Goal: Transaction & Acquisition: Purchase product/service

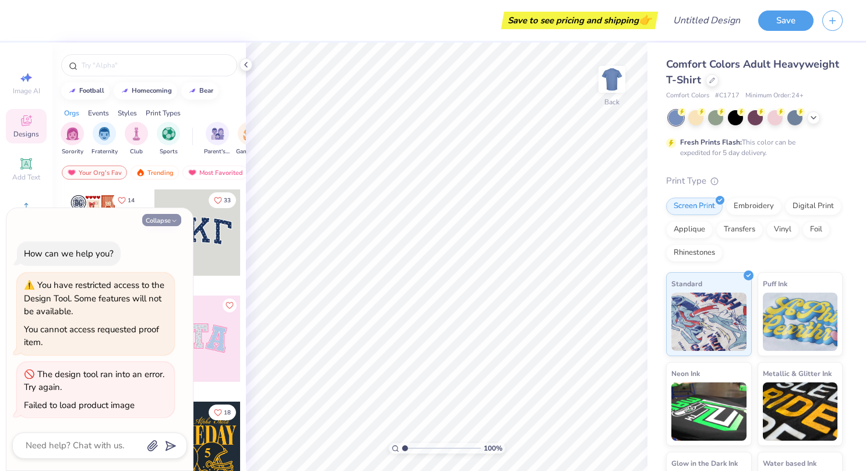
click at [166, 221] on button "Collapse" at bounding box center [161, 220] width 39 height 12
type textarea "x"
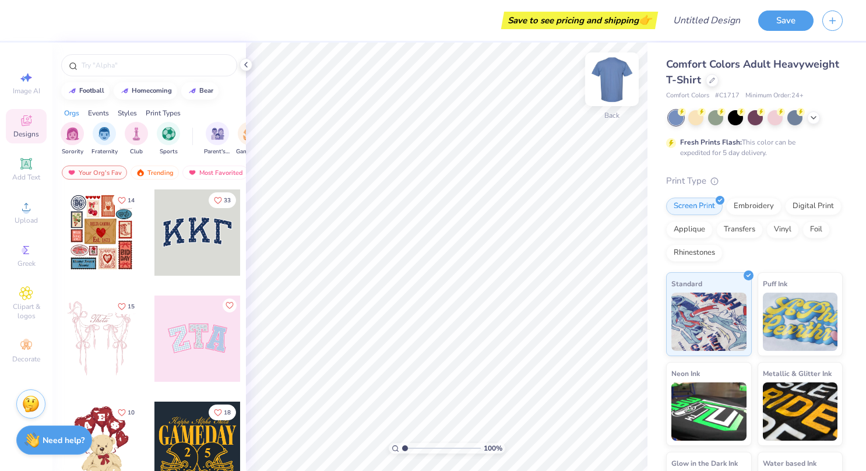
click at [615, 79] on img at bounding box center [611, 79] width 47 height 47
click at [617, 76] on img at bounding box center [611, 79] width 47 height 47
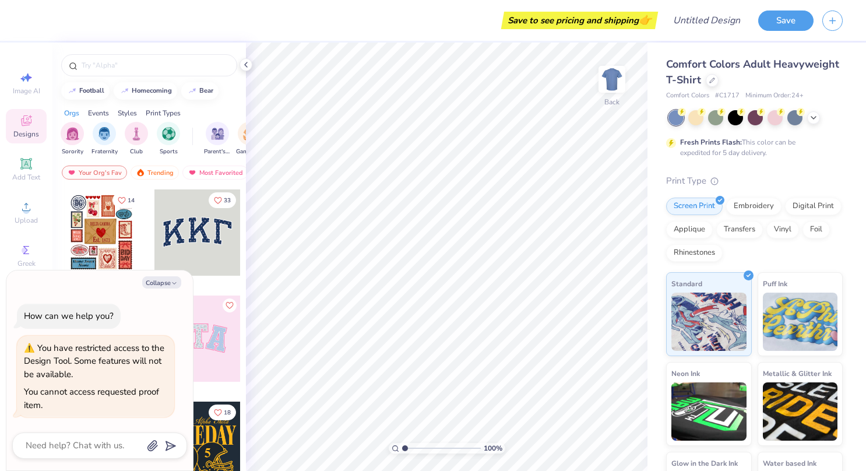
type textarea "x"
click at [243, 68] on icon at bounding box center [245, 64] width 9 height 9
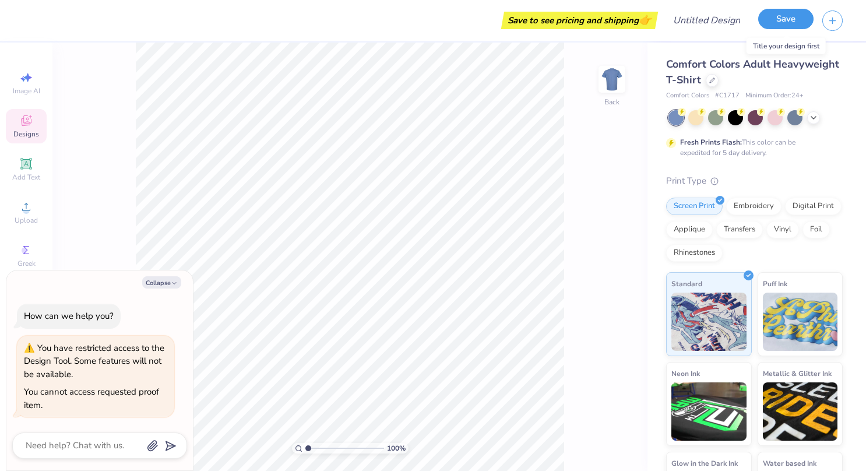
click at [790, 23] on button "Save" at bounding box center [785, 19] width 55 height 20
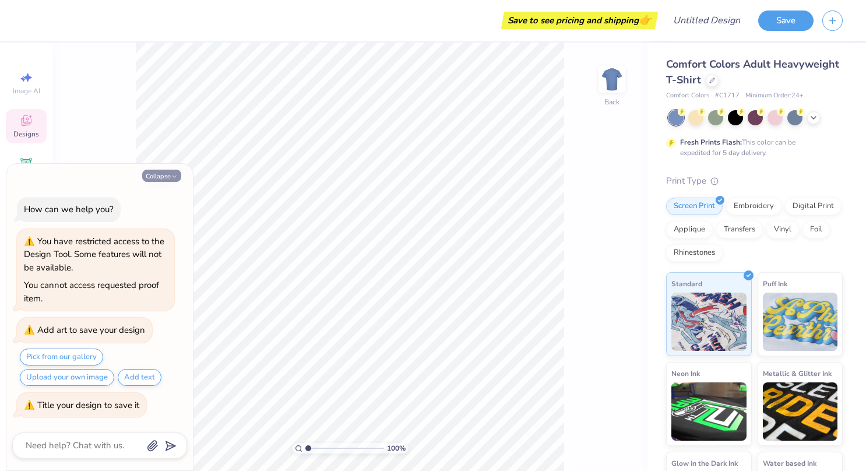
click at [161, 177] on button "Collapse" at bounding box center [161, 175] width 39 height 12
type textarea "x"
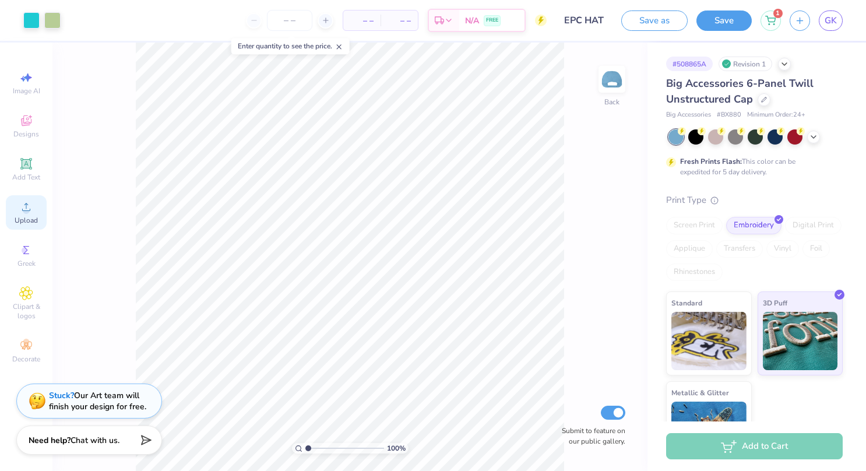
click at [28, 216] on span "Upload" at bounding box center [26, 220] width 23 height 9
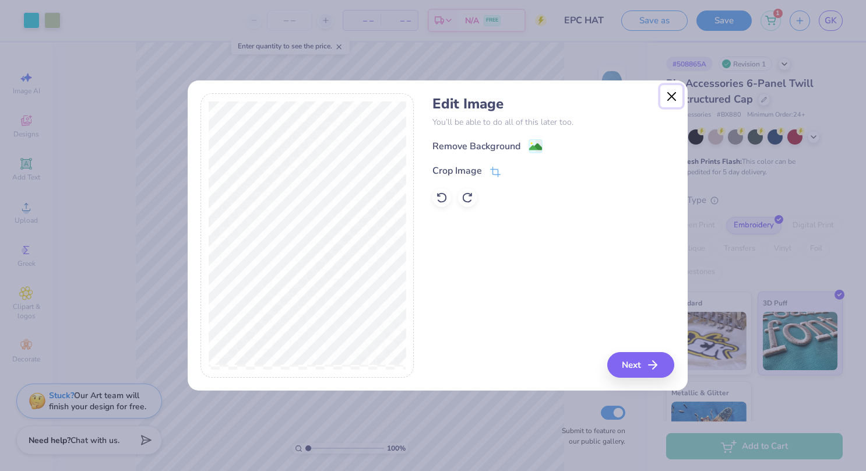
click at [670, 99] on button "Close" at bounding box center [671, 96] width 22 height 22
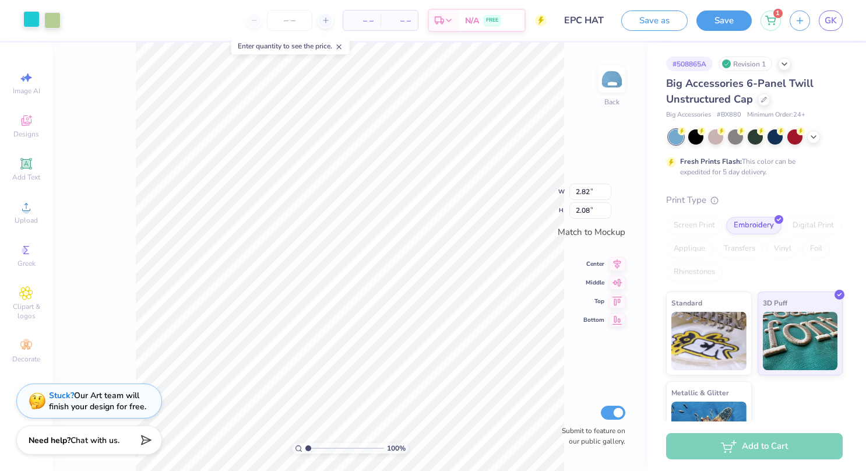
click at [31, 20] on div at bounding box center [31, 19] width 16 height 16
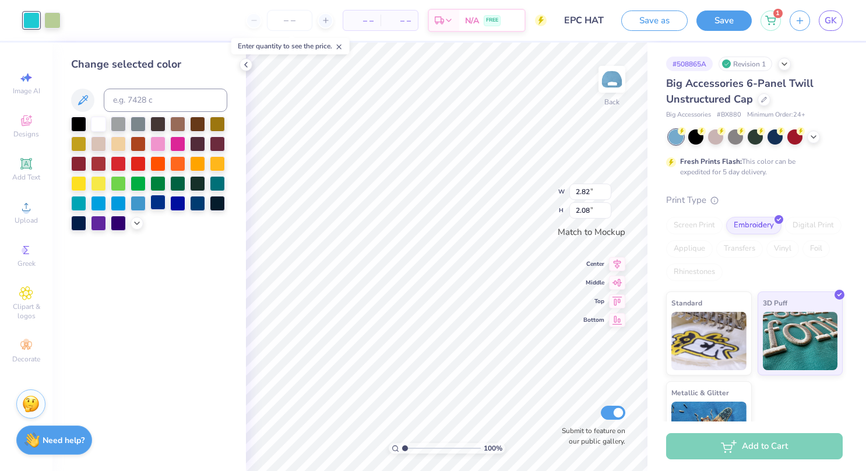
click at [160, 202] on div at bounding box center [157, 202] width 15 height 15
click at [172, 182] on div at bounding box center [177, 182] width 15 height 15
click at [160, 204] on div at bounding box center [157, 202] width 15 height 15
click at [57, 22] on div at bounding box center [52, 19] width 16 height 16
click at [139, 204] on div at bounding box center [137, 202] width 15 height 15
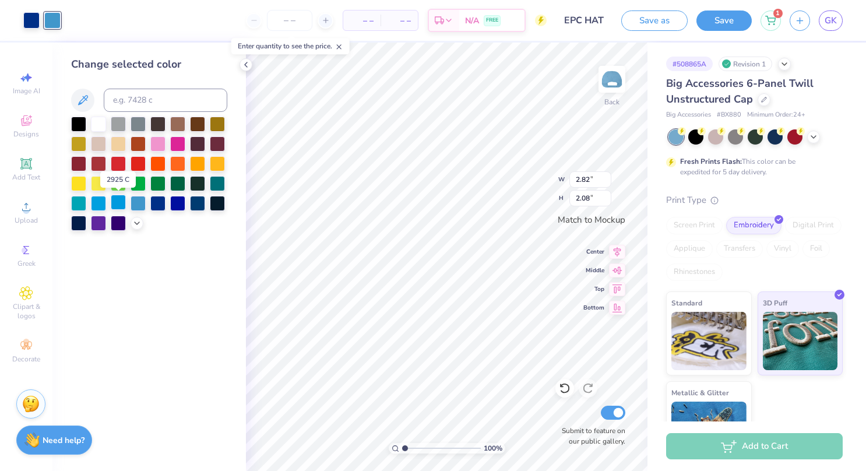
click at [118, 203] on div at bounding box center [118, 202] width 15 height 15
click at [140, 203] on div at bounding box center [137, 202] width 15 height 15
click at [182, 257] on div "Change selected color" at bounding box center [148, 257] width 193 height 428
click at [157, 188] on div at bounding box center [157, 182] width 15 height 15
click at [138, 203] on div at bounding box center [137, 202] width 15 height 15
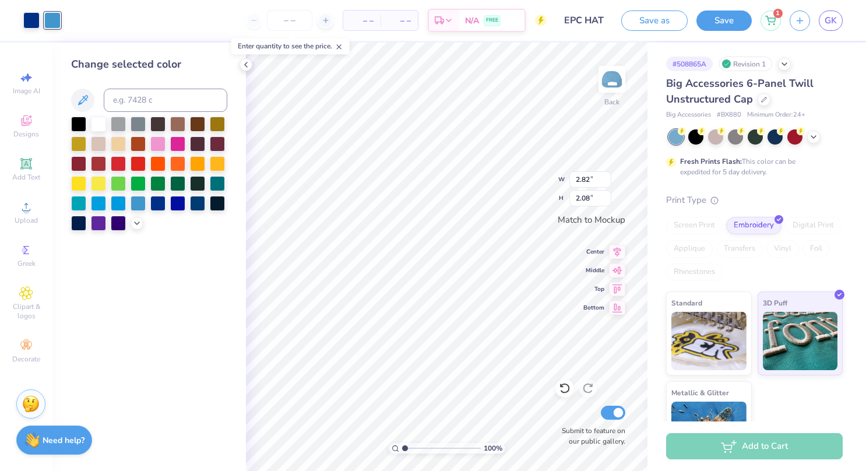
click at [168, 257] on div "Change selected color" at bounding box center [148, 257] width 193 height 428
click at [202, 299] on div "Change selected color" at bounding box center [148, 257] width 193 height 428
click at [245, 64] on polyline at bounding box center [246, 64] width 2 height 5
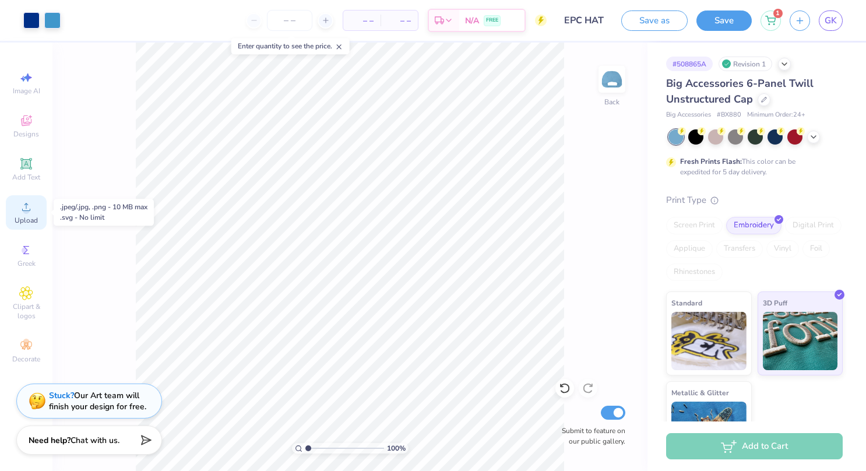
click at [24, 218] on span "Upload" at bounding box center [26, 220] width 23 height 9
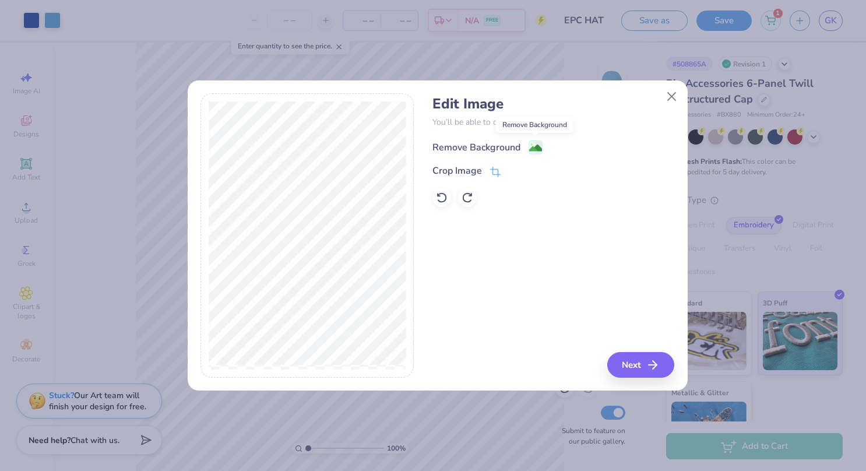
click at [534, 147] on image at bounding box center [535, 148] width 13 height 13
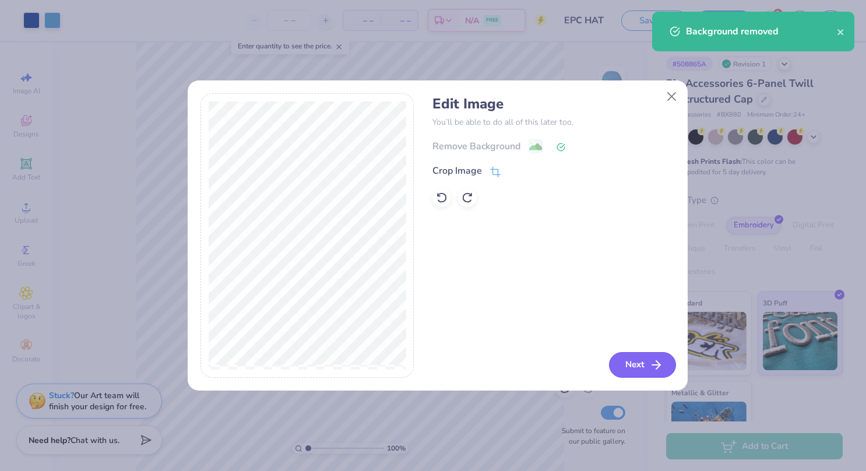
click at [638, 366] on button "Next" at bounding box center [642, 365] width 67 height 26
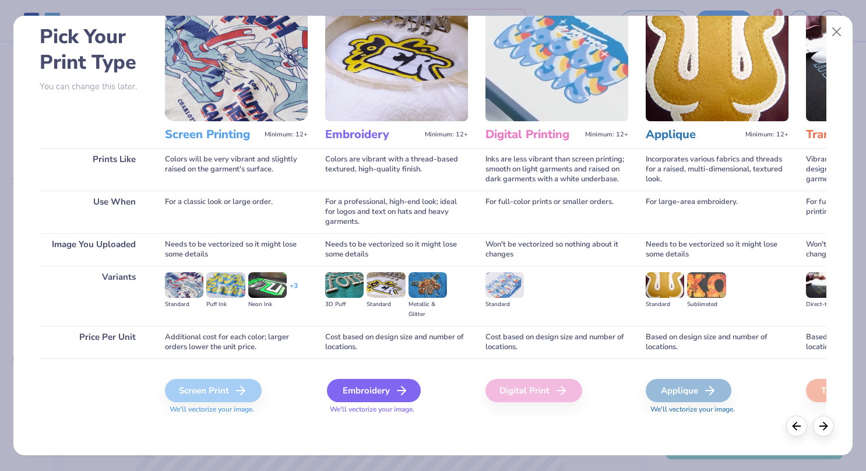
click at [390, 387] on div "Embroidery" at bounding box center [374, 390] width 94 height 23
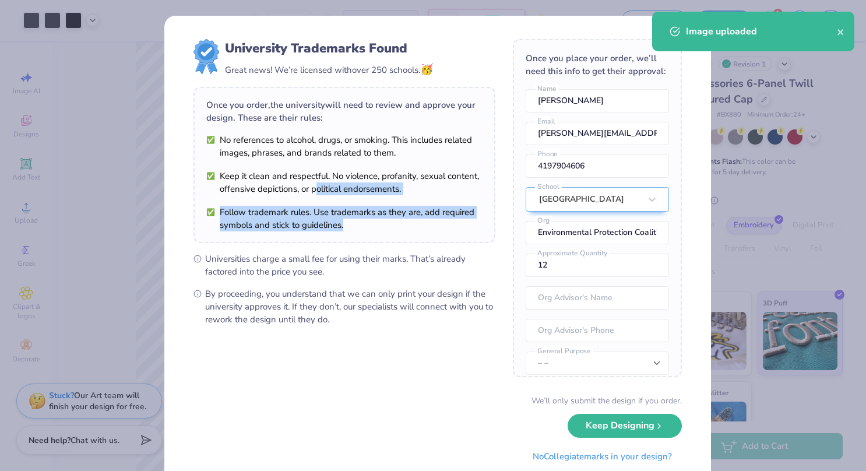
click at [312, 193] on div "University Trademarks Found Great news! We’re licensed with over 250 schools. 🥳…" at bounding box center [344, 182] width 302 height 287
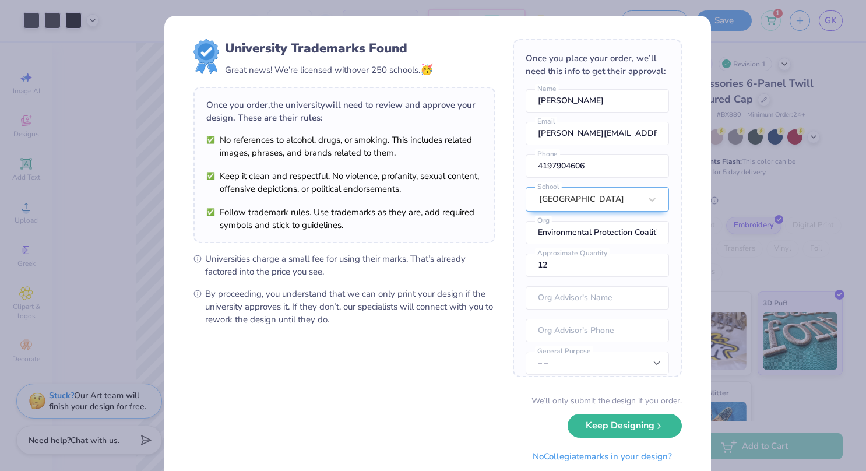
click at [391, 386] on form "University Trademarks Found Great news! We’re licensed with over 250 schools. 🥳…" at bounding box center [437, 253] width 488 height 429
click at [580, 277] on input "12" at bounding box center [596, 264] width 143 height 23
click at [641, 269] on input "13" at bounding box center [596, 264] width 143 height 23
click at [641, 269] on input "14" at bounding box center [596, 264] width 143 height 23
click at [641, 269] on input "15" at bounding box center [596, 264] width 143 height 23
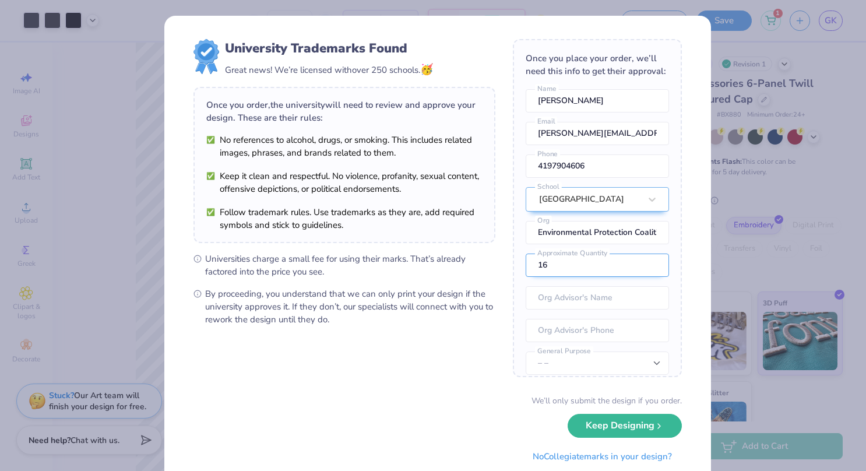
click at [641, 269] on input "16" at bounding box center [596, 264] width 143 height 23
click at [641, 269] on input "17" at bounding box center [596, 264] width 143 height 23
click at [641, 269] on input "18" at bounding box center [596, 264] width 143 height 23
click at [641, 269] on input "19" at bounding box center [596, 264] width 143 height 23
click at [641, 269] on input "20" at bounding box center [596, 264] width 143 height 23
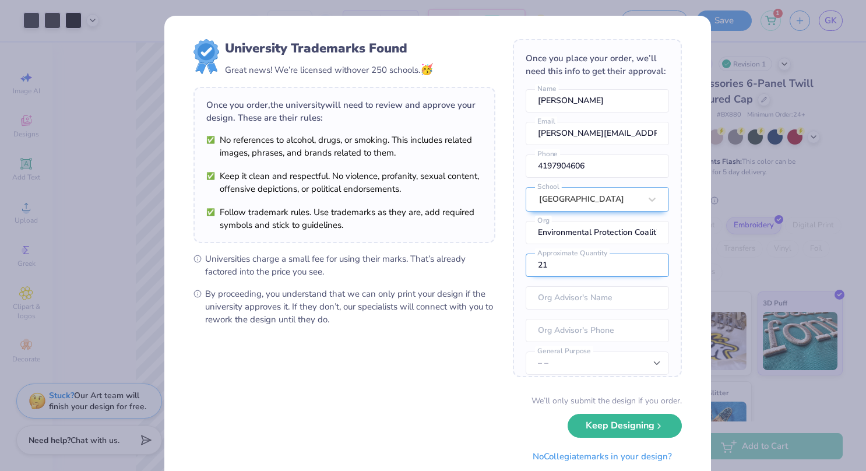
click at [641, 269] on input "21" at bounding box center [596, 264] width 143 height 23
click at [641, 269] on input "22" at bounding box center [596, 264] width 143 height 23
click at [641, 269] on input "23" at bounding box center [596, 264] width 143 height 23
click at [641, 269] on input "24" at bounding box center [596, 264] width 143 height 23
click at [641, 269] on input "25" at bounding box center [596, 264] width 143 height 23
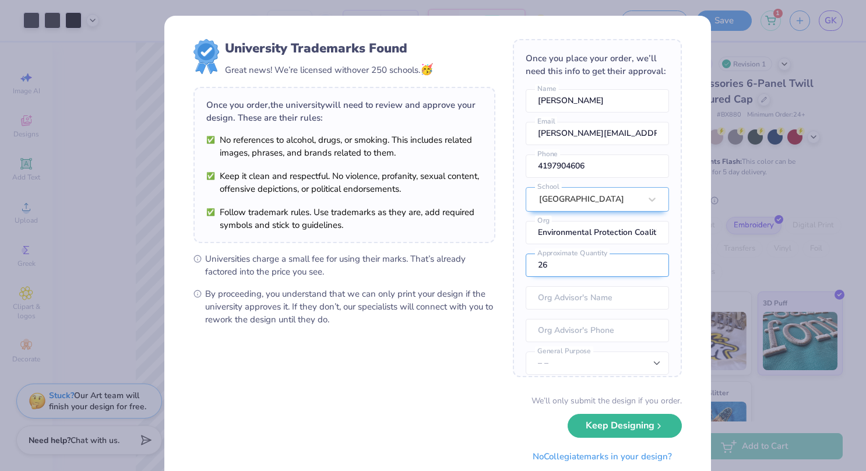
click at [641, 269] on input "26" at bounding box center [596, 264] width 143 height 23
click at [641, 269] on input "27" at bounding box center [596, 264] width 143 height 23
click at [641, 269] on input "28" at bounding box center [596, 264] width 143 height 23
click at [641, 269] on input "29" at bounding box center [596, 264] width 143 height 23
click at [641, 269] on input "30" at bounding box center [596, 264] width 143 height 23
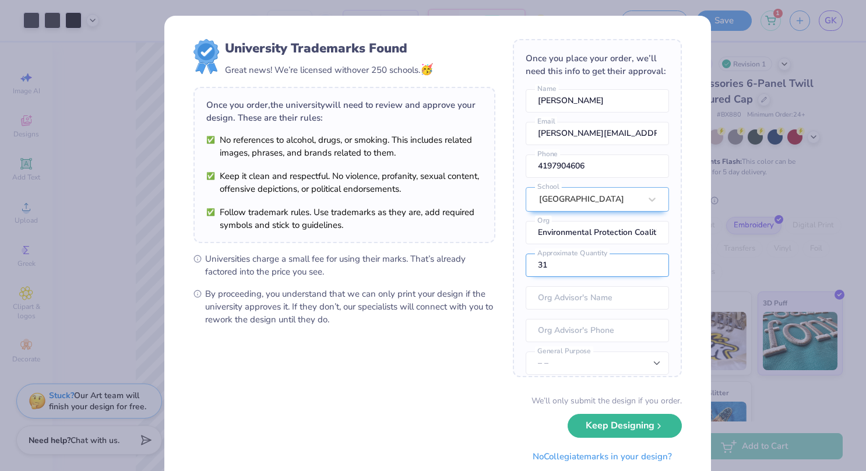
click at [641, 269] on input "31" at bounding box center [596, 264] width 143 height 23
click at [641, 269] on input "32" at bounding box center [596, 264] width 143 height 23
click at [641, 269] on input "33" at bounding box center [596, 264] width 143 height 23
click at [641, 269] on input "34" at bounding box center [596, 264] width 143 height 23
click at [641, 269] on input "35" at bounding box center [596, 264] width 143 height 23
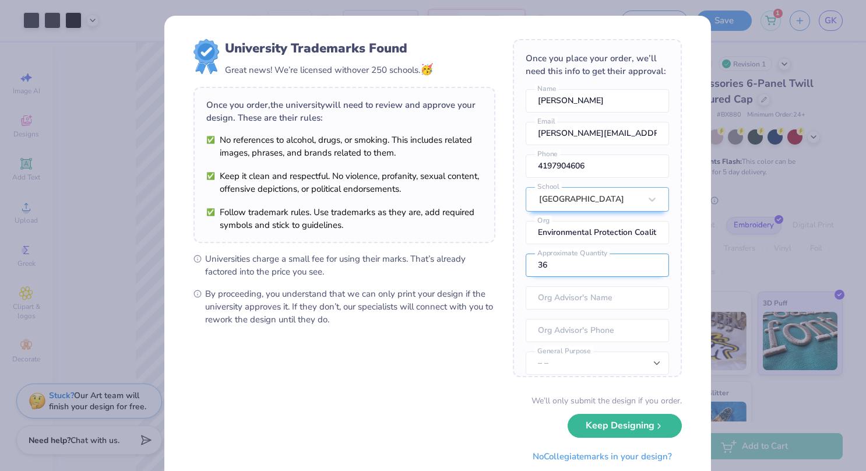
click at [641, 269] on input "36" at bounding box center [596, 264] width 143 height 23
click at [641, 269] on input "37" at bounding box center [596, 264] width 143 height 23
click at [641, 269] on input "38" at bounding box center [596, 264] width 143 height 23
click at [641, 269] on input "39" at bounding box center [596, 264] width 143 height 23
click at [641, 269] on input "40" at bounding box center [596, 264] width 143 height 23
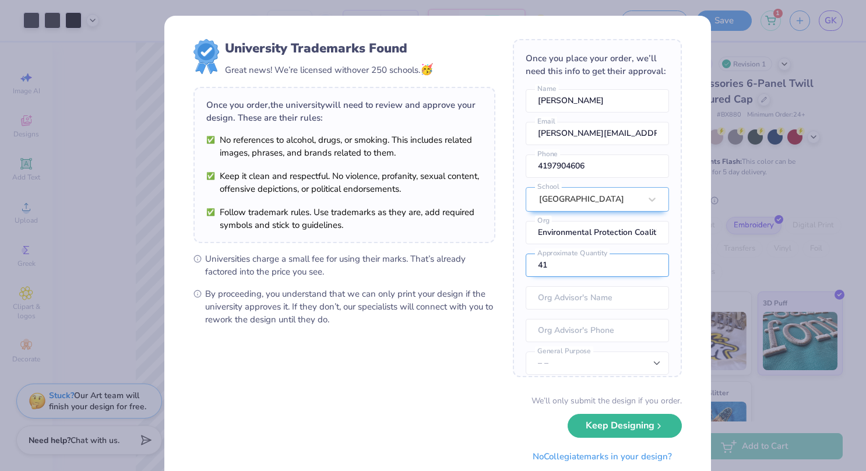
click at [641, 269] on input "41" at bounding box center [596, 264] width 143 height 23
click at [641, 269] on input "42" at bounding box center [596, 264] width 143 height 23
click at [641, 269] on input "43" at bounding box center [596, 264] width 143 height 23
click at [641, 269] on input "44" at bounding box center [596, 264] width 143 height 23
click at [641, 269] on input "45" at bounding box center [596, 264] width 143 height 23
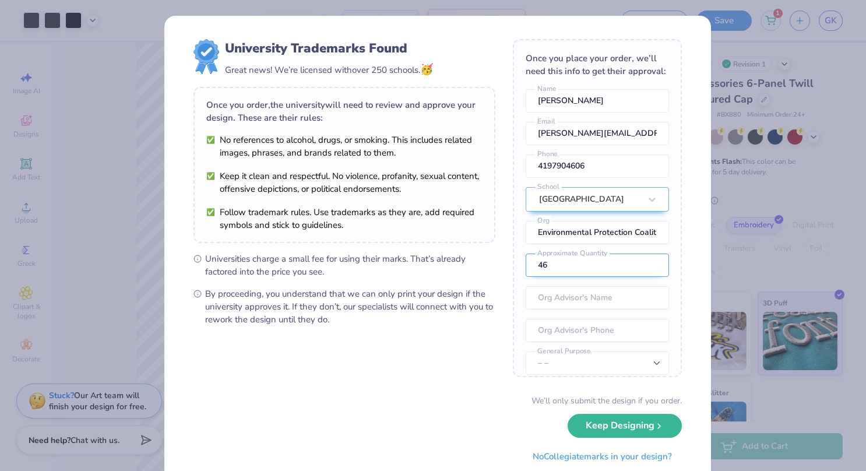
click at [641, 269] on input "46" at bounding box center [596, 264] width 143 height 23
click at [641, 269] on input "47" at bounding box center [596, 264] width 143 height 23
click at [641, 269] on input "48" at bounding box center [596, 264] width 143 height 23
click at [641, 269] on input "49" at bounding box center [596, 264] width 143 height 23
click at [641, 269] on input "50" at bounding box center [596, 264] width 143 height 23
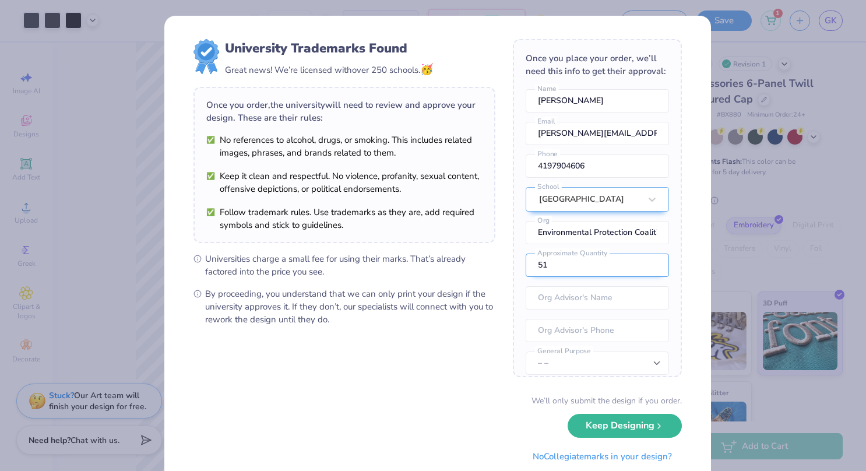
click at [641, 269] on input "51" at bounding box center [596, 264] width 143 height 23
click at [641, 269] on input "52" at bounding box center [596, 264] width 143 height 23
click at [640, 277] on input "51" at bounding box center [596, 264] width 143 height 23
type input "50"
click at [640, 277] on input "50" at bounding box center [596, 264] width 143 height 23
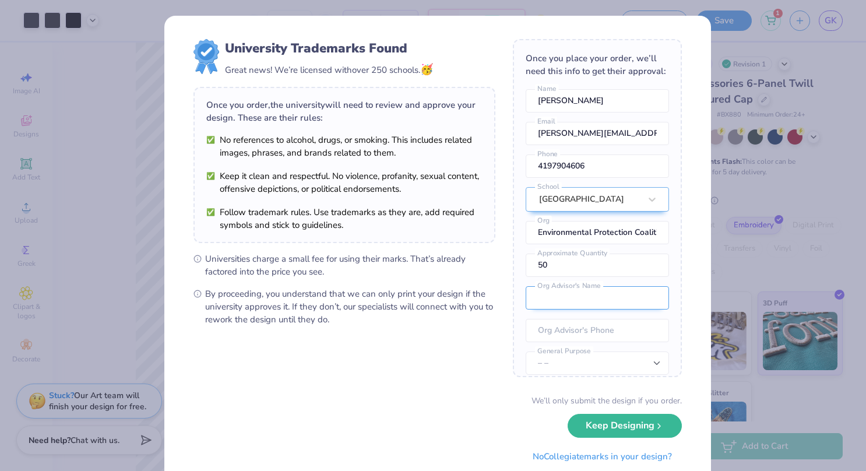
click at [599, 309] on input "text" at bounding box center [596, 297] width 143 height 23
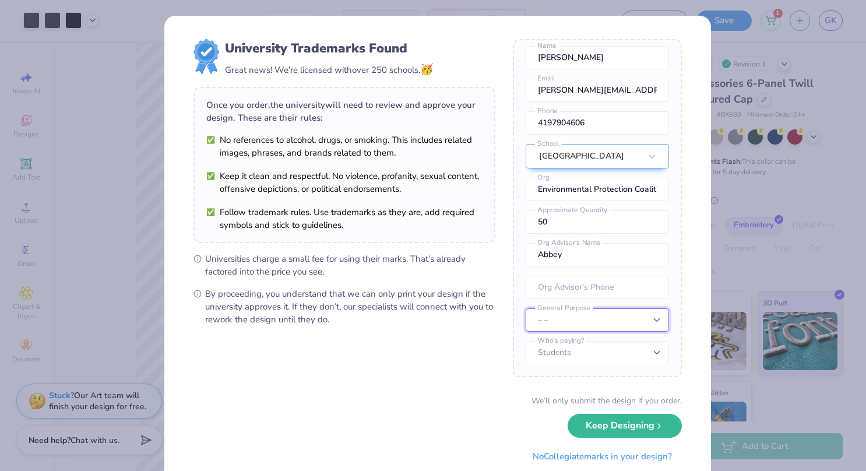
click at [628, 321] on select "– – Member apparel for registered Student Organization / Department / School Fu…" at bounding box center [596, 319] width 143 height 23
click at [619, 256] on input "Abbey" at bounding box center [596, 254] width 143 height 23
type input "A"
paste input "[PERSON_NAME]"
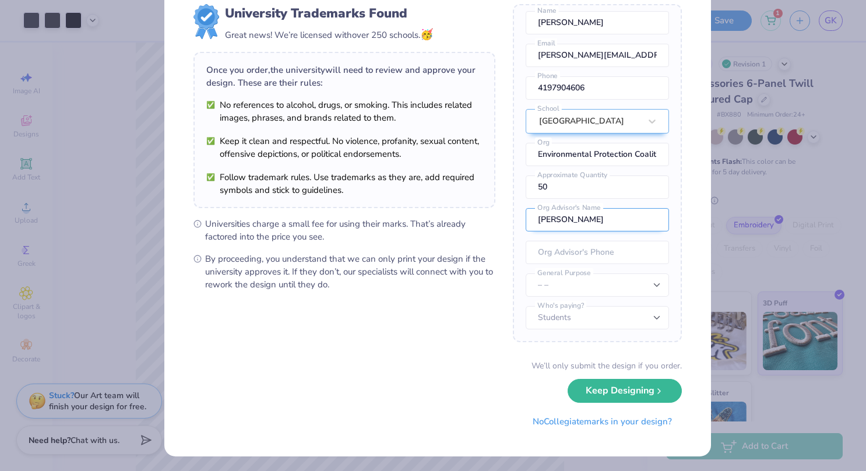
type input "[PERSON_NAME]"
click at [642, 289] on select "– – Member apparel for registered Student Organization / Department / School Fu…" at bounding box center [596, 284] width 143 height 23
select select "Member apparel for registered Student Organization / Department / School"
click at [525, 273] on select "– – Member apparel for registered Student Organization / Department / School Fu…" at bounding box center [596, 284] width 143 height 23
click at [611, 316] on select "Students University" at bounding box center [596, 317] width 143 height 23
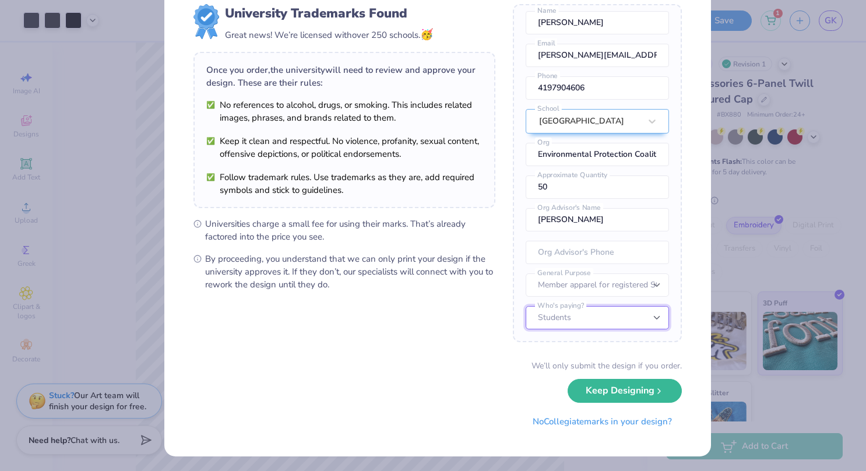
select select "University"
click at [525, 306] on select "Students University" at bounding box center [596, 317] width 143 height 23
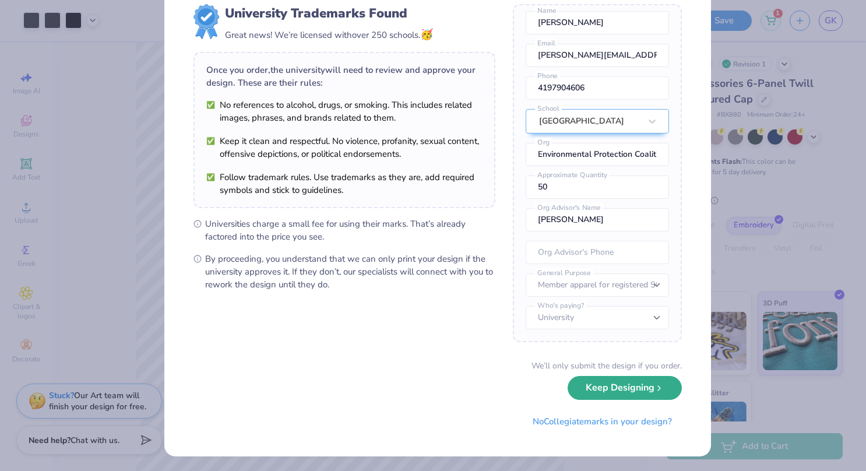
click at [632, 394] on button "Keep Designing" at bounding box center [624, 388] width 114 height 24
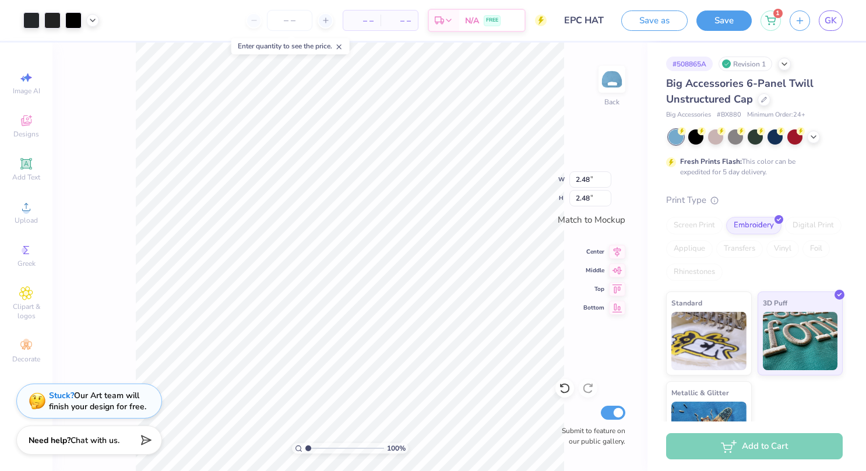
scroll to position [0, 0]
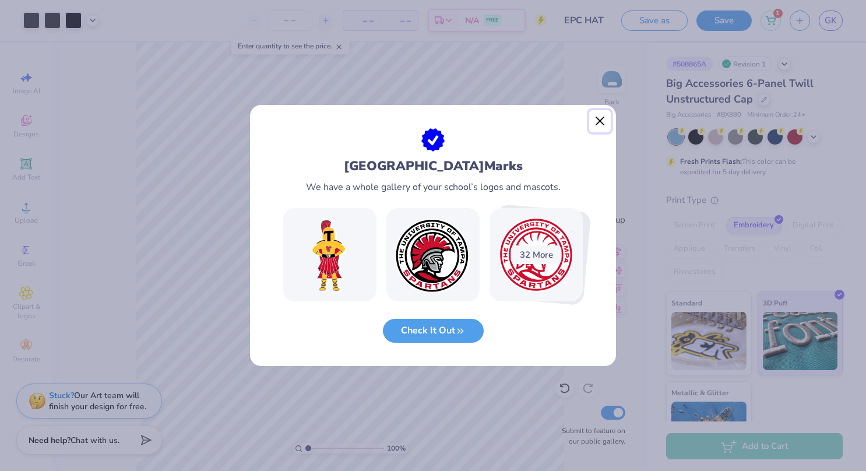
click at [598, 124] on button "Close" at bounding box center [600, 121] width 22 height 22
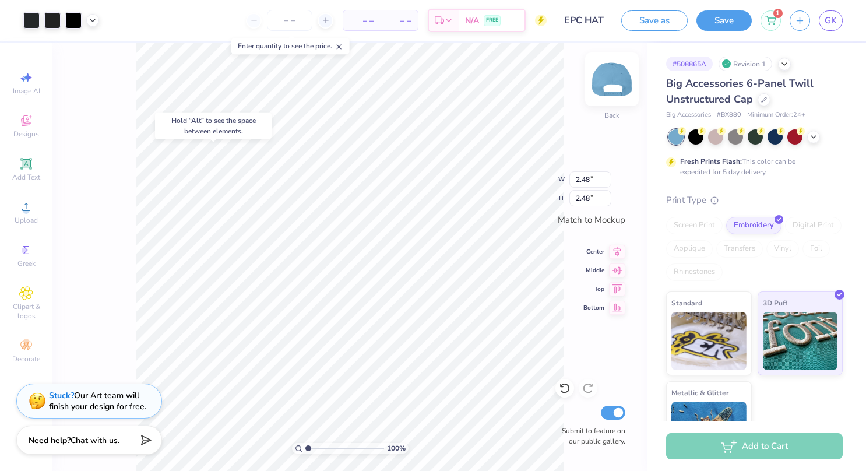
click at [621, 85] on img at bounding box center [611, 79] width 47 height 47
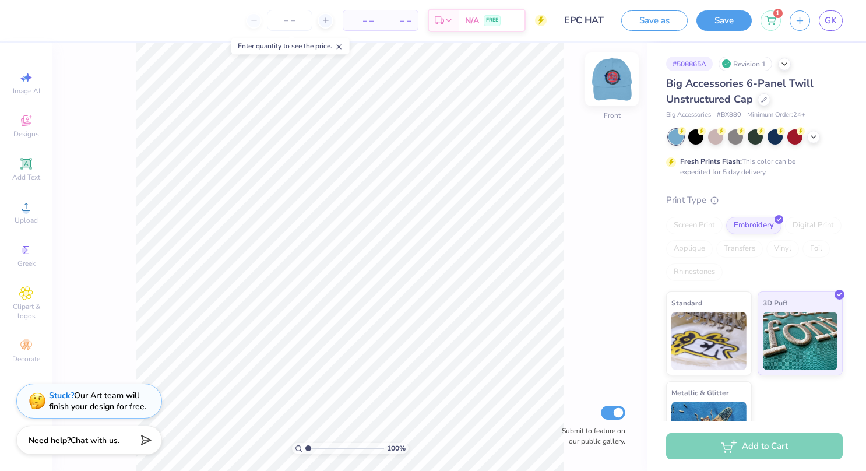
click at [619, 85] on img at bounding box center [611, 79] width 47 height 47
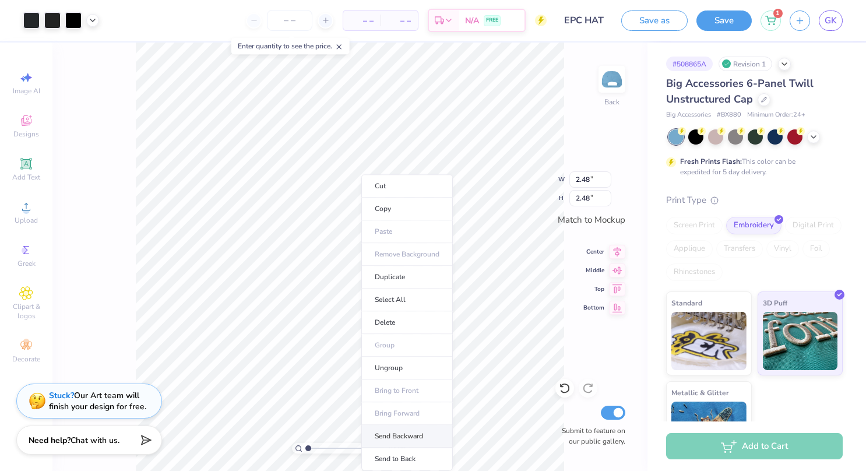
click at [419, 432] on li "Send Backward" at bounding box center [406, 436] width 91 height 23
type input "2.82"
type input "2.08"
click at [411, 460] on li "Send to Back" at bounding box center [413, 458] width 91 height 23
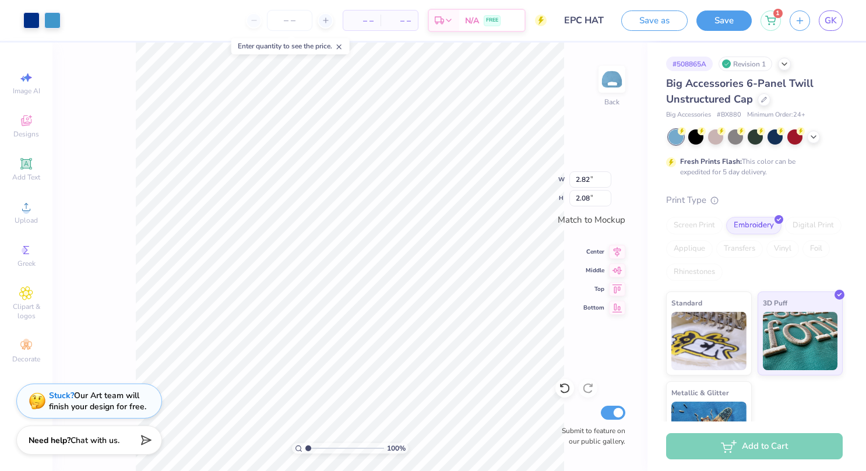
type input "2.48"
type input "0.38"
type input "0.86"
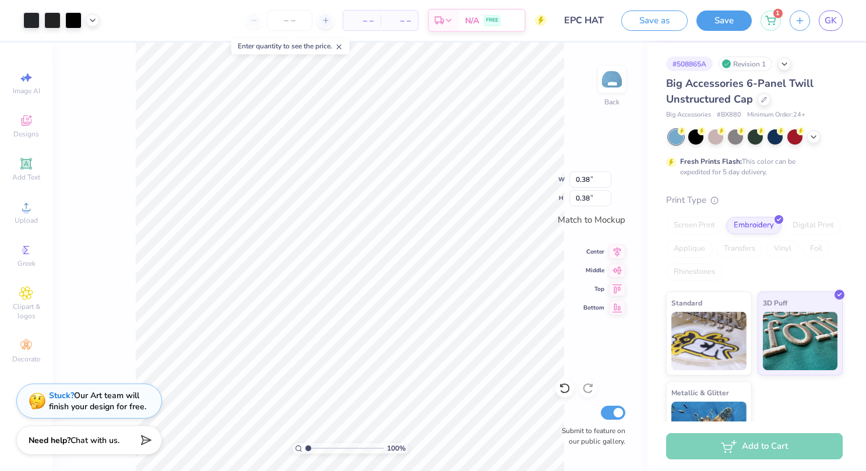
type input "0.86"
click at [507, 209] on li "Copy" at bounding box center [511, 208] width 91 height 23
click at [599, 87] on img at bounding box center [611, 79] width 47 height 47
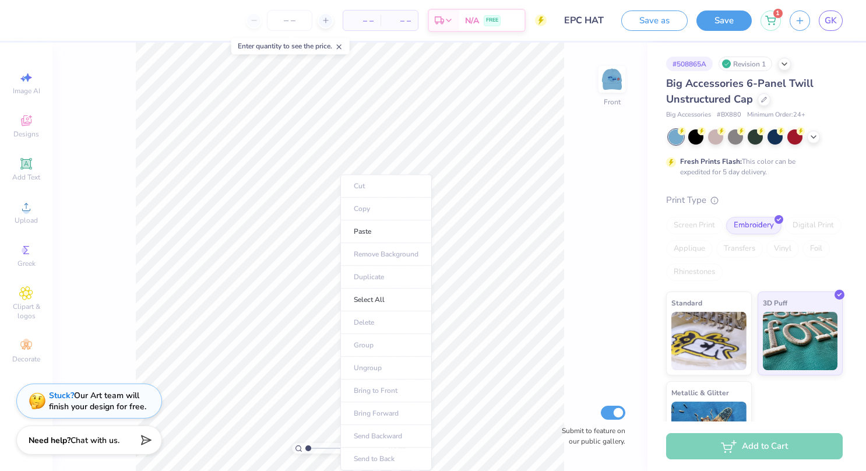
click at [374, 245] on ul "Cut Copy Paste Remove Background Duplicate Select All Delete Group Ungroup Brin…" at bounding box center [385, 322] width 91 height 296
click at [371, 237] on li "Paste" at bounding box center [385, 231] width 91 height 23
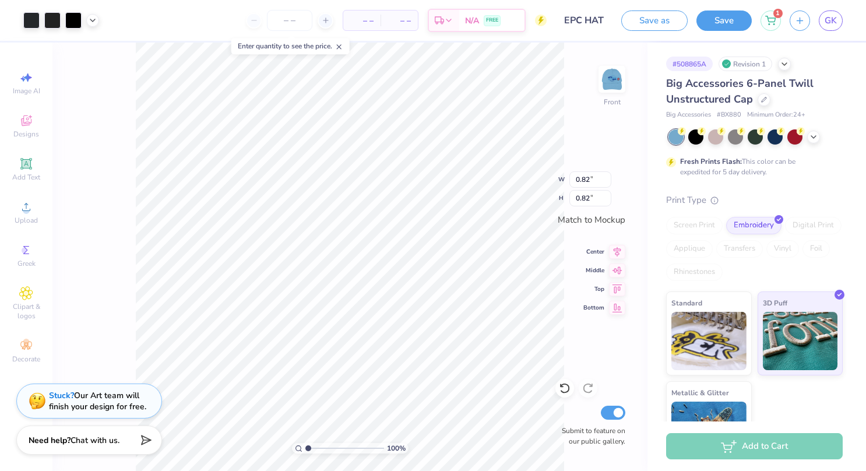
type input "1.45"
click at [568, 387] on icon at bounding box center [564, 388] width 10 height 10
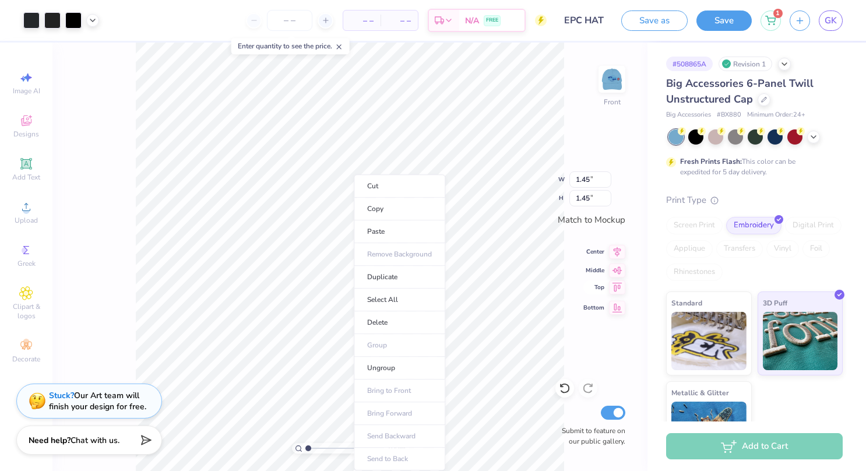
click at [620, 288] on icon at bounding box center [617, 287] width 16 height 14
click at [616, 288] on icon at bounding box center [617, 287] width 16 height 14
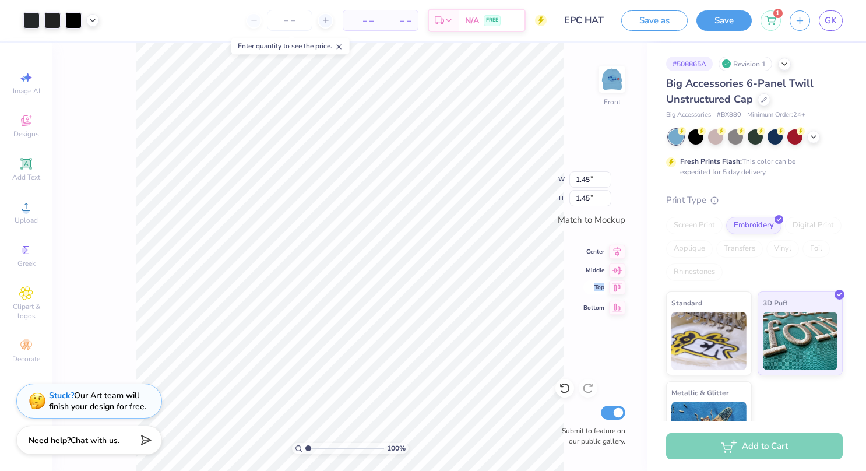
click at [616, 288] on icon at bounding box center [617, 287] width 16 height 14
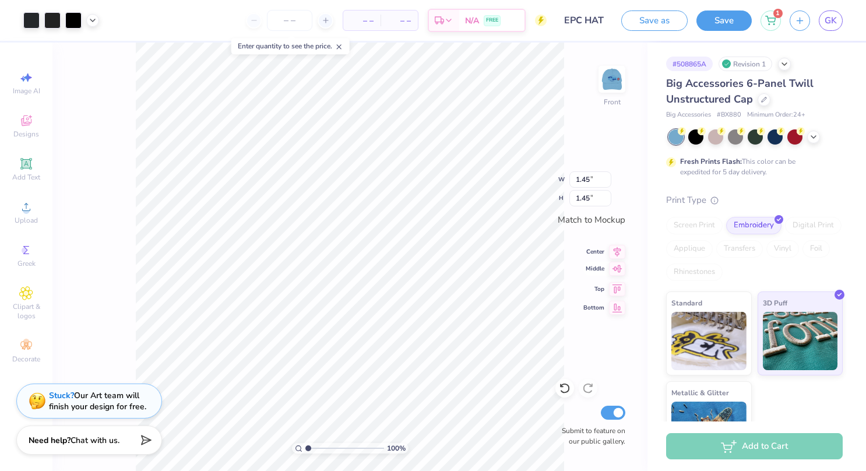
click at [619, 270] on icon at bounding box center [617, 269] width 16 height 14
click at [616, 253] on icon at bounding box center [617, 250] width 8 height 10
click at [617, 250] on icon at bounding box center [617, 250] width 8 height 10
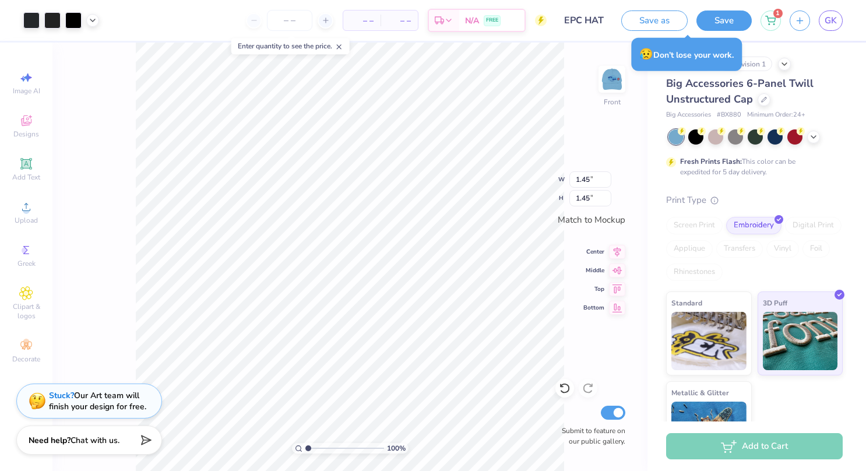
type input "1.28"
click at [605, 195] on input "1.29" at bounding box center [590, 198] width 42 height 16
click at [605, 195] on input "1.3" at bounding box center [590, 198] width 42 height 16
type input "1.31"
click at [605, 195] on input "1.31" at bounding box center [590, 198] width 42 height 16
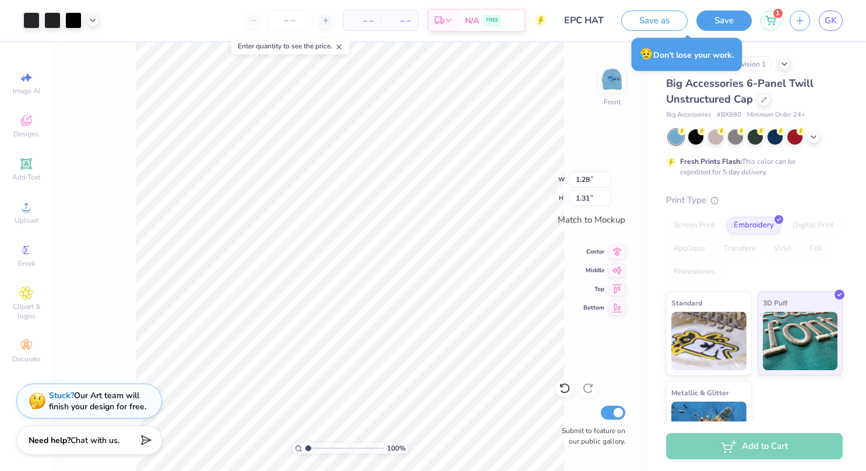
type input "1.31"
click at [576, 254] on div "100 % Front W 1.31 1.28 " H 1.31 1.31 " Match to Mockup Center Middle Top Botto…" at bounding box center [349, 257] width 595 height 428
click at [564, 388] on icon at bounding box center [565, 388] width 12 height 12
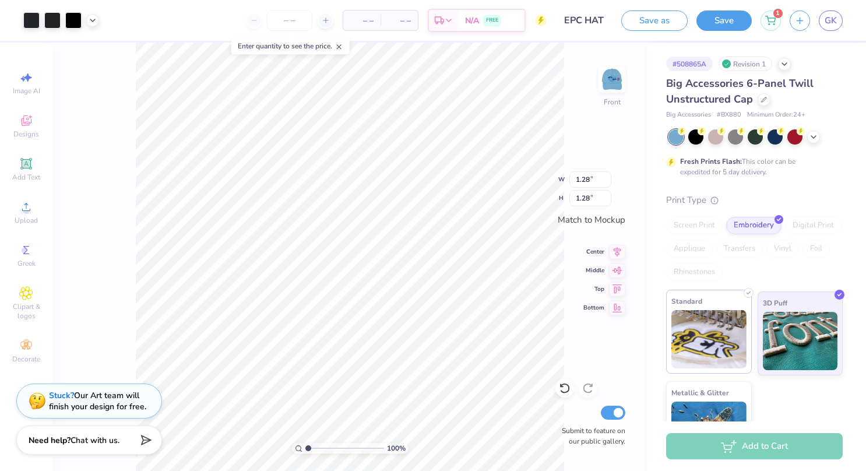
click at [716, 336] on img at bounding box center [708, 339] width 75 height 58
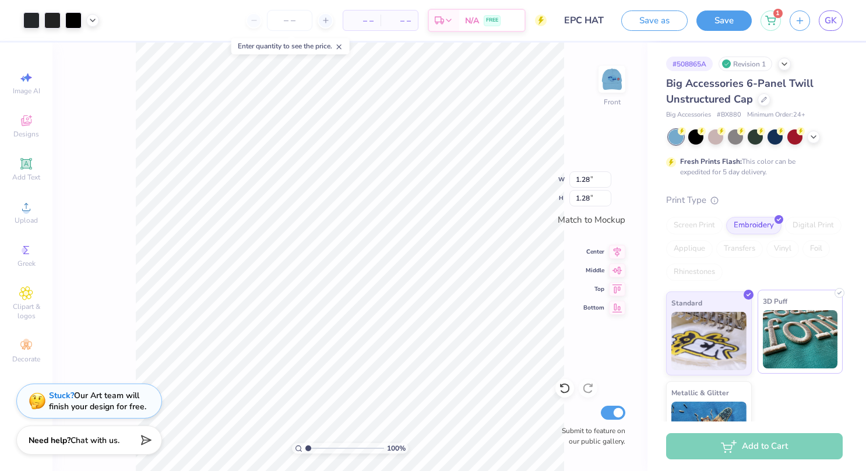
scroll to position [43, 0]
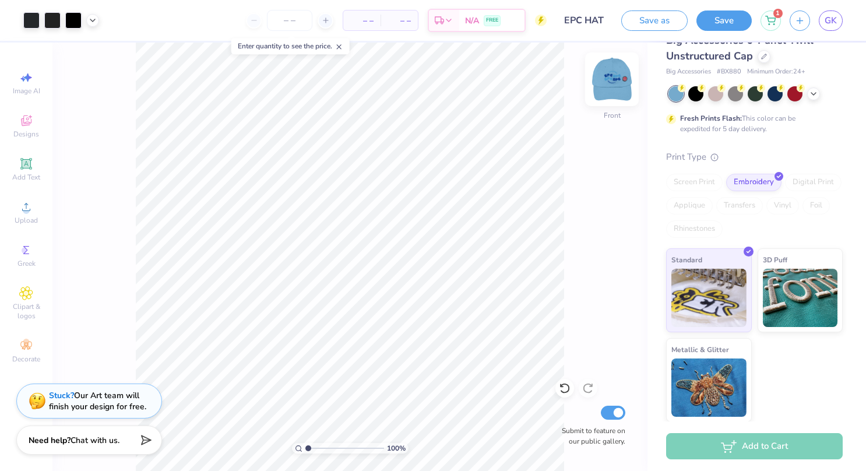
click at [606, 77] on img at bounding box center [611, 79] width 47 height 47
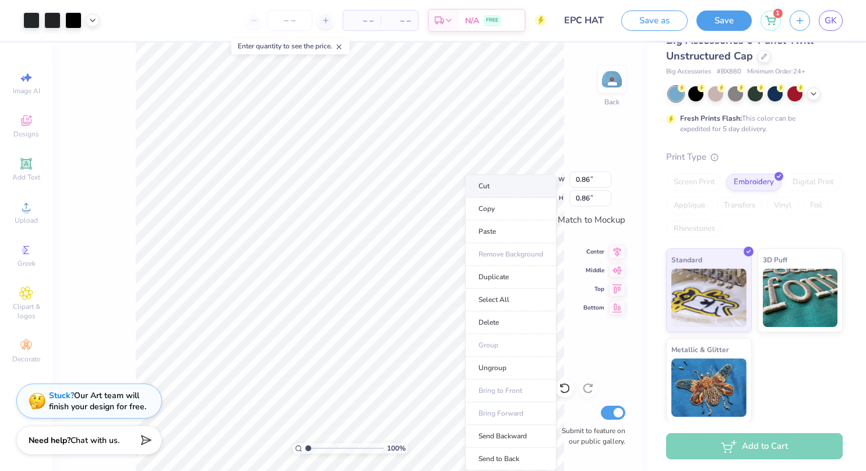
click at [490, 190] on li "Cut" at bounding box center [510, 185] width 91 height 23
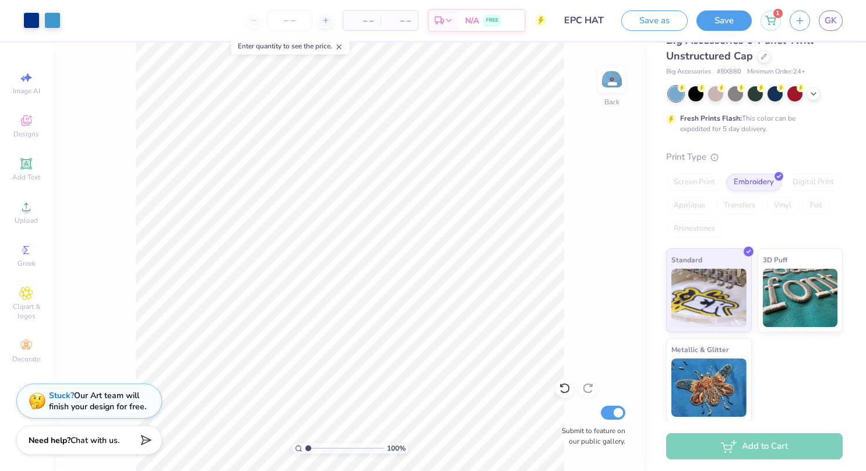
click at [573, 166] on div "100 % Back Submit to feature on our public gallery." at bounding box center [349, 257] width 595 height 428
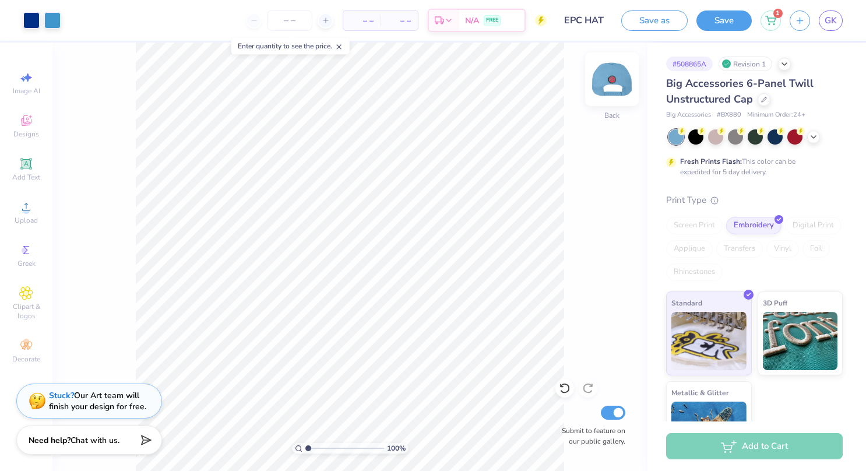
click at [612, 83] on img at bounding box center [611, 79] width 47 height 47
click at [610, 83] on img at bounding box center [611, 79] width 47 height 47
click at [31, 302] on span "Clipart & logos" at bounding box center [26, 311] width 41 height 19
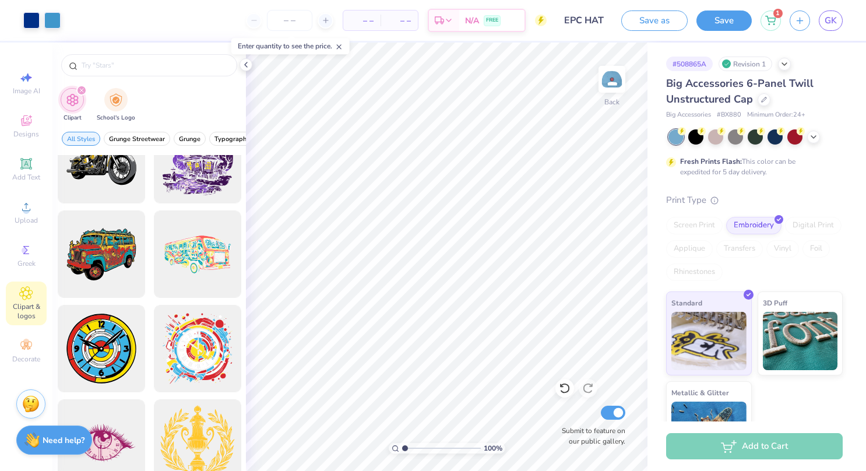
scroll to position [712, 0]
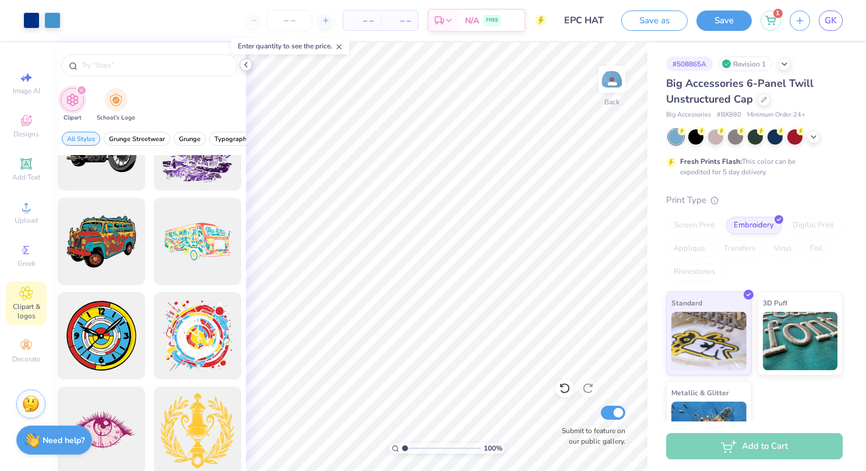
click at [243, 68] on icon at bounding box center [245, 64] width 9 height 9
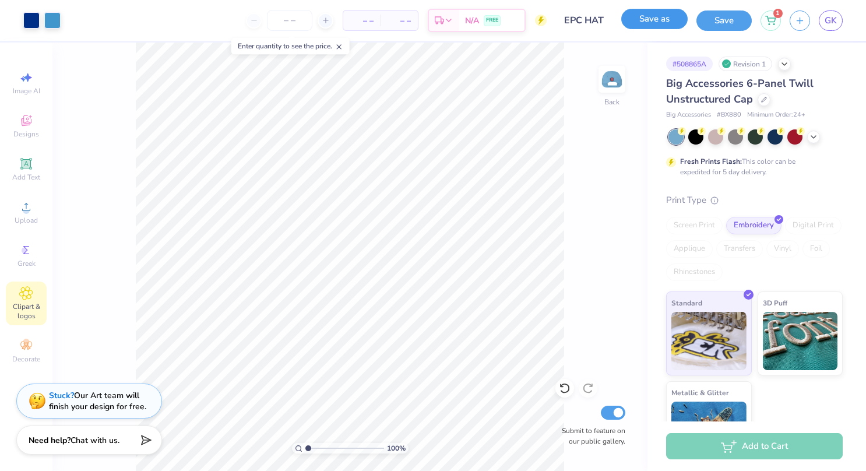
click at [652, 20] on button "Save as" at bounding box center [654, 19] width 66 height 20
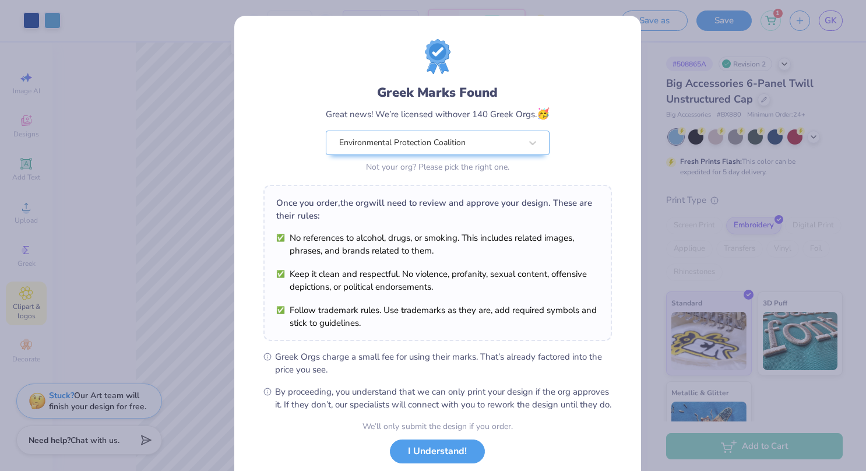
click at [749, 446] on div "Greek Marks Found Great news! We’re licensed with over 140 Greek Orgs. 🥳 Enviro…" at bounding box center [433, 235] width 866 height 471
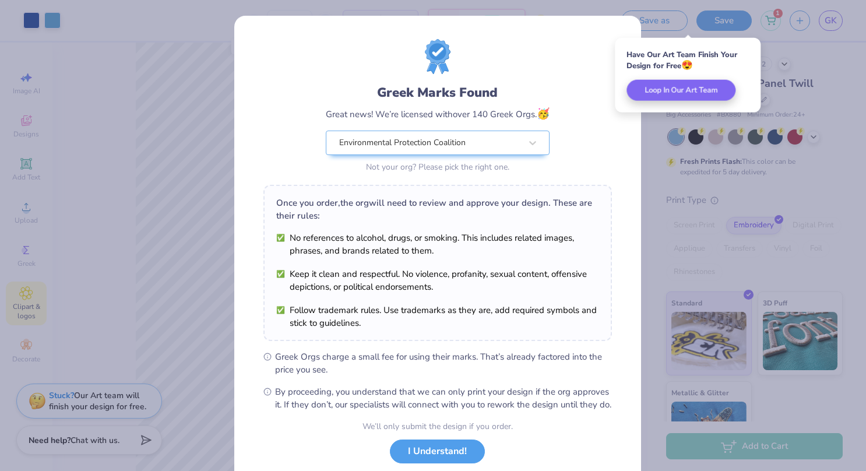
scroll to position [73, 0]
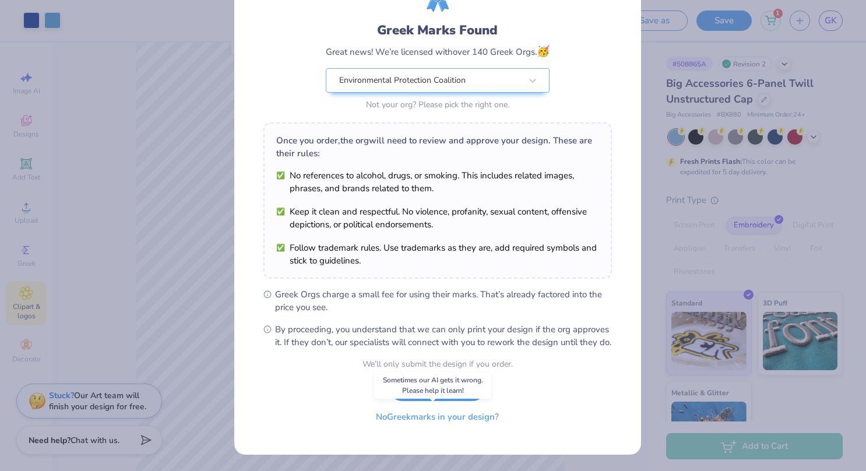
click at [444, 418] on button "No Greek marks in your design?" at bounding box center [437, 417] width 143 height 24
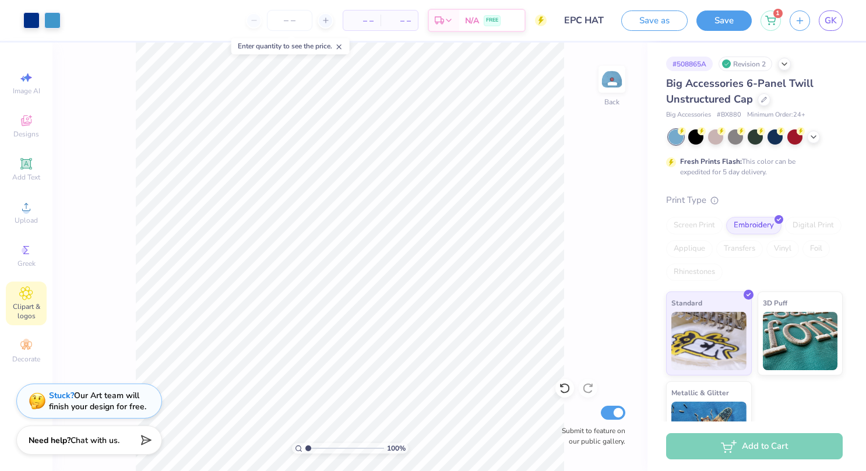
scroll to position [43, 0]
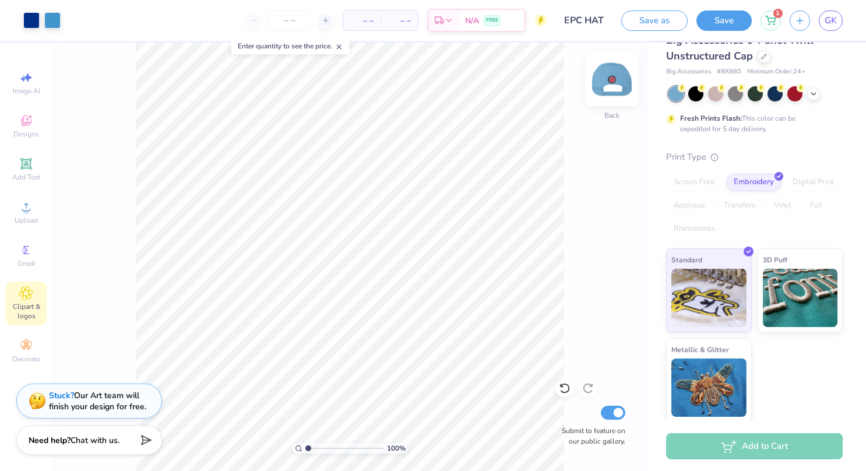
click at [608, 82] on img at bounding box center [611, 79] width 47 height 47
click at [608, 82] on img at bounding box center [611, 79] width 23 height 23
click at [802, 275] on img at bounding box center [799, 296] width 75 height 58
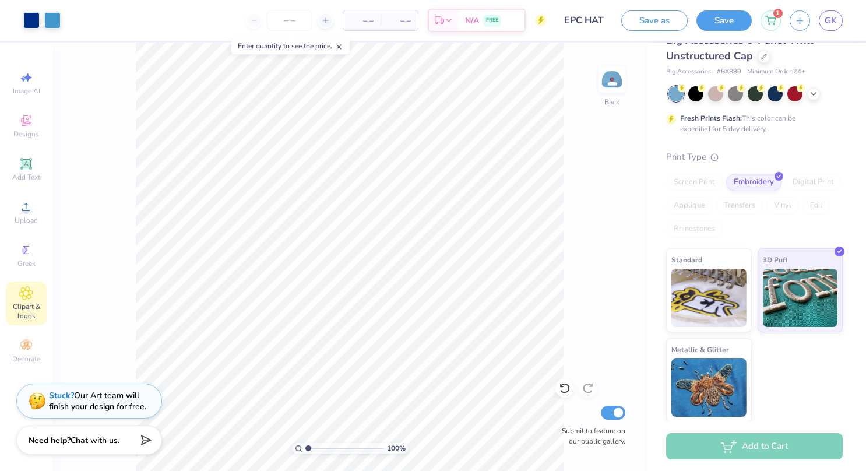
scroll to position [0, 0]
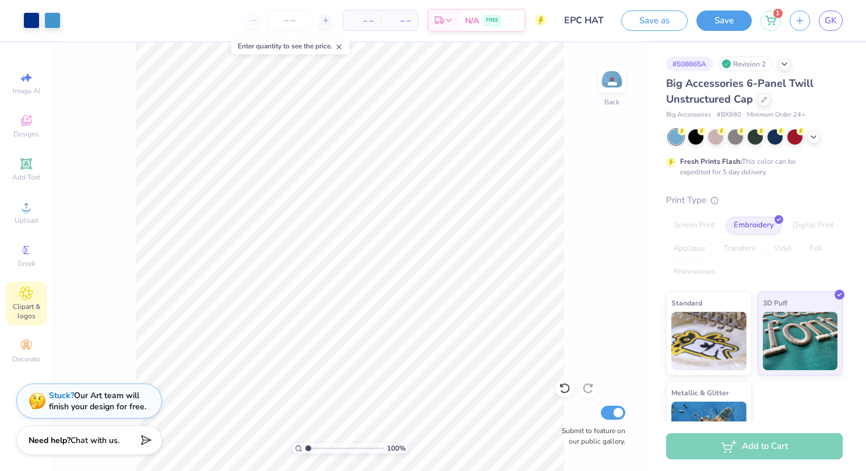
click at [835, 185] on div "# 508865A Revision 2 Big Accessories 6-Panel Twill Unstructured Cap Big Accesso…" at bounding box center [756, 254] width 218 height 422
click at [814, 137] on icon at bounding box center [812, 135] width 9 height 9
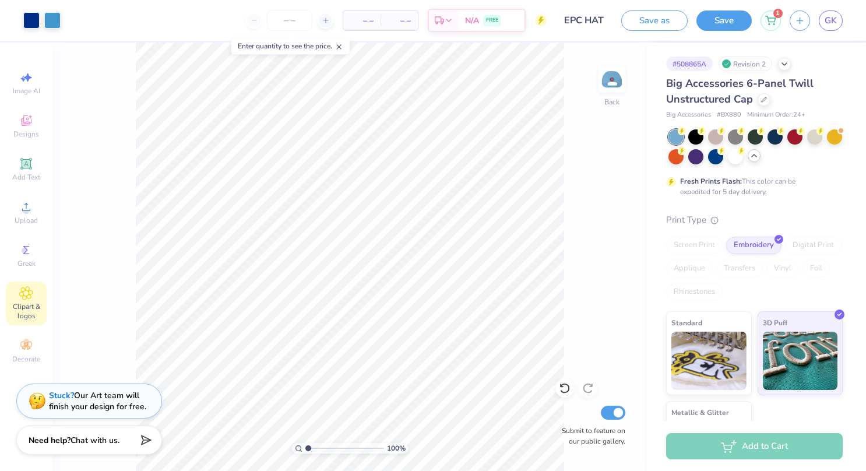
click at [818, 176] on div "Fresh Prints Flash: This color can be expedited for 5 day delivery." at bounding box center [751, 186] width 143 height 21
click at [722, 17] on button "Save" at bounding box center [723, 19] width 55 height 20
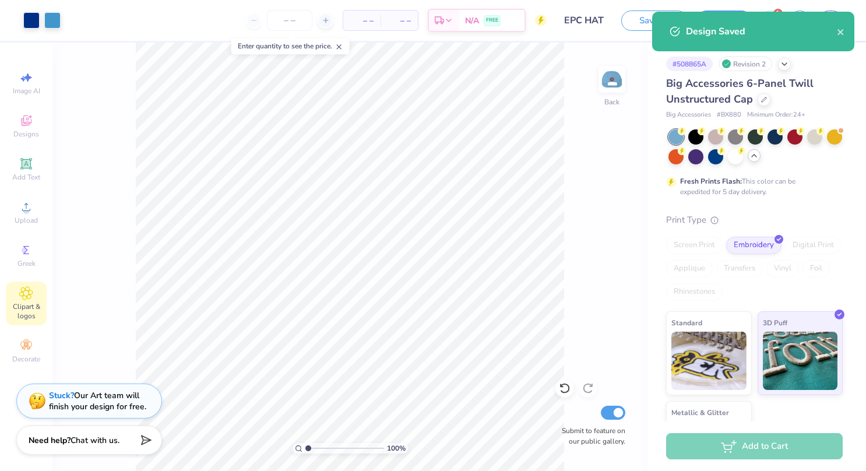
click at [573, 70] on div "100 % Back Submit to feature on our public gallery." at bounding box center [349, 257] width 595 height 428
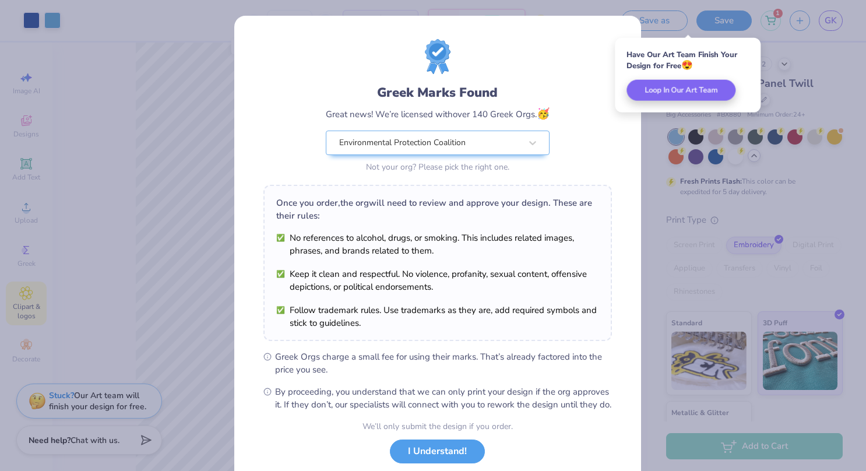
scroll to position [73, 0]
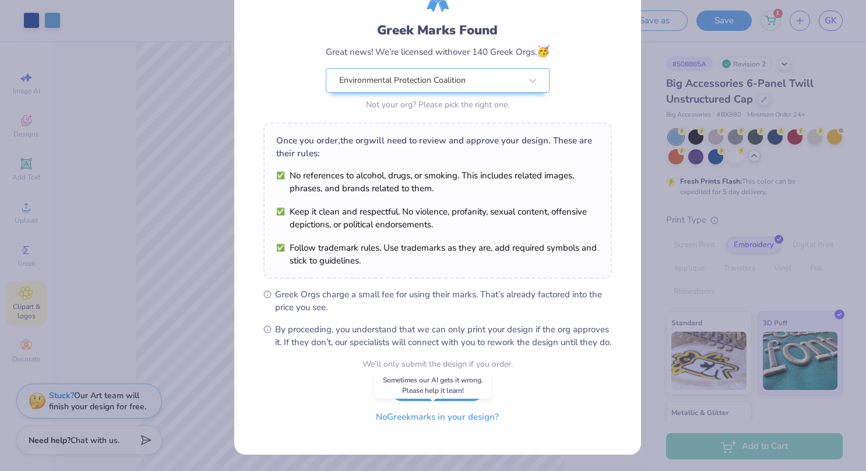
click at [453, 421] on button "No Greek marks in your design?" at bounding box center [437, 417] width 143 height 24
select select "Member apparel for registered Student Organization / Department / School"
select select "University"
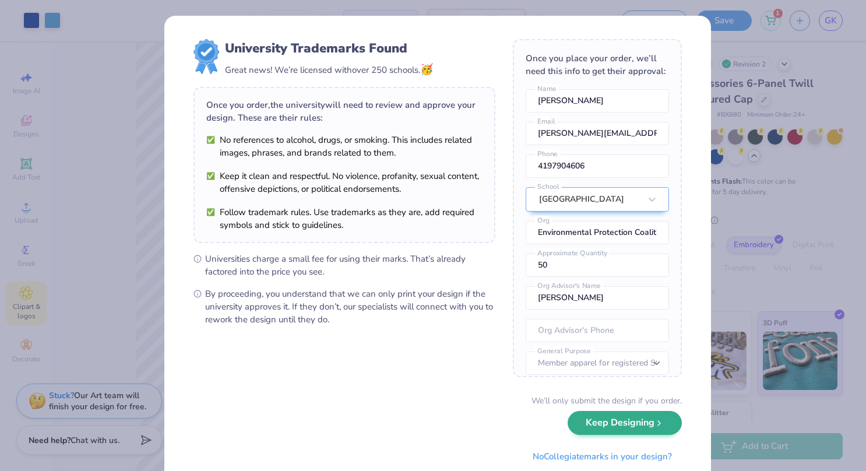
scroll to position [35, 0]
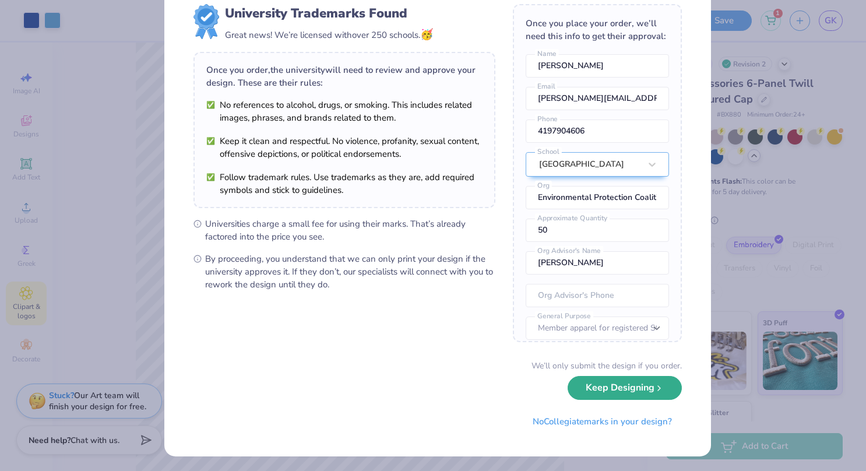
click at [633, 380] on button "Keep Designing" at bounding box center [624, 388] width 114 height 24
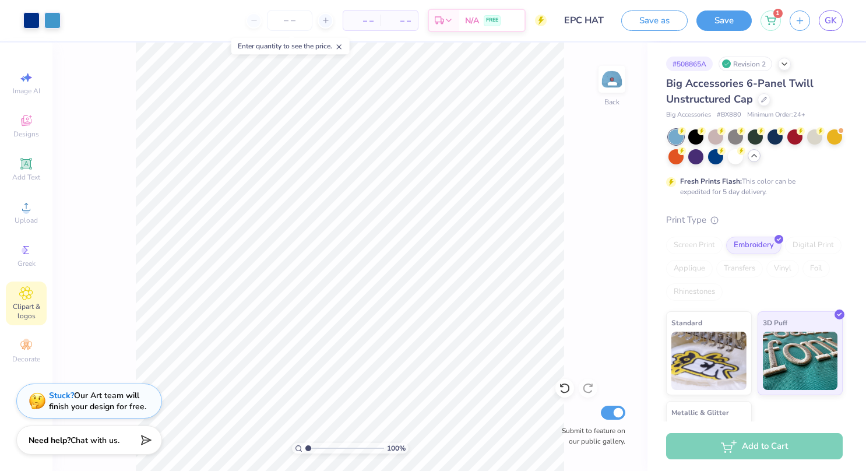
scroll to position [0, 0]
click at [774, 21] on icon at bounding box center [770, 18] width 10 height 9
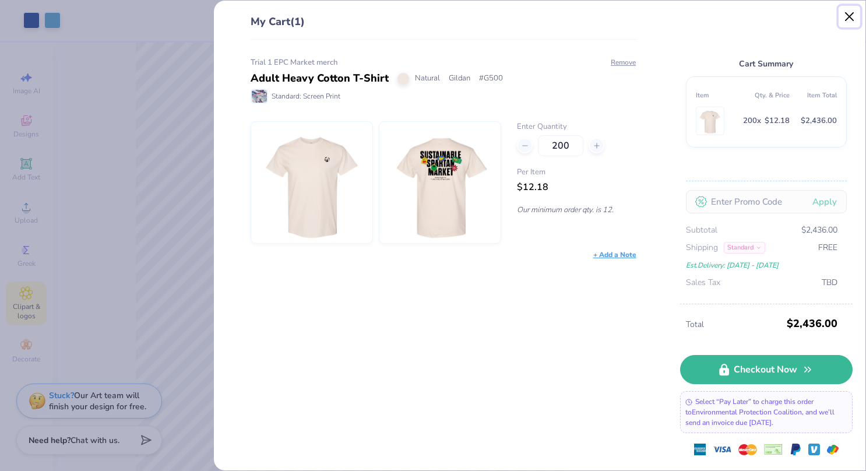
click at [844, 19] on button "Close" at bounding box center [849, 17] width 22 height 22
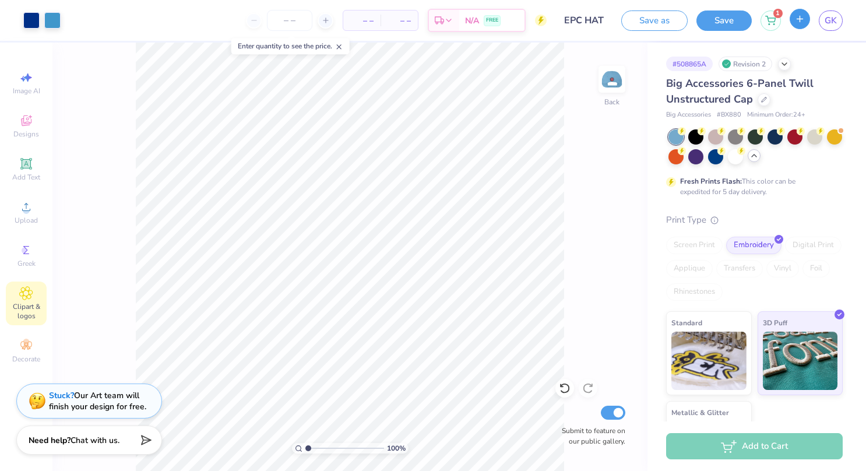
click at [795, 22] on icon "button" at bounding box center [799, 19] width 10 height 10
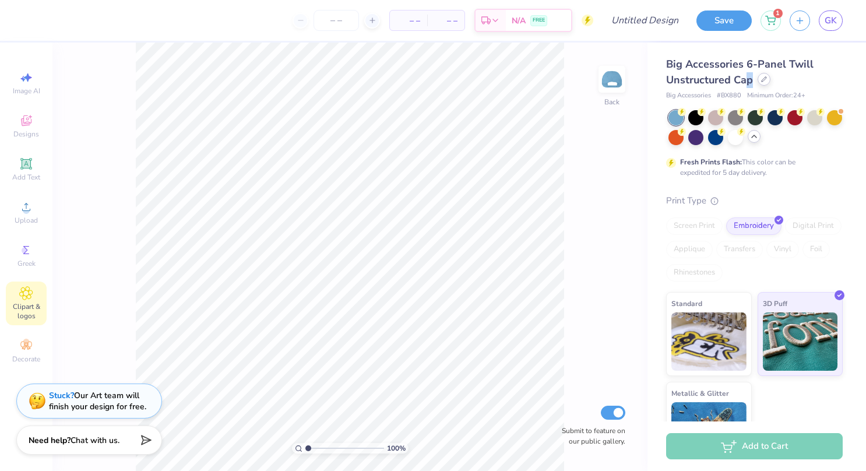
drag, startPoint x: 743, startPoint y: 80, endPoint x: 765, endPoint y: 78, distance: 22.3
click at [765, 78] on div "Big Accessories 6-Panel Twill Unstructured Cap" at bounding box center [754, 71] width 176 height 31
click at [765, 78] on div at bounding box center [763, 79] width 13 height 13
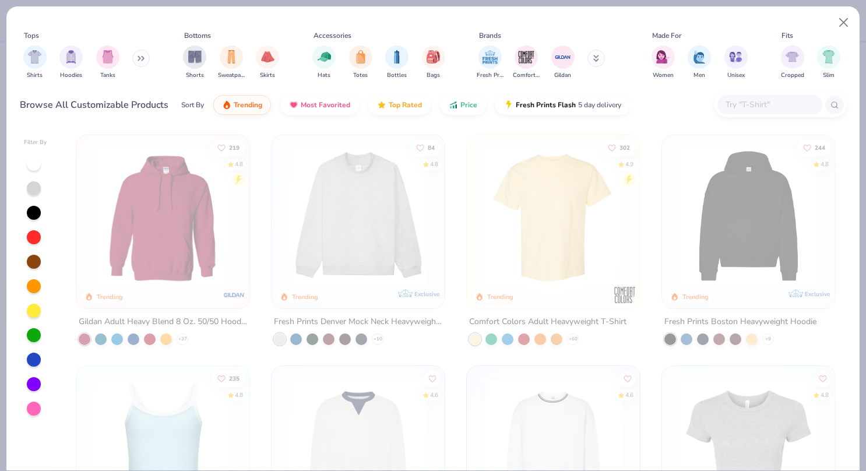
click at [763, 103] on input "text" at bounding box center [769, 104] width 90 height 13
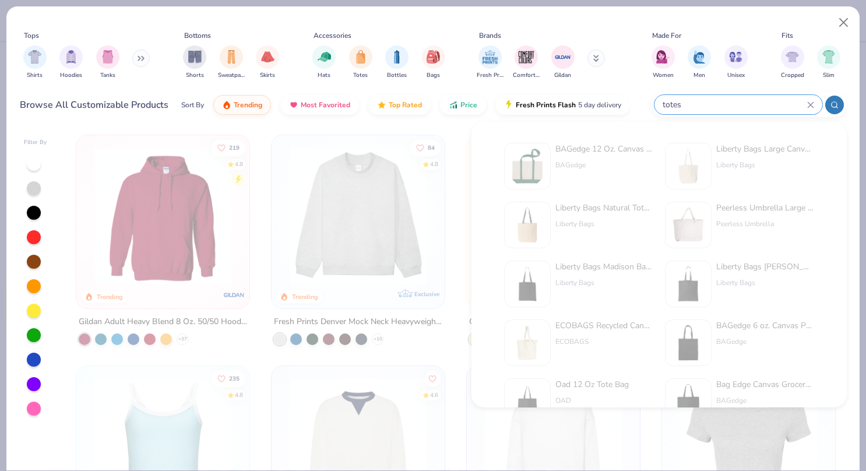
click at [721, 107] on input "totes" at bounding box center [734, 104] width 146 height 13
type input "totes"
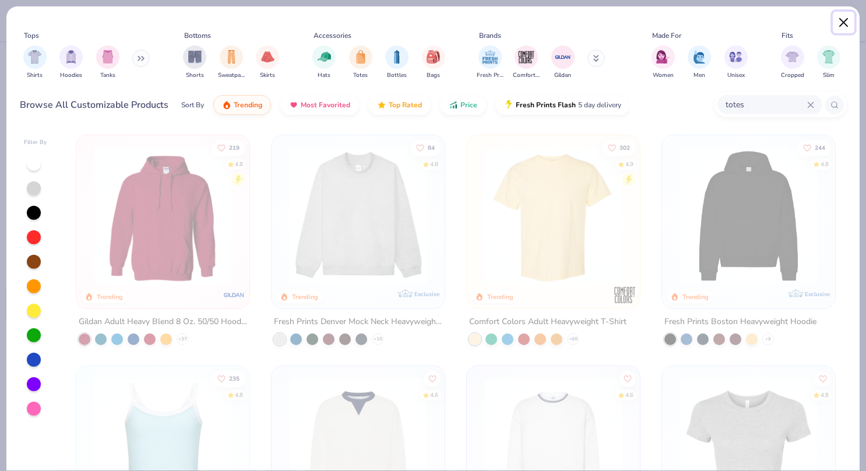
click at [836, 19] on button "Close" at bounding box center [843, 23] width 22 height 22
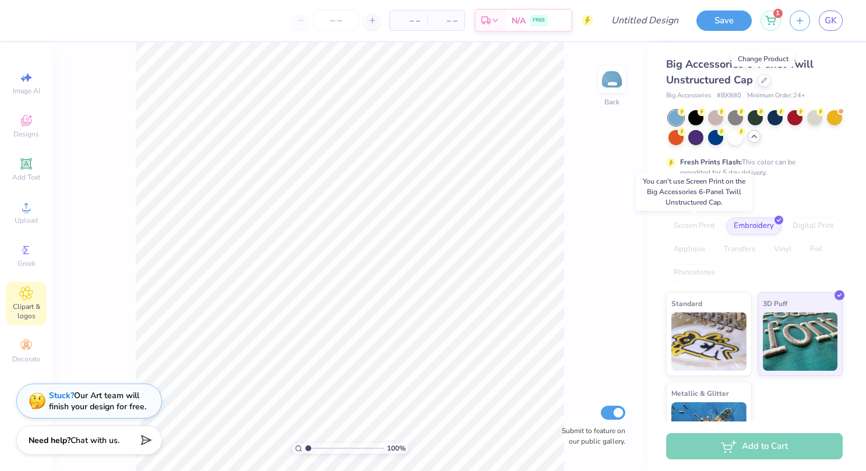
click at [696, 226] on div "Screen Print" at bounding box center [694, 225] width 56 height 17
click at [764, 84] on div at bounding box center [763, 79] width 13 height 13
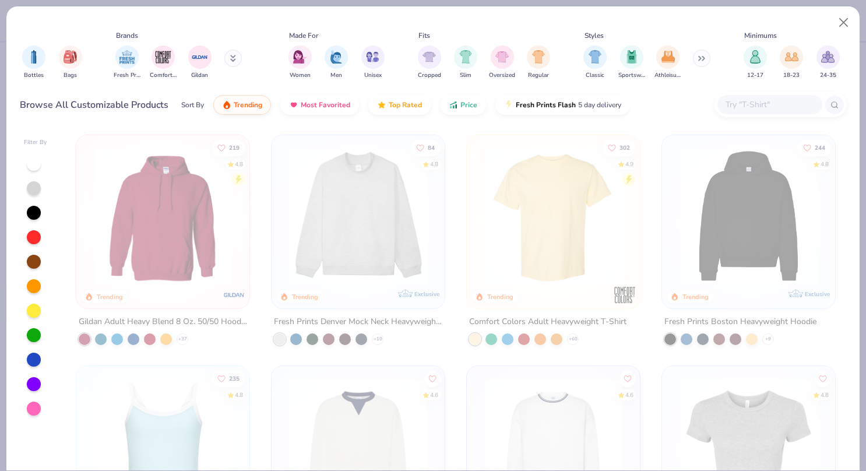
scroll to position [0, 363]
click at [376, 56] on img "filter for Unisex" at bounding box center [371, 55] width 13 height 13
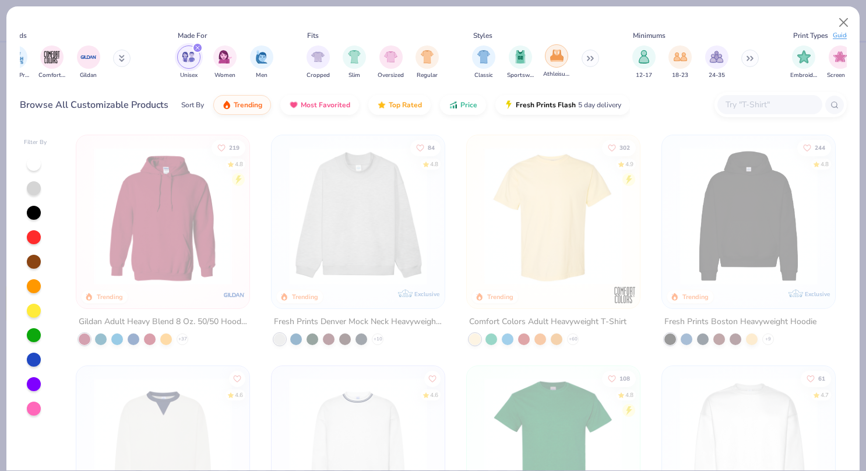
scroll to position [0, 549]
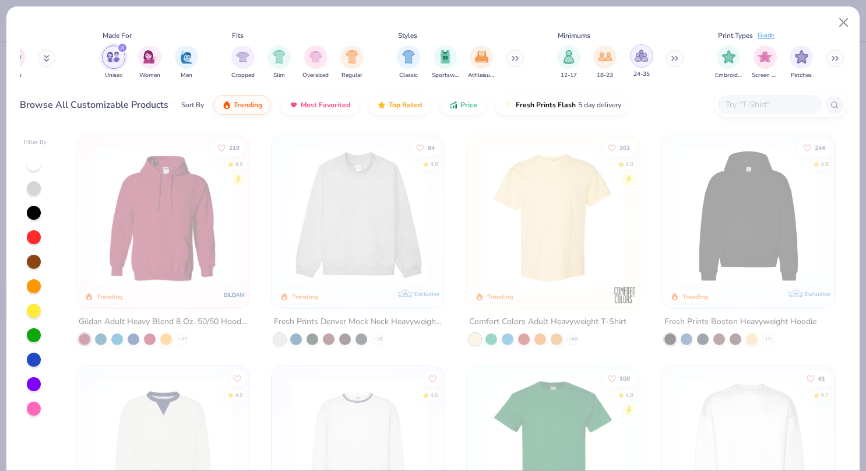
click at [644, 58] on img "filter for 24-35" at bounding box center [640, 55] width 13 height 13
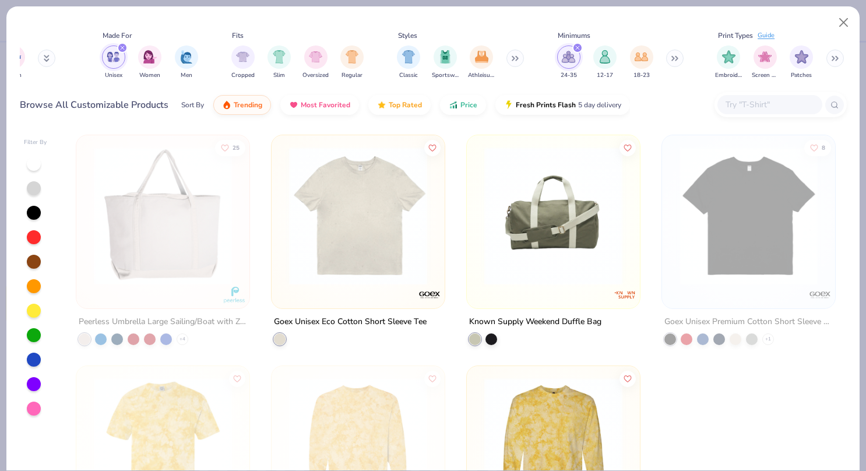
click at [670, 58] on button at bounding box center [674, 58] width 17 height 17
click at [713, 57] on img "filter for 51-70" at bounding box center [713, 55] width 13 height 13
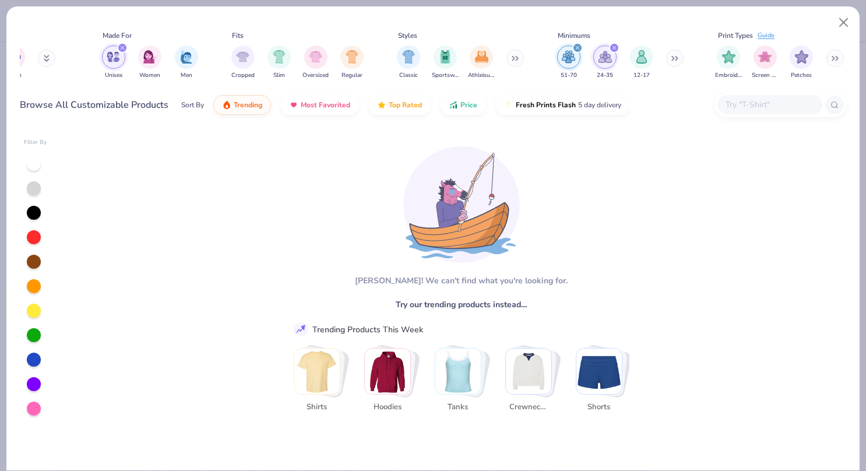
click at [610, 47] on div "filter for 24-35" at bounding box center [614, 48] width 10 height 10
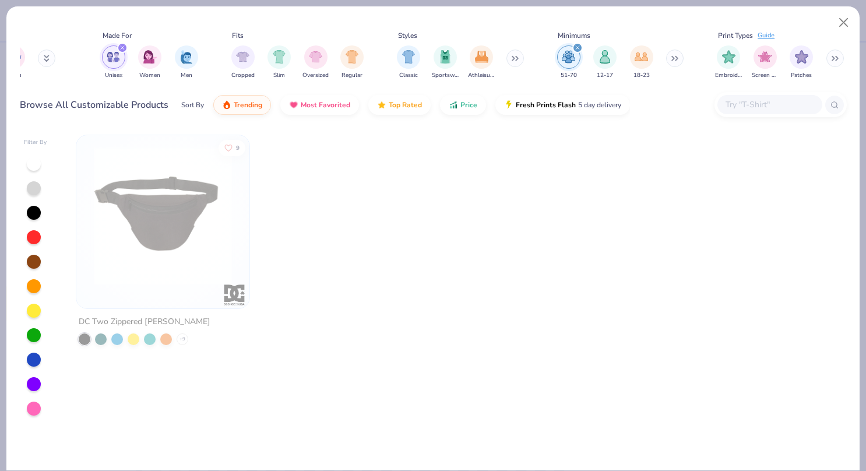
click at [575, 51] on div "filter for 51-70" at bounding box center [577, 48] width 10 height 10
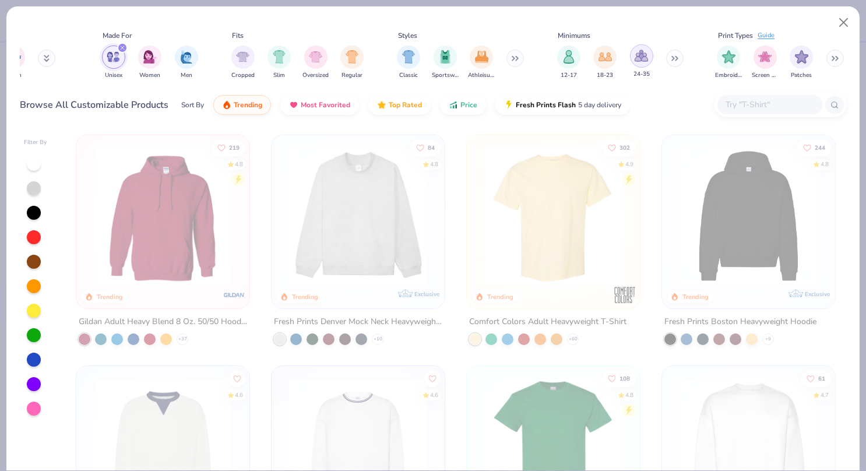
click at [636, 57] on img "filter for 24-35" at bounding box center [640, 55] width 13 height 13
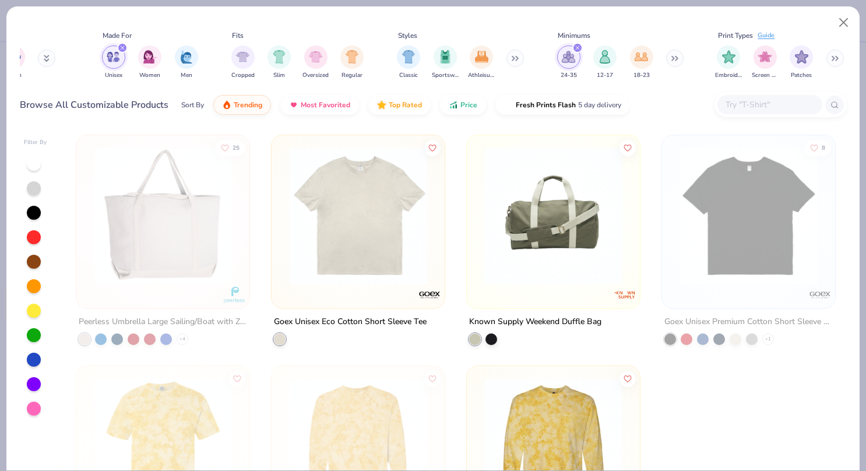
click at [578, 48] on icon "filter for 24-35" at bounding box center [576, 47] width 3 height 3
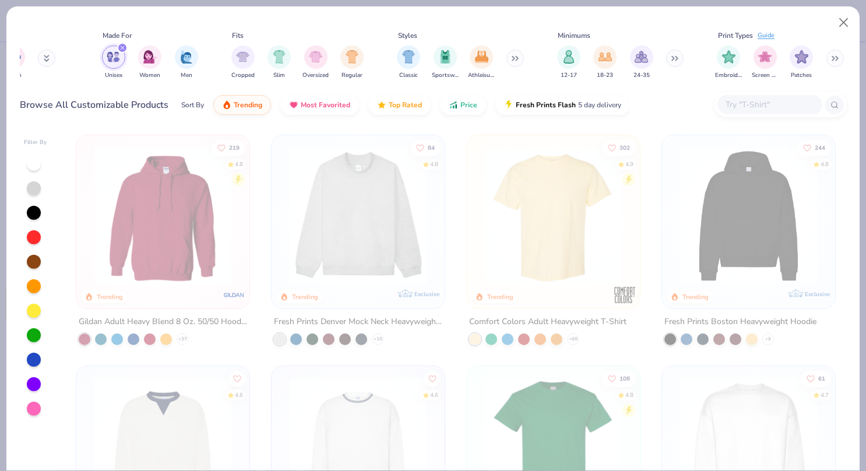
click at [839, 55] on button at bounding box center [834, 58] width 17 height 17
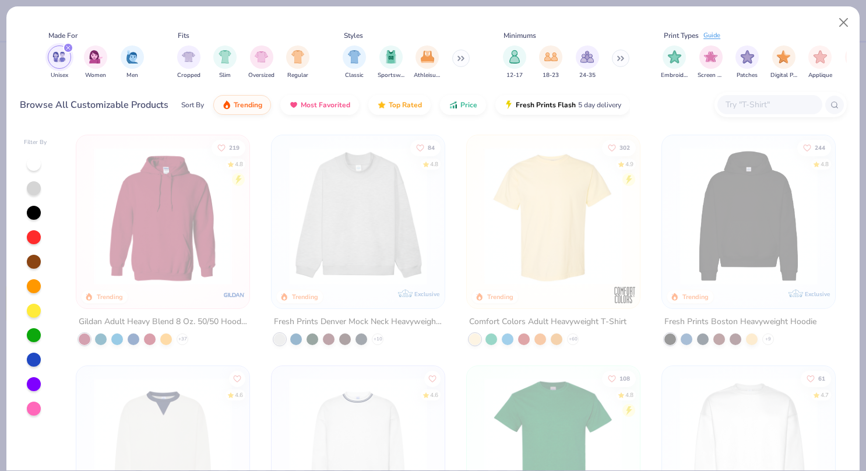
scroll to position [0, 605]
click at [700, 60] on div "filter for Screen Print" at bounding box center [708, 55] width 23 height 23
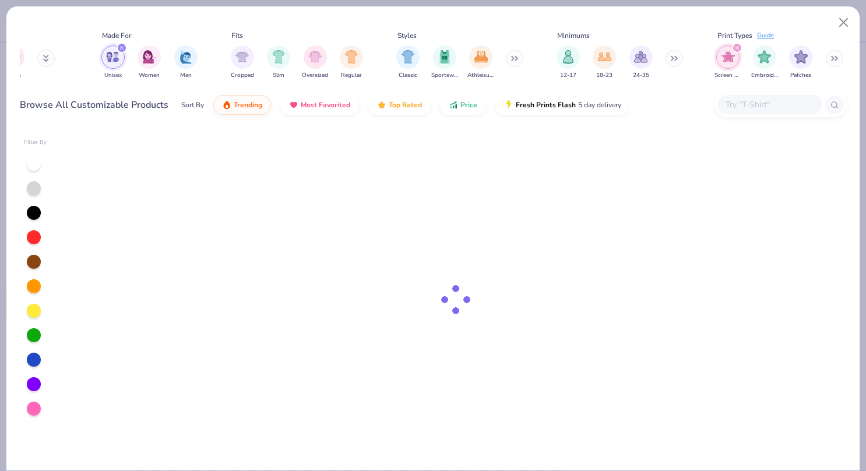
scroll to position [0, 549]
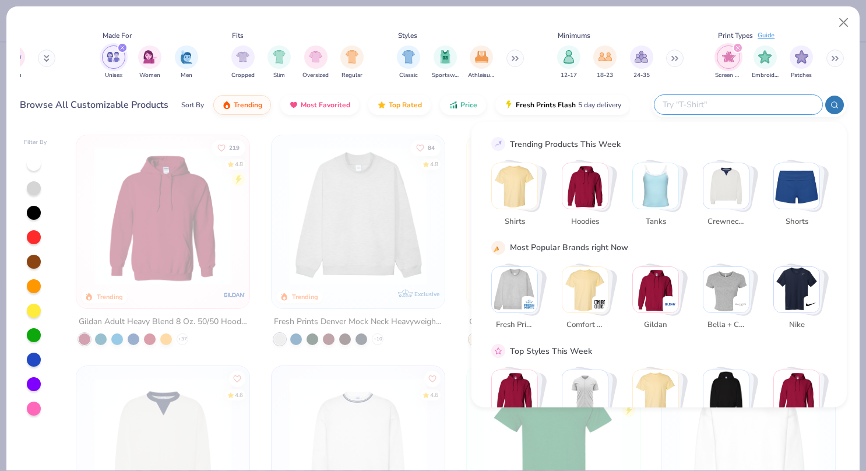
click at [762, 103] on input "text" at bounding box center [737, 104] width 153 height 13
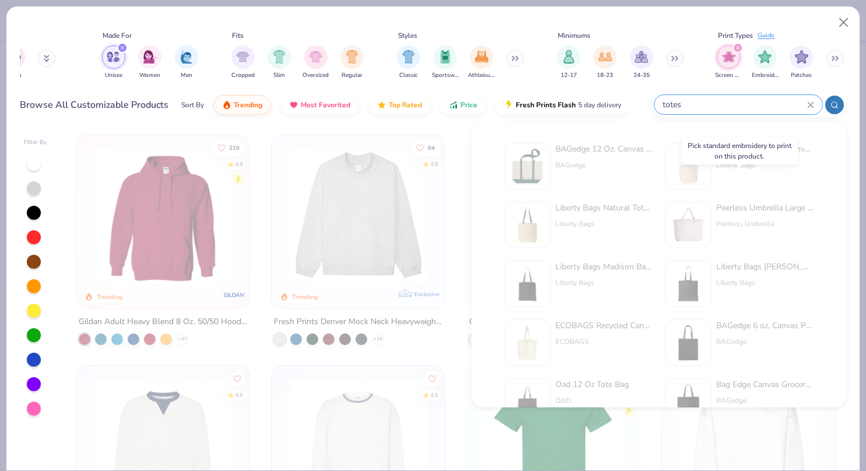
scroll to position [72, 0]
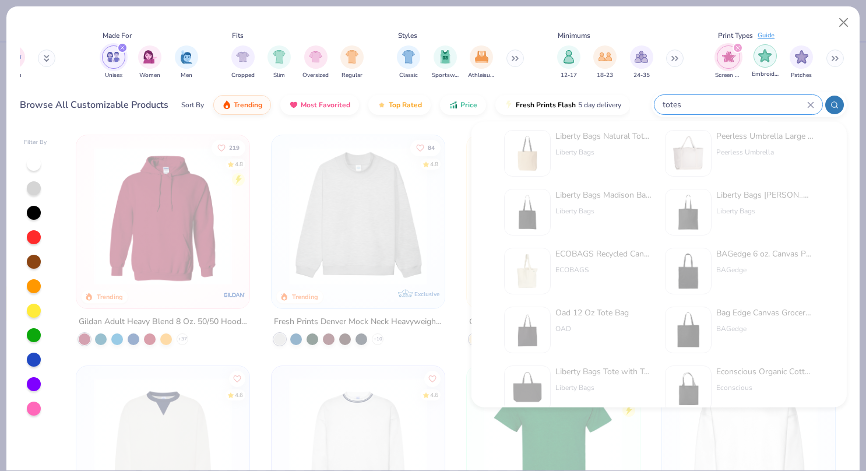
type input "totes"
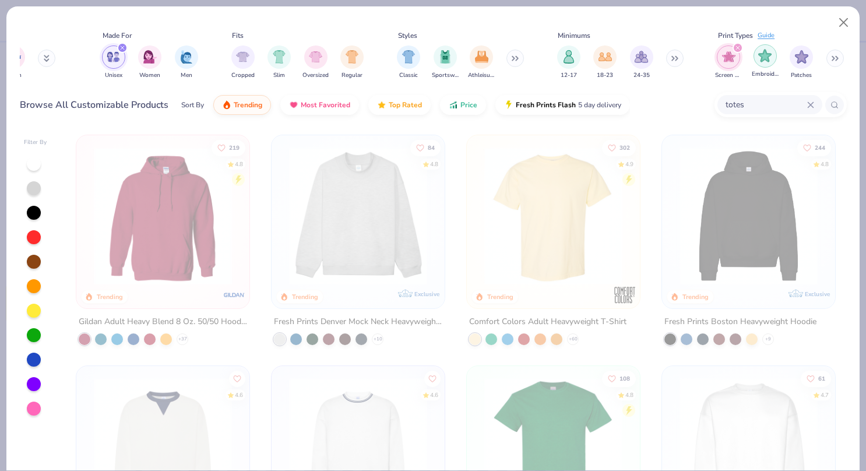
click at [756, 63] on div "filter for Embroidery" at bounding box center [764, 55] width 23 height 23
click at [737, 47] on icon "filter for Embroidery" at bounding box center [737, 47] width 3 height 3
click at [806, 59] on img "filter for Patches" at bounding box center [800, 55] width 13 height 13
click at [801, 61] on img "filter for Embroidery" at bounding box center [800, 55] width 13 height 13
click at [733, 47] on div "filter for Embroidery" at bounding box center [737, 48] width 10 height 10
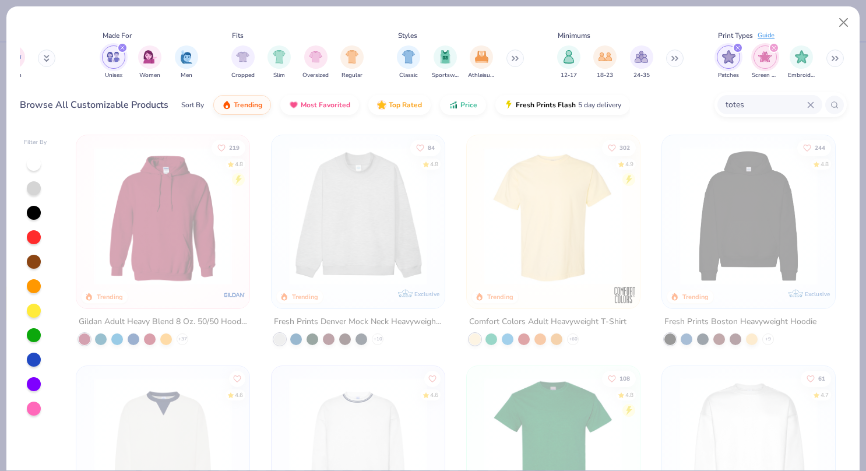
click at [733, 47] on div "filter for Patches" at bounding box center [737, 48] width 10 height 10
click at [770, 60] on img "filter for Embroidery" at bounding box center [764, 55] width 13 height 13
click at [772, 48] on icon "filter for Screen Print" at bounding box center [773, 47] width 3 height 3
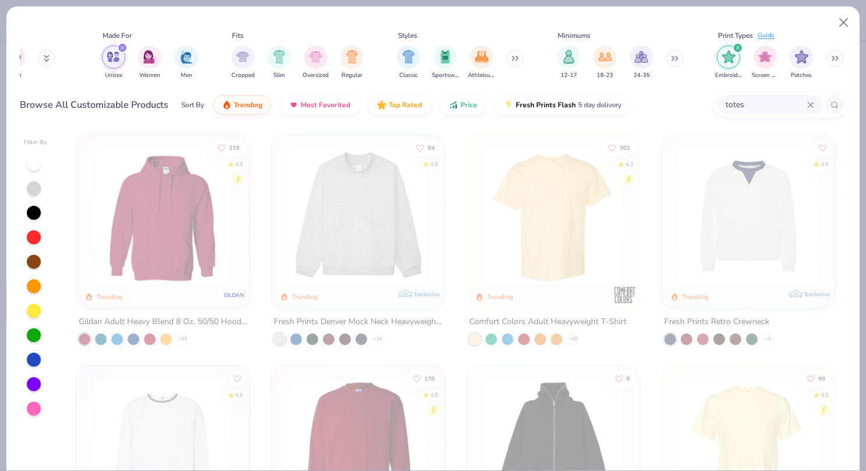
click at [833, 65] on button at bounding box center [834, 58] width 17 height 17
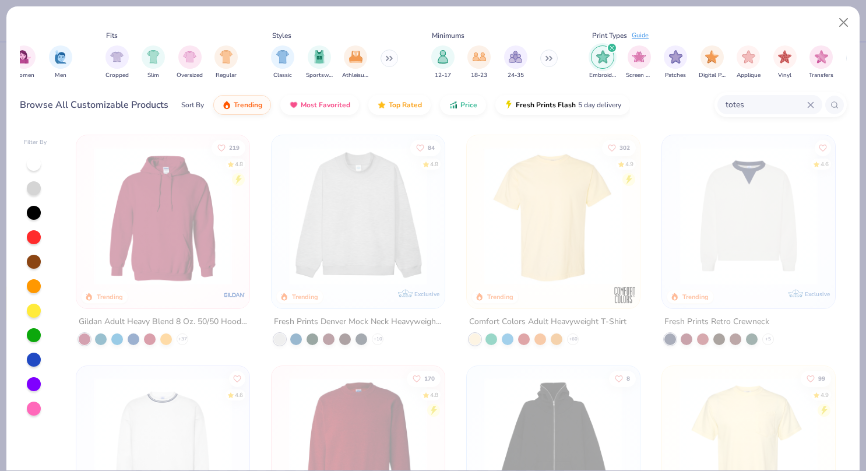
scroll to position [0, 695]
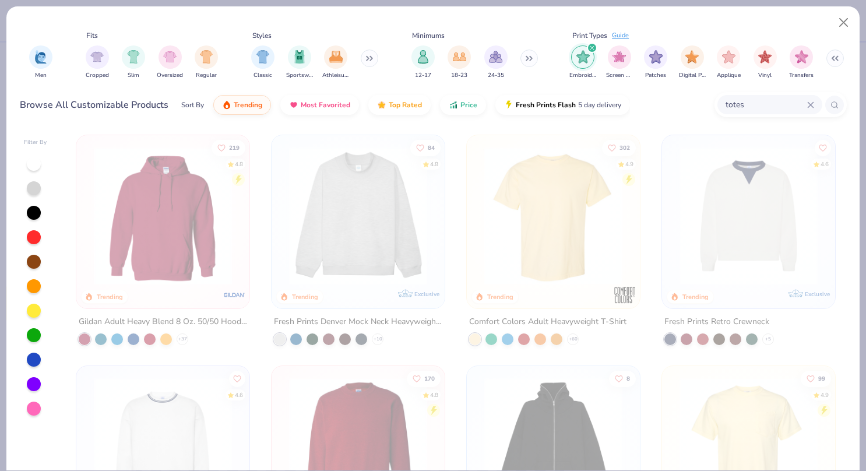
click at [761, 100] on input "totes" at bounding box center [765, 104] width 83 height 13
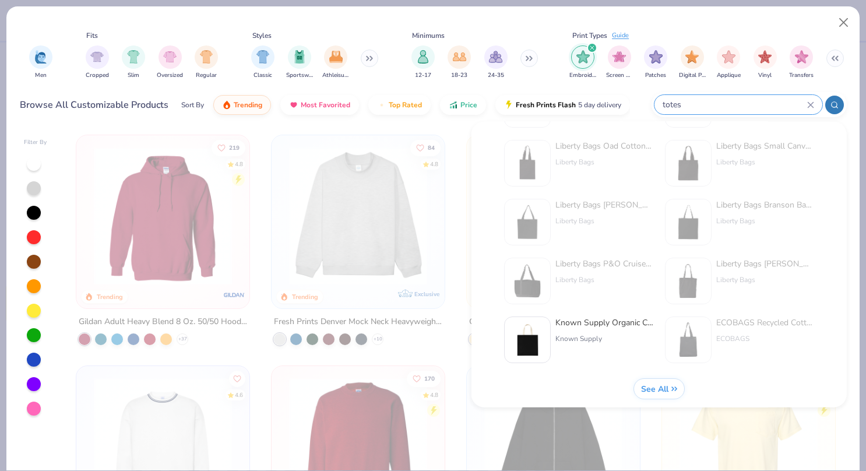
scroll to position [477, 0]
click at [668, 381] on span "See All" at bounding box center [653, 384] width 27 height 11
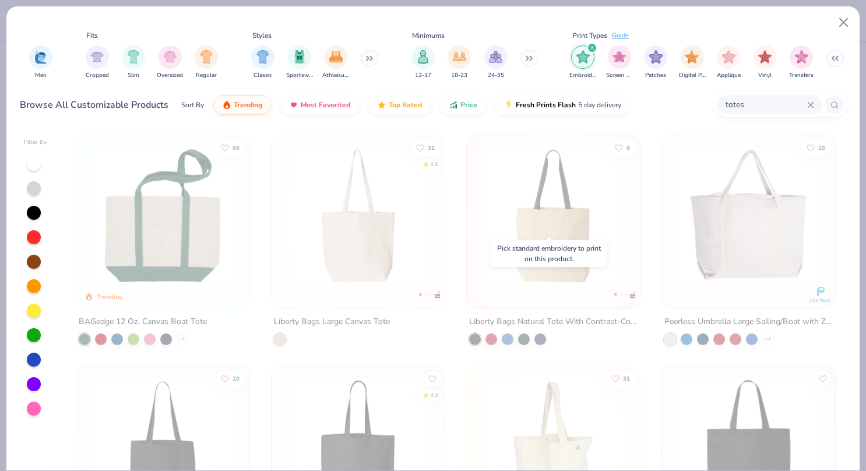
scroll to position [240, 0]
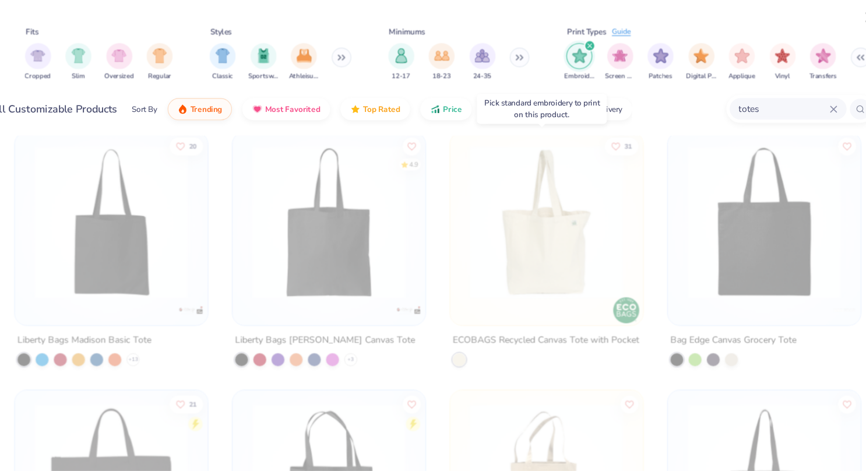
click at [552, 230] on img at bounding box center [553, 206] width 150 height 138
click at [594, 46] on div "filter for Embroidery" at bounding box center [592, 48] width 10 height 10
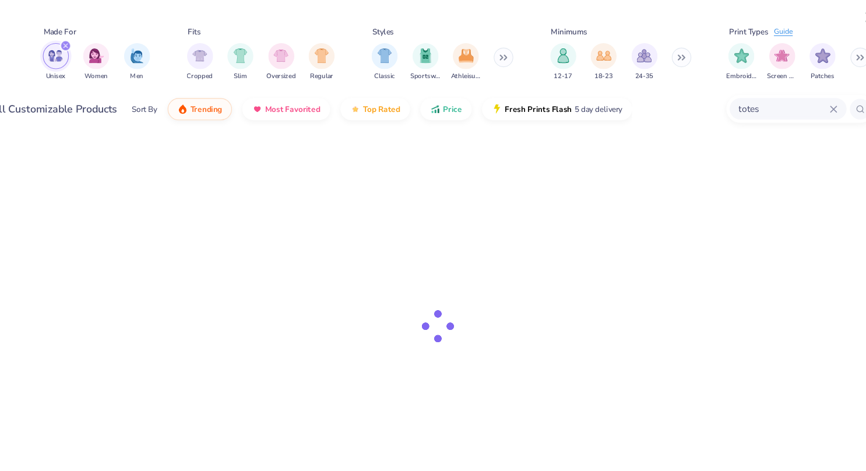
scroll to position [0, 549]
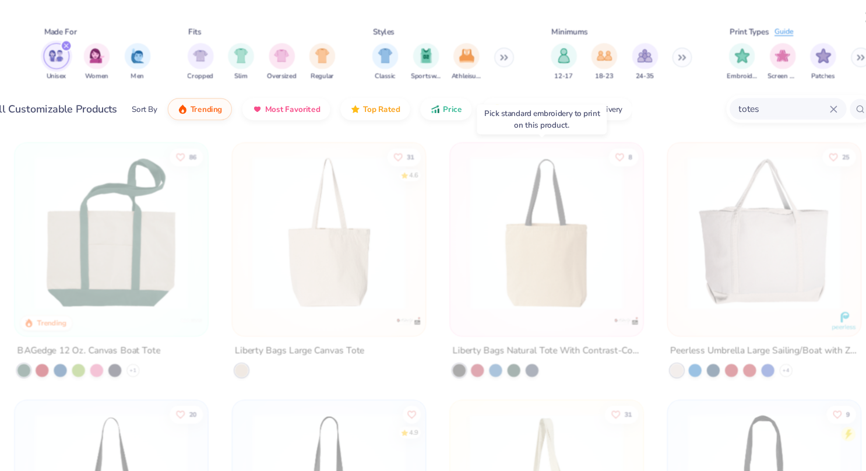
click at [538, 252] on img at bounding box center [553, 216] width 150 height 138
click at [478, 252] on img at bounding box center [404, 216] width 150 height 138
drag, startPoint x: 538, startPoint y: 252, endPoint x: 515, endPoint y: 238, distance: 26.4
click at [515, 238] on img at bounding box center [553, 216] width 150 height 138
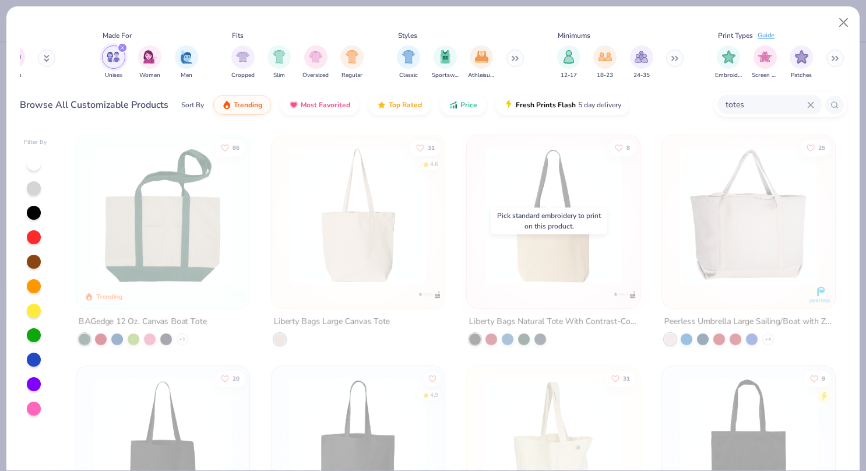
scroll to position [172, 0]
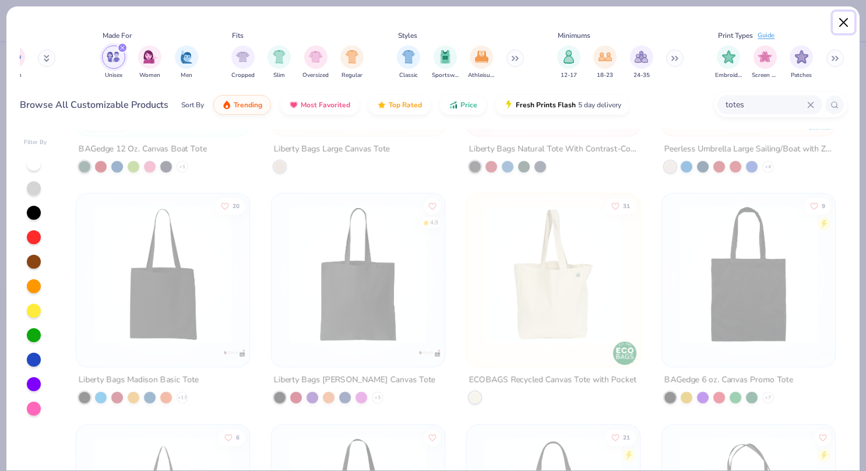
click at [842, 26] on button "Close" at bounding box center [843, 23] width 22 height 22
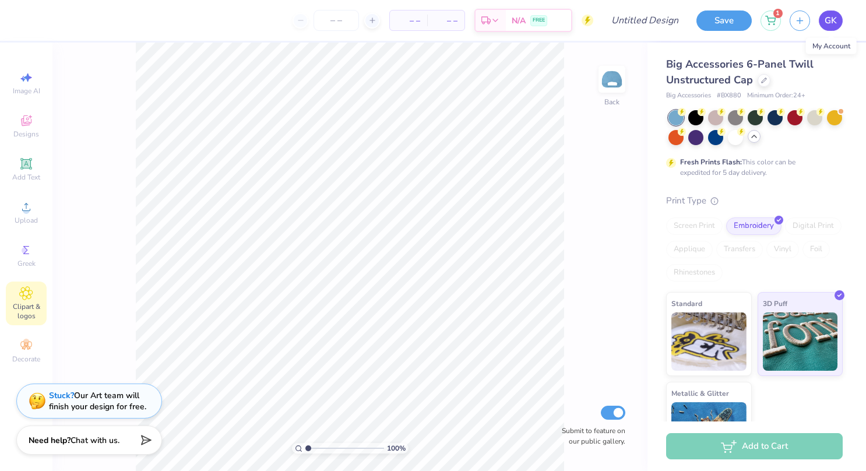
click at [835, 23] on span "GK" at bounding box center [830, 20] width 12 height 13
click at [772, 22] on icon at bounding box center [770, 18] width 10 height 9
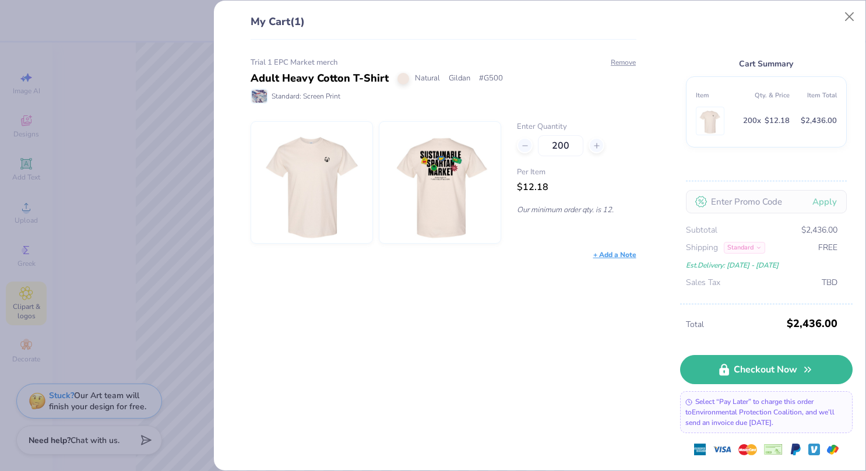
click at [457, 183] on img at bounding box center [440, 182] width 100 height 121
click at [440, 179] on img at bounding box center [440, 182] width 100 height 121
drag, startPoint x: 440, startPoint y: 179, endPoint x: 418, endPoint y: 217, distance: 43.9
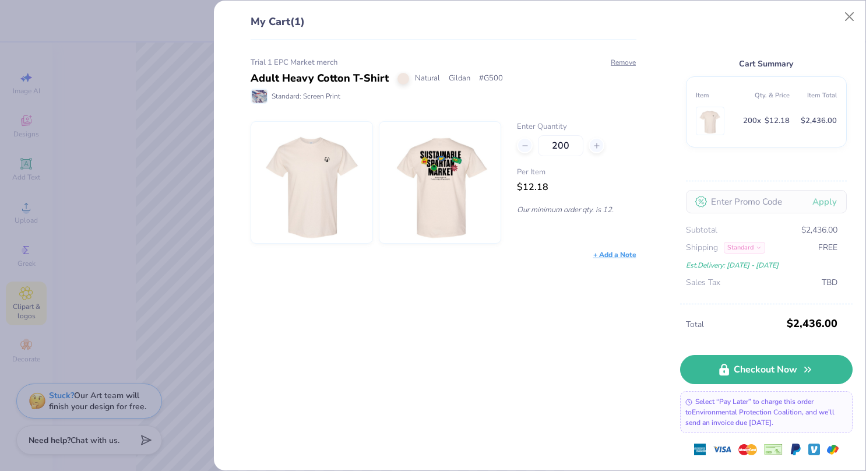
click at [418, 217] on img at bounding box center [440, 182] width 100 height 121
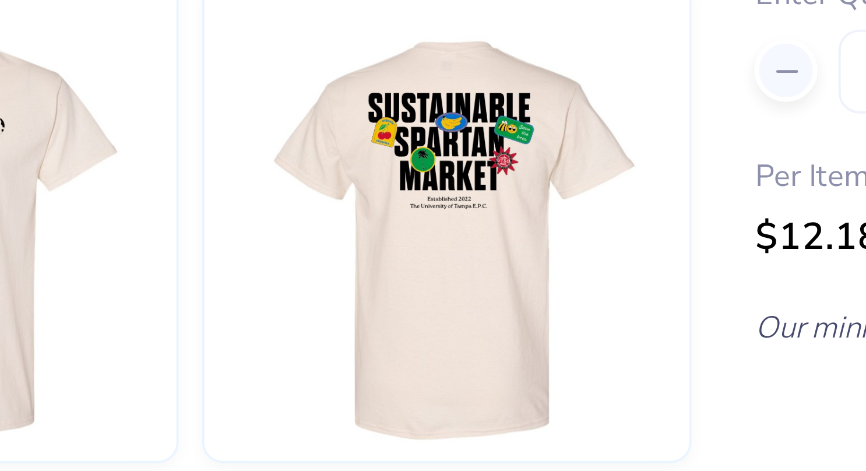
click at [437, 170] on img at bounding box center [440, 182] width 100 height 121
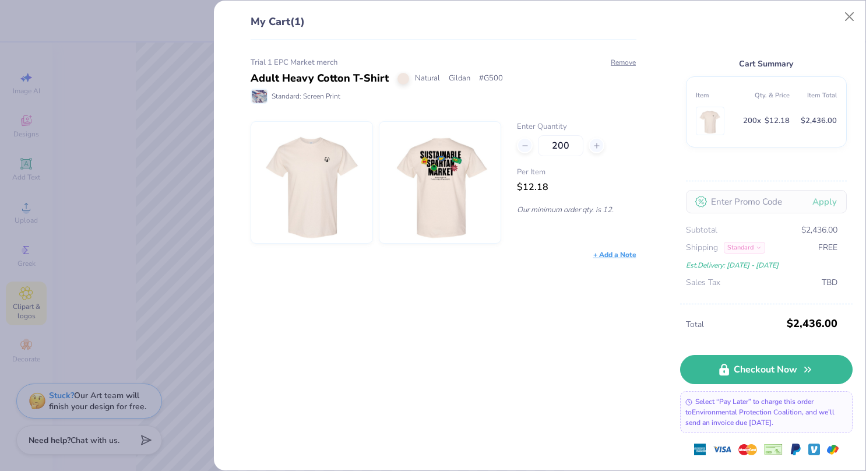
click at [447, 179] on img at bounding box center [440, 182] width 100 height 121
click at [845, 14] on button "Close" at bounding box center [849, 17] width 22 height 22
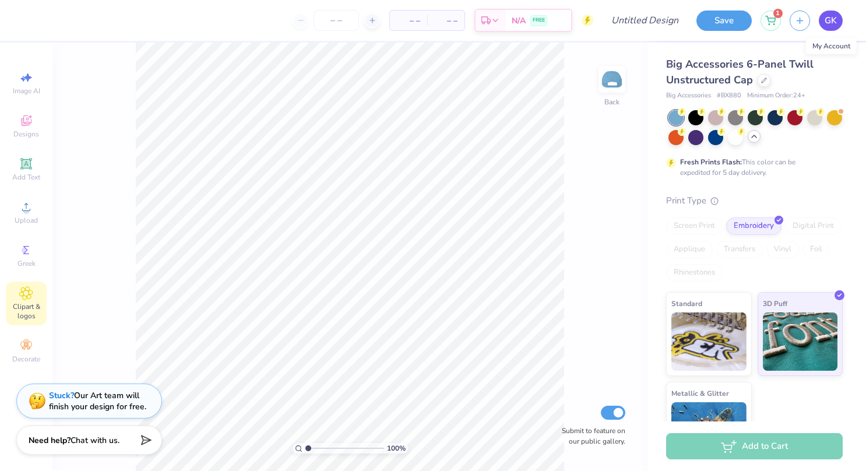
click at [827, 27] on link "GK" at bounding box center [830, 20] width 24 height 20
click at [832, 24] on span "GK" at bounding box center [830, 20] width 12 height 13
click at [797, 24] on button "button" at bounding box center [799, 19] width 20 height 20
click at [807, 17] on button "button" at bounding box center [799, 19] width 20 height 20
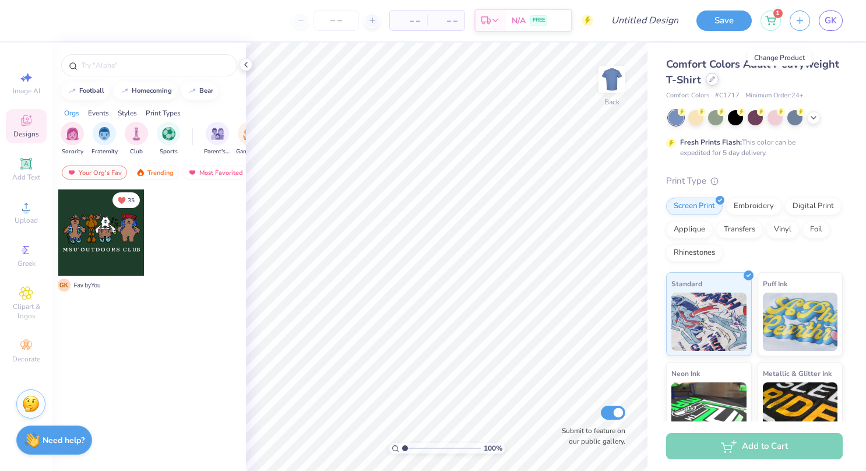
click at [718, 75] on div at bounding box center [711, 79] width 13 height 13
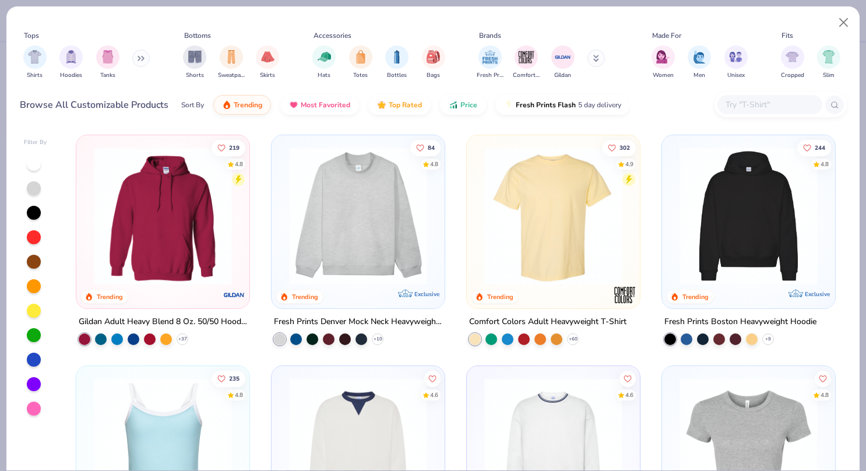
click at [738, 101] on input "text" at bounding box center [769, 104] width 90 height 13
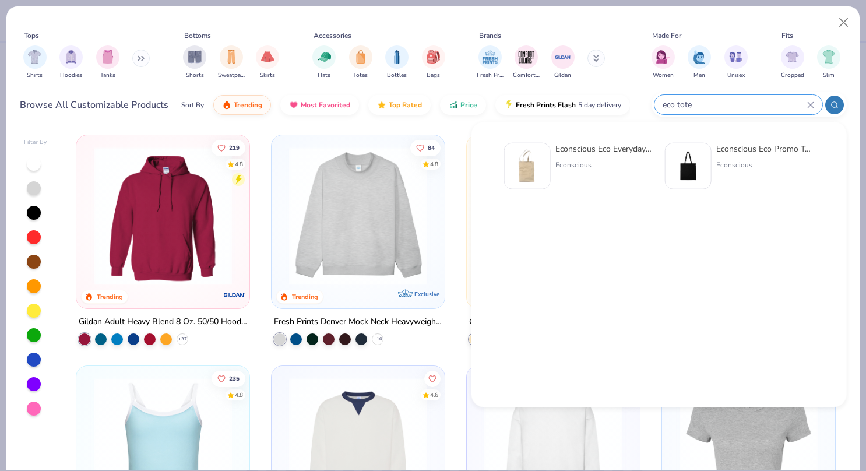
type input "eco tote"
click at [530, 163] on img at bounding box center [527, 166] width 36 height 36
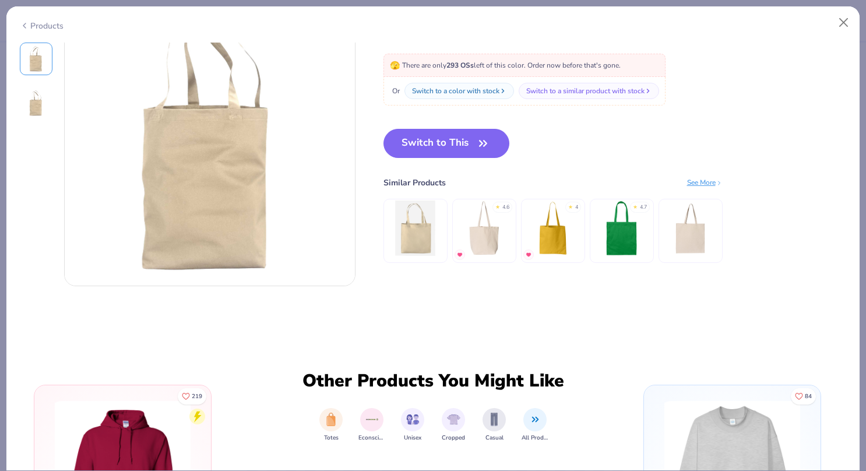
scroll to position [369, 0]
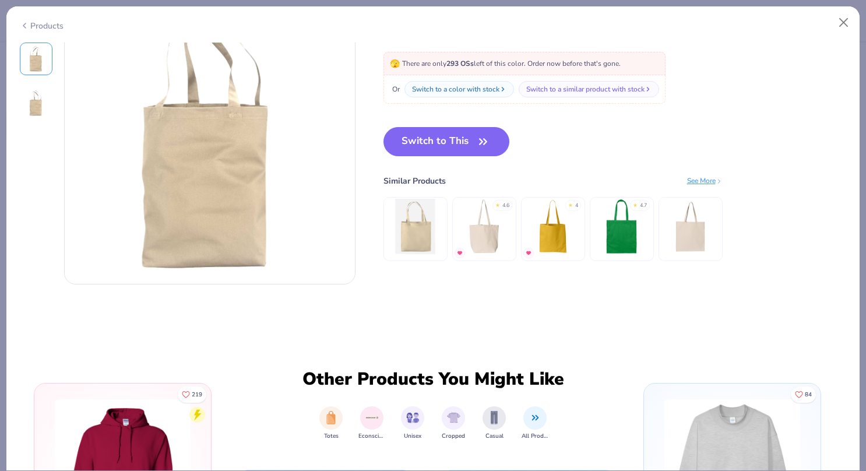
click at [491, 241] on img at bounding box center [483, 226] width 55 height 55
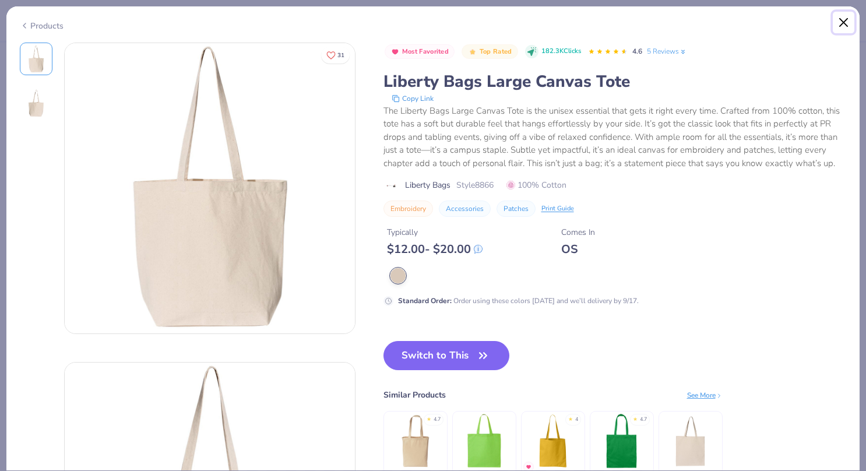
click at [847, 22] on button "Close" at bounding box center [843, 23] width 22 height 22
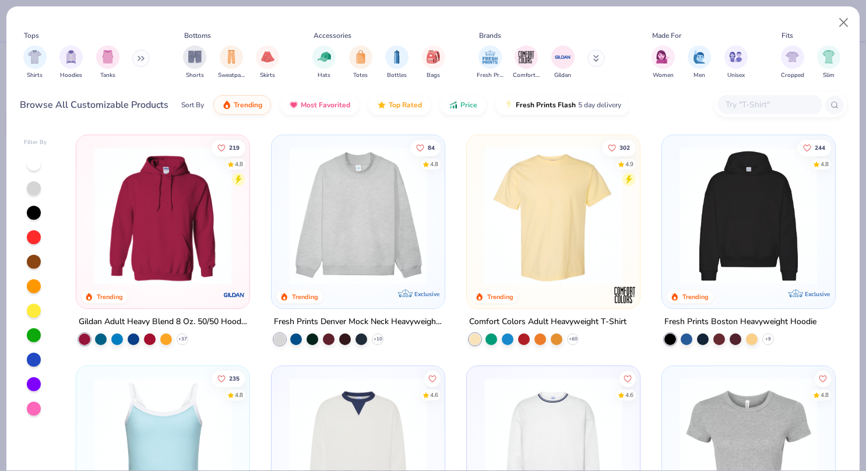
click at [752, 96] on div at bounding box center [769, 104] width 105 height 19
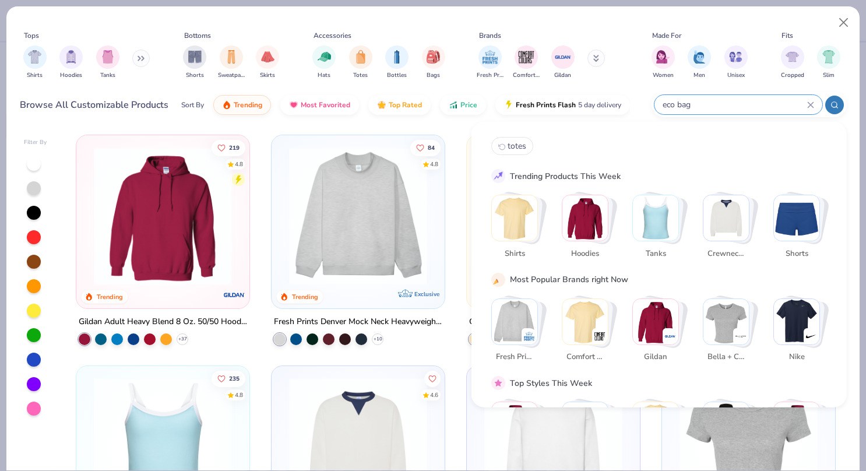
type input "eco bag"
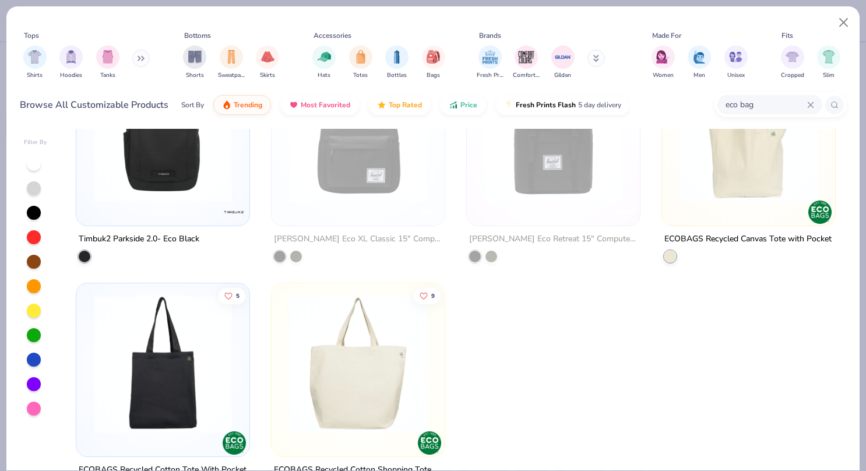
scroll to position [125, 0]
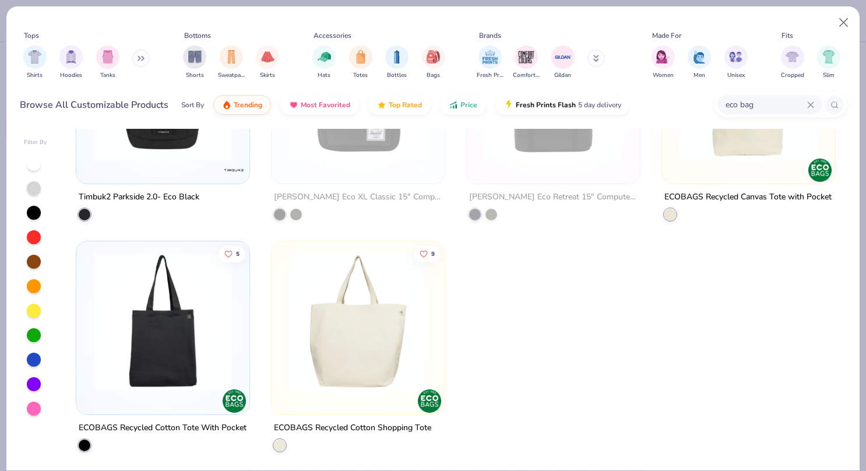
click at [383, 318] on img at bounding box center [358, 322] width 150 height 138
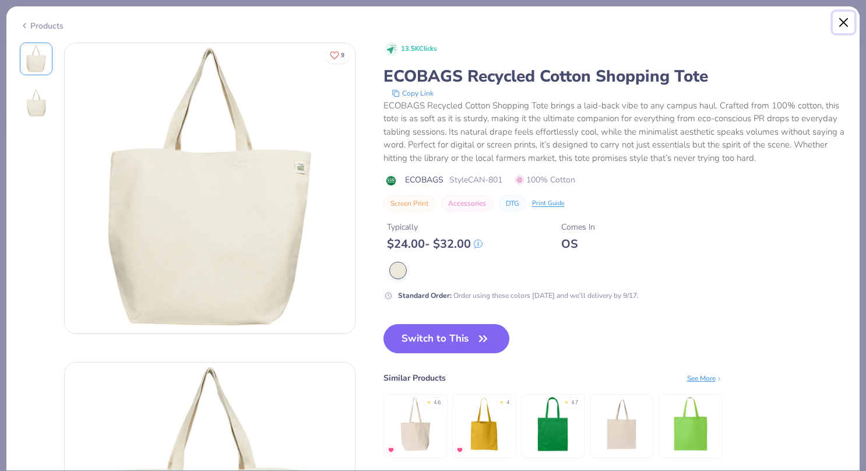
click at [845, 23] on button "Close" at bounding box center [843, 23] width 22 height 22
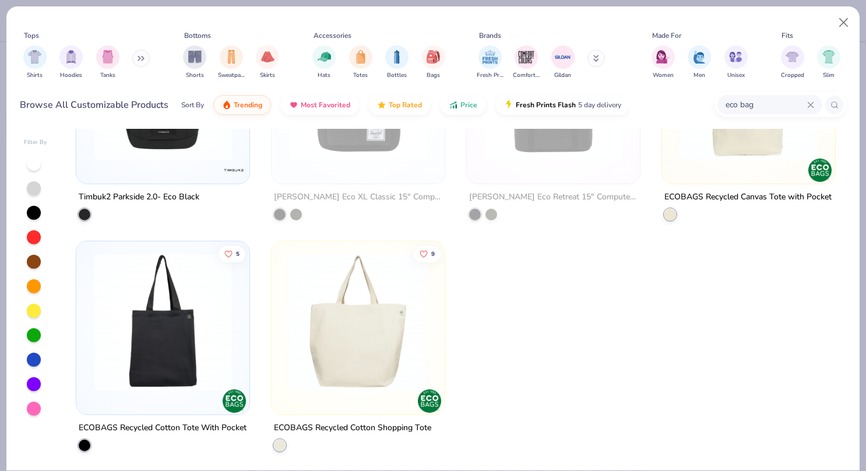
click at [784, 147] on img at bounding box center [748, 91] width 150 height 138
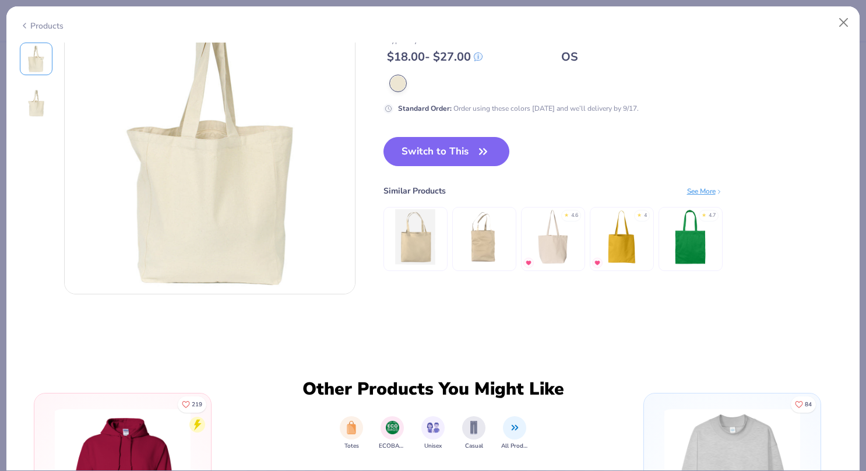
scroll to position [359, 0]
click at [467, 240] on img at bounding box center [483, 235] width 55 height 55
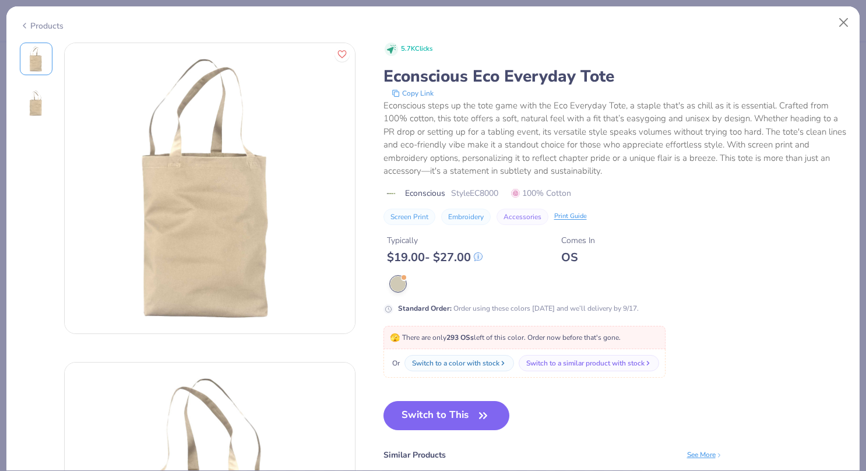
click at [29, 27] on div "Products" at bounding box center [42, 26] width 44 height 12
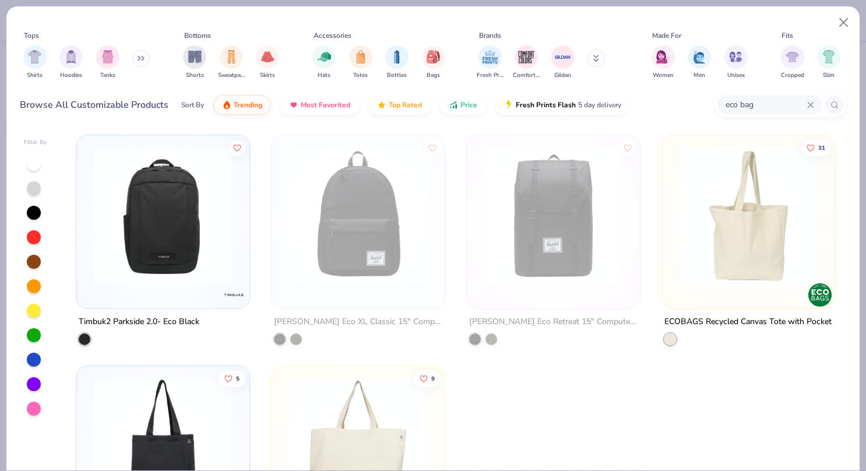
click at [673, 254] on img at bounding box center [599, 216] width 150 height 138
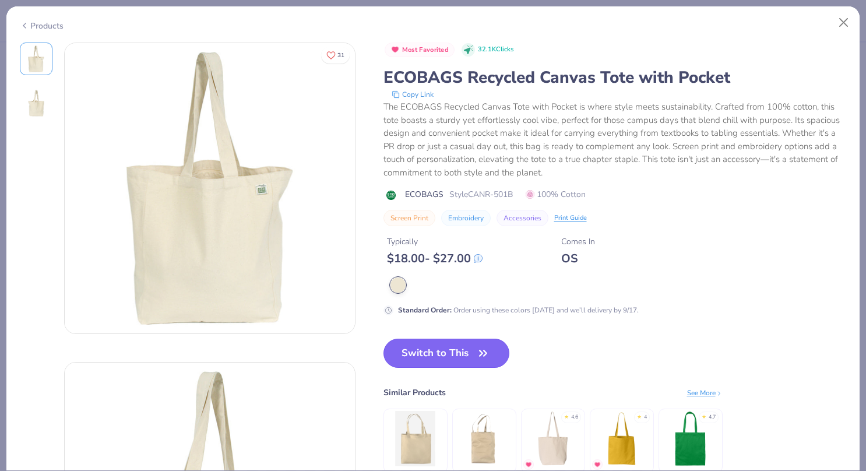
click at [471, 354] on button "Switch to This" at bounding box center [446, 352] width 126 height 29
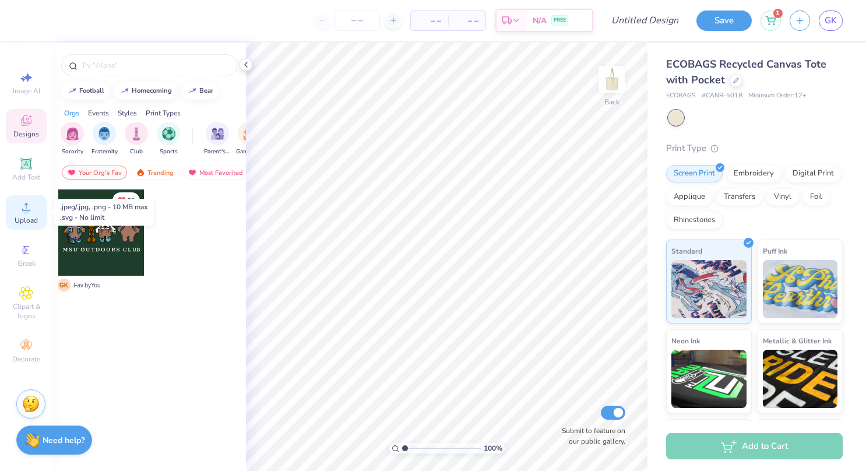
click at [24, 207] on icon at bounding box center [26, 207] width 14 height 14
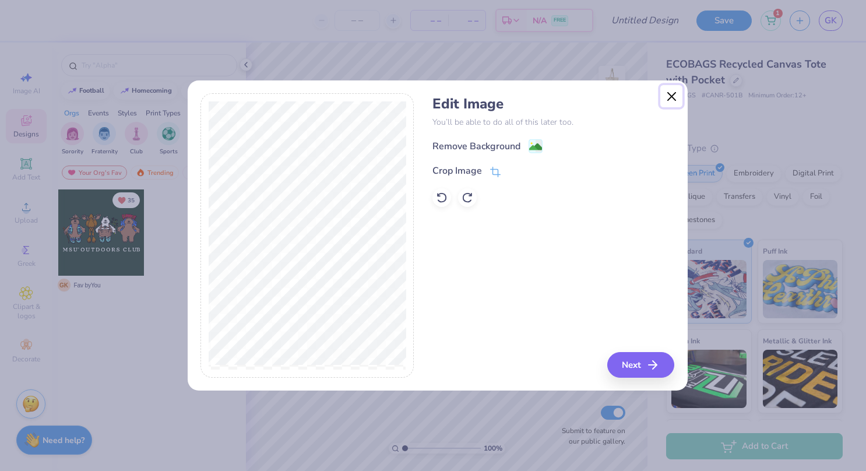
click at [673, 94] on button "Close" at bounding box center [671, 96] width 22 height 22
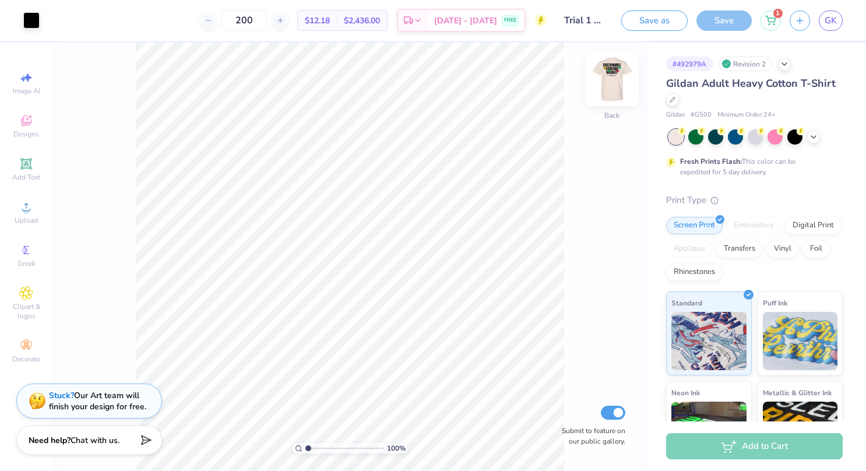
click at [616, 79] on img at bounding box center [611, 79] width 47 height 47
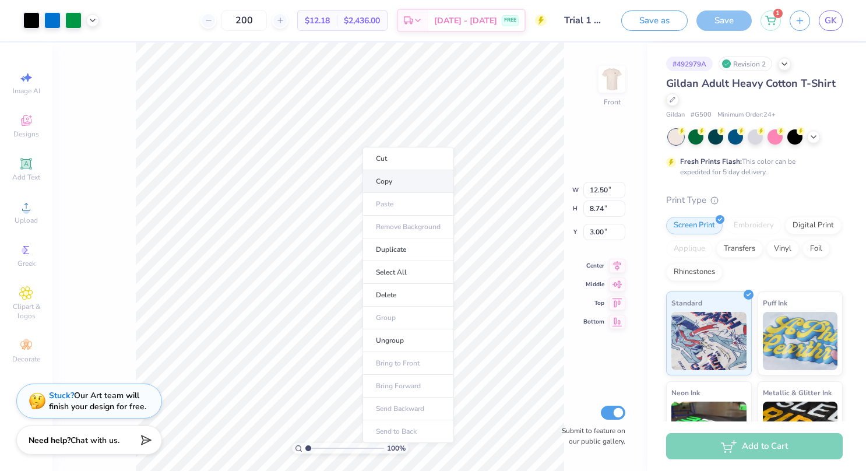
click at [400, 177] on li "Copy" at bounding box center [407, 181] width 91 height 23
click at [804, 21] on icon "button" at bounding box center [799, 19] width 10 height 10
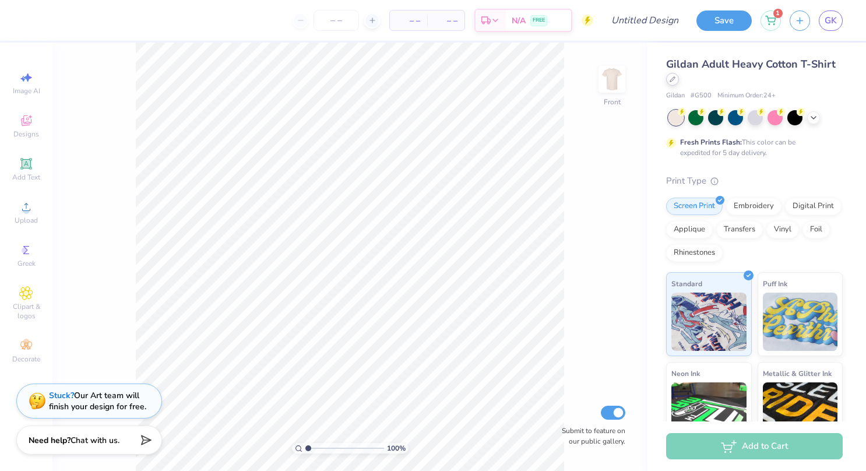
click at [675, 80] on icon at bounding box center [672, 79] width 6 height 6
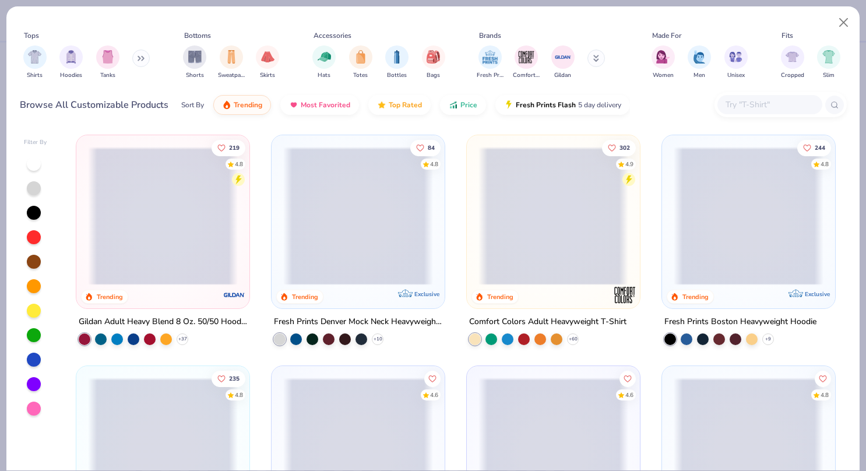
click at [748, 100] on input "text" at bounding box center [769, 104] width 90 height 13
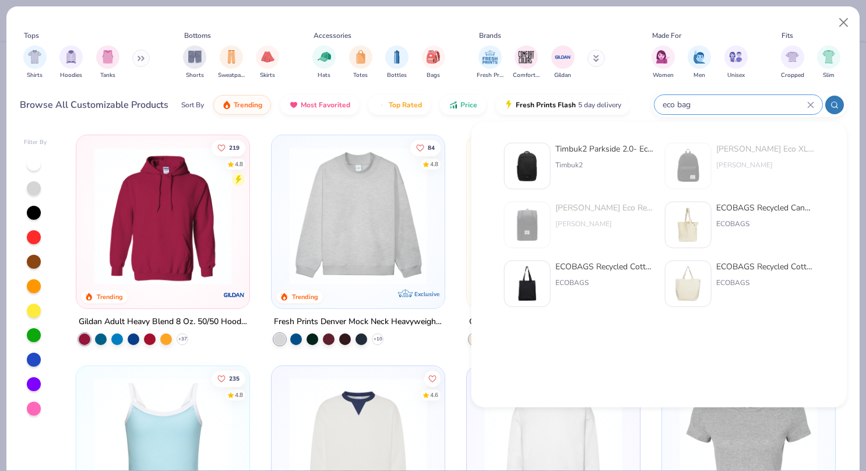
type input "eco bag"
click at [698, 229] on img at bounding box center [688, 225] width 36 height 36
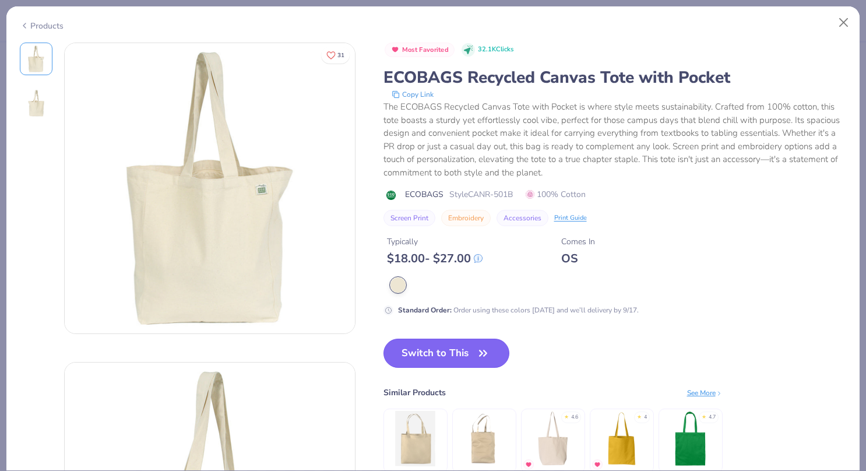
click at [468, 355] on button "Switch to This" at bounding box center [446, 352] width 126 height 29
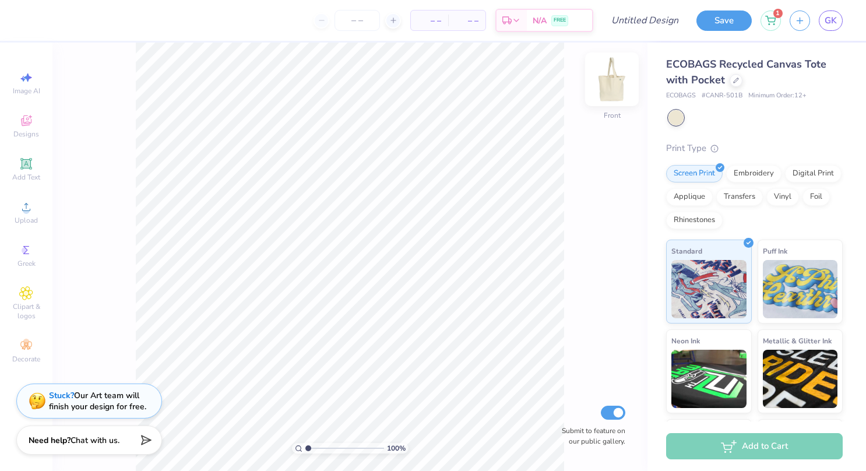
click at [605, 83] on img at bounding box center [611, 79] width 47 height 47
click at [27, 218] on span "Upload" at bounding box center [26, 220] width 23 height 9
click at [351, 228] on li "Paste" at bounding box center [361, 231] width 91 height 23
drag, startPoint x: 676, startPoint y: 112, endPoint x: 650, endPoint y: 139, distance: 37.5
click at [650, 139] on div "ECOBAGS Recycled Canvas Tote with Pocket ECOBAGS # CANR-501B Minimum Order: 12 …" at bounding box center [756, 273] width 218 height 460
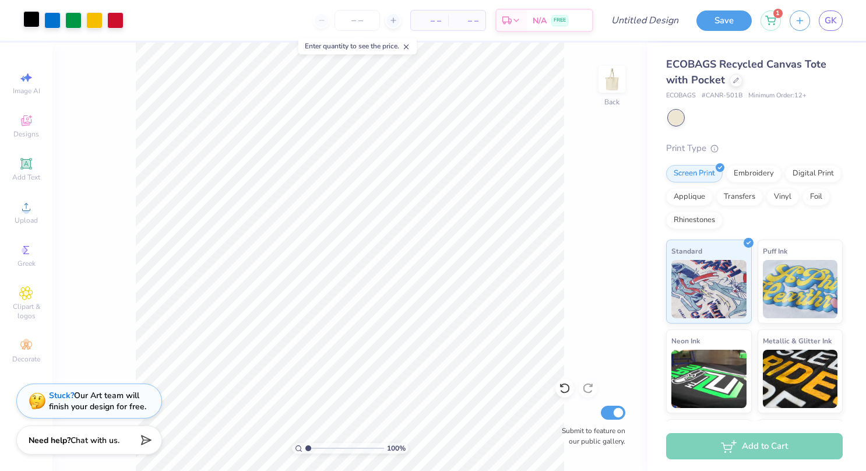
click at [34, 19] on div at bounding box center [31, 19] width 16 height 16
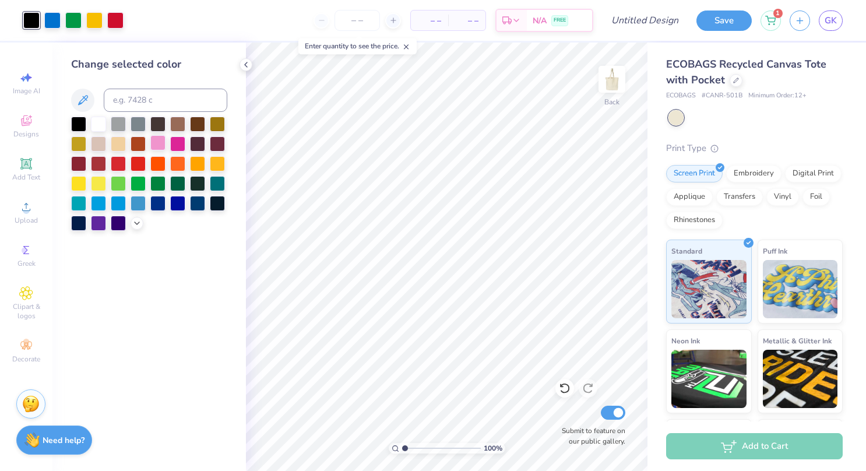
click at [156, 143] on div at bounding box center [157, 142] width 15 height 15
click at [136, 202] on div at bounding box center [137, 202] width 15 height 15
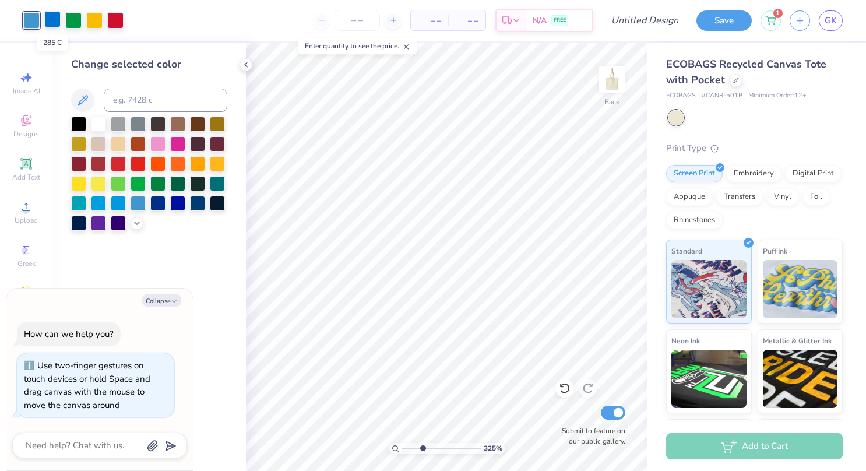
click at [57, 23] on div at bounding box center [52, 19] width 16 height 16
type input "3.25449113499965"
type textarea "x"
click at [82, 101] on icon at bounding box center [83, 100] width 14 height 14
type input "3.25449113499965"
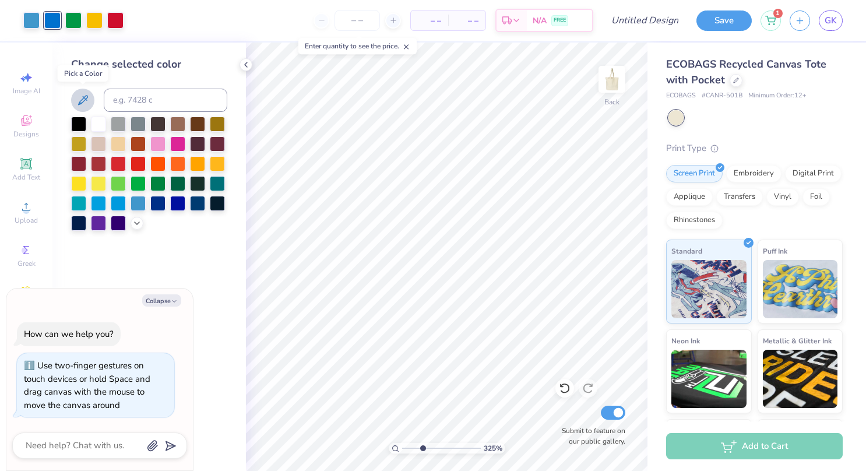
type textarea "x"
click at [82, 104] on icon at bounding box center [83, 100] width 10 height 10
type input "3.25449113499965"
type textarea "x"
type input "3.25449113499965"
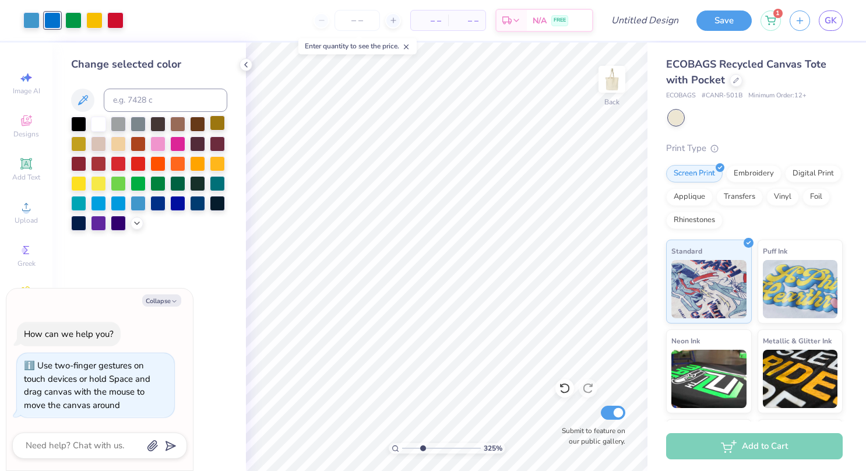
type textarea "x"
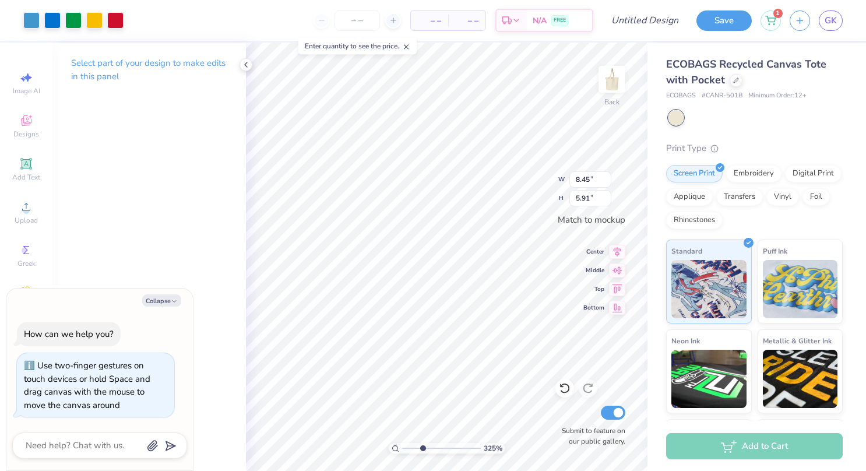
type input "3.25449113499965"
type textarea "x"
click at [34, 27] on div at bounding box center [31, 19] width 16 height 16
type input "3.25449113499965"
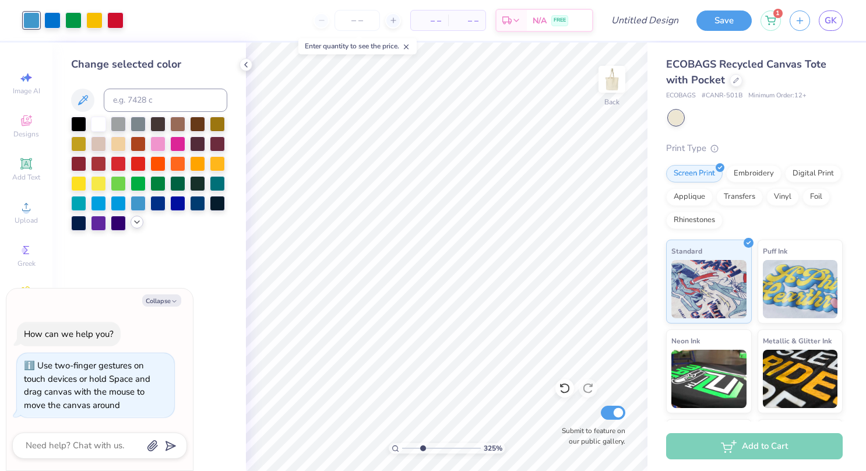
click at [140, 222] on icon at bounding box center [136, 221] width 9 height 9
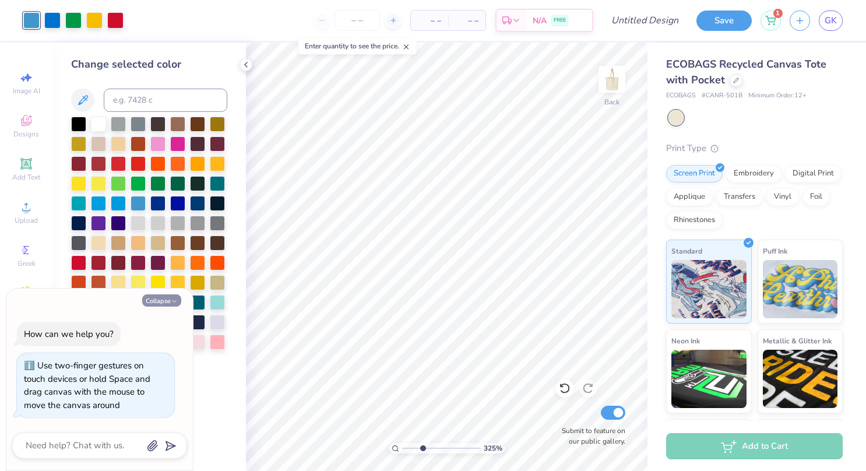
click at [165, 296] on button "Collapse" at bounding box center [161, 300] width 39 height 12
type textarea "x"
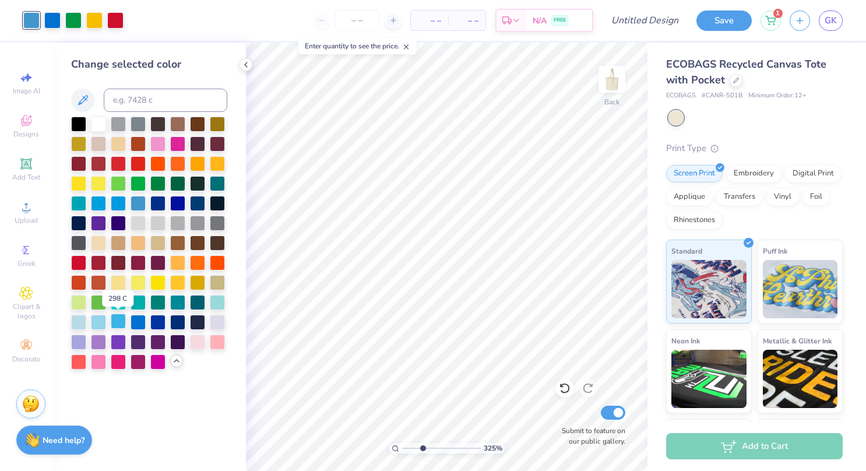
click at [122, 316] on div at bounding box center [118, 320] width 15 height 15
click at [143, 321] on div at bounding box center [137, 320] width 15 height 15
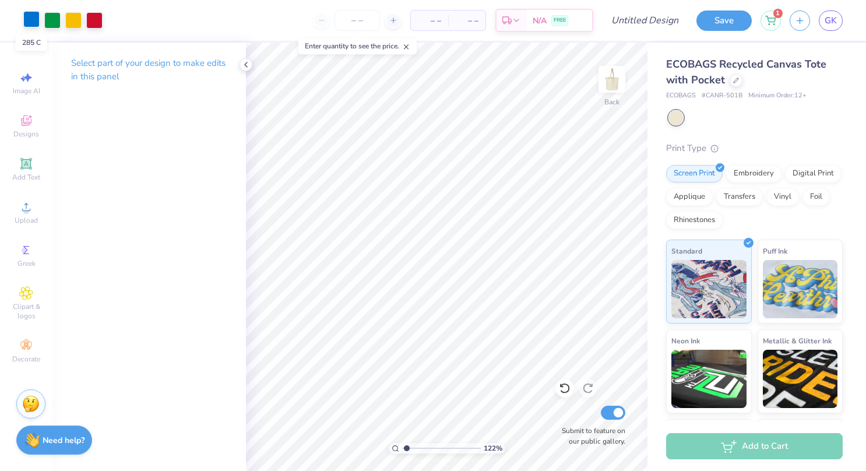
click at [30, 24] on div at bounding box center [31, 19] width 16 height 16
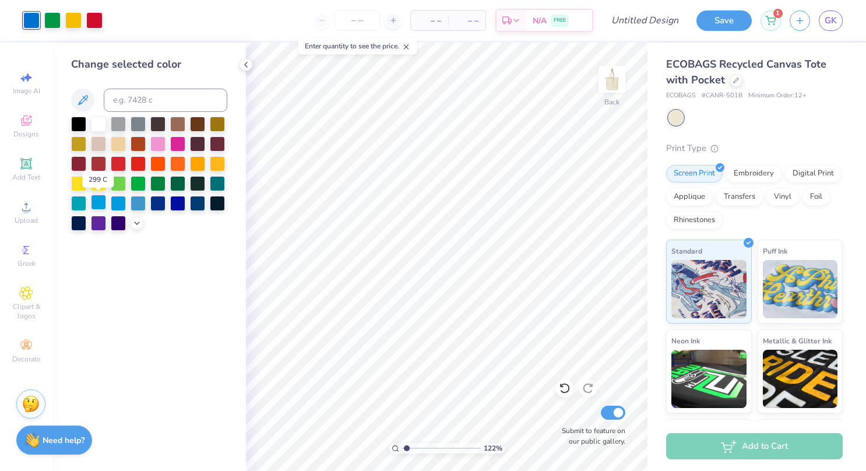
click at [104, 203] on div at bounding box center [98, 202] width 15 height 15
click at [97, 201] on div at bounding box center [98, 202] width 15 height 15
click at [135, 203] on div at bounding box center [137, 202] width 15 height 15
click at [94, 225] on div at bounding box center [98, 221] width 15 height 15
click at [136, 221] on polyline at bounding box center [137, 222] width 5 height 2
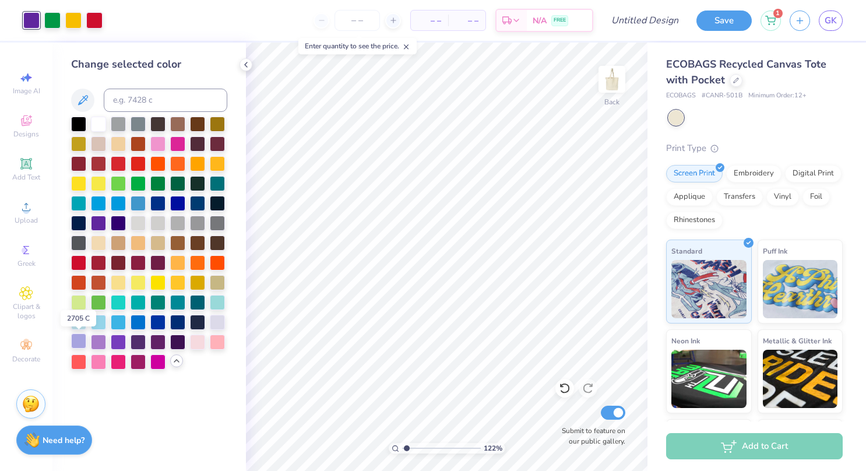
click at [80, 345] on div at bounding box center [78, 340] width 15 height 15
click at [98, 343] on div at bounding box center [98, 340] width 15 height 15
click at [72, 344] on div at bounding box center [78, 340] width 15 height 15
click at [151, 227] on div at bounding box center [157, 221] width 15 height 15
click at [93, 335] on div at bounding box center [98, 340] width 15 height 15
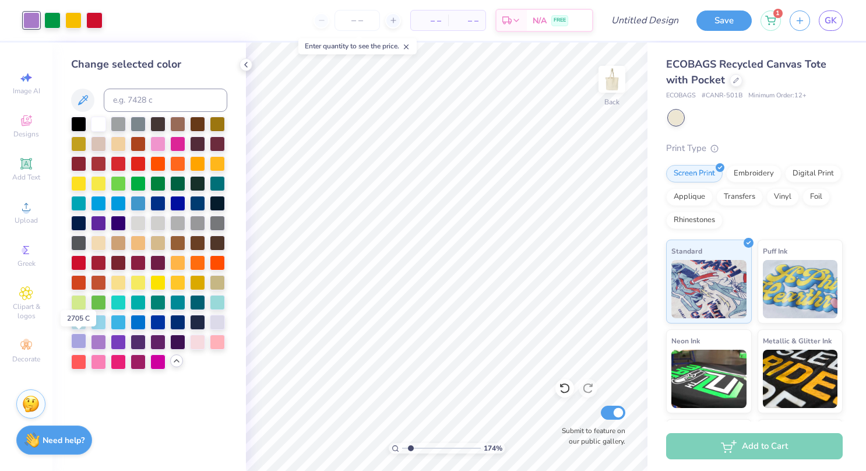
click at [75, 339] on div at bounding box center [78, 340] width 15 height 15
click at [92, 342] on div at bounding box center [98, 340] width 15 height 15
click at [157, 344] on div at bounding box center [157, 340] width 15 height 15
click at [79, 339] on div at bounding box center [78, 340] width 15 height 15
click at [96, 340] on div at bounding box center [98, 340] width 15 height 15
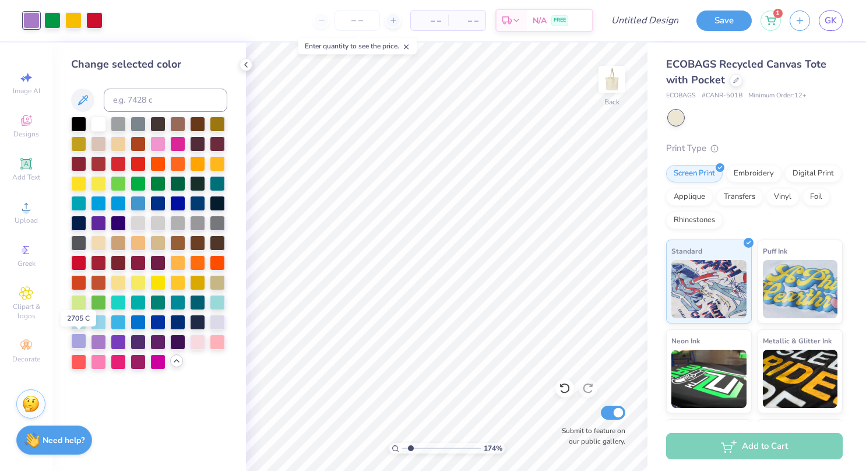
click at [77, 340] on div at bounding box center [78, 340] width 15 height 15
click at [97, 341] on div at bounding box center [98, 340] width 15 height 15
click at [49, 25] on div at bounding box center [52, 19] width 16 height 16
click at [49, 25] on div at bounding box center [52, 20] width 16 height 16
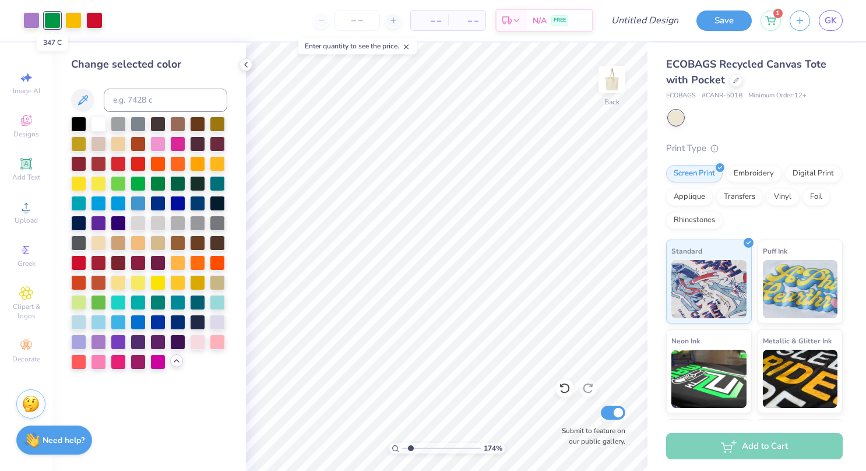
click at [49, 25] on div at bounding box center [52, 20] width 16 height 16
click at [96, 299] on div at bounding box center [98, 301] width 15 height 15
click at [175, 186] on div at bounding box center [177, 182] width 15 height 15
click at [65, 27] on div at bounding box center [73, 19] width 16 height 16
click at [160, 147] on div at bounding box center [157, 142] width 15 height 15
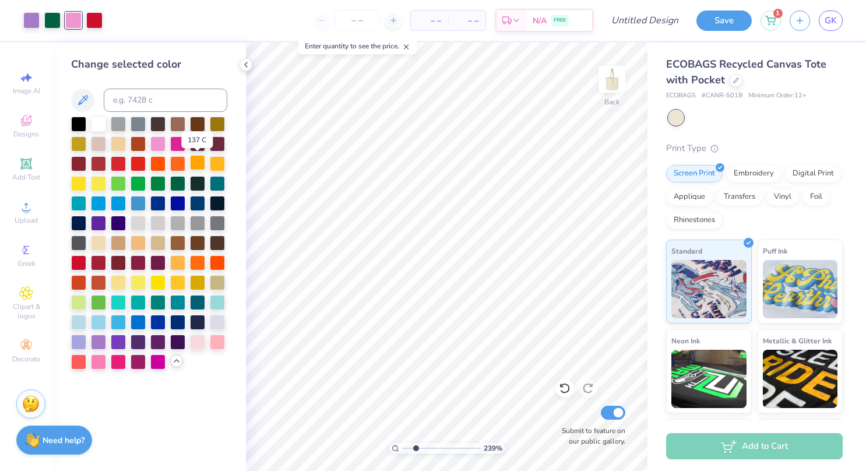
click at [193, 163] on div at bounding box center [197, 162] width 15 height 15
click at [563, 395] on div at bounding box center [564, 388] width 19 height 19
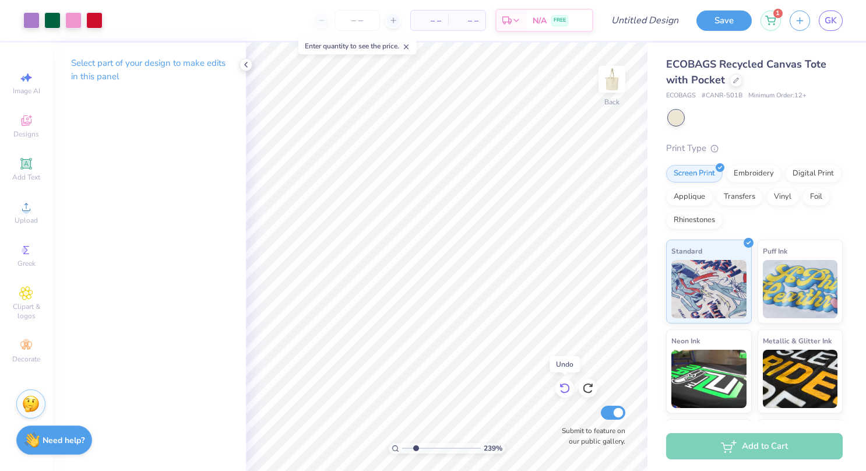
click at [563, 395] on div at bounding box center [564, 388] width 19 height 19
click at [40, 16] on div at bounding box center [31, 19] width 16 height 16
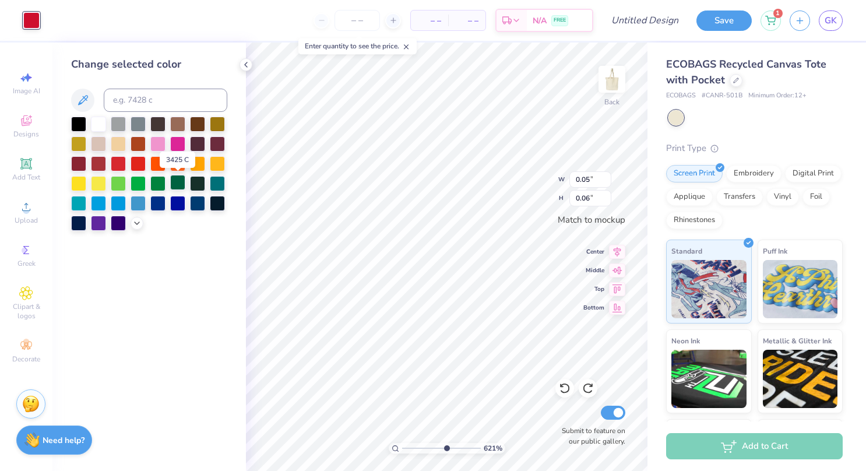
click at [175, 183] on div at bounding box center [177, 182] width 15 height 15
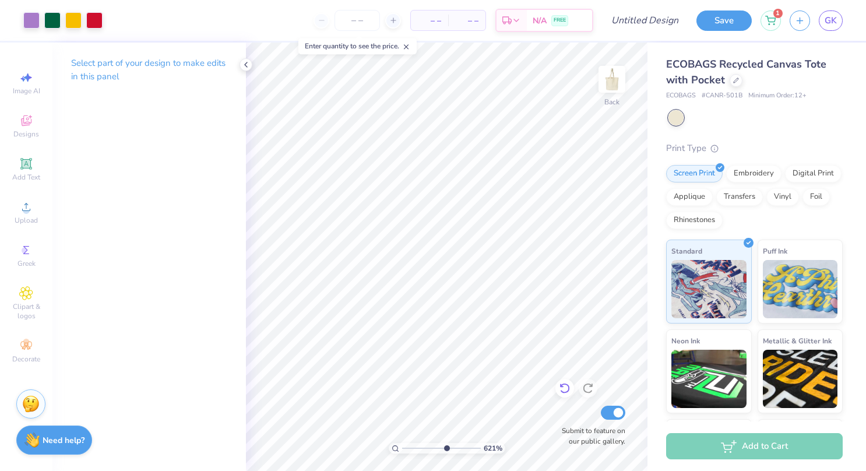
click at [564, 389] on icon at bounding box center [565, 388] width 12 height 12
type input "6.20879981659559"
type input "0.02"
type input "0.03"
type input "6.20879981659559"
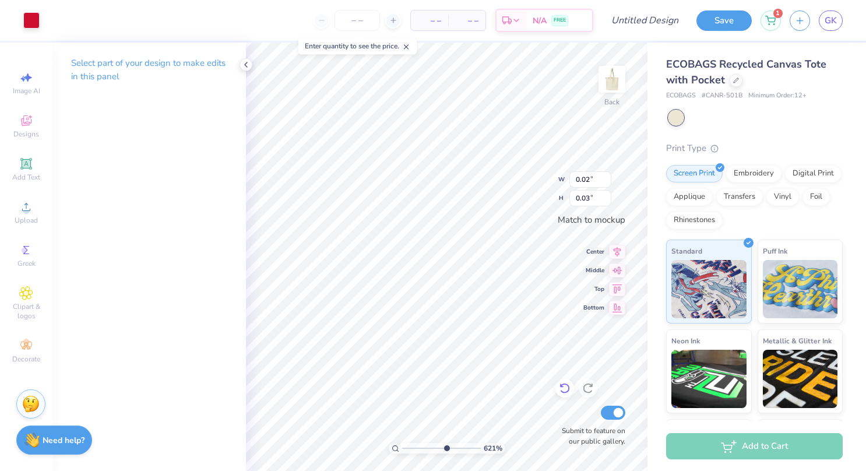
type input "1.64"
type input "0.99"
click at [33, 19] on div at bounding box center [31, 19] width 16 height 16
type input "10"
click at [556, 389] on div at bounding box center [564, 388] width 19 height 19
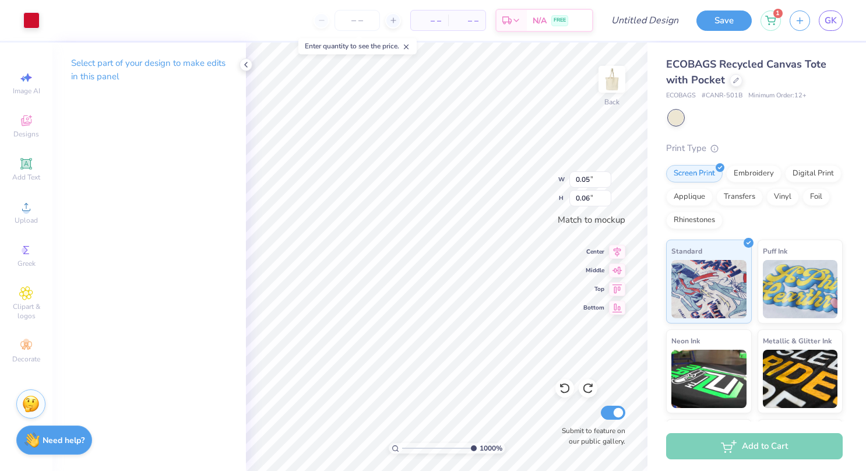
type input "1.64"
type input "0.99"
click at [34, 24] on div at bounding box center [31, 19] width 16 height 16
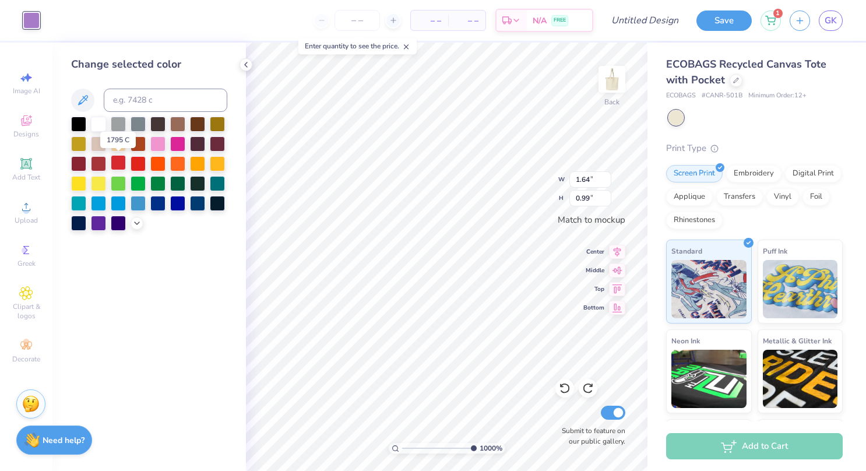
click at [121, 160] on div at bounding box center [118, 162] width 15 height 15
click at [569, 390] on icon at bounding box center [565, 388] width 12 height 12
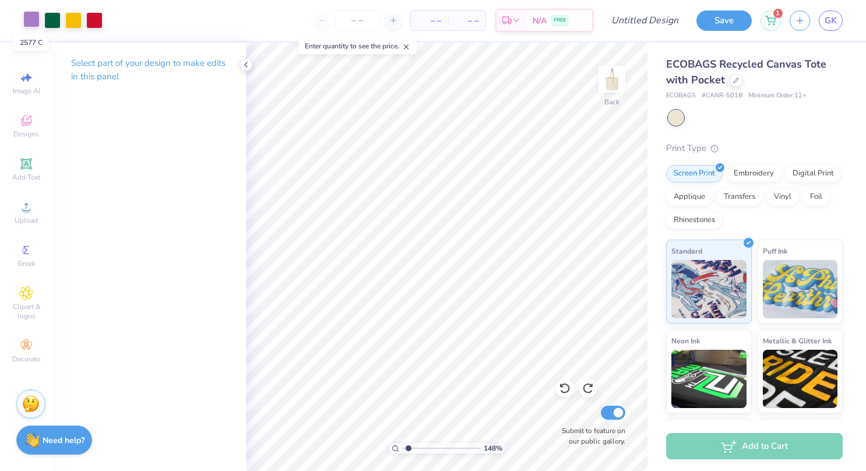
click at [29, 22] on div at bounding box center [31, 19] width 16 height 16
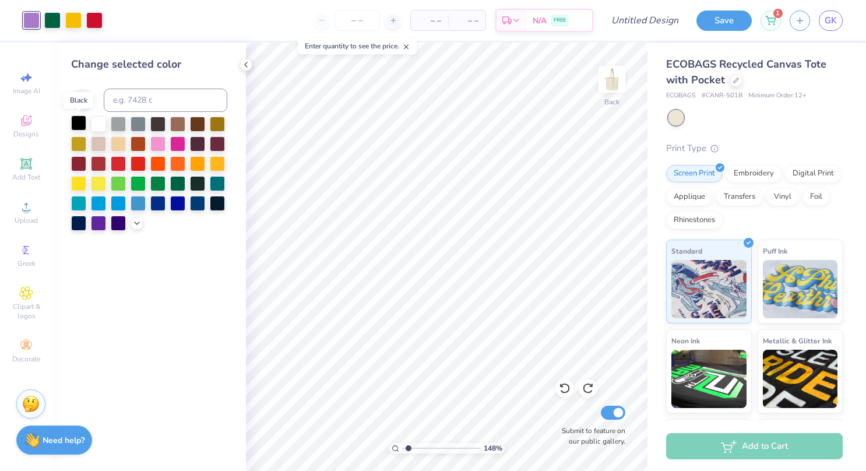
click at [78, 121] on div at bounding box center [78, 122] width 15 height 15
click at [564, 393] on icon at bounding box center [564, 388] width 10 height 10
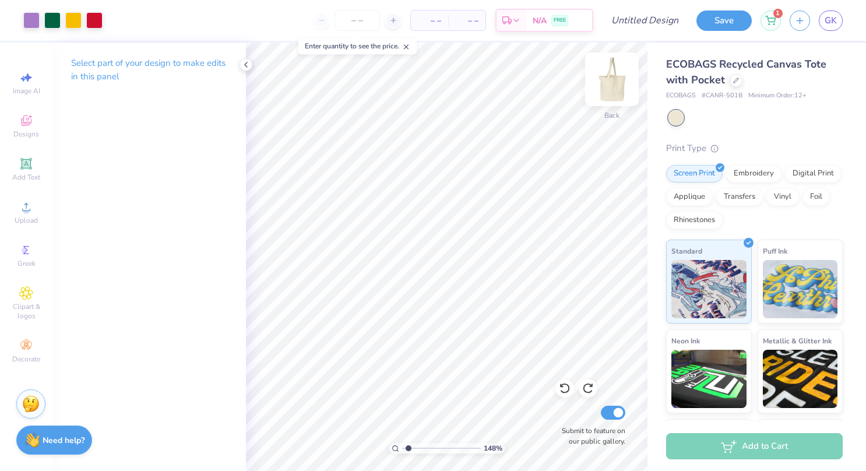
click at [614, 84] on img at bounding box center [611, 79] width 47 height 47
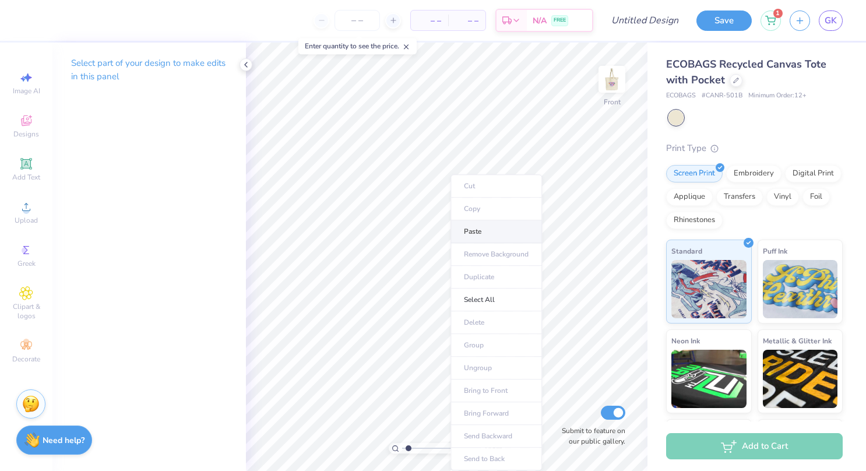
click at [482, 231] on li "Paste" at bounding box center [495, 231] width 91 height 23
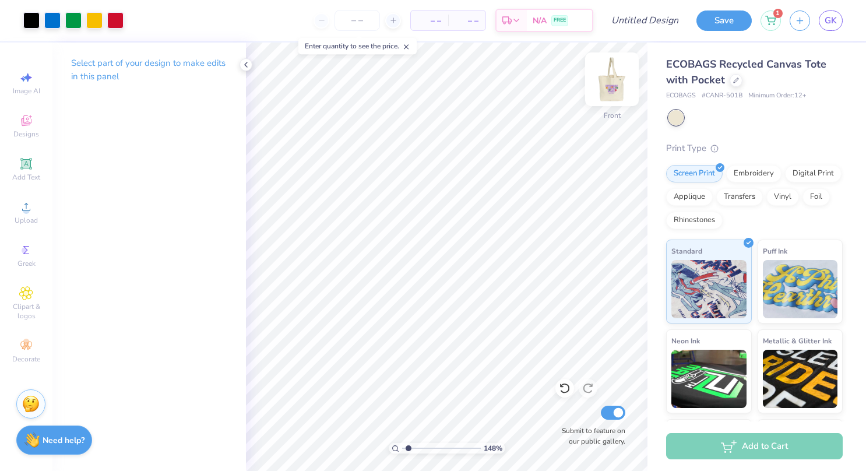
click at [613, 79] on img at bounding box center [611, 79] width 47 height 47
click at [613, 77] on img at bounding box center [611, 79] width 23 height 23
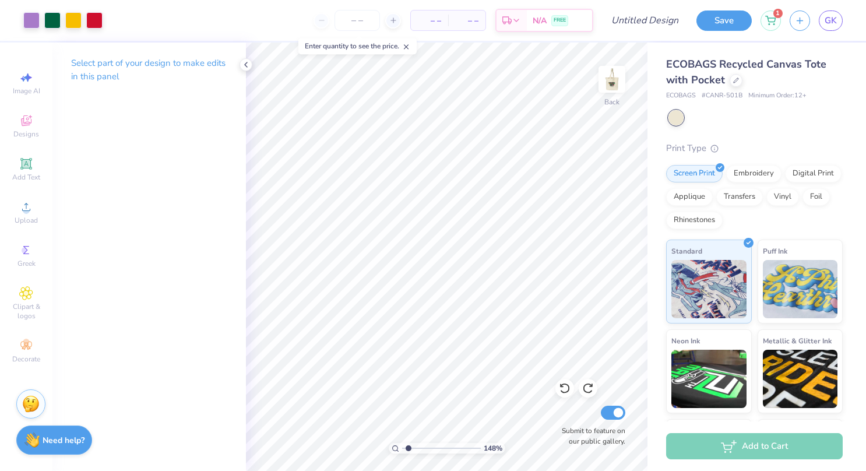
click at [613, 77] on img at bounding box center [611, 79] width 23 height 23
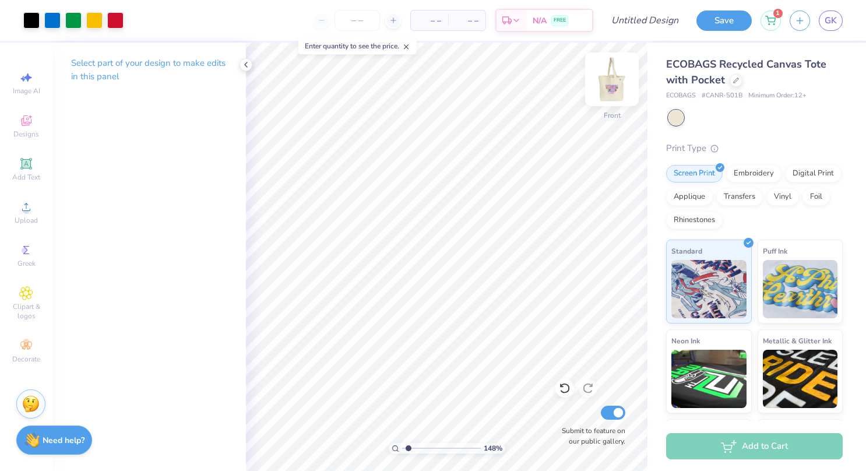
click at [609, 80] on img at bounding box center [611, 79] width 47 height 47
click at [614, 79] on img at bounding box center [611, 79] width 47 height 47
click at [614, 79] on img at bounding box center [611, 79] width 23 height 23
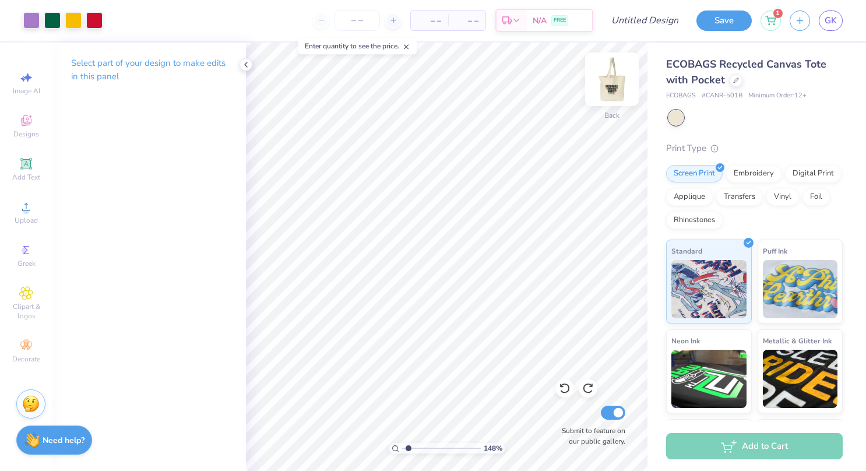
click at [603, 90] on img at bounding box center [611, 79] width 47 height 47
click at [603, 90] on img at bounding box center [611, 79] width 23 height 23
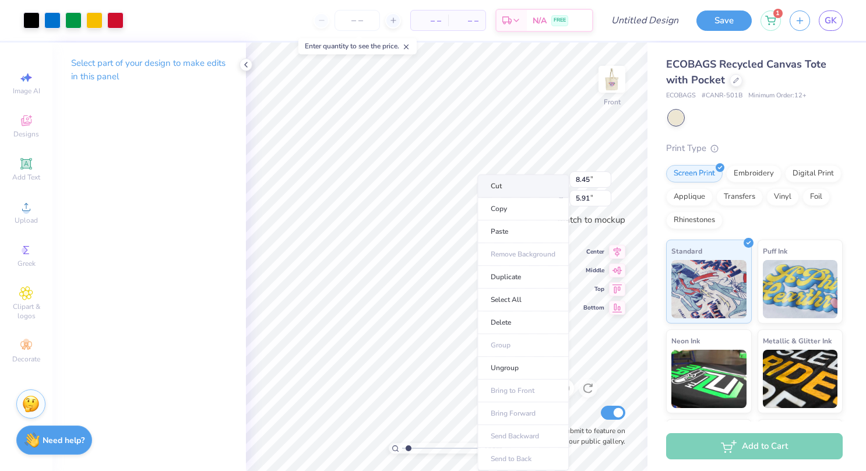
click at [516, 187] on li "Cut" at bounding box center [522, 185] width 91 height 23
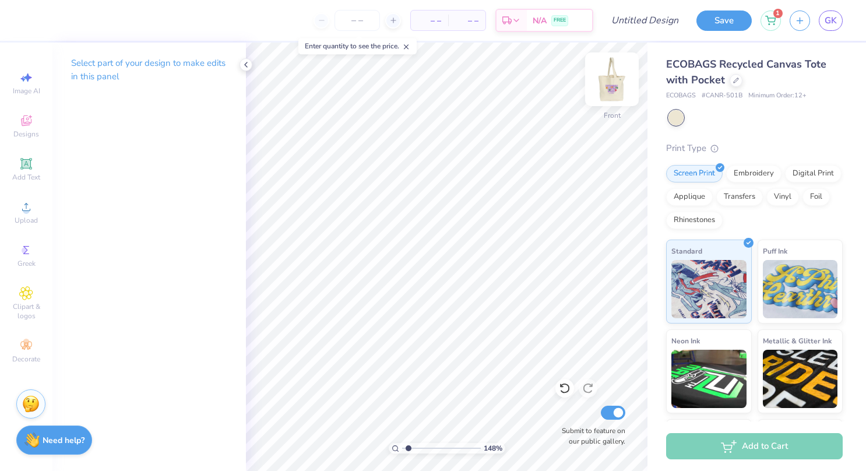
click at [613, 73] on img at bounding box center [611, 79] width 47 height 47
click at [613, 73] on img at bounding box center [611, 79] width 23 height 23
click at [608, 89] on img at bounding box center [611, 79] width 47 height 47
click at [608, 89] on img at bounding box center [611, 79] width 23 height 23
click at [620, 82] on img at bounding box center [611, 79] width 47 height 47
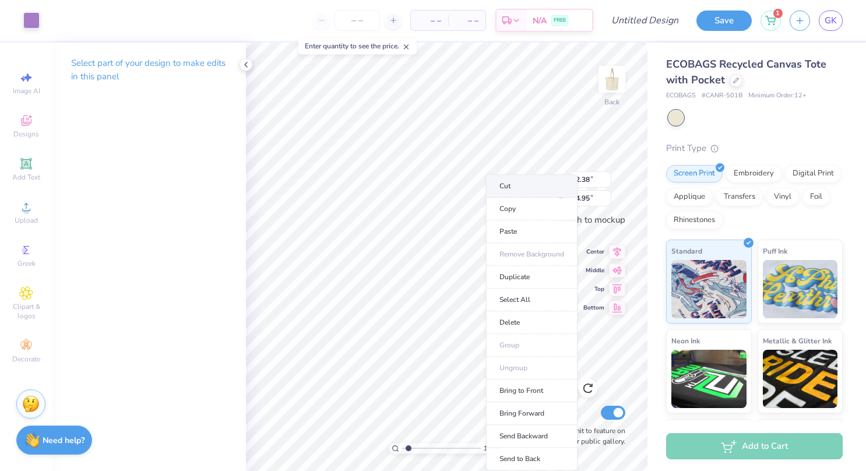
click at [515, 184] on li "Cut" at bounding box center [531, 185] width 91 height 23
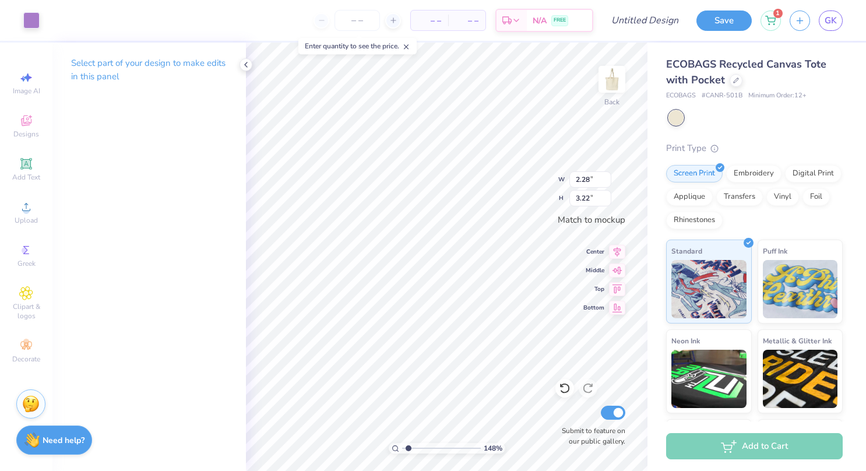
type input "1.48154368505775"
type input "6.09"
type input "5.50"
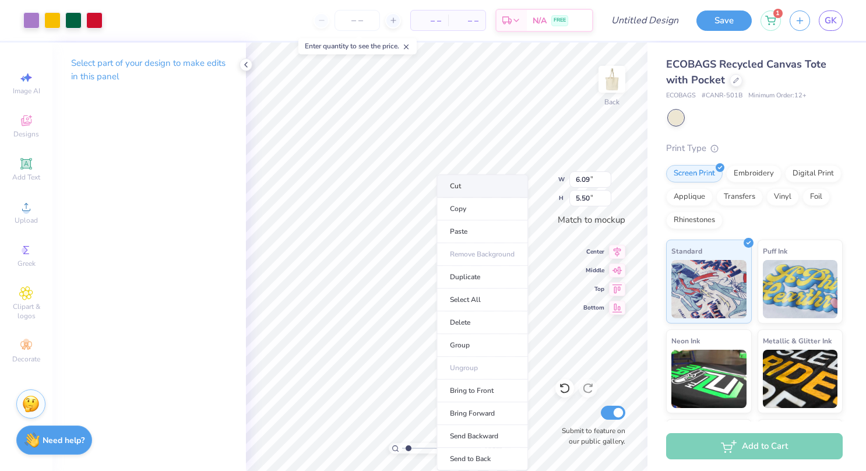
click at [460, 186] on li "Cut" at bounding box center [481, 185] width 91 height 23
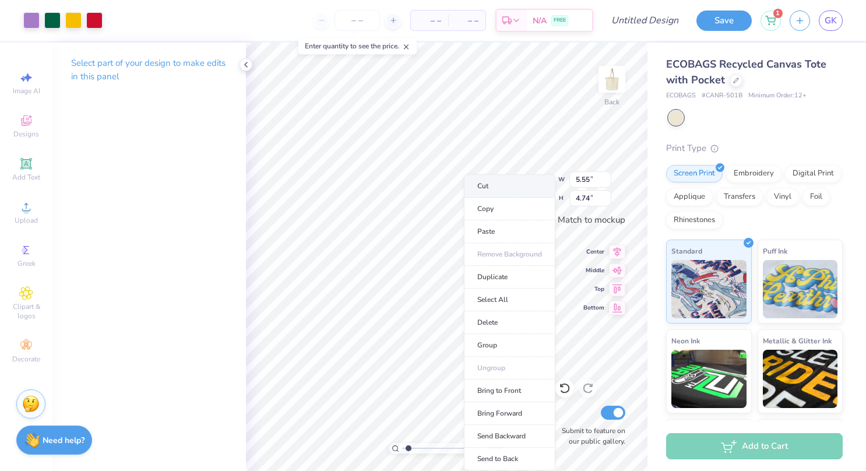
click at [489, 190] on li "Cut" at bounding box center [509, 185] width 91 height 23
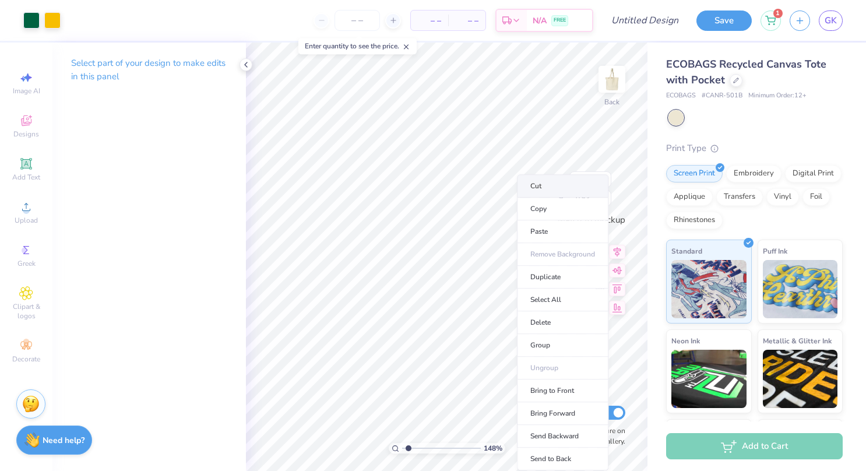
click at [550, 188] on li "Cut" at bounding box center [562, 185] width 91 height 23
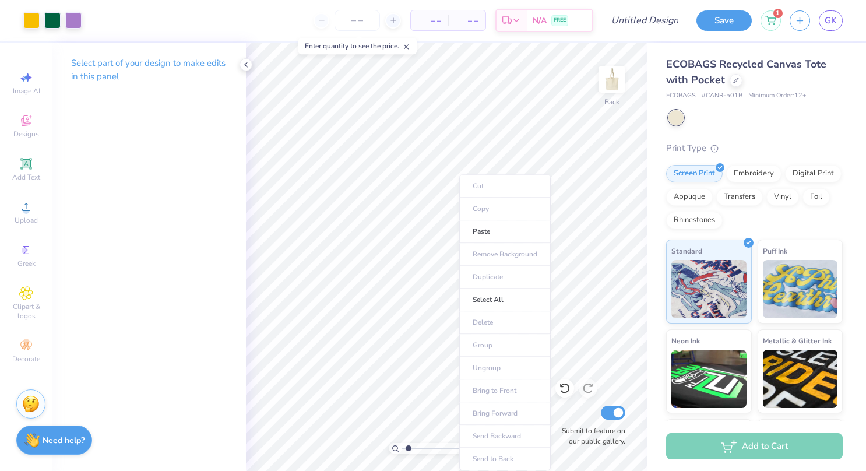
click at [493, 186] on ul "Cut Copy Paste Remove Background Duplicate Select All Delete Group Ungroup Brin…" at bounding box center [504, 322] width 91 height 296
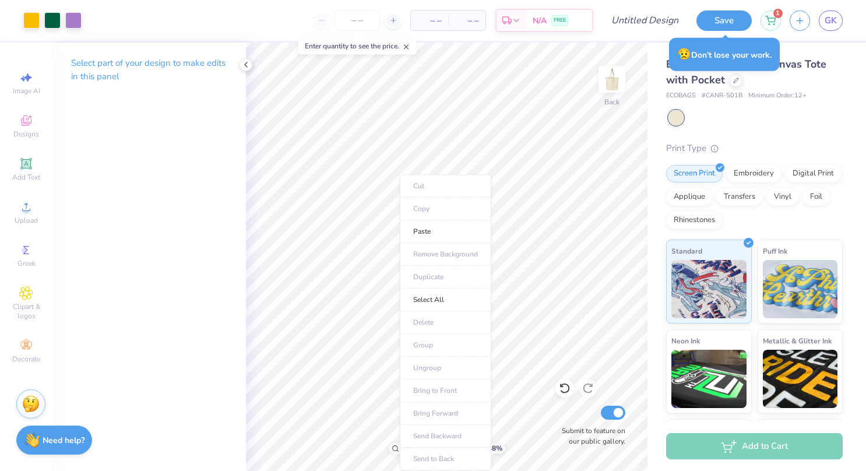
click at [402, 338] on ul "Cut Copy Paste Remove Background Duplicate Select All Delete Group Ungroup Brin…" at bounding box center [445, 322] width 91 height 296
click at [444, 362] on body "Art colors – – Per Item – – Total Est. Delivery N/A FREE Design Title Save 1 GK…" at bounding box center [433, 235] width 866 height 471
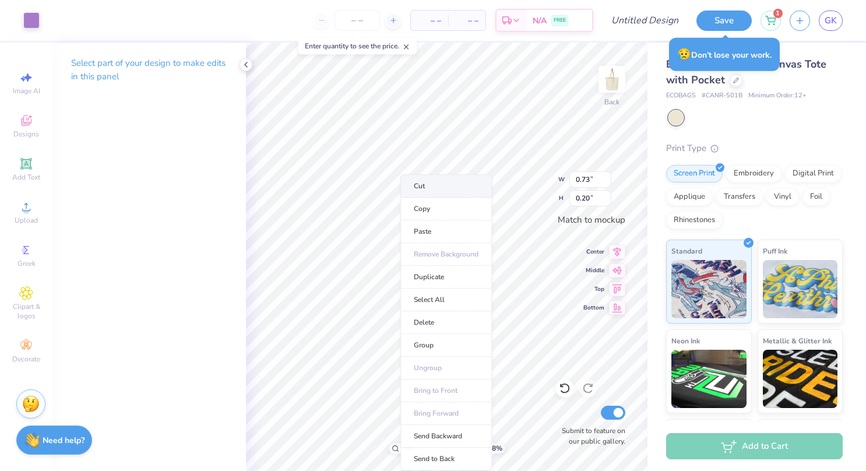
click at [427, 185] on li "Cut" at bounding box center [445, 185] width 91 height 23
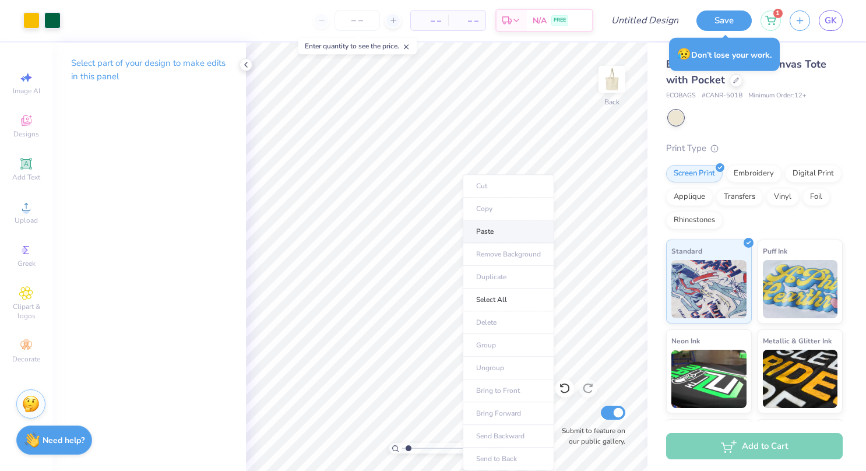
click at [496, 227] on li "Paste" at bounding box center [507, 231] width 91 height 23
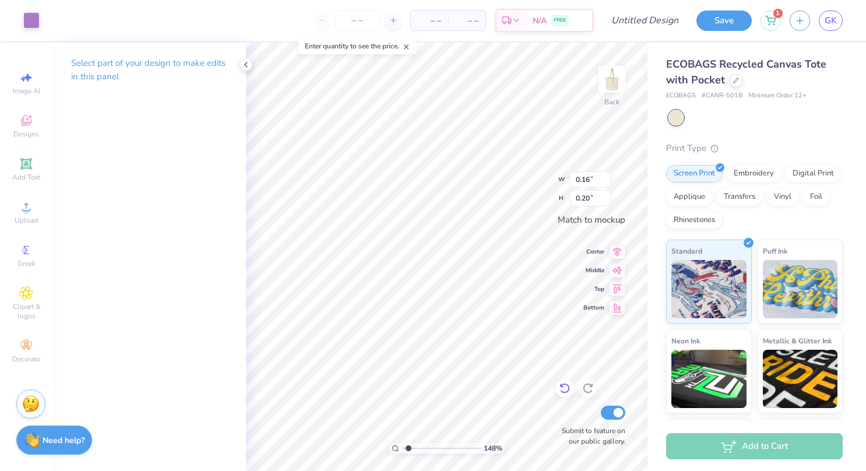
click at [559, 390] on icon at bounding box center [565, 388] width 12 height 12
drag, startPoint x: 559, startPoint y: 390, endPoint x: 568, endPoint y: 388, distance: 9.6
click at [559, 390] on icon at bounding box center [565, 388] width 12 height 12
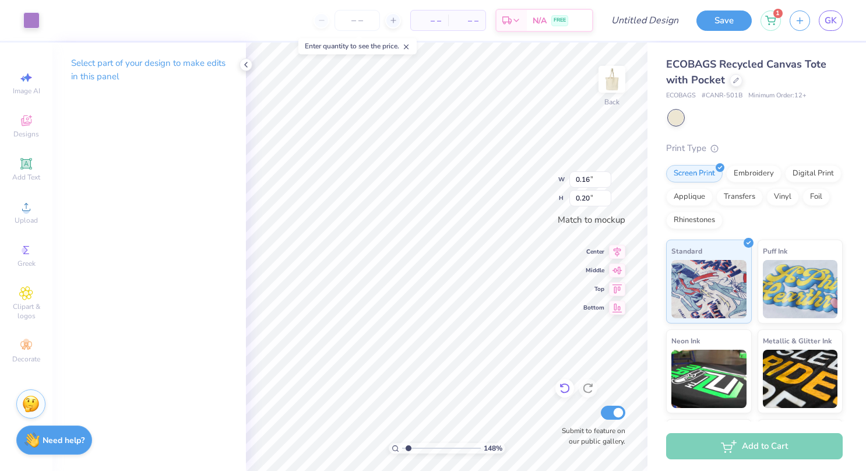
click at [559, 390] on icon at bounding box center [565, 388] width 12 height 12
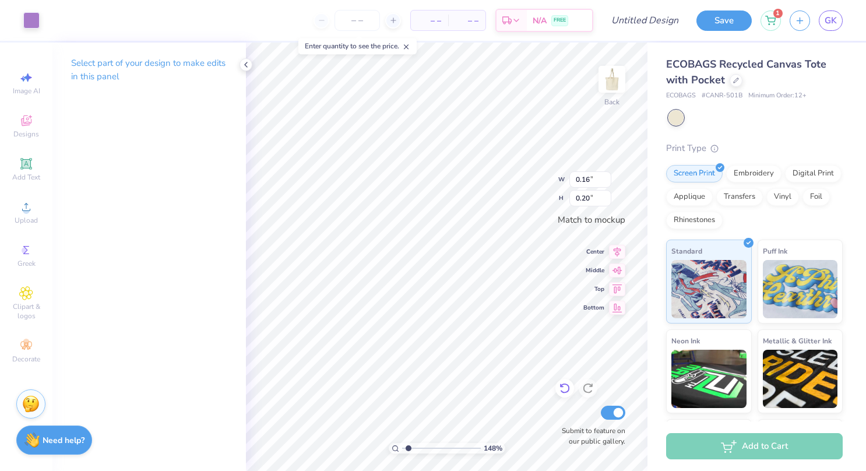
click at [559, 390] on icon at bounding box center [565, 388] width 12 height 12
click at [564, 386] on icon at bounding box center [565, 388] width 12 height 12
click at [568, 389] on icon at bounding box center [564, 388] width 10 height 10
click at [568, 388] on icon at bounding box center [564, 388] width 10 height 10
click at [565, 390] on icon at bounding box center [565, 388] width 12 height 12
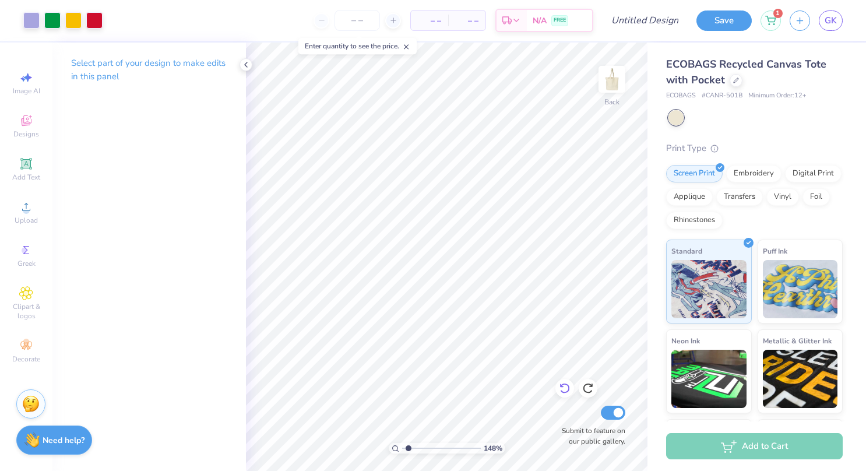
click at [564, 390] on icon at bounding box center [565, 388] width 12 height 12
click at [567, 387] on icon at bounding box center [565, 388] width 12 height 12
click at [561, 383] on icon at bounding box center [565, 388] width 12 height 12
click at [594, 386] on div at bounding box center [587, 388] width 19 height 19
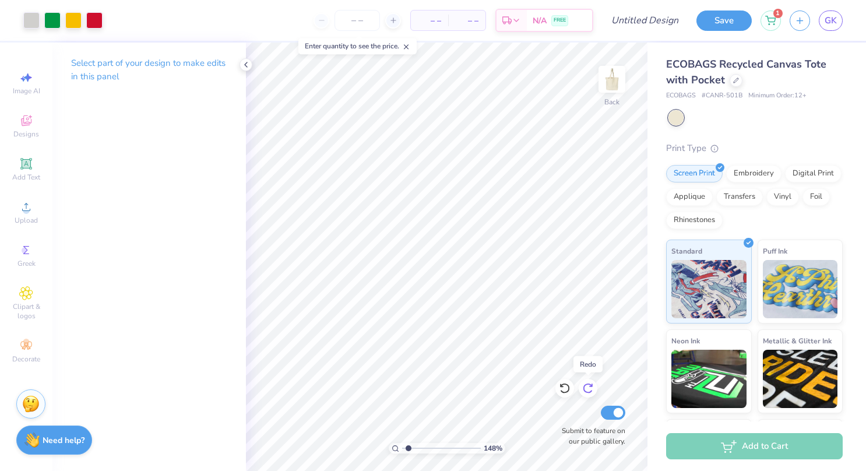
click at [594, 386] on div at bounding box center [587, 388] width 19 height 19
click at [465, 233] on li "Paste" at bounding box center [488, 231] width 91 height 23
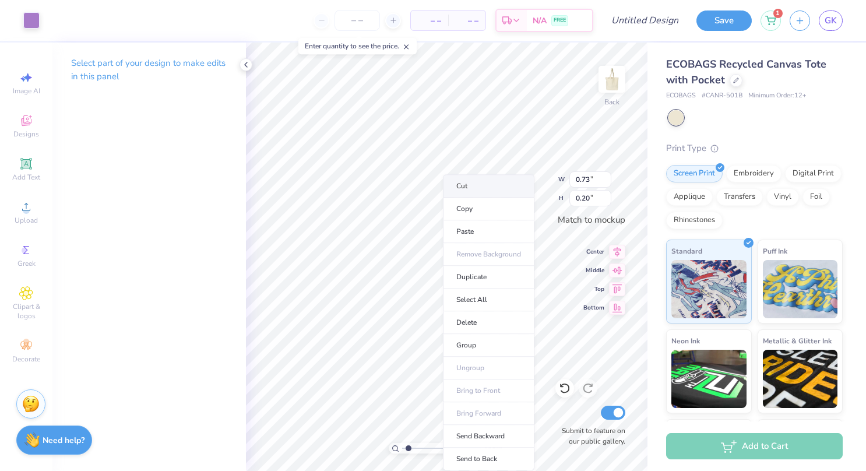
click at [468, 183] on li "Cut" at bounding box center [488, 185] width 91 height 23
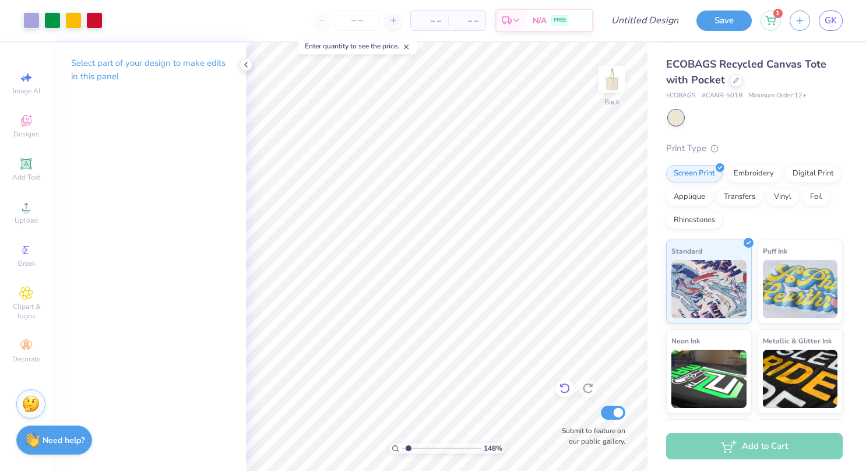
click at [564, 388] on icon at bounding box center [565, 388] width 12 height 12
click at [563, 387] on icon at bounding box center [565, 388] width 12 height 12
click at [563, 387] on icon at bounding box center [561, 385] width 2 height 2
click at [563, 386] on icon at bounding box center [561, 385] width 2 height 2
click at [564, 385] on icon at bounding box center [565, 388] width 12 height 12
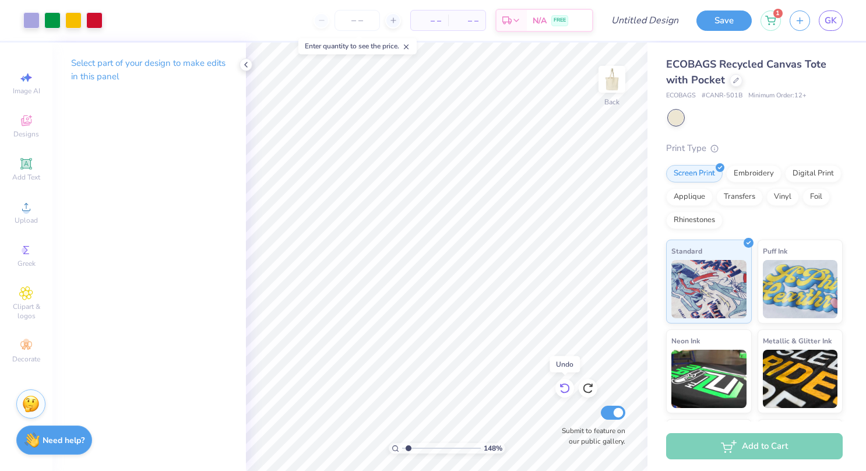
click at [564, 384] on icon at bounding box center [564, 388] width 10 height 10
click at [565, 384] on icon at bounding box center [564, 388] width 10 height 10
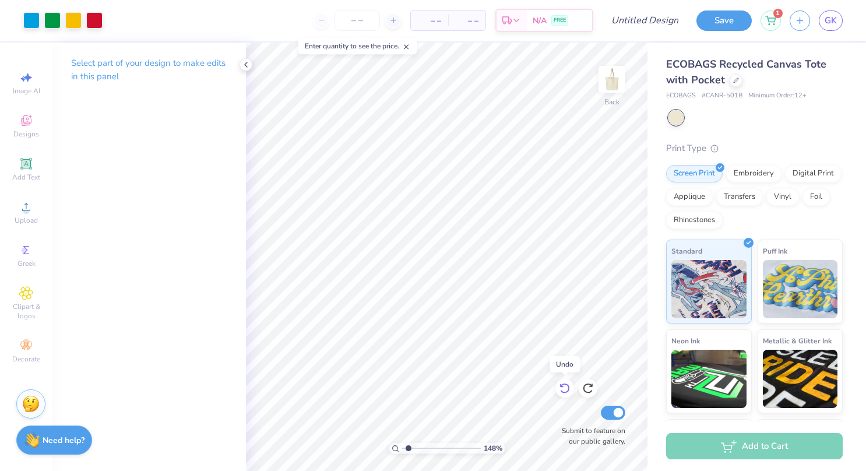
click at [565, 384] on icon at bounding box center [564, 388] width 10 height 10
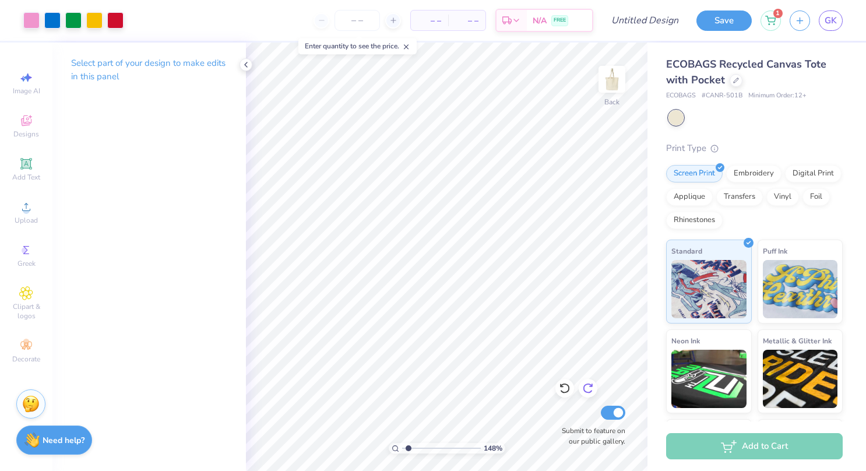
click at [584, 386] on icon at bounding box center [587, 388] width 10 height 10
click at [569, 387] on icon at bounding box center [565, 388] width 12 height 12
click at [37, 213] on div "Upload" at bounding box center [26, 212] width 41 height 34
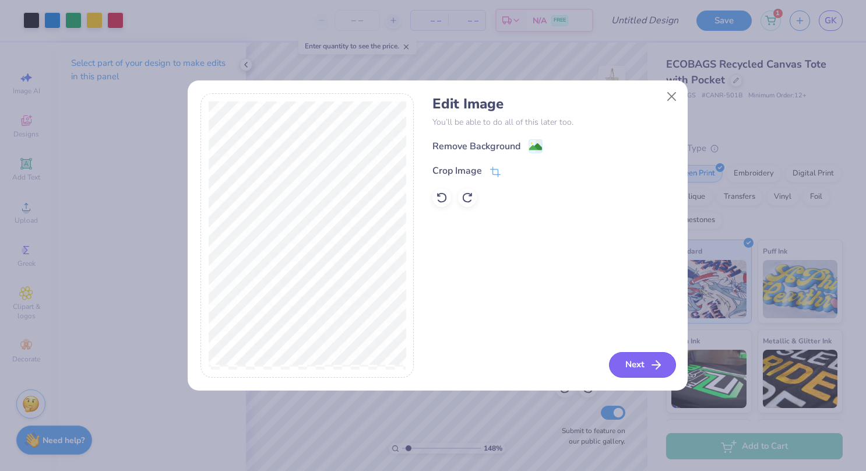
click at [654, 361] on icon "button" at bounding box center [656, 365] width 14 height 14
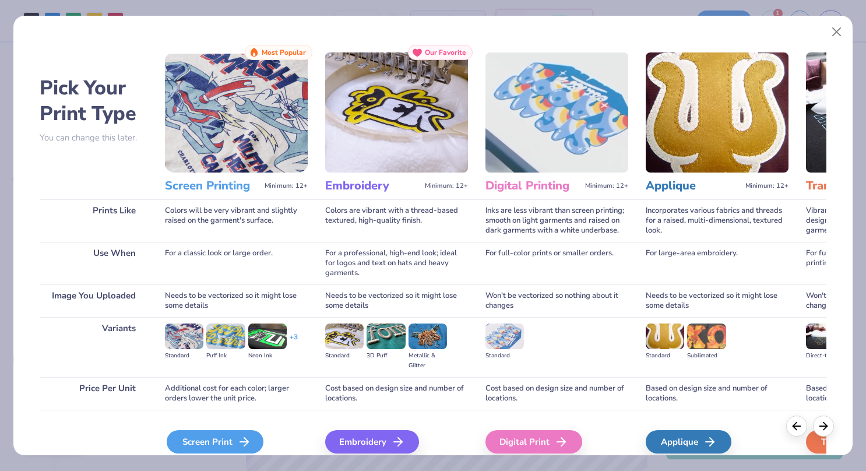
click at [209, 444] on div "Screen Print" at bounding box center [215, 441] width 97 height 23
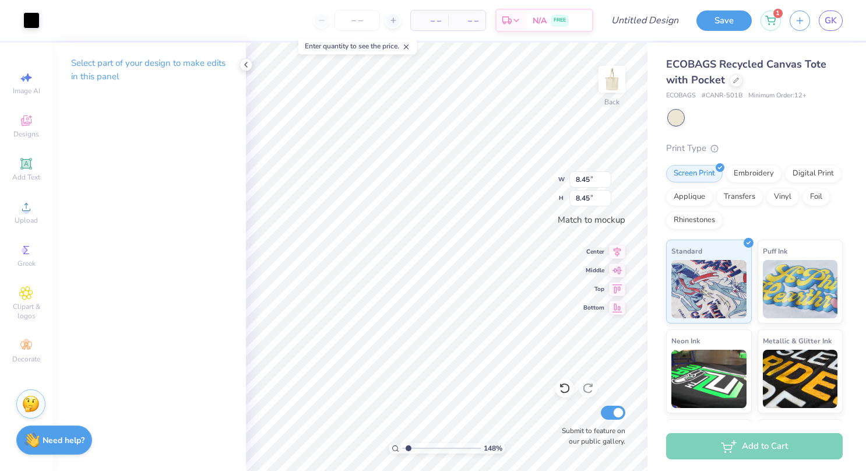
type input "1.48154368505775"
type input "0.75"
type input "1.48154368505775"
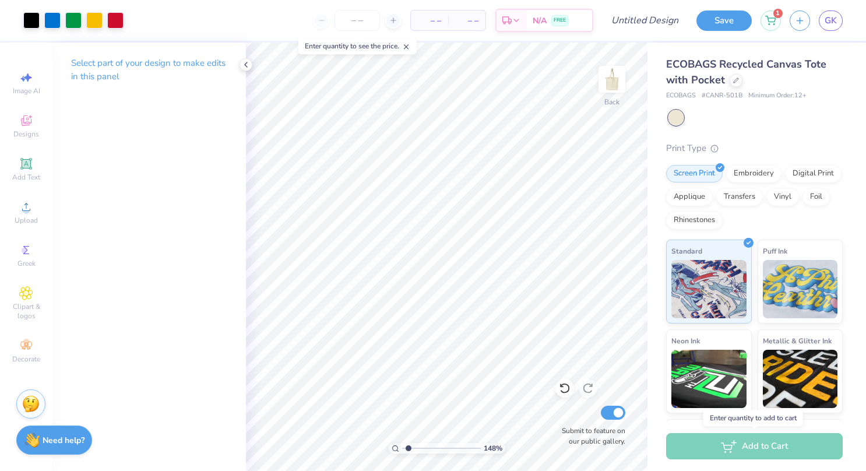
click at [743, 449] on div "Add to Cart" at bounding box center [754, 446] width 176 height 26
click at [775, 128] on div "ECOBAGS Recycled Canvas Tote with Pocket ECOBAGS # CANR-501B Minimum Order: 12 …" at bounding box center [754, 279] width 176 height 446
click at [478, 26] on span "– –" at bounding box center [466, 21] width 23 height 12
click at [432, 22] on span "– –" at bounding box center [429, 21] width 23 height 12
click at [358, 24] on input "number" at bounding box center [356, 20] width 45 height 21
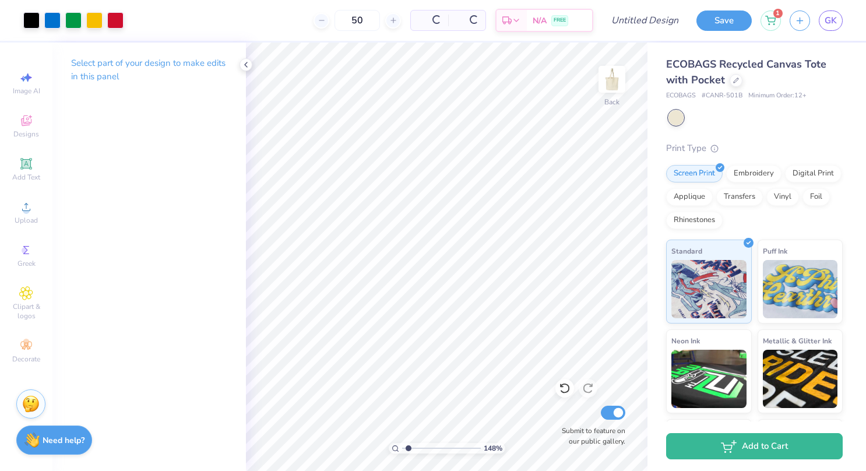
type input "50"
click at [334, 20] on input "50" at bounding box center [311, 20] width 45 height 21
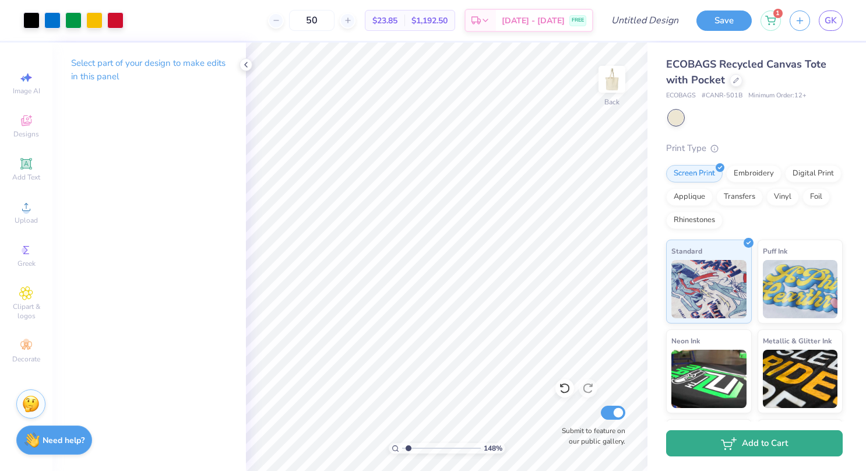
click at [752, 448] on button "Add to Cart" at bounding box center [754, 443] width 176 height 26
type input "1.48154368505775"
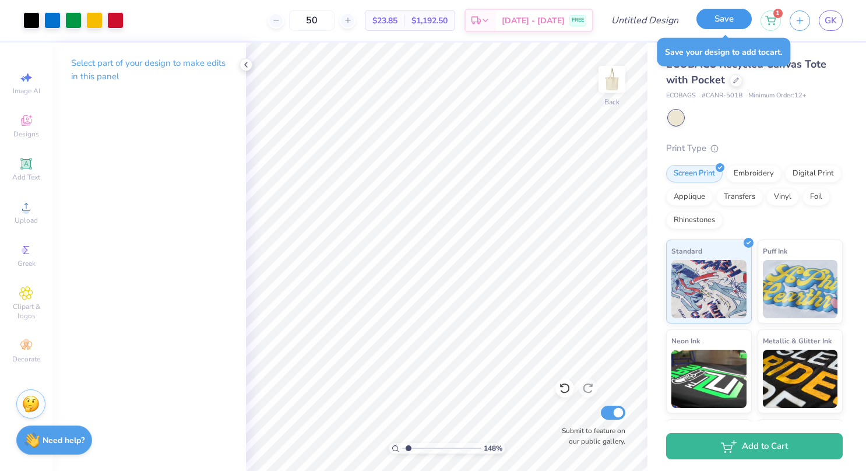
click at [716, 26] on button "Save" at bounding box center [723, 19] width 55 height 20
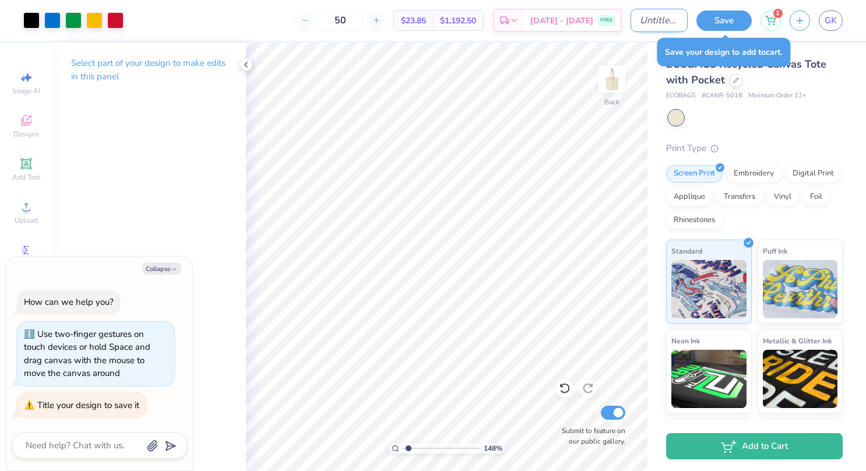
type textarea "x"
click at [634, 17] on input "Design Title" at bounding box center [658, 20] width 57 height 23
type input "E"
type input "1.48154368505775"
type textarea "x"
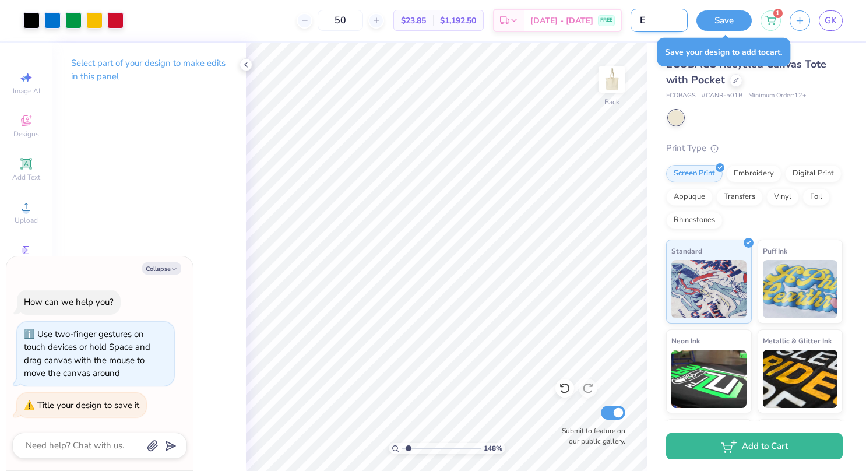
type input "EP"
type input "1.48154368505775"
type textarea "x"
type input "EPC"
type input "1.48154368505775"
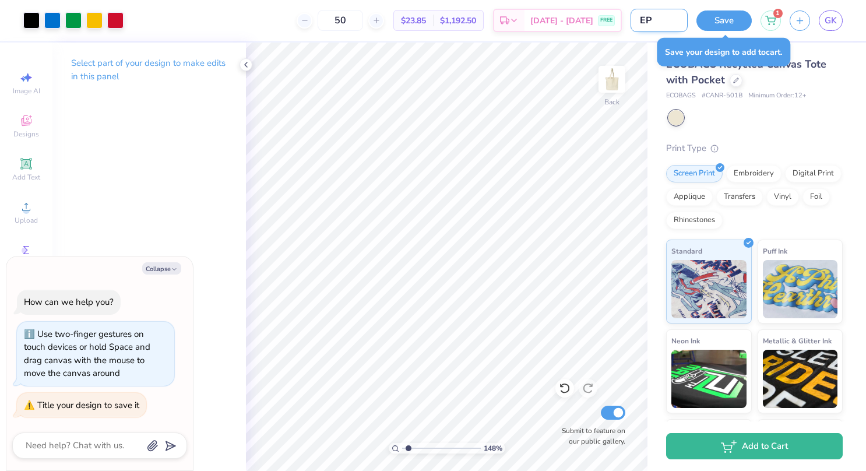
type textarea "x"
type input "EPC"
type input "1.48154368505775"
type textarea "x"
type input "EPC t"
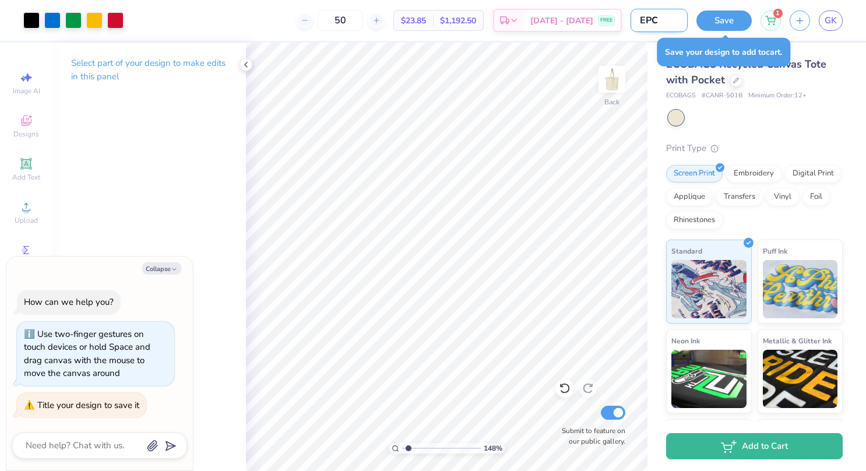
type input "1.48154368505775"
type textarea "x"
type input "EPC to"
type input "1.48154368505775"
type textarea "x"
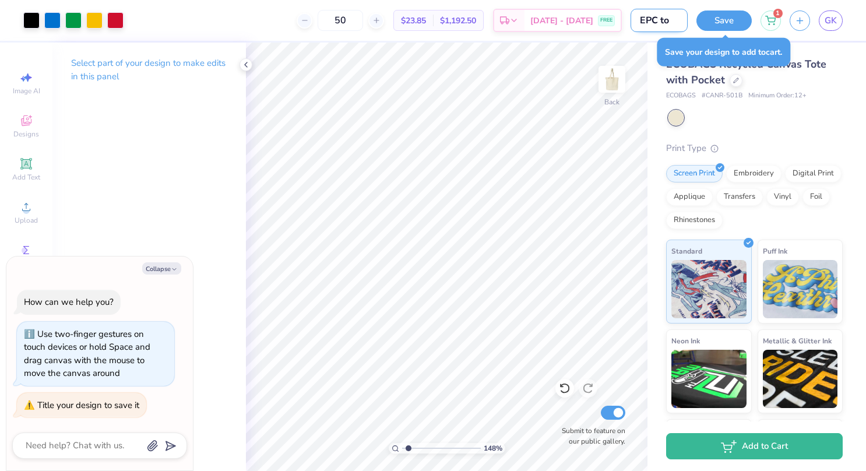
type input "EPC tot"
type input "1.48154368505775"
type textarea "x"
type input "EPC tote"
type input "1.48154368505775"
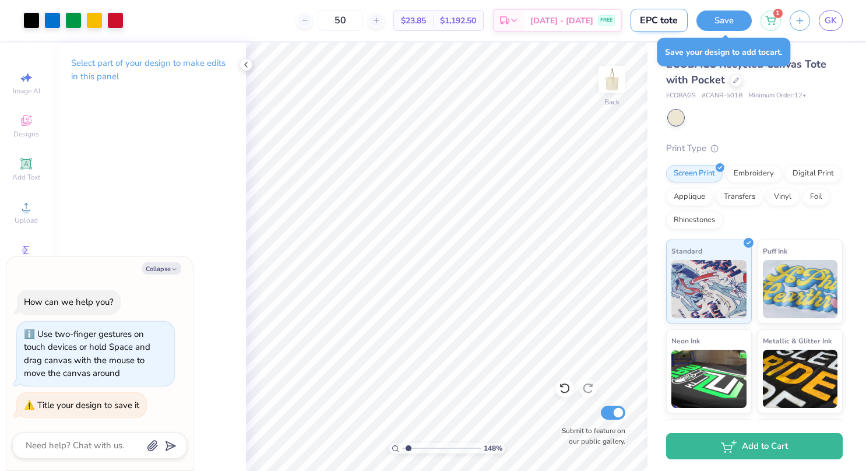
type textarea "x"
type input "EPC tote"
click at [737, 24] on button "Save" at bounding box center [723, 19] width 55 height 20
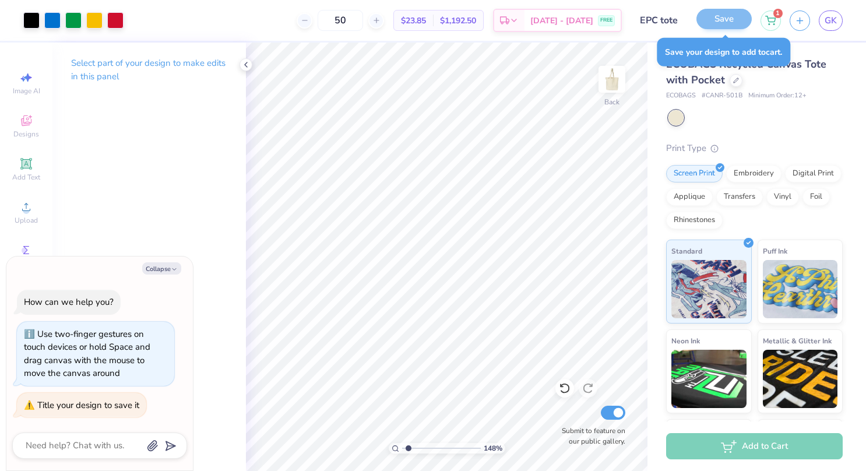
type input "1.48154368505775"
type textarea "x"
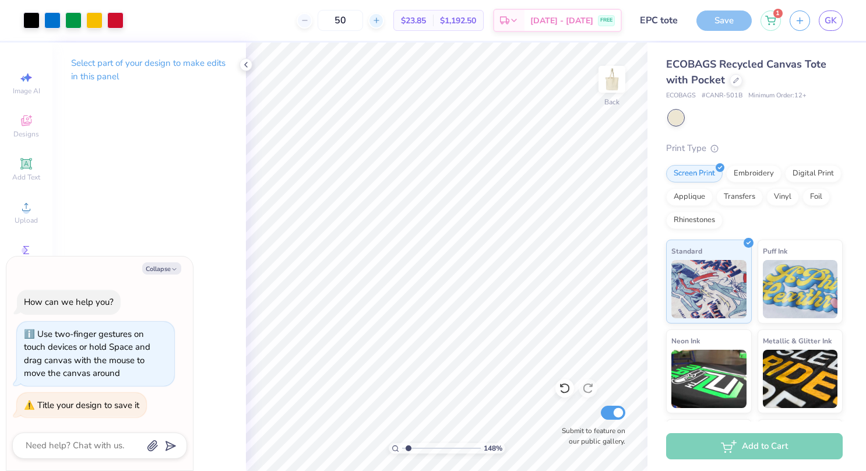
click at [384, 22] on div at bounding box center [376, 21] width 16 height 16
click at [384, 22] on div "51" at bounding box center [339, 20] width 87 height 21
click at [380, 22] on icon at bounding box center [376, 20] width 8 height 8
click at [384, 22] on div at bounding box center [376, 21] width 16 height 16
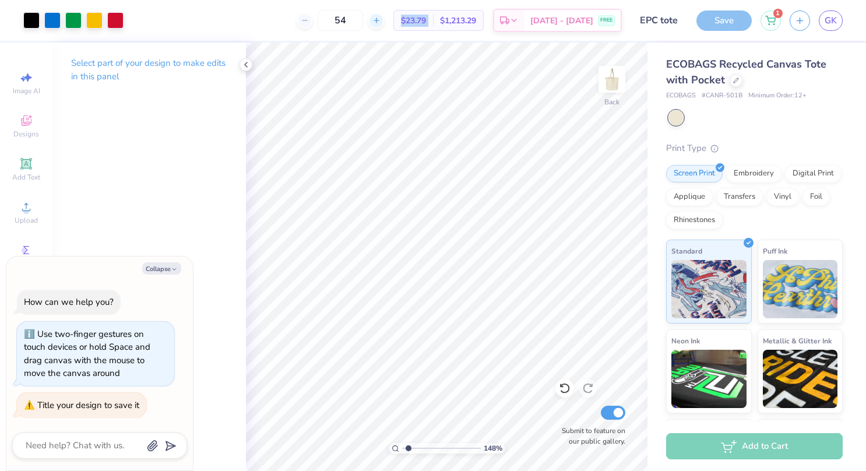
click at [384, 22] on div at bounding box center [376, 21] width 16 height 16
type input "57"
type input "1.48154368505775"
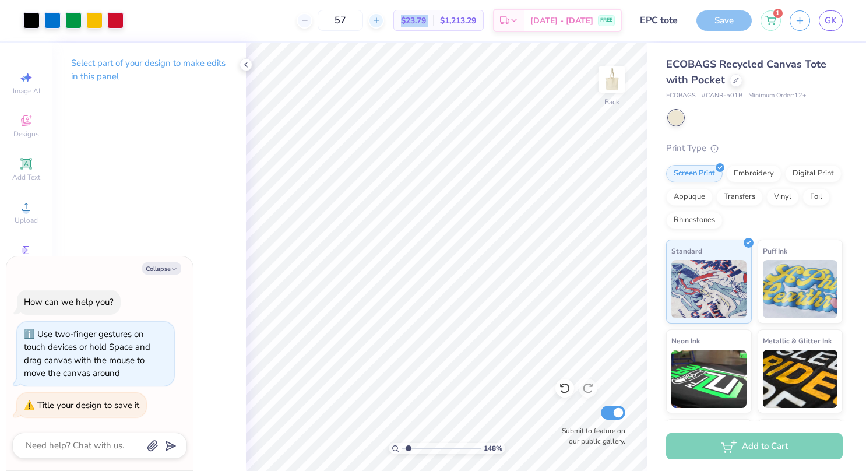
type textarea "x"
click at [388, 22] on div "57 $23.79 Per Item $1,213.29 Total Est. Delivery [DATE] - [DATE] FREE" at bounding box center [376, 20] width 489 height 41
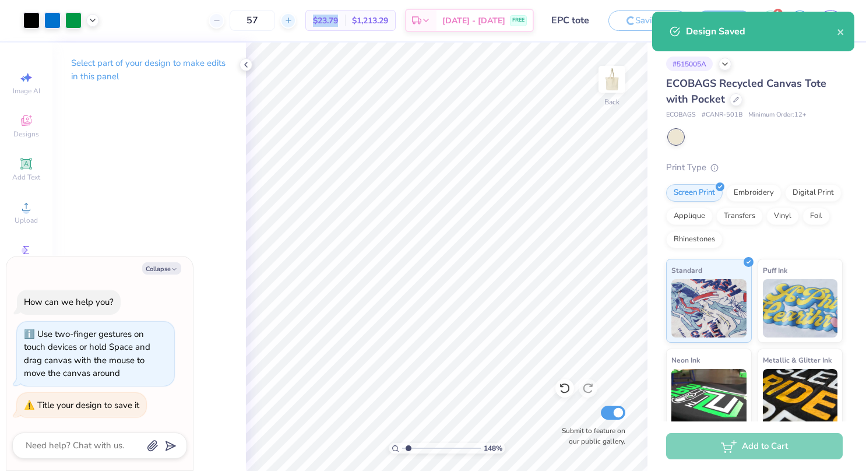
type input "1.48154368505775"
type textarea "x"
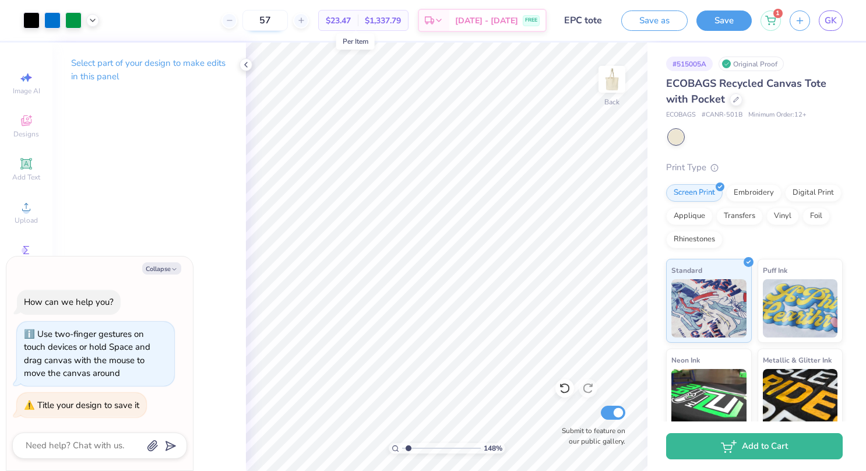
drag, startPoint x: 288, startPoint y: 19, endPoint x: 280, endPoint y: 19, distance: 8.7
click at [280, 19] on input "57" at bounding box center [264, 20] width 45 height 21
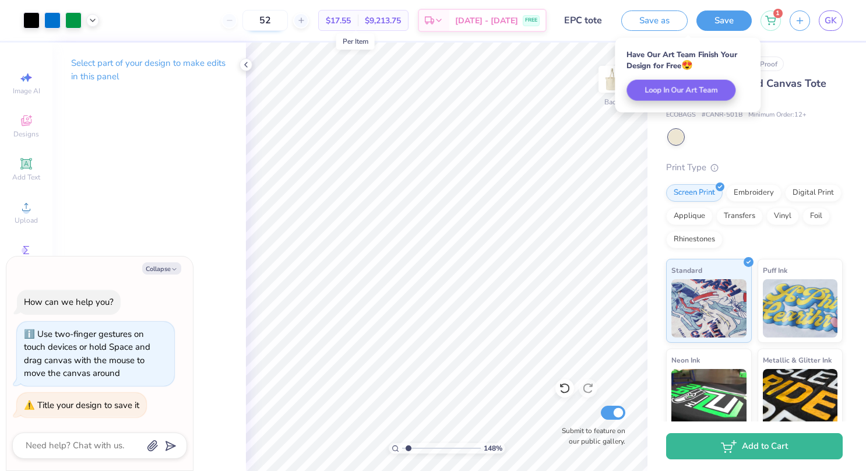
type input "5"
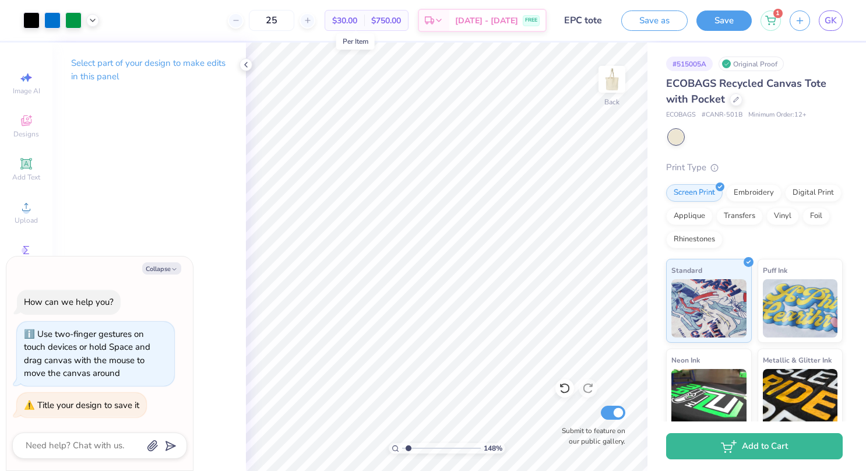
type input "25"
type input "1.48154368505775"
type textarea "x"
type input "1.48154368505775"
type textarea "x"
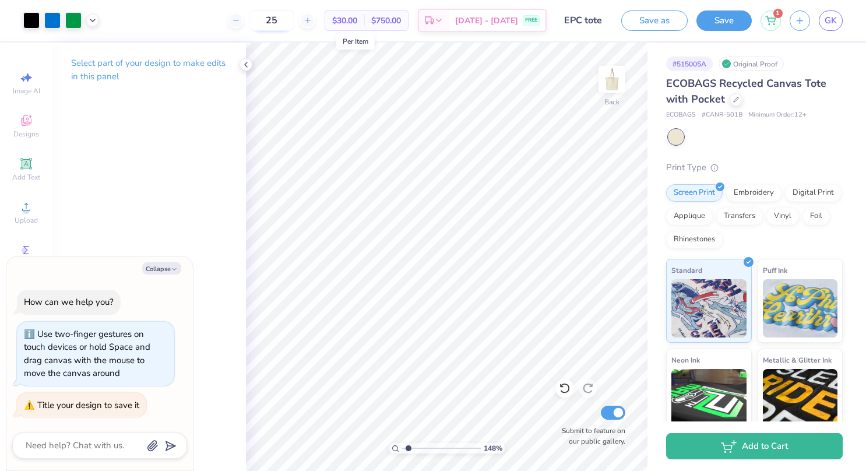
click at [294, 20] on input "25" at bounding box center [271, 20] width 45 height 21
type input "2"
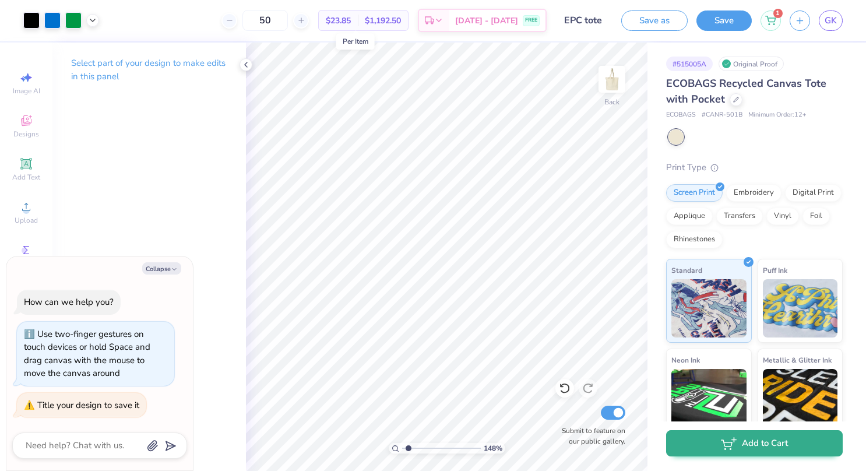
type input "50"
click at [747, 447] on button "Add to Cart" at bounding box center [754, 443] width 176 height 26
type input "1.48154368505775"
type textarea "x"
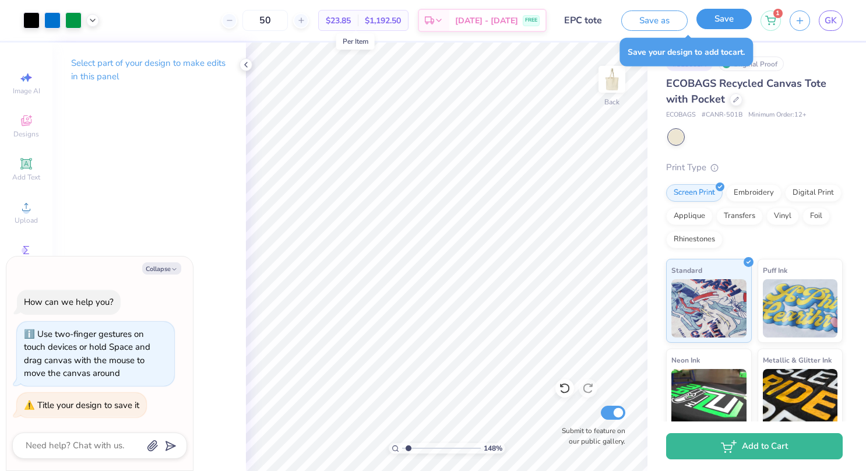
click at [748, 22] on button "Save" at bounding box center [723, 19] width 55 height 20
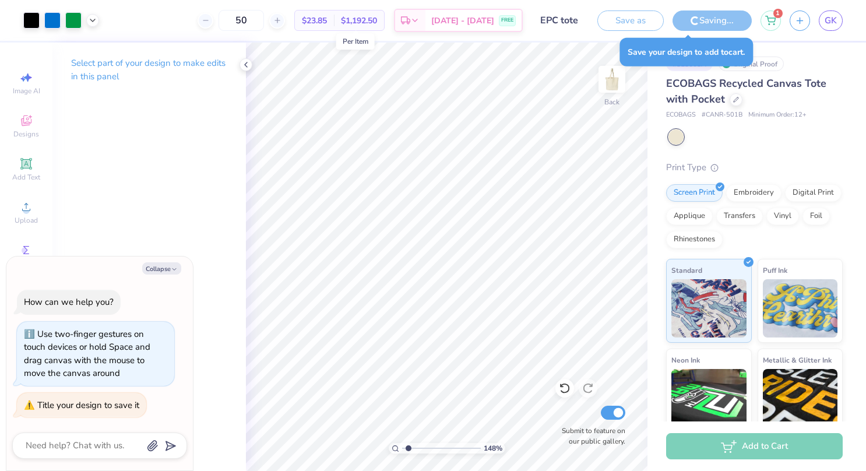
type input "1.48154368505775"
type textarea "x"
type input "1.48154368505775"
type textarea "x"
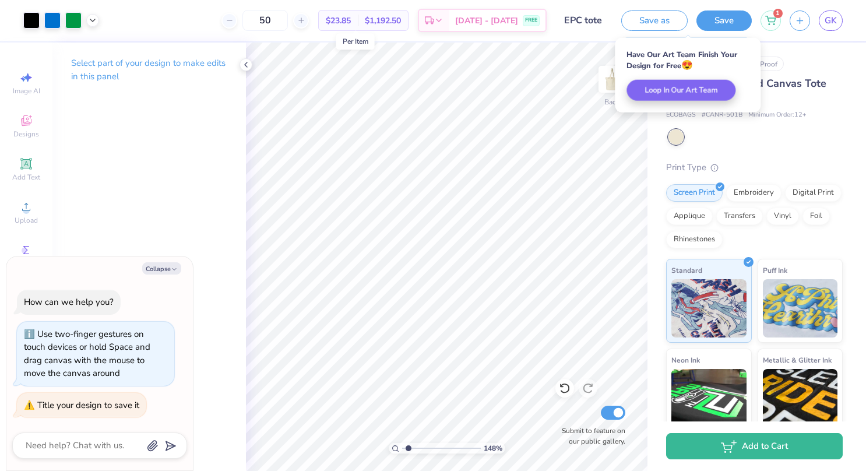
type input "1.48154368505775"
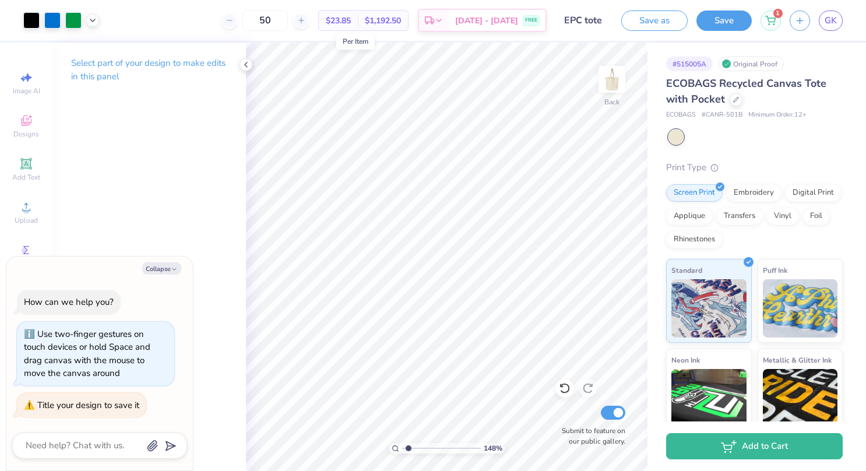
click at [395, 6] on div "50 $23.85 Per Item $1,192.50 Total Est. Delivery [DATE] - [DATE] FREE" at bounding box center [327, 20] width 439 height 41
click at [157, 271] on button "Collapse" at bounding box center [161, 268] width 39 height 12
type textarea "x"
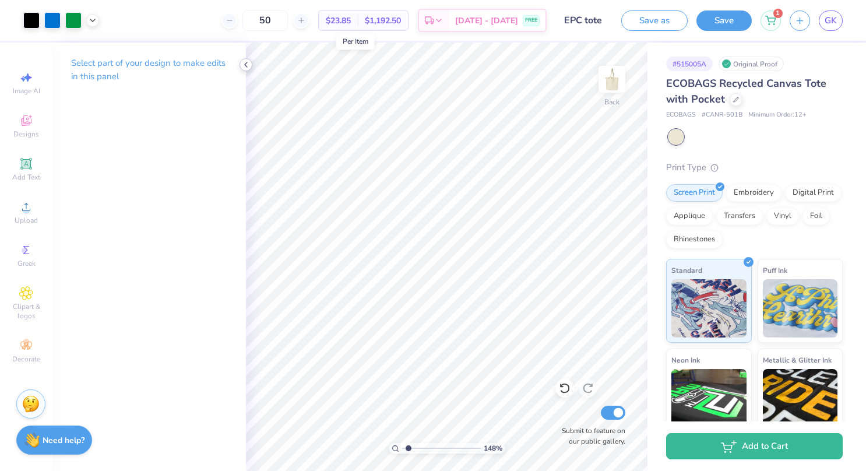
click at [246, 63] on icon at bounding box center [245, 64] width 9 height 9
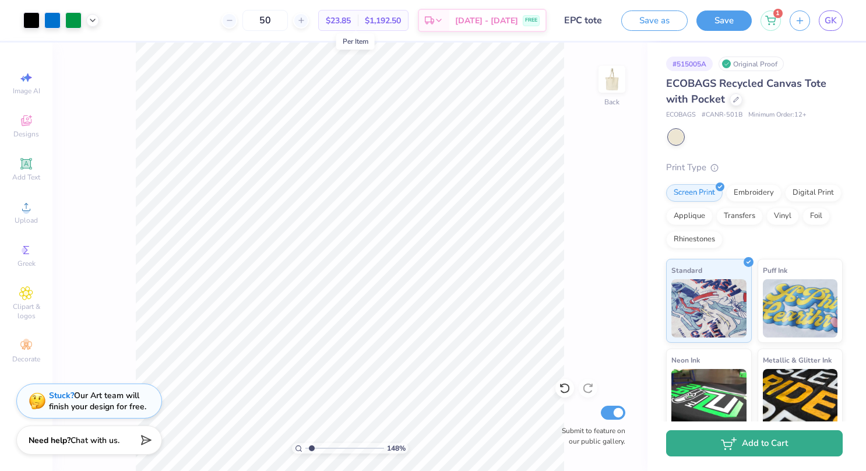
click at [757, 452] on button "Add to Cart" at bounding box center [754, 443] width 176 height 26
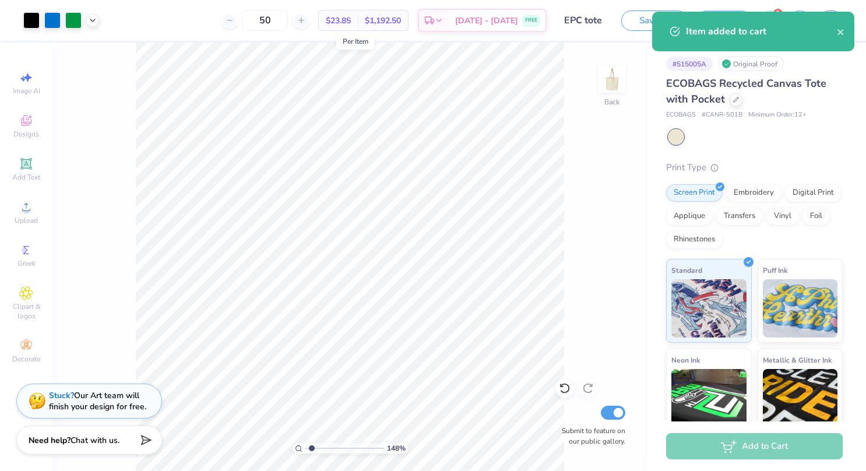
click at [821, 118] on div "ECOBAGS # CANR-501B Minimum Order: 12 +" at bounding box center [754, 115] width 176 height 10
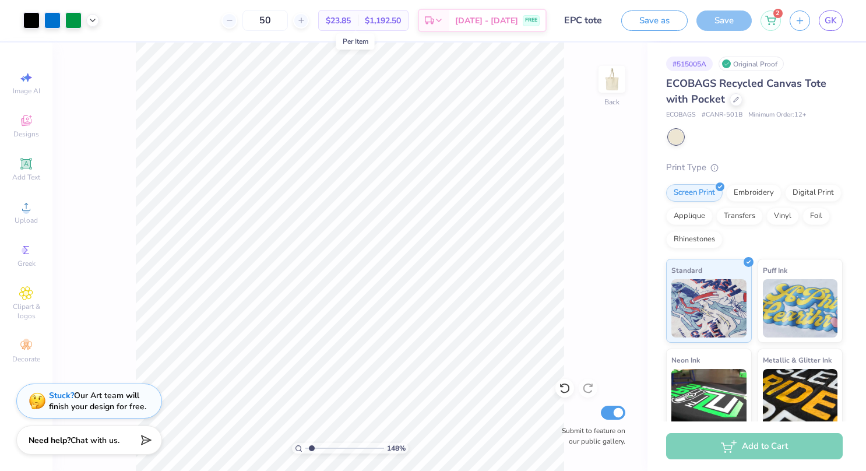
click at [774, 21] on icon at bounding box center [770, 20] width 10 height 9
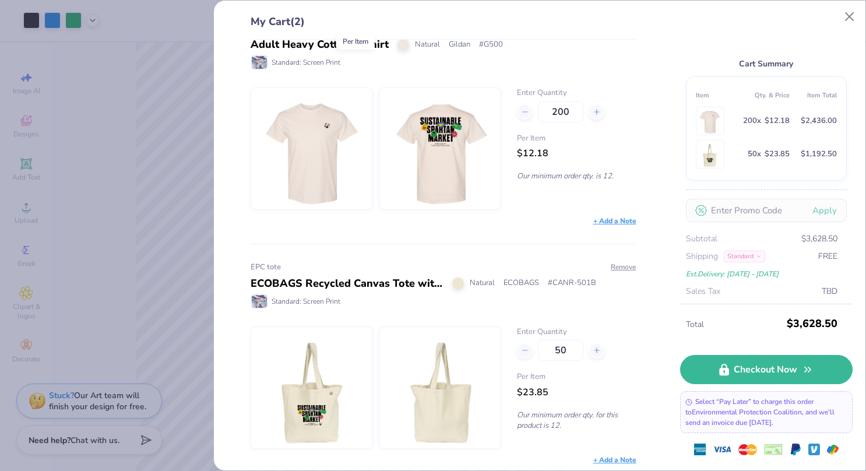
scroll to position [31, 0]
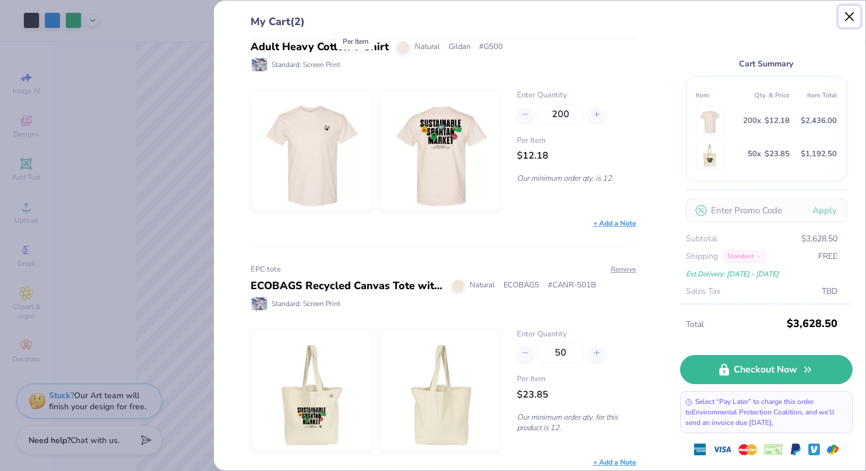
click at [845, 18] on button "Close" at bounding box center [849, 17] width 22 height 22
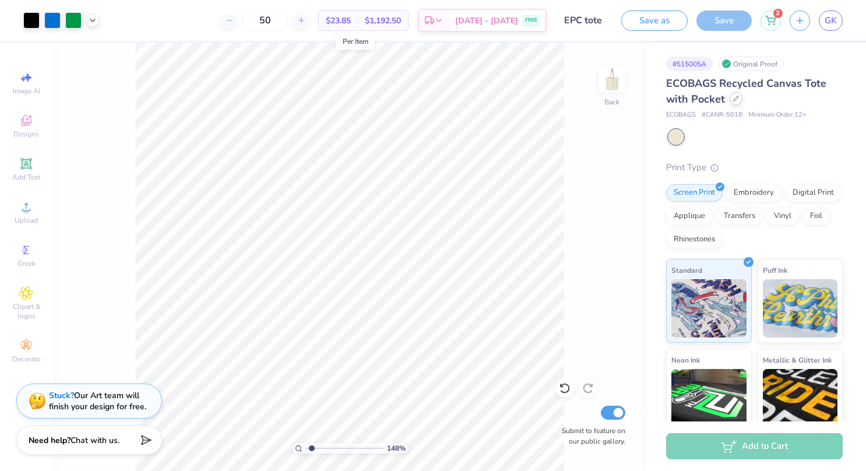
click at [737, 104] on div at bounding box center [735, 98] width 13 height 13
type input "1.48154368505775"
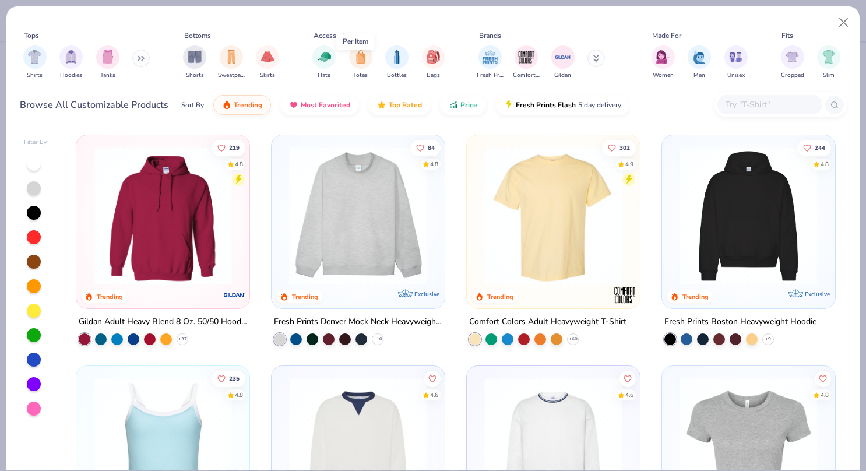
click at [743, 96] on div at bounding box center [769, 104] width 105 height 19
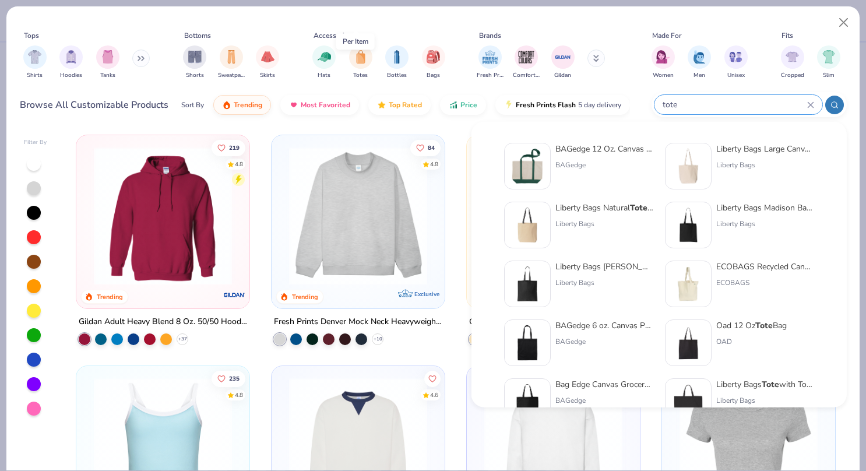
type input "tote"
click at [687, 171] on img at bounding box center [688, 166] width 36 height 36
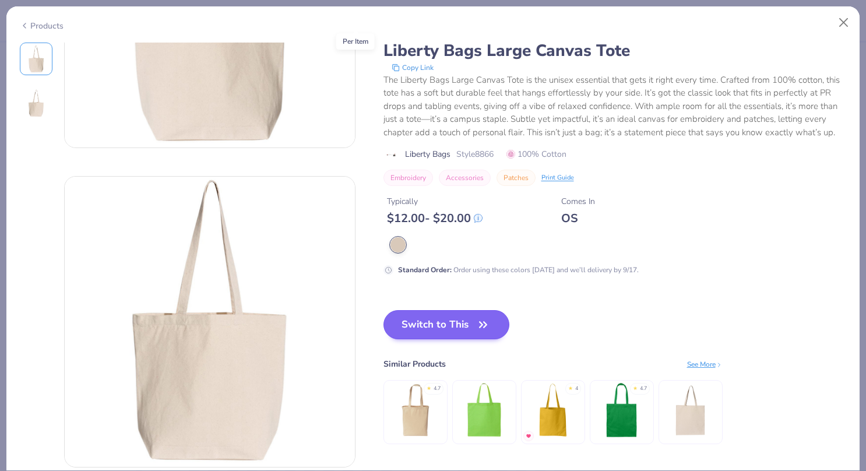
scroll to position [186, 0]
click at [472, 336] on button "Switch to This" at bounding box center [446, 323] width 126 height 29
type input "1.48154368505775"
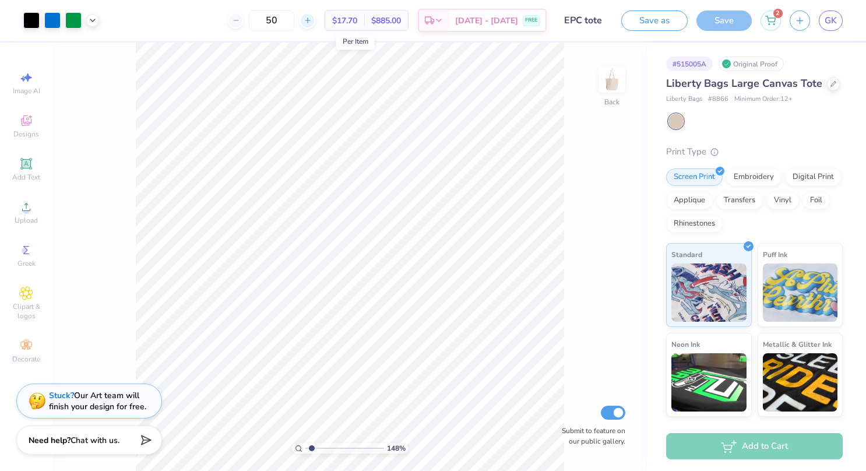
click at [315, 23] on div at bounding box center [307, 21] width 16 height 16
click at [330, 23] on div "51" at bounding box center [310, 20] width 87 height 21
click at [315, 23] on div at bounding box center [307, 21] width 16 height 16
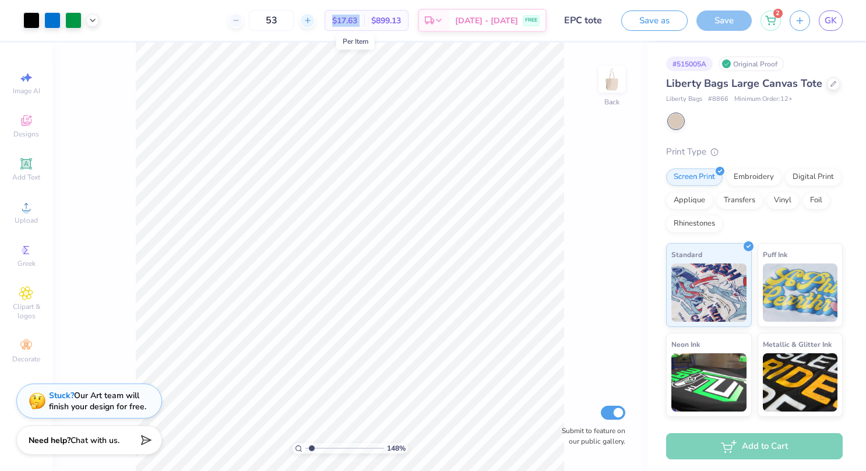
click at [315, 23] on div at bounding box center [307, 21] width 16 height 16
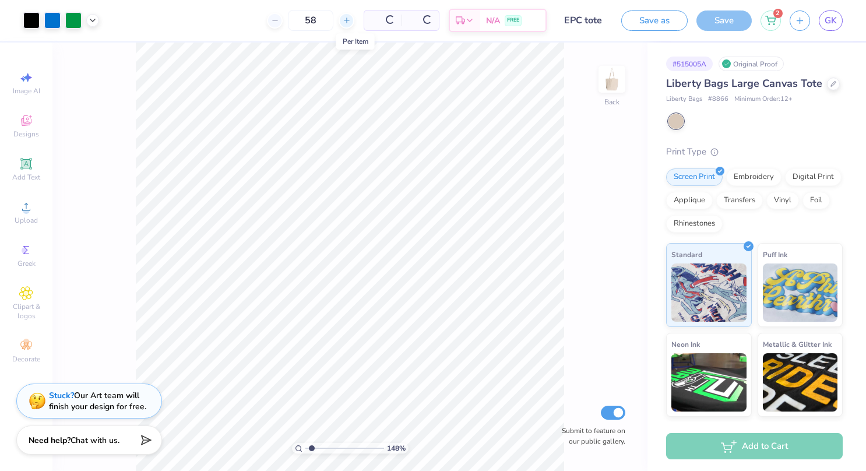
click at [330, 23] on div "58 Per Item Total Est. Delivery N/A FREE" at bounding box center [327, 20] width 439 height 41
click at [309, 21] on div at bounding box center [301, 21] width 16 height 16
click at [338, 21] on div at bounding box center [346, 21] width 16 height 16
type input "60"
click at [601, 86] on img at bounding box center [611, 79] width 47 height 47
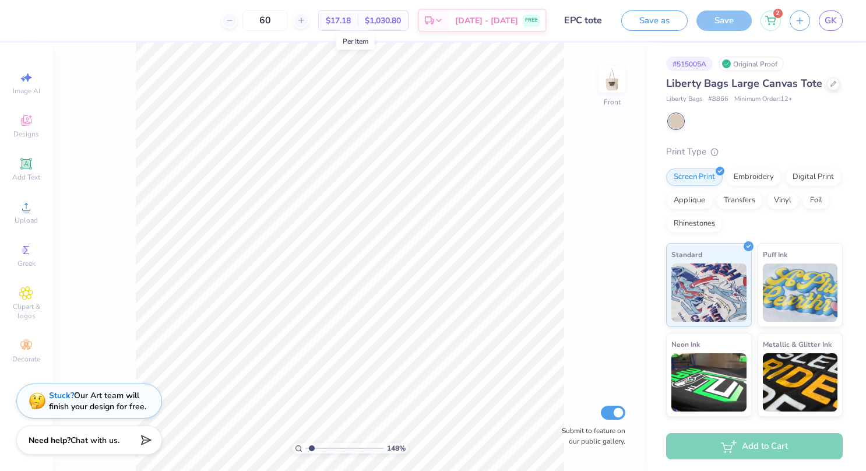
click at [601, 86] on img at bounding box center [611, 79] width 23 height 23
type input "1.48154368505775"
drag, startPoint x: 297, startPoint y: 20, endPoint x: 275, endPoint y: 20, distance: 22.1
click at [275, 20] on input "60" at bounding box center [264, 20] width 45 height 21
type input "100"
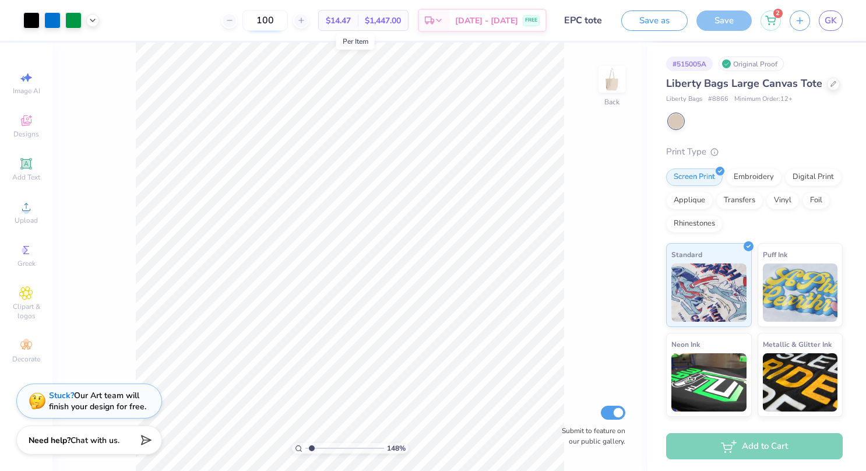
drag, startPoint x: 292, startPoint y: 23, endPoint x: 273, endPoint y: 21, distance: 18.7
click at [273, 21] on input "100" at bounding box center [264, 20] width 45 height 21
type input "5"
type input "6"
type input "50"
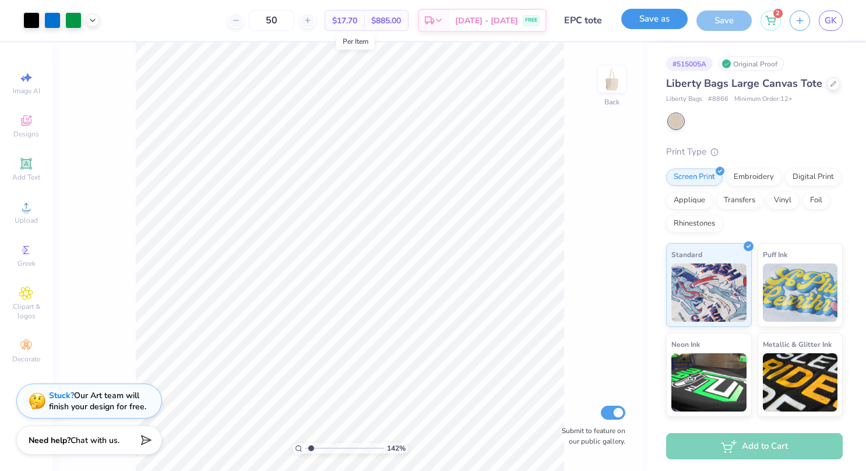
click at [659, 19] on button "Save as" at bounding box center [654, 19] width 66 height 20
click at [595, 21] on input "EPC tote" at bounding box center [570, 20] width 57 height 23
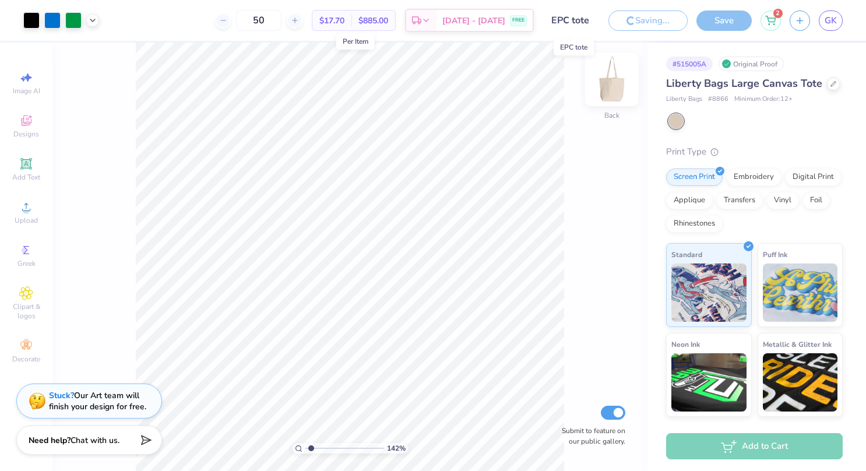
click at [591, 21] on input "EPC tote" at bounding box center [570, 20] width 57 height 23
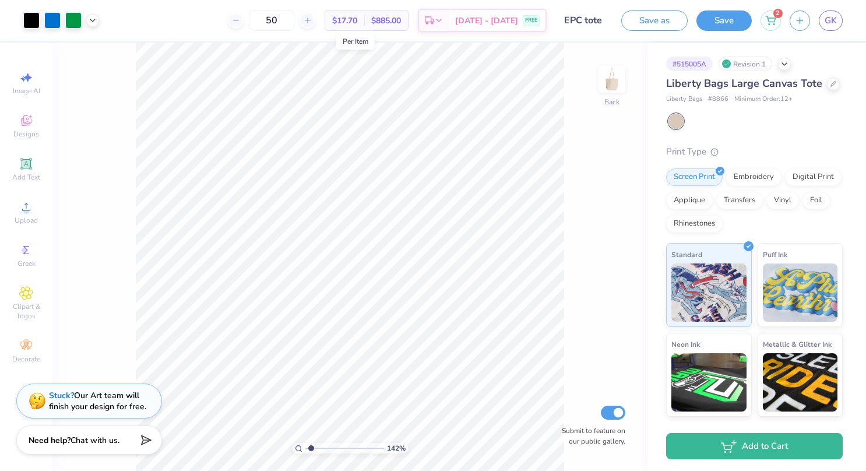
click at [835, 34] on div "Design Saved" at bounding box center [752, 35] width 207 height 53
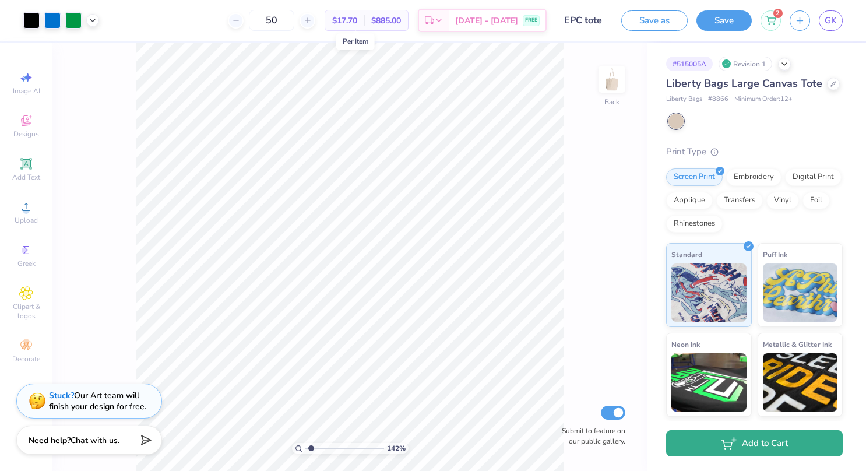
click at [750, 443] on button "Add to Cart" at bounding box center [754, 443] width 176 height 26
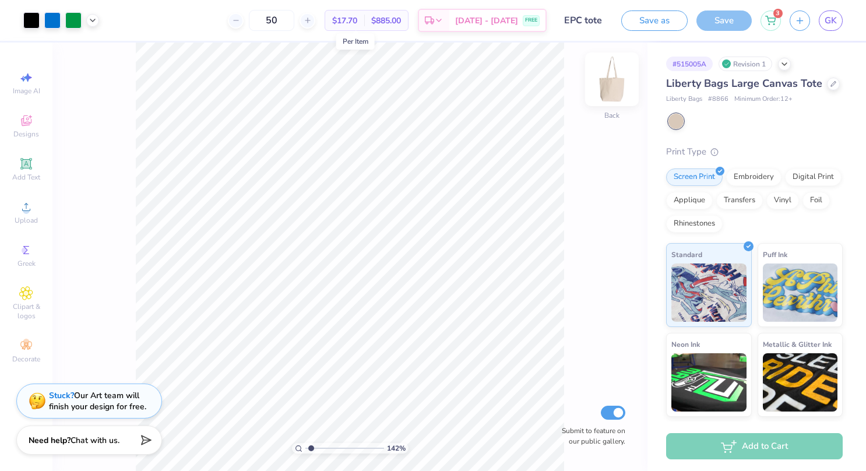
click at [611, 86] on img at bounding box center [611, 79] width 47 height 47
click at [32, 179] on span "Add Text" at bounding box center [26, 176] width 28 height 9
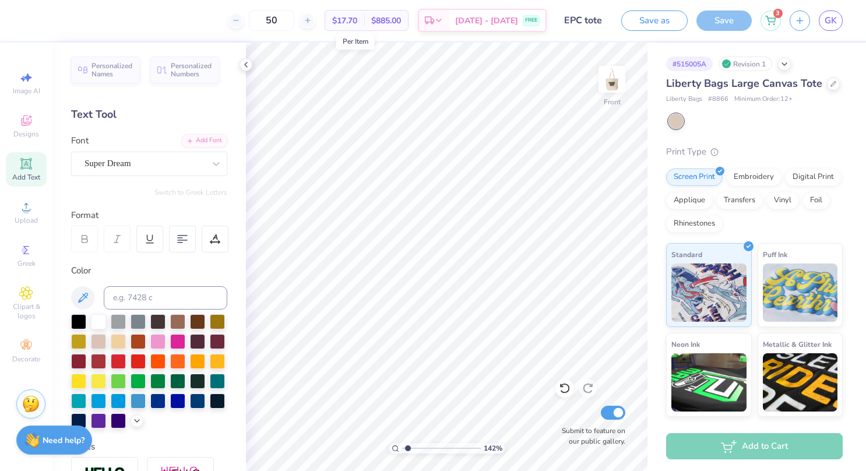
click at [33, 159] on icon at bounding box center [26, 164] width 14 height 14
type input "1.4156907880499"
type textarea "L"
type input "1.4156907880499"
type textarea "Li"
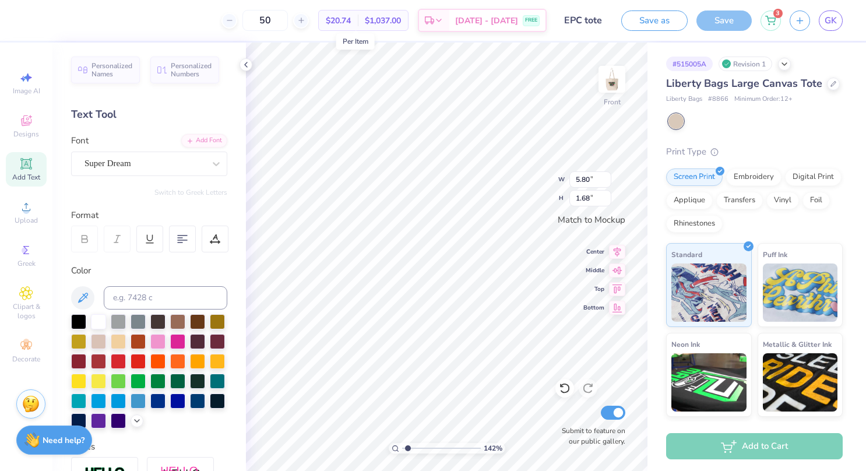
type input "1.4156907880499"
type textarea "Lit"
type input "1.4156907880499"
type textarea "Litt"
type input "1.4156907880499"
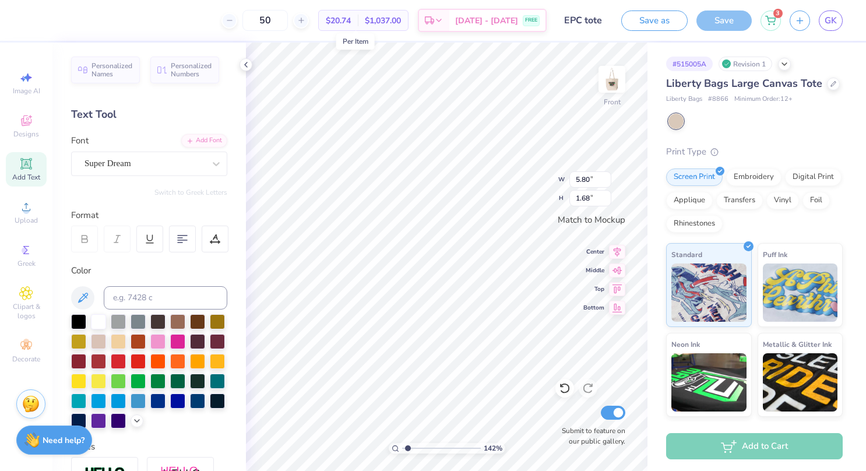
type textarea "Litte"
type input "1.4156907880499"
type textarea "Litter"
type input "1.4156907880499"
type textarea "Litter"
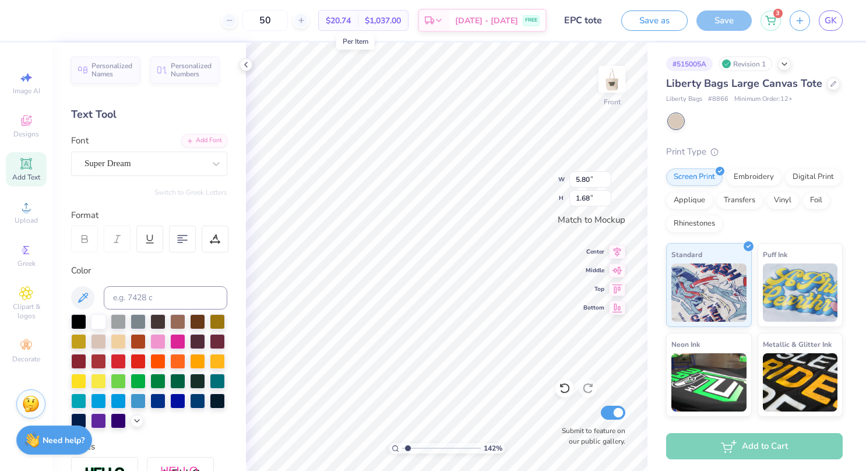
type input "1.4156907880499"
type textarea "Litter i"
type input "1.4156907880499"
type textarea "Litter is"
type input "1.4156907880499"
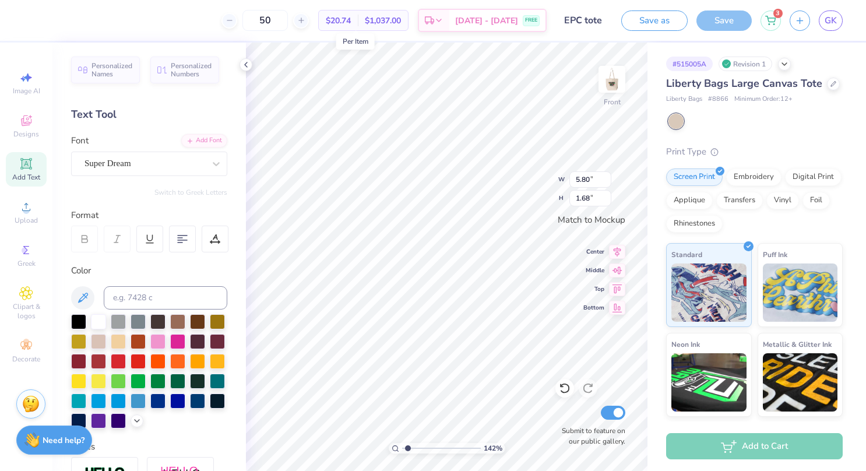
type textarea "Litter is sc"
type input "1.4156907880499"
type textarea "Litter is scar"
type input "1.4156907880499"
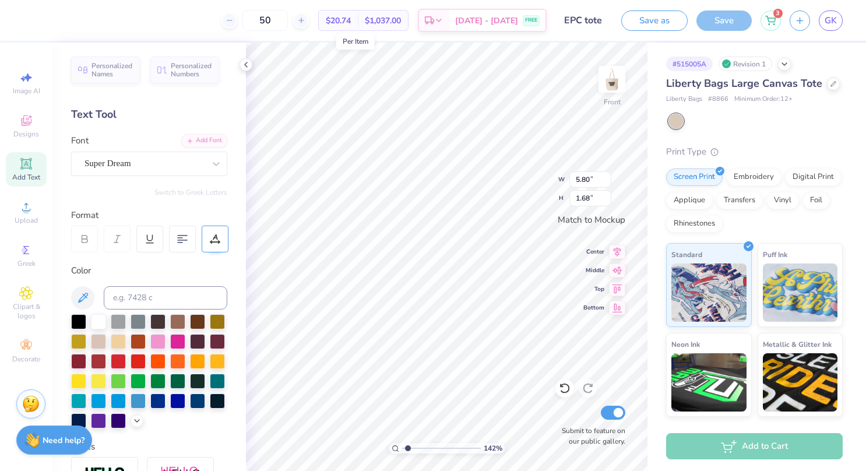
type textarea "Litter is scary"
click at [217, 234] on icon at bounding box center [215, 239] width 10 height 10
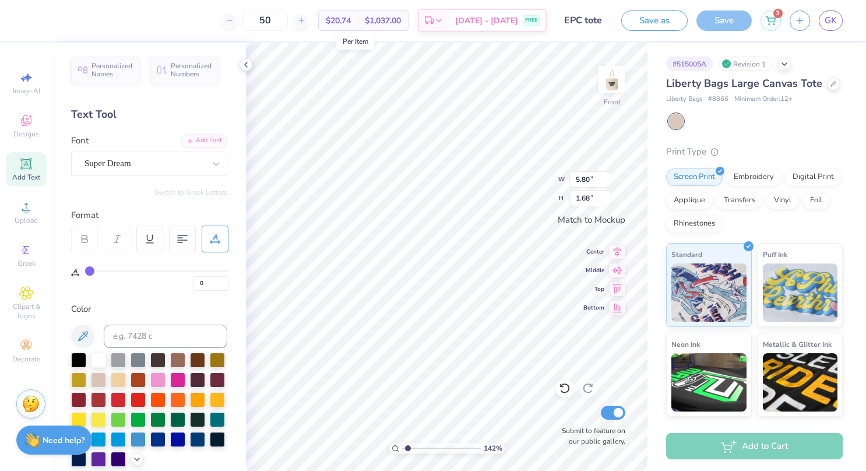
type input "5"
type input "10"
type input "14"
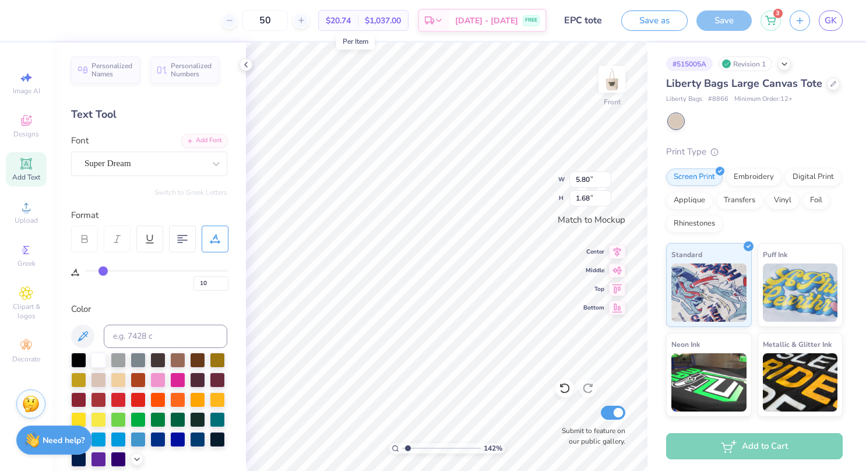
type input "14"
type input "18"
type input "25"
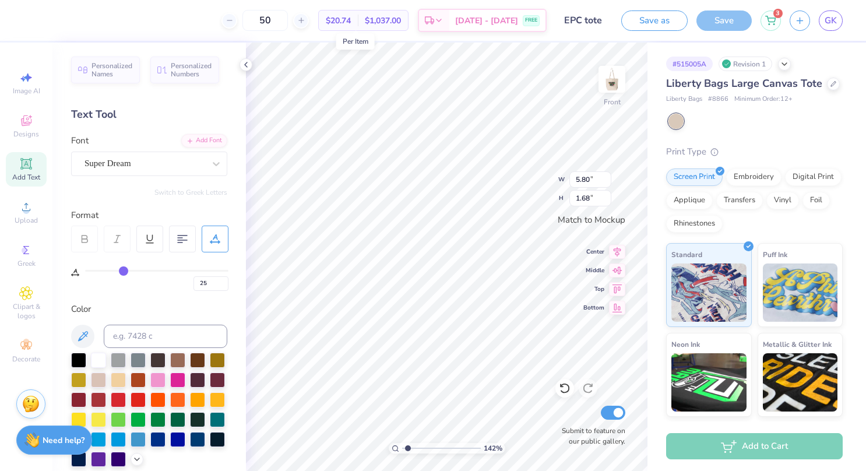
type input "29"
type input "35"
type input "39"
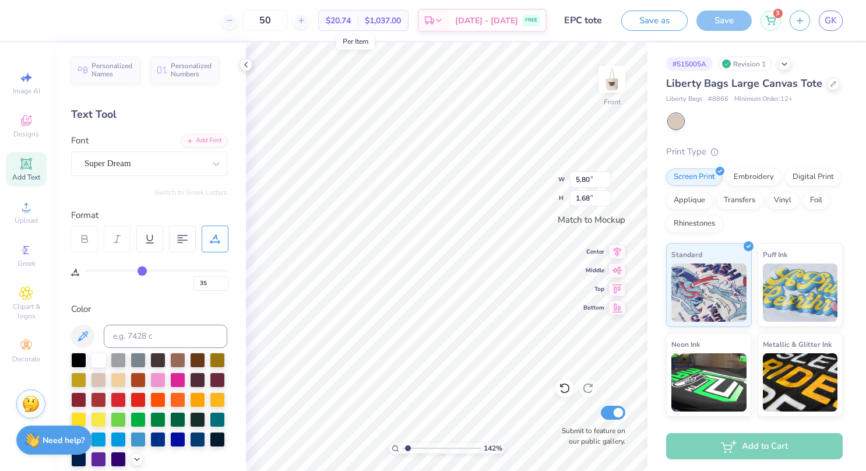
type input "39"
type input "42"
type input "46"
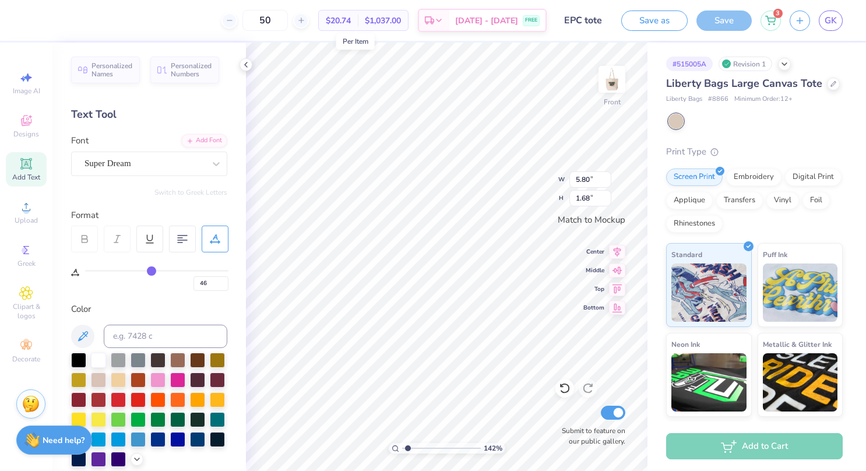
type input "48"
type input "51"
type input "52"
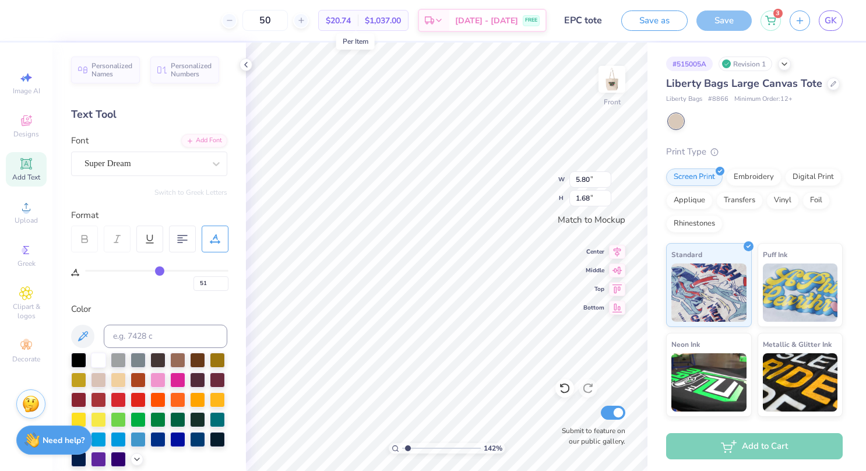
type input "52"
type input "54"
type input "56"
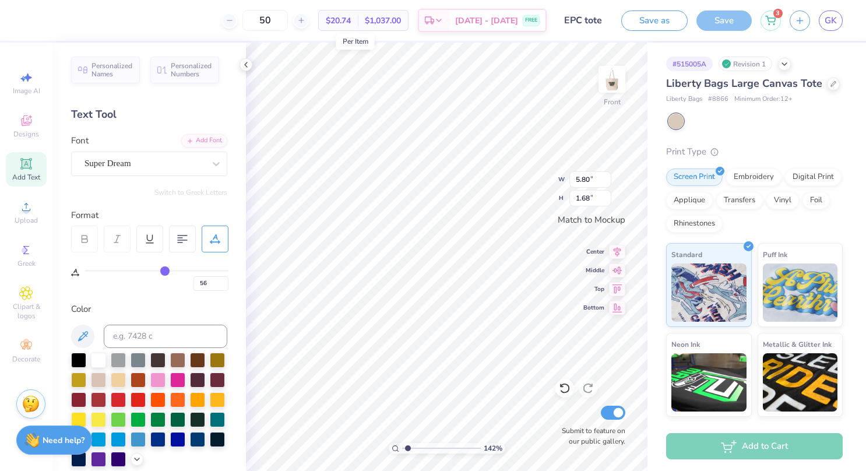
type input "57"
type input "59"
type input "60"
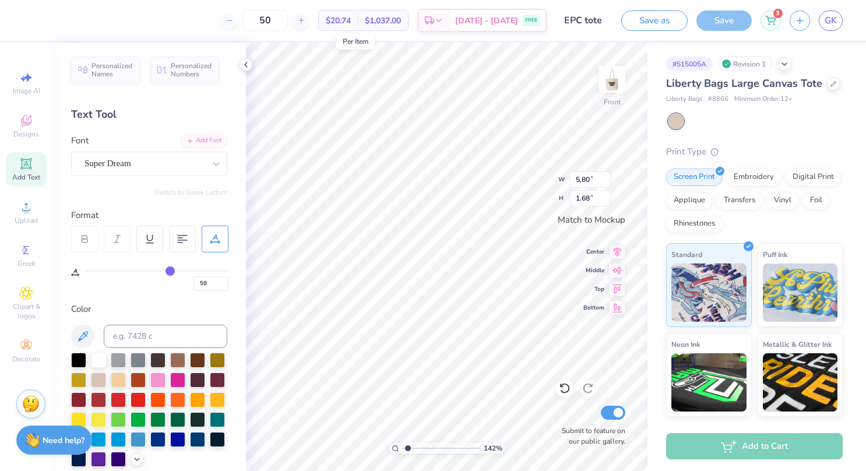
type input "60"
type input "61"
type input "62"
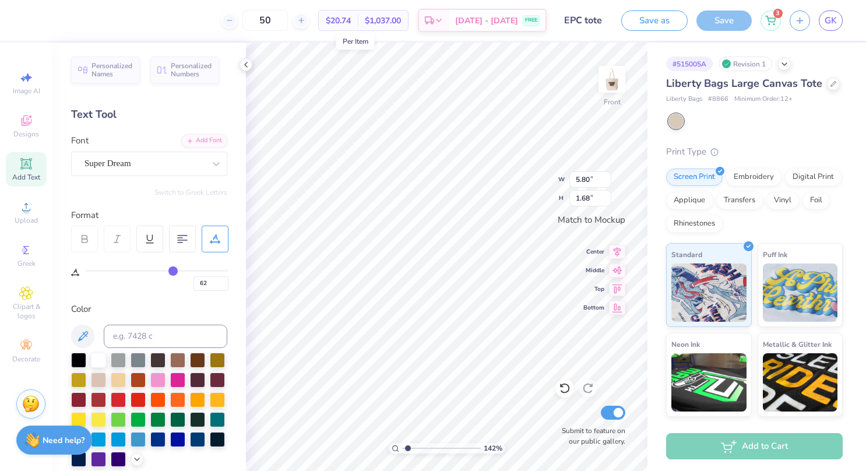
type input "63"
type input "64"
type input "65"
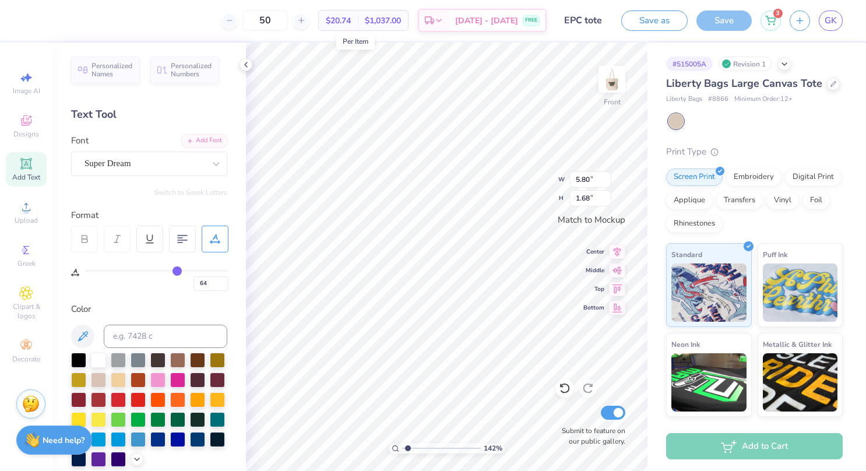
type input "65"
type input "51"
type input "47"
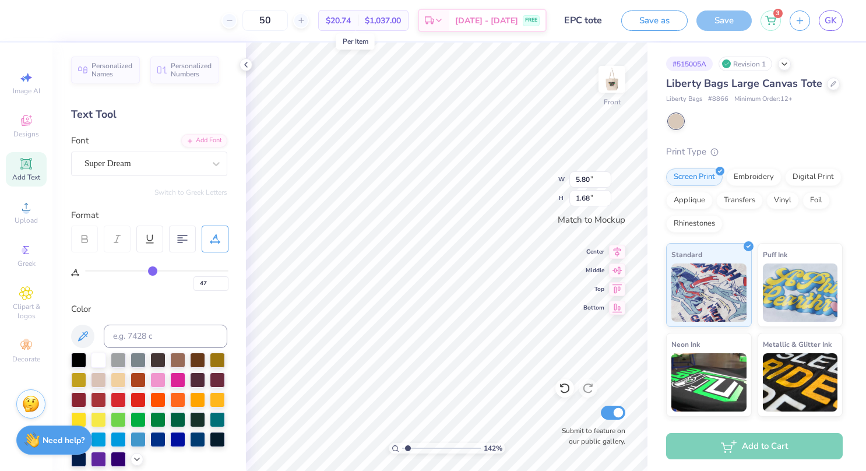
type input "36"
type input "19"
type input "6"
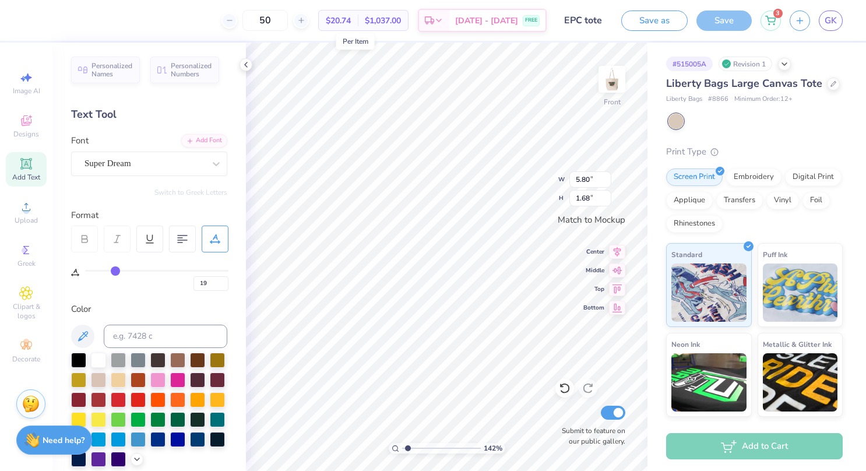
type input "6"
type input "0"
drag, startPoint x: 93, startPoint y: 268, endPoint x: 29, endPoint y: 276, distance: 64.5
click at [85, 271] on input "range" at bounding box center [156, 271] width 143 height 2
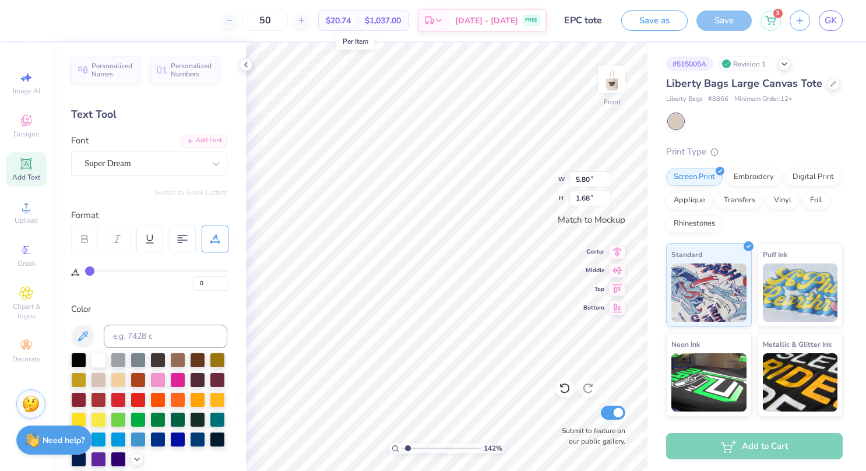
scroll to position [264, 0]
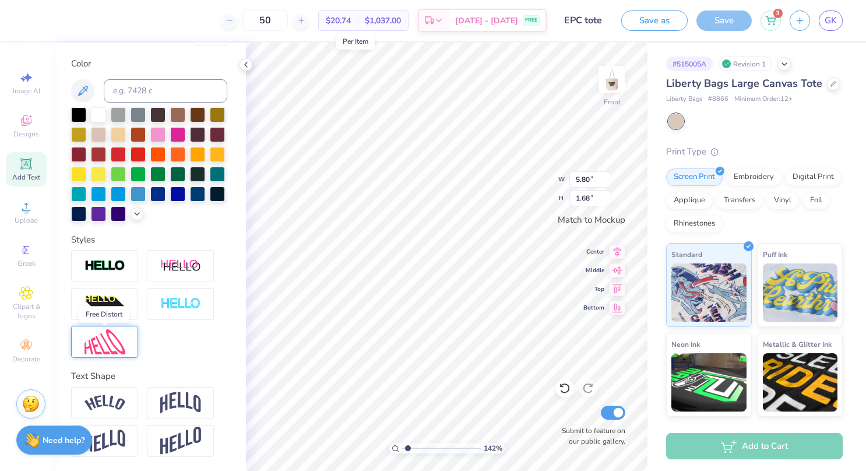
click at [103, 338] on img at bounding box center [104, 341] width 41 height 25
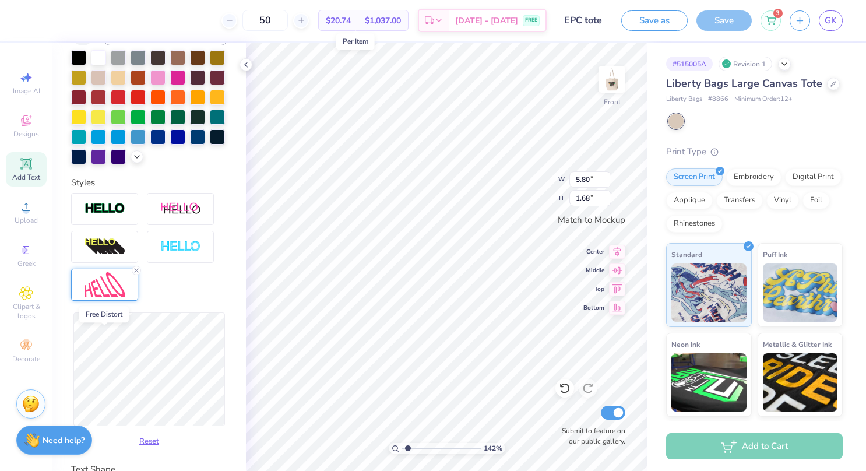
scroll to position [226, 0]
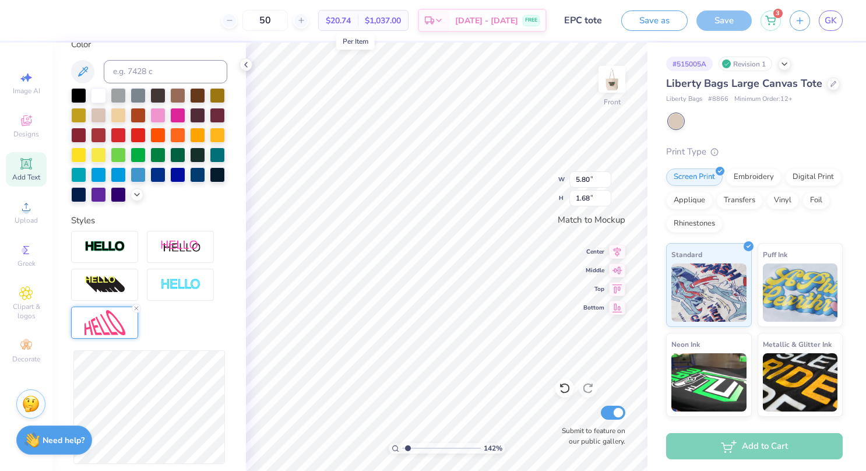
click at [183, 337] on div "Reset" at bounding box center [149, 360] width 156 height 258
click at [106, 331] on img at bounding box center [104, 322] width 41 height 25
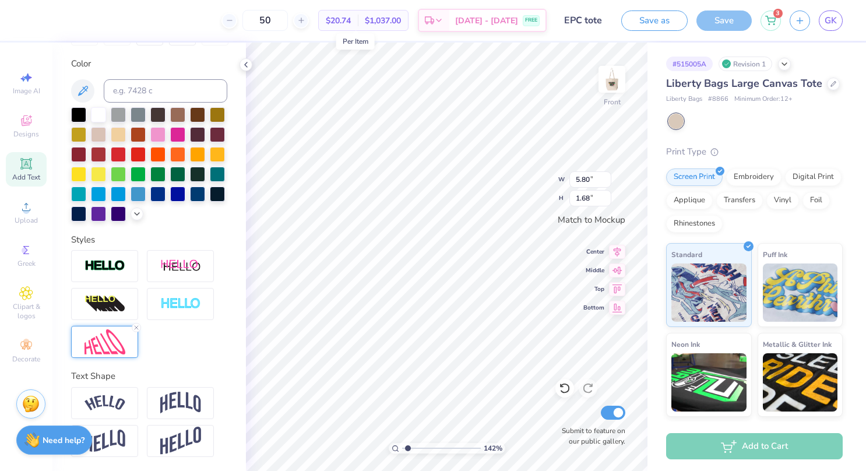
scroll to position [225, 0]
click at [135, 331] on icon at bounding box center [136, 327] width 7 height 7
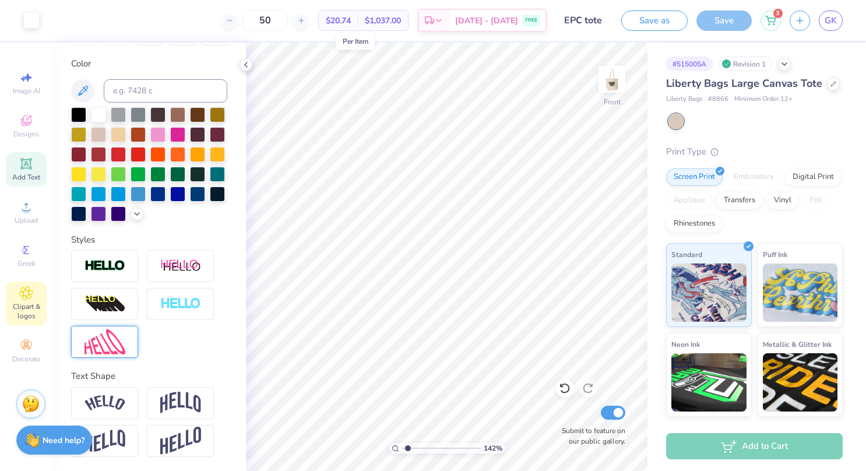
click at [31, 303] on span "Clipart & logos" at bounding box center [26, 311] width 41 height 19
type input "1.4156907880499"
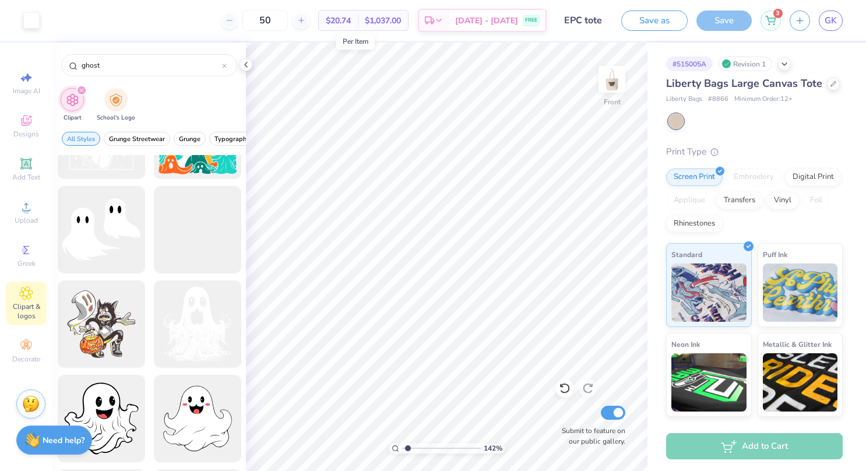
scroll to position [347, 0]
type input "ghost"
click at [94, 237] on div at bounding box center [101, 229] width 96 height 96
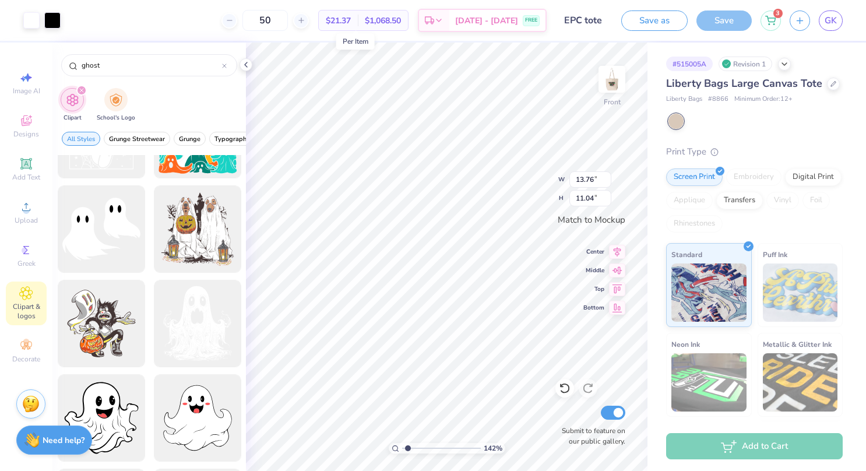
type input "1.4156907880499"
type input "9.39"
type input "7.53"
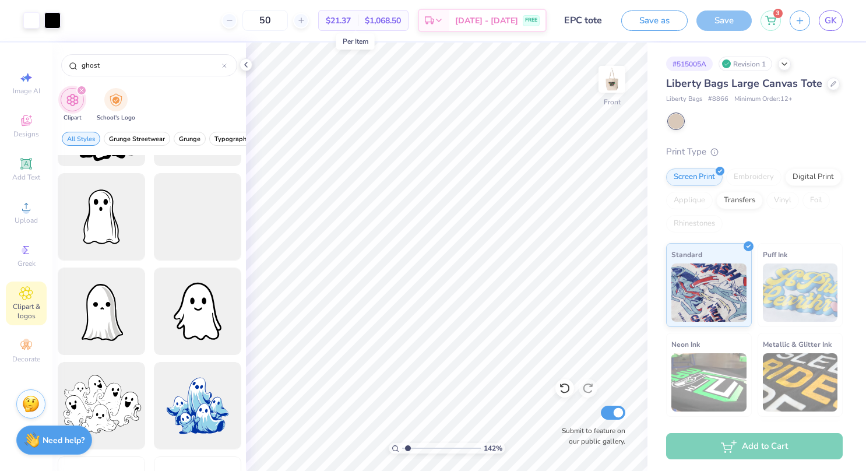
scroll to position [1019, 0]
click at [104, 327] on div at bounding box center [101, 312] width 96 height 96
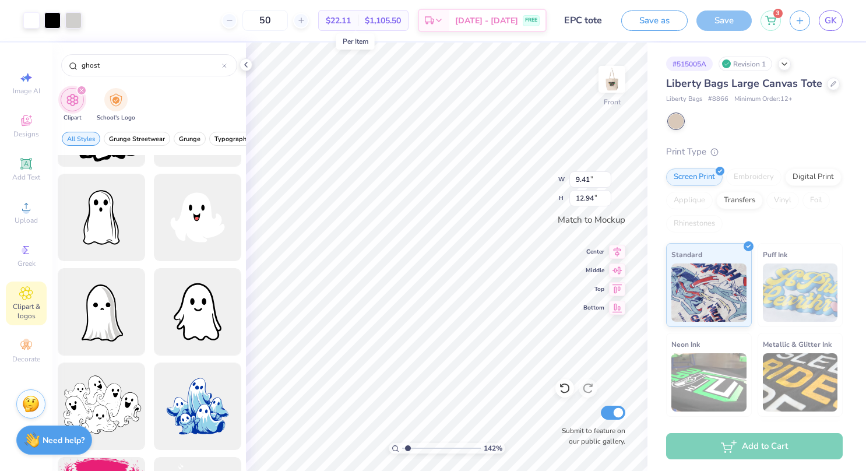
type input "1.4156907880499"
type input "6.14"
type input "8.45"
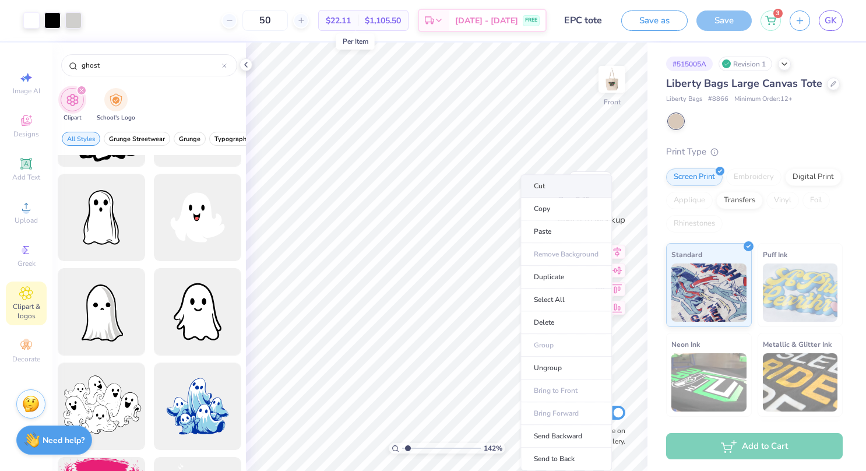
click at [553, 185] on li "Cut" at bounding box center [565, 185] width 91 height 23
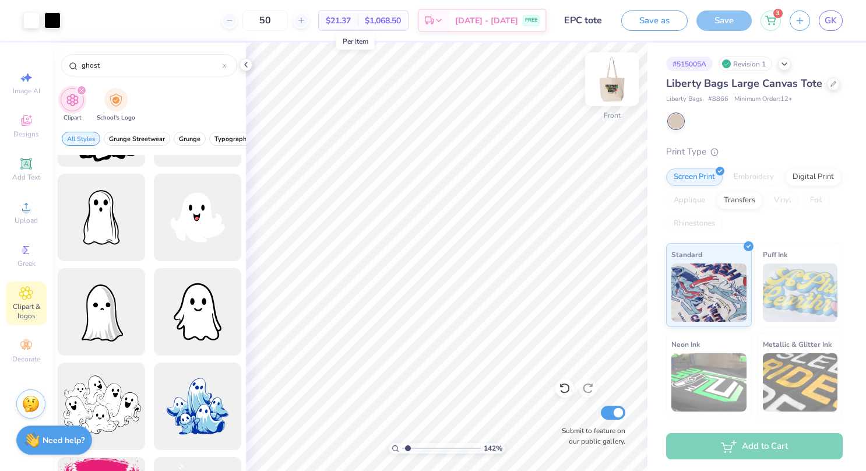
click at [615, 84] on img at bounding box center [611, 79] width 47 height 47
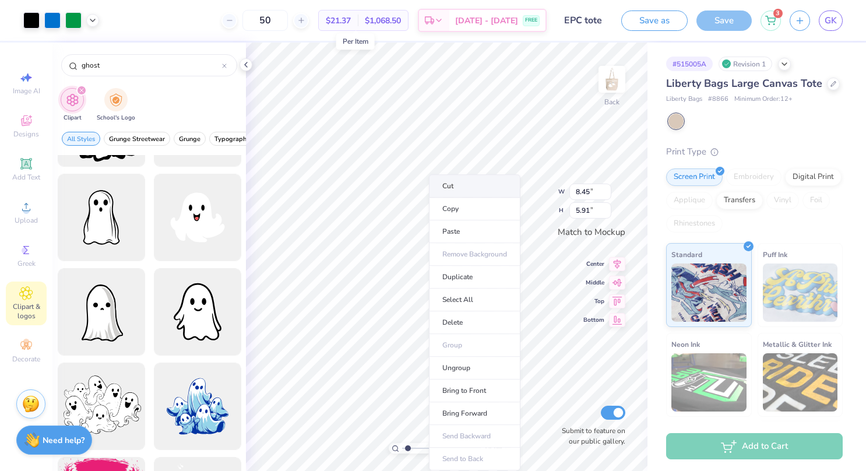
click at [451, 185] on li "Cut" at bounding box center [474, 185] width 91 height 23
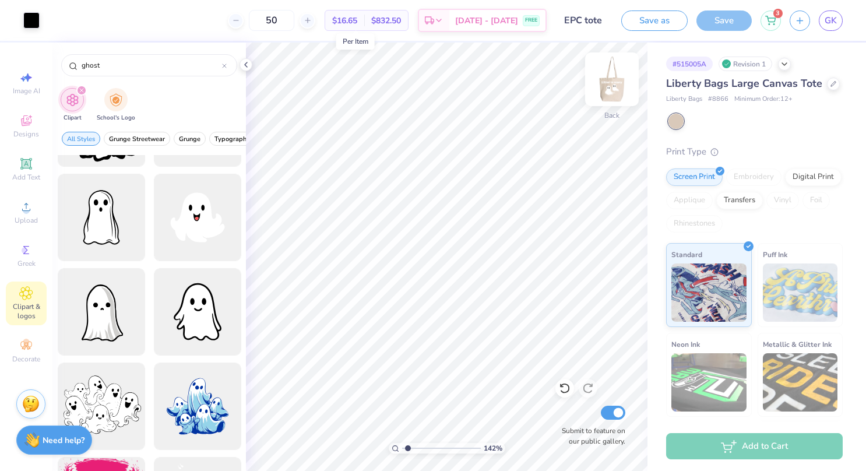
click at [619, 94] on img at bounding box center [611, 79] width 47 height 47
click at [28, 164] on icon at bounding box center [26, 163] width 9 height 9
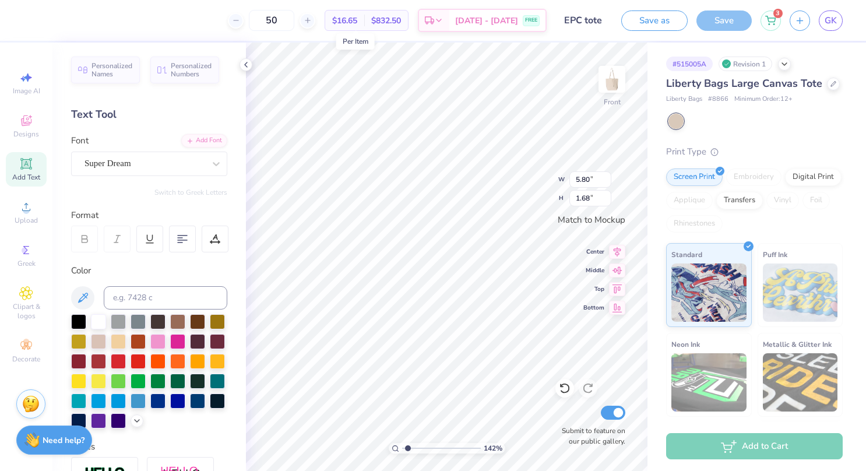
scroll to position [9, 2]
type input "1.4156907880499"
type textarea "TE"
type input "1.4156907880499"
type textarea "T"
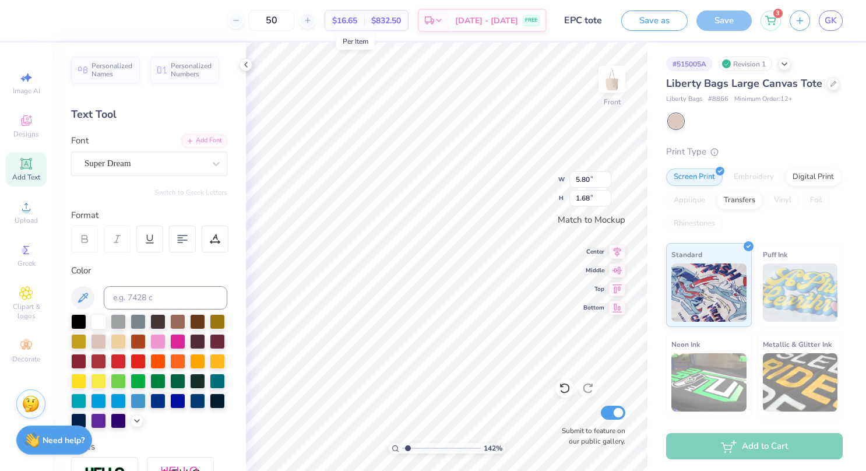
scroll to position [9, 1]
type input "1.4156907880499"
type textarea "Ep"
type input "1.4156907880499"
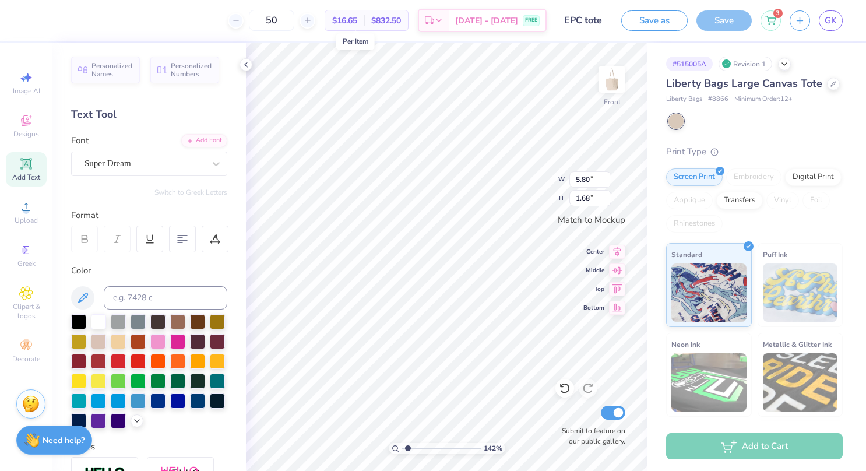
type textarea "Ep"
type input "1.4156907880499"
type textarea "E"
type input "1.4156907880499"
type textarea "EP"
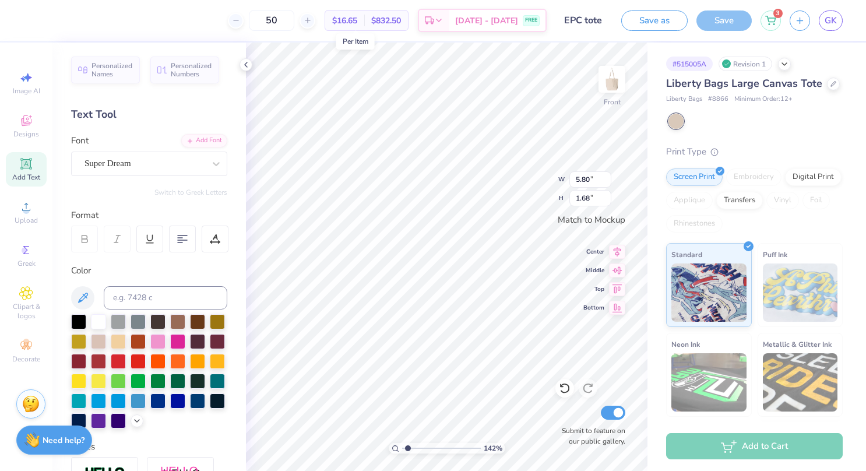
type input "1.4156907880499"
type textarea "EPC"
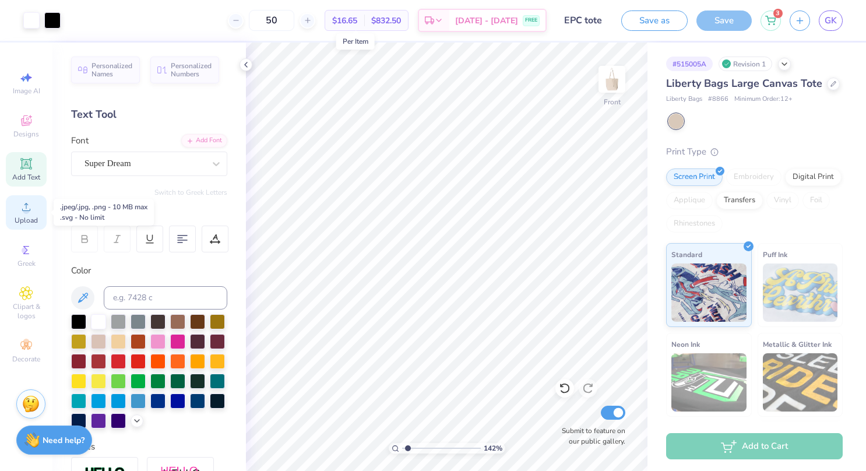
click at [22, 221] on span "Upload" at bounding box center [26, 220] width 23 height 9
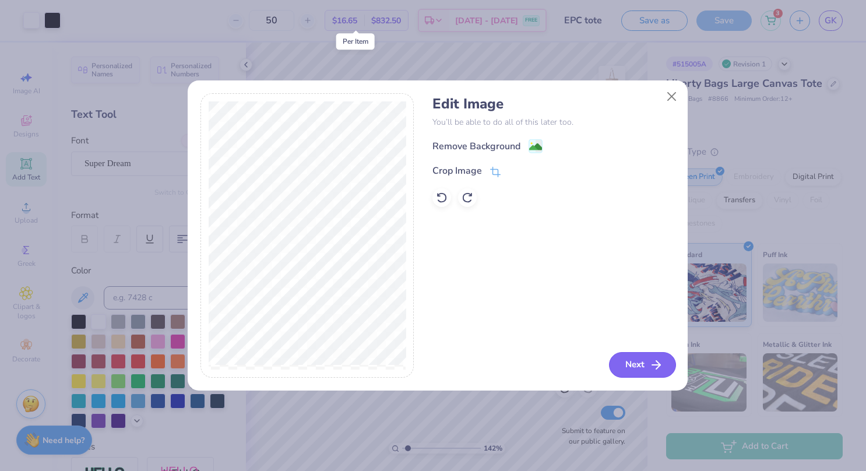
click at [641, 375] on button "Next" at bounding box center [642, 365] width 67 height 26
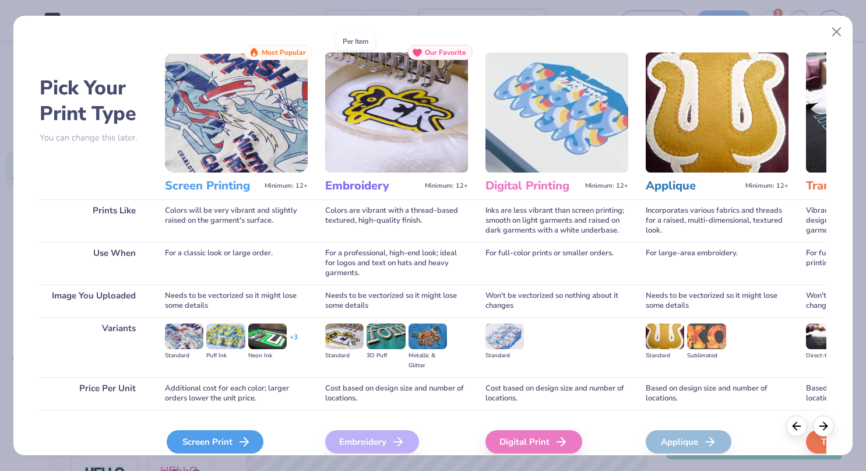
click at [243, 440] on icon at bounding box center [244, 442] width 14 height 14
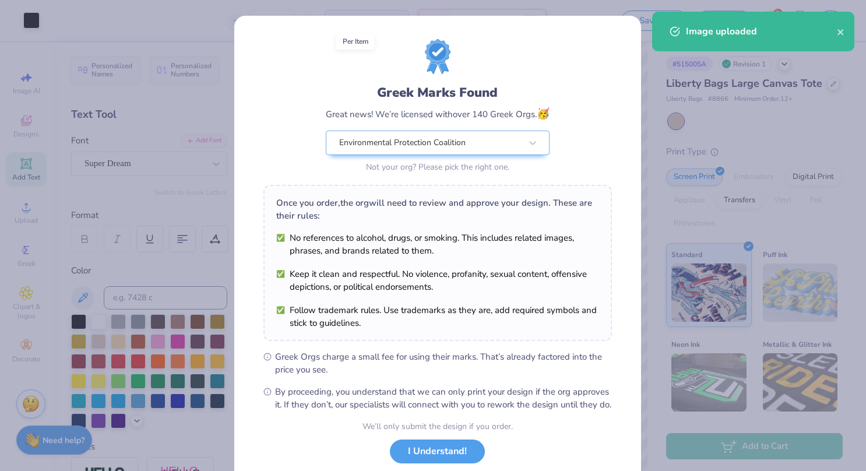
scroll to position [73, 0]
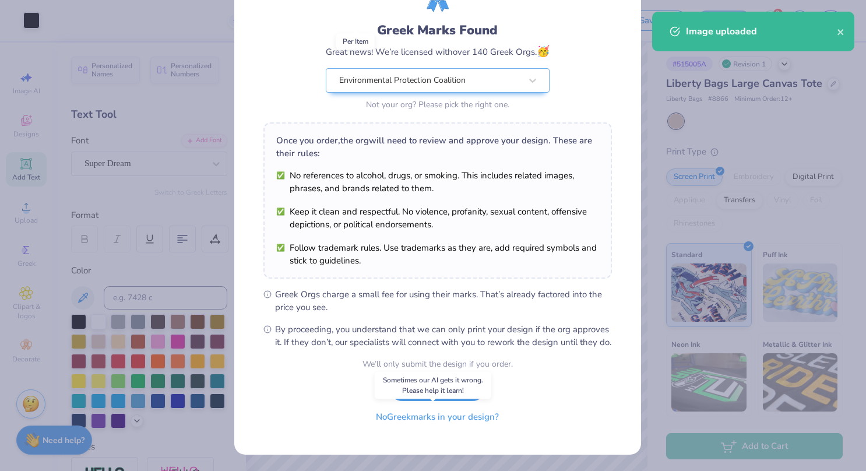
click at [419, 418] on button "No Greek marks in your design?" at bounding box center [437, 417] width 143 height 24
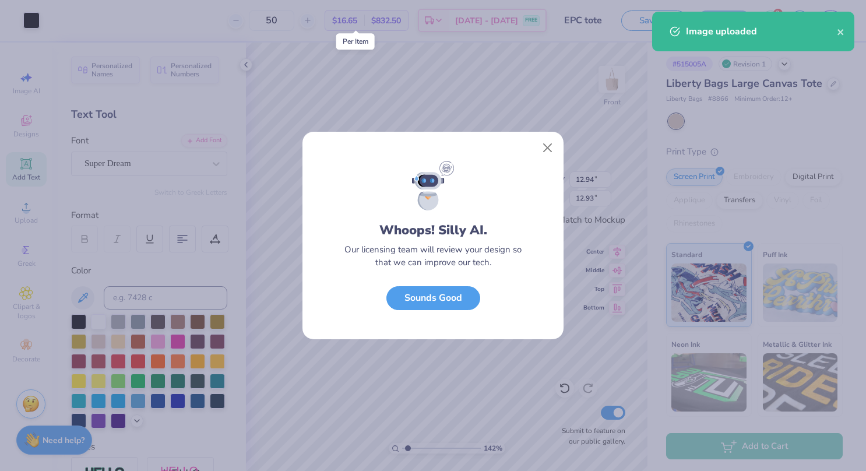
scroll to position [0, 0]
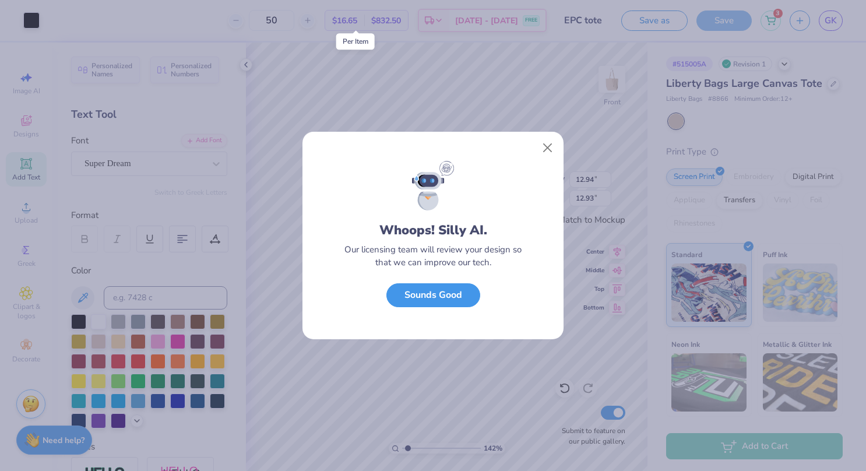
click at [428, 302] on button "Sounds Good" at bounding box center [433, 295] width 94 height 24
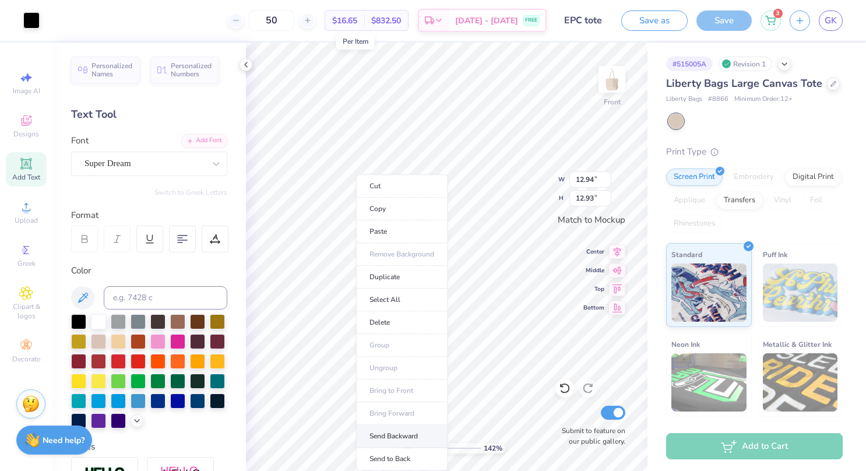
click at [414, 439] on li "Send Backward" at bounding box center [401, 436] width 91 height 23
click at [414, 453] on li "Send to Back" at bounding box center [413, 458] width 91 height 23
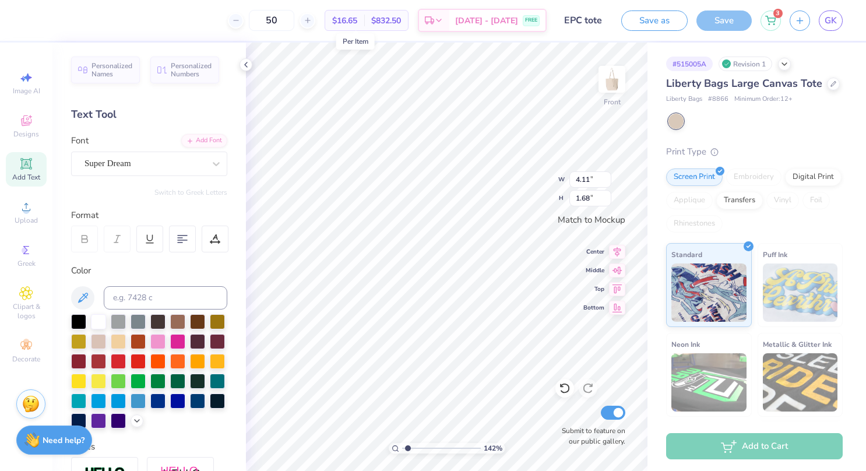
type input "1.4156907880499"
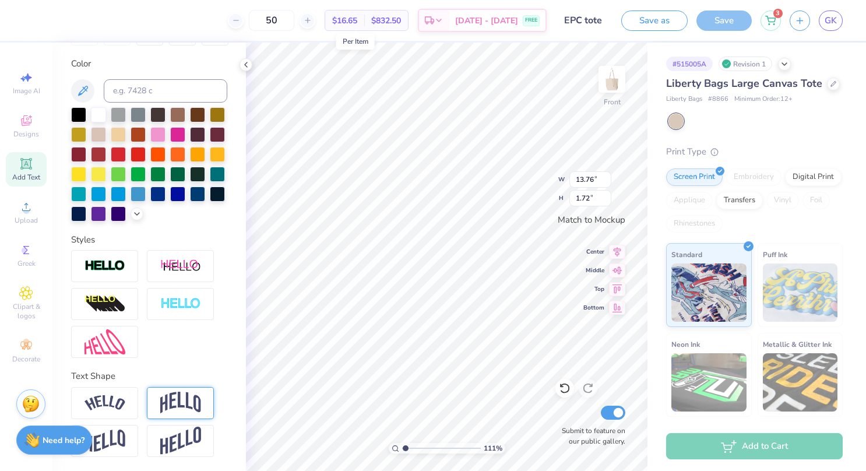
click at [177, 402] on img at bounding box center [180, 402] width 41 height 22
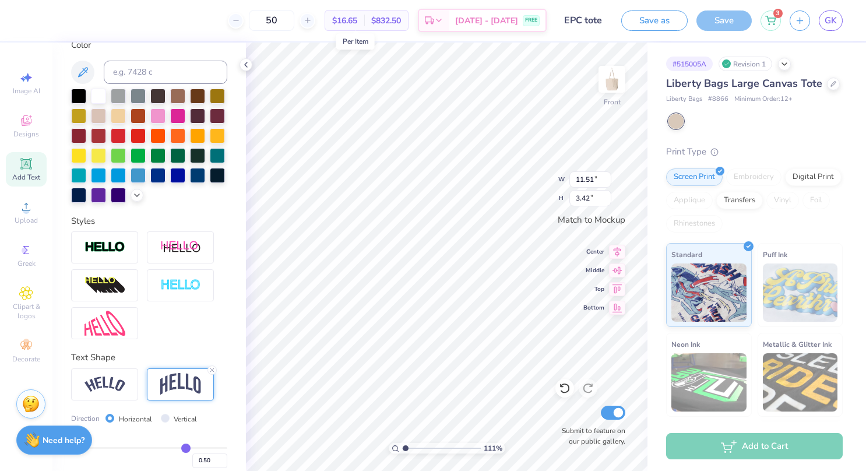
scroll to position [9, 1]
click at [621, 80] on img at bounding box center [611, 79] width 47 height 47
click at [605, 95] on img at bounding box center [611, 79] width 47 height 47
click at [605, 91] on img at bounding box center [611, 79] width 23 height 23
click at [613, 86] on img at bounding box center [611, 79] width 47 height 47
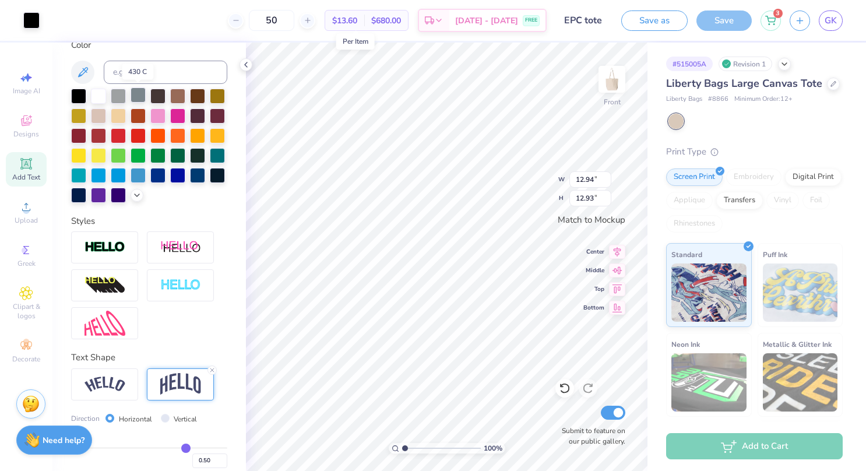
scroll to position [0, 0]
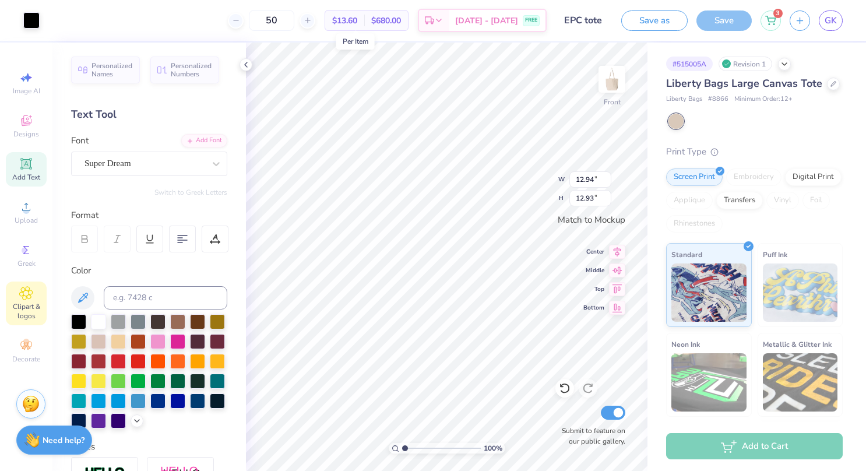
click at [19, 307] on span "Clipart & logos" at bounding box center [26, 311] width 41 height 19
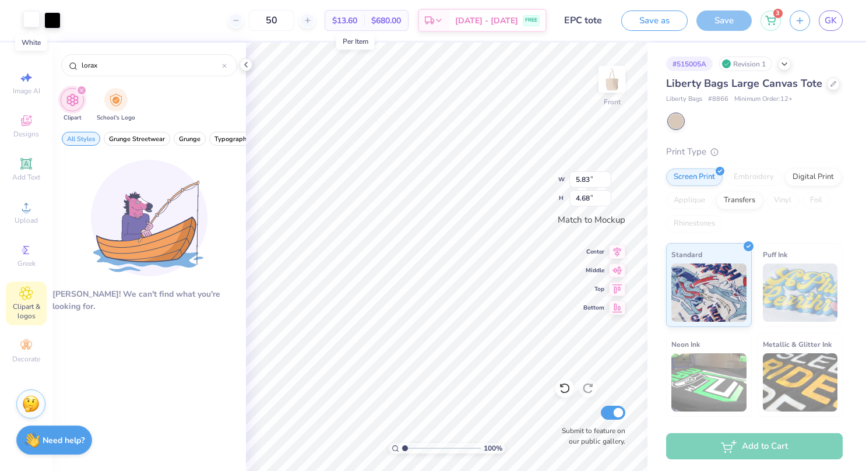
click at [33, 20] on div at bounding box center [31, 19] width 16 height 16
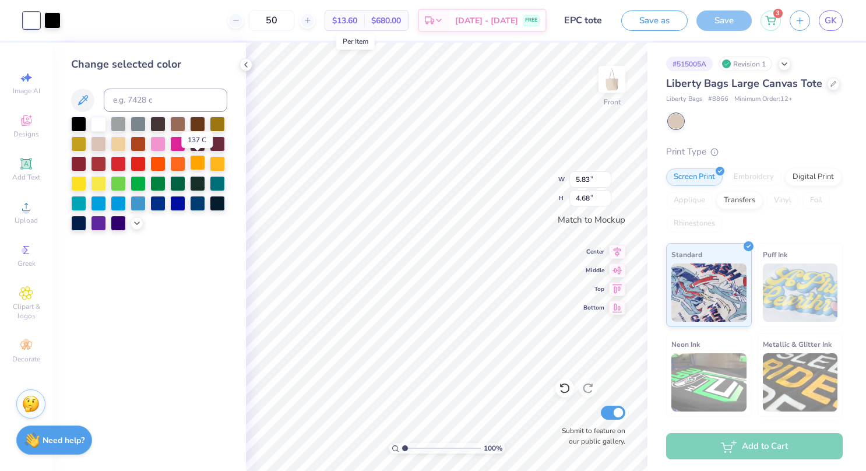
click at [192, 165] on div at bounding box center [197, 162] width 15 height 15
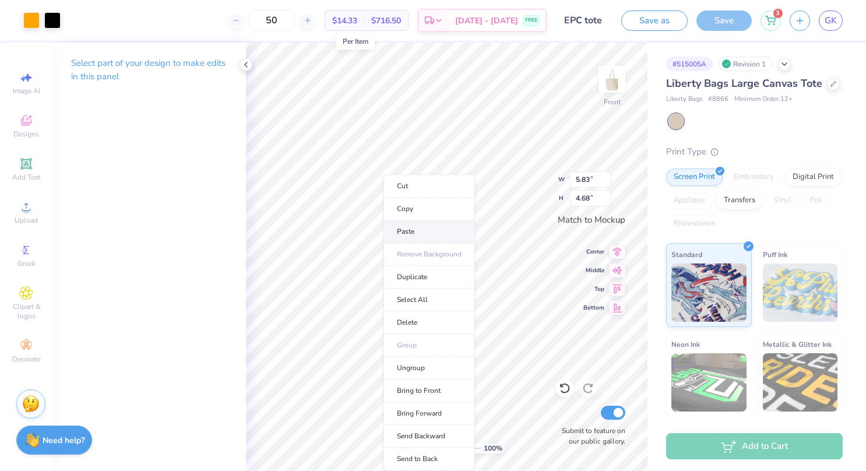
click at [416, 225] on li "Paste" at bounding box center [428, 231] width 91 height 23
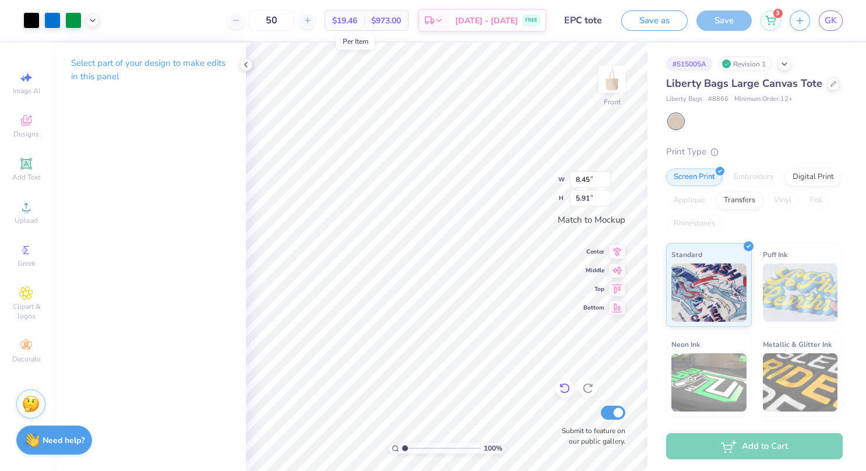
click at [567, 388] on icon at bounding box center [565, 388] width 12 height 12
click at [178, 136] on div "Select part of your design to make edits in this panel" at bounding box center [148, 257] width 193 height 428
click at [68, 165] on div "Select part of your design to make edits in this panel" at bounding box center [148, 257] width 193 height 428
click at [55, 24] on div at bounding box center [52, 19] width 16 height 16
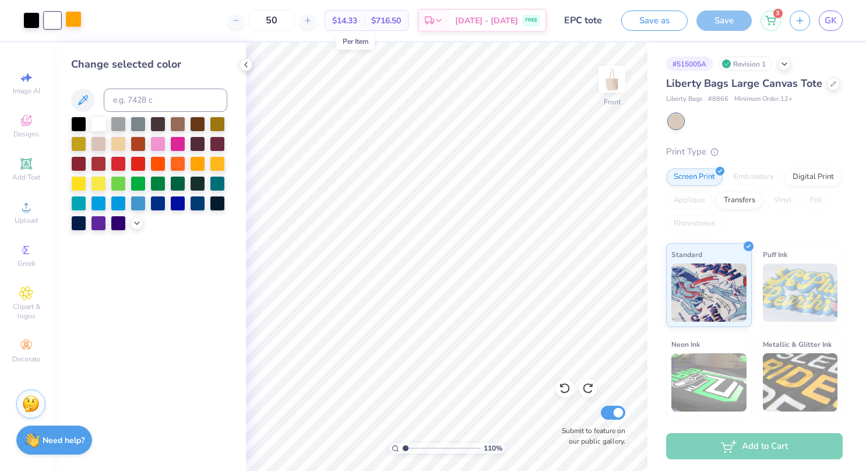
click at [80, 15] on div at bounding box center [73, 19] width 16 height 16
click at [49, 15] on div at bounding box center [52, 19] width 16 height 16
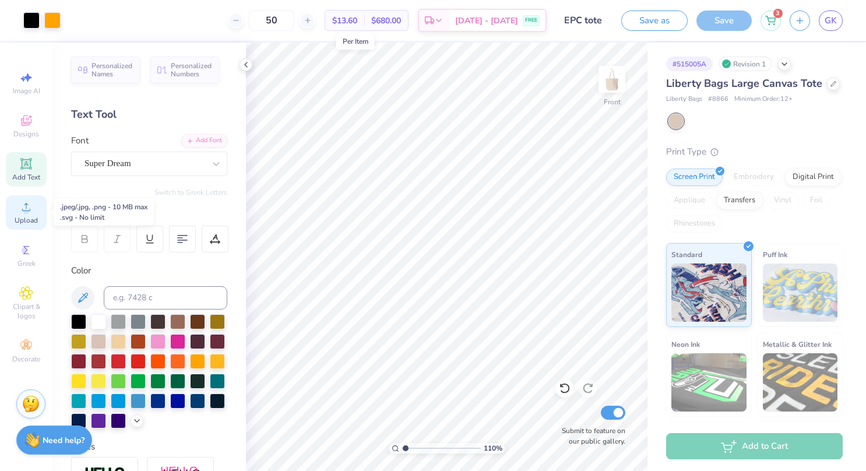
click at [24, 207] on icon at bounding box center [26, 207] width 14 height 14
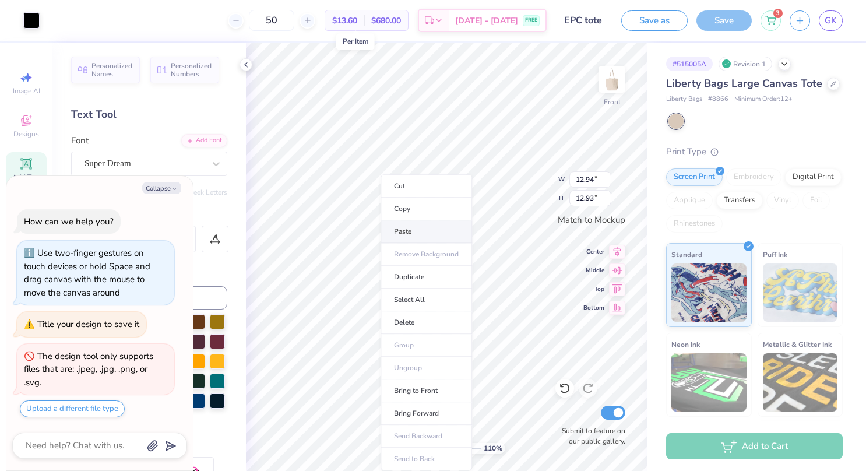
click at [416, 233] on li "Paste" at bounding box center [425, 231] width 91 height 23
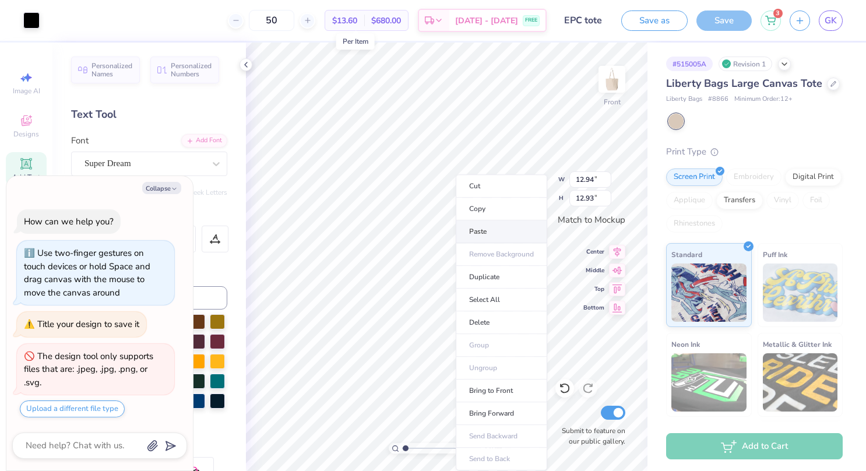
click at [493, 228] on li "Paste" at bounding box center [500, 231] width 91 height 23
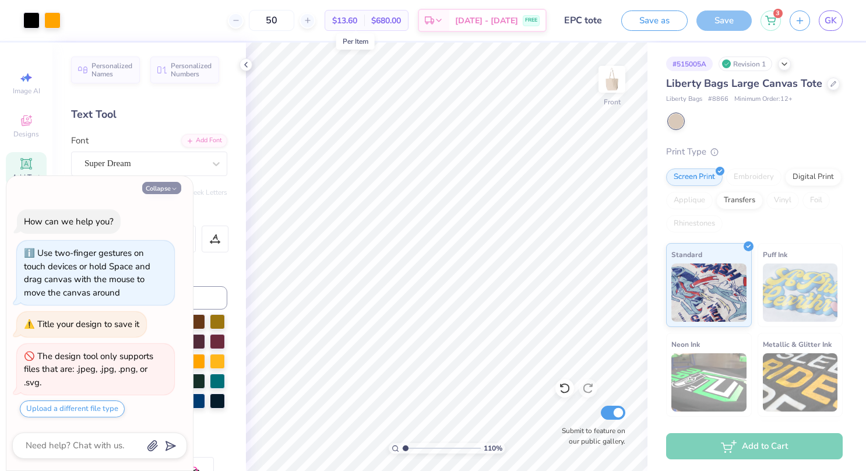
click at [164, 188] on button "Collapse" at bounding box center [161, 188] width 39 height 12
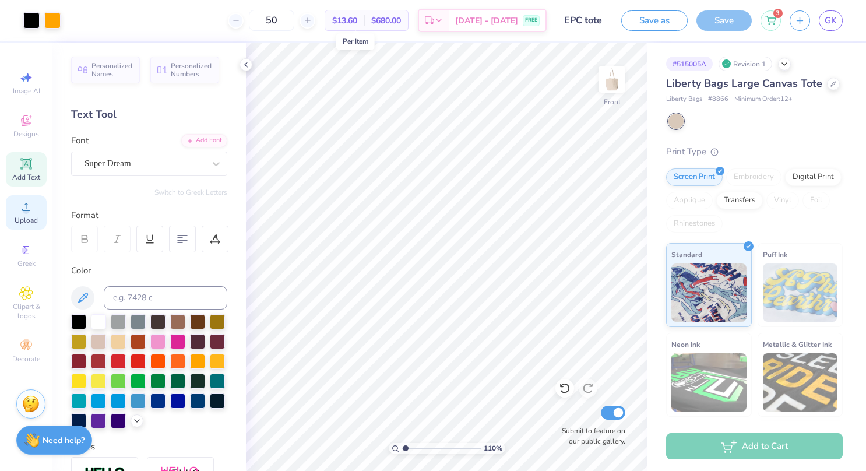
click at [23, 217] on span "Upload" at bounding box center [26, 220] width 23 height 9
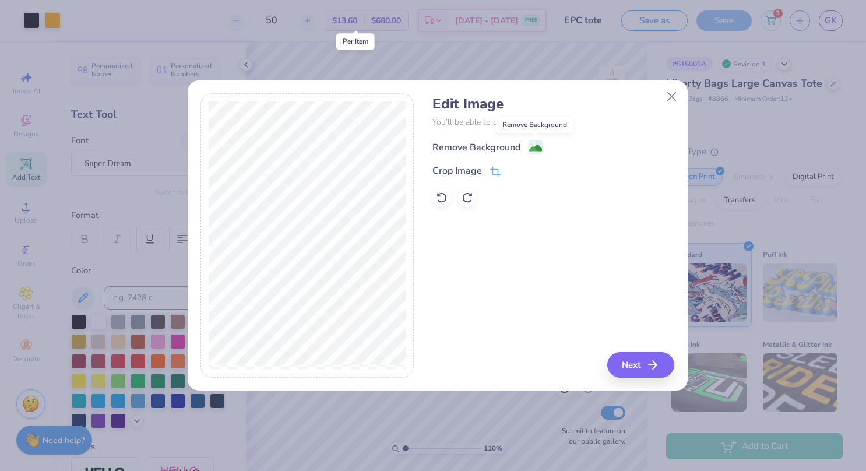
click at [535, 146] on image at bounding box center [535, 148] width 13 height 13
click at [649, 364] on icon "button" at bounding box center [656, 365] width 14 height 14
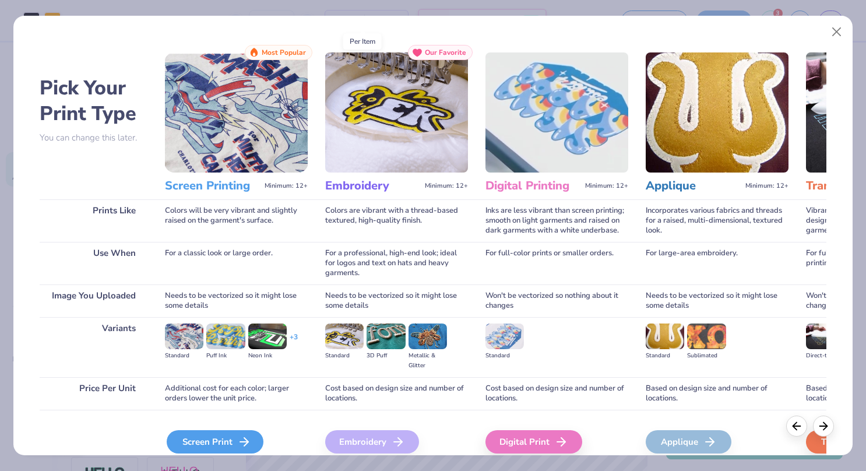
click at [208, 436] on div "Screen Print" at bounding box center [215, 441] width 97 height 23
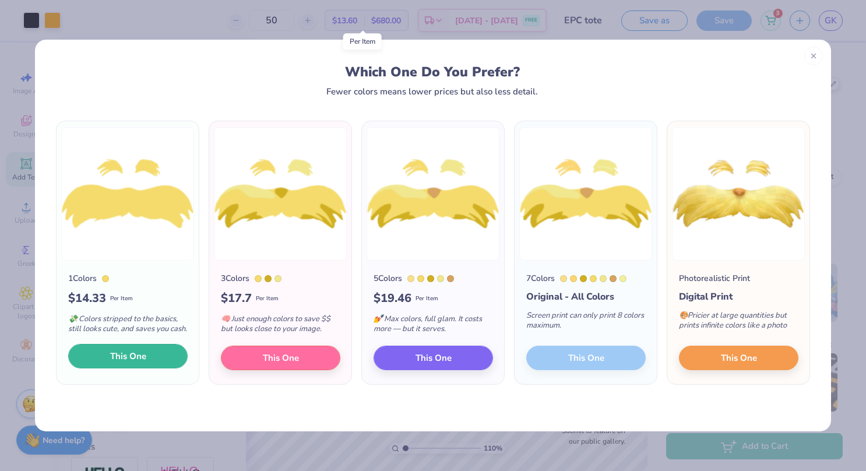
click at [137, 363] on button "This One" at bounding box center [127, 356] width 119 height 24
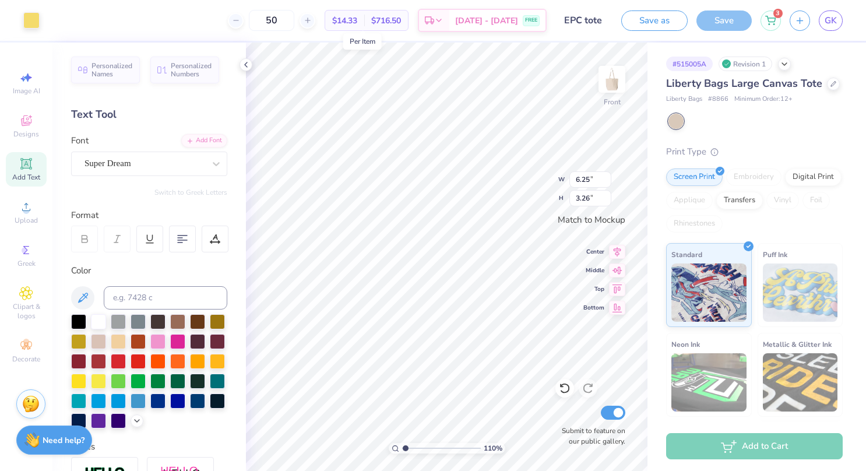
drag, startPoint x: 492, startPoint y: 326, endPoint x: 436, endPoint y: 348, distance: 60.5
click at [436, 348] on div at bounding box center [433, 235] width 866 height 471
click at [469, 276] on li "Duplicate" at bounding box center [456, 277] width 91 height 23
click at [772, 26] on div "3" at bounding box center [770, 19] width 20 height 20
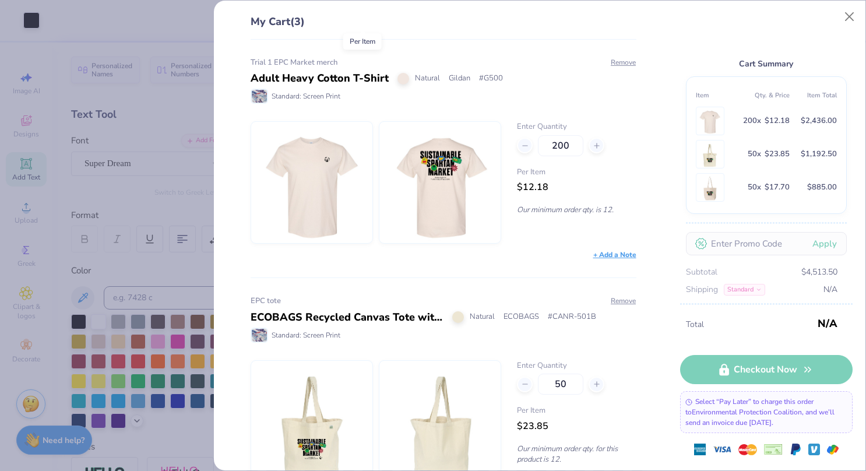
click at [772, 26] on div "My Cart (3) Trial 1 EPC Market merch Adult Heavy Cotton T-Shirt Natural Gildan …" at bounding box center [433, 235] width 866 height 471
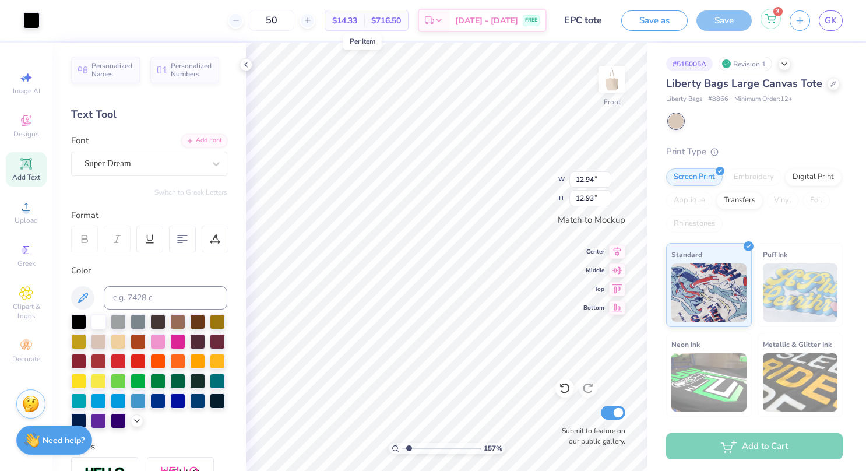
click at [772, 26] on div "3" at bounding box center [770, 19] width 20 height 20
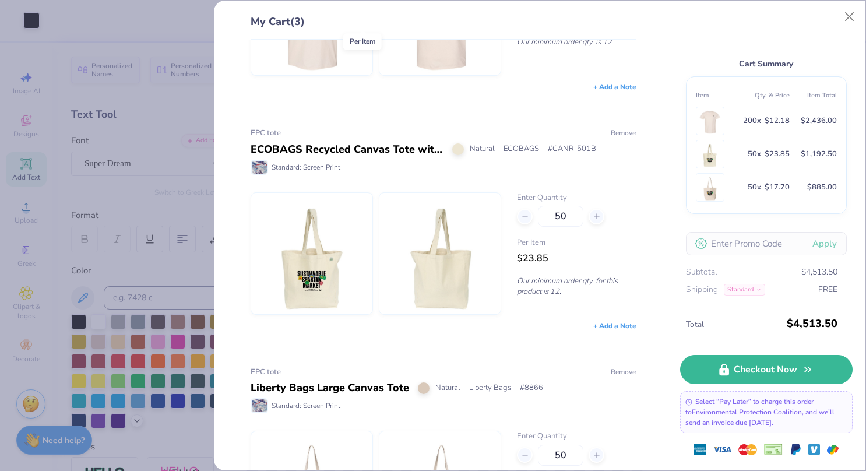
scroll to position [143, 0]
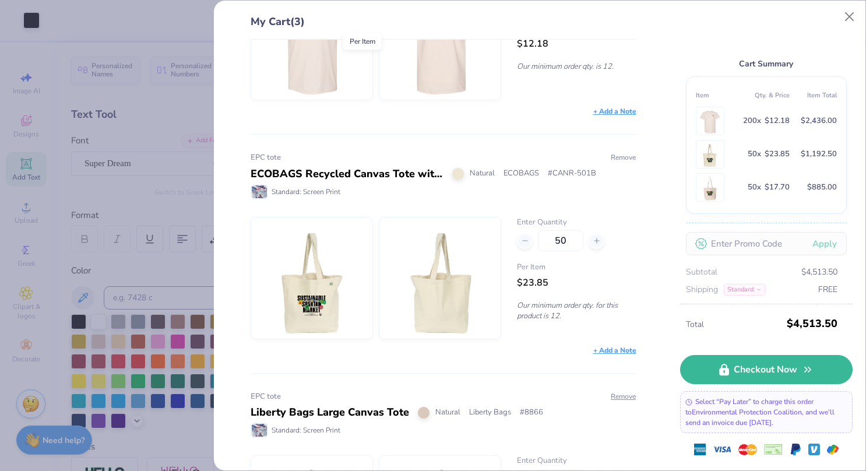
click at [618, 156] on button "Remove" at bounding box center [623, 157] width 26 height 10
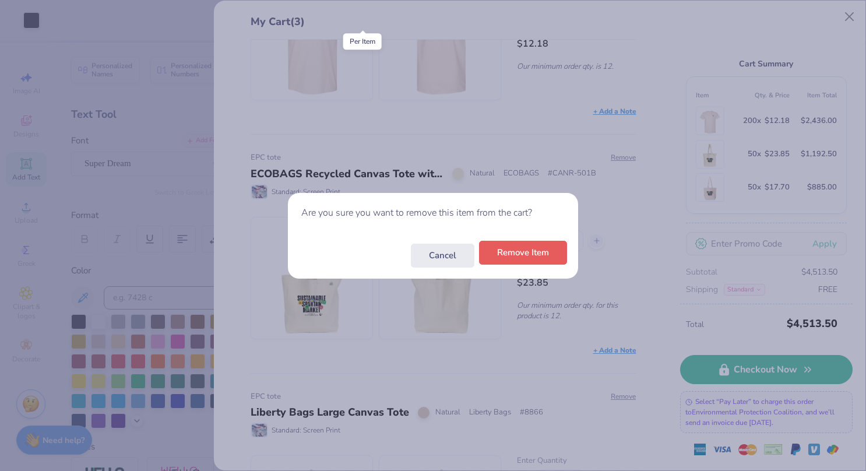
click at [513, 255] on button "Remove Item" at bounding box center [523, 253] width 88 height 24
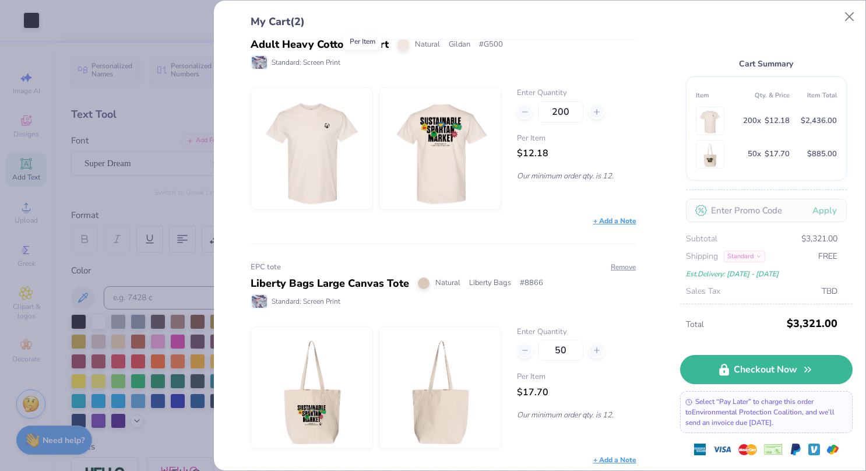
scroll to position [3, 0]
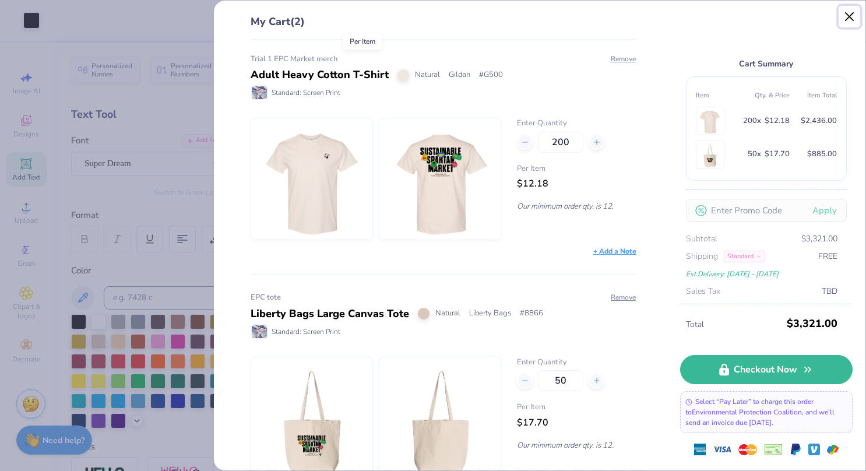
click at [845, 12] on button "Close" at bounding box center [849, 17] width 22 height 22
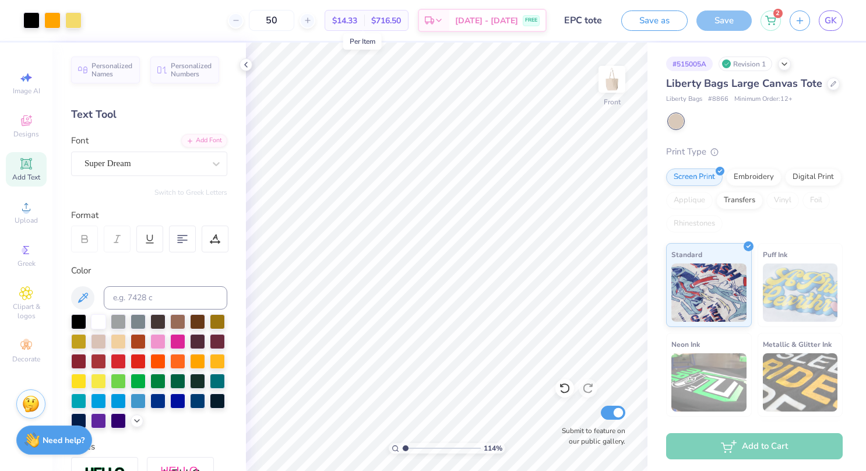
click at [30, 163] on icon at bounding box center [25, 163] width 11 height 11
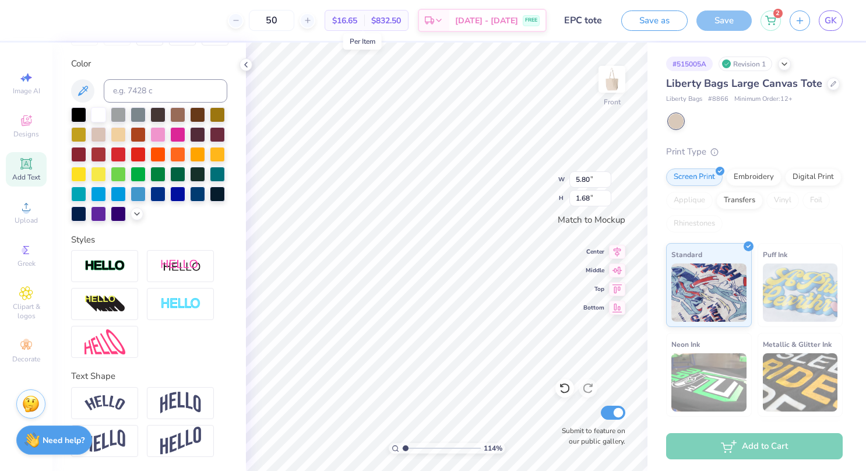
scroll to position [225, 0]
click at [115, 400] on img at bounding box center [104, 403] width 41 height 16
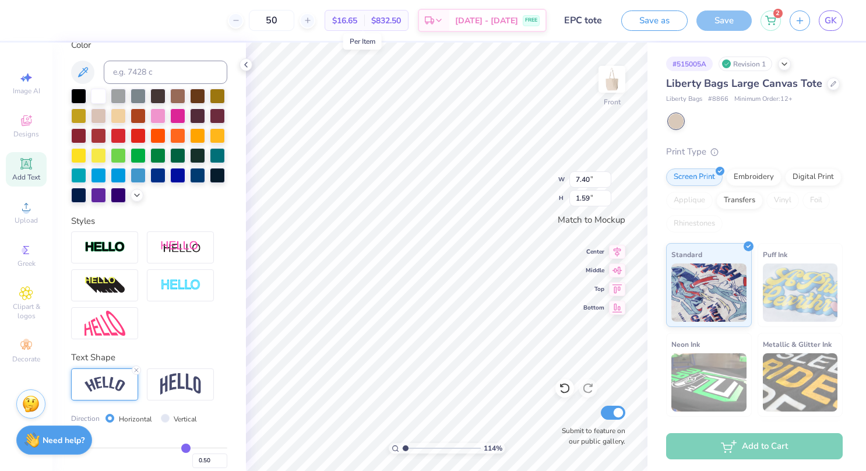
scroll to position [9, 1]
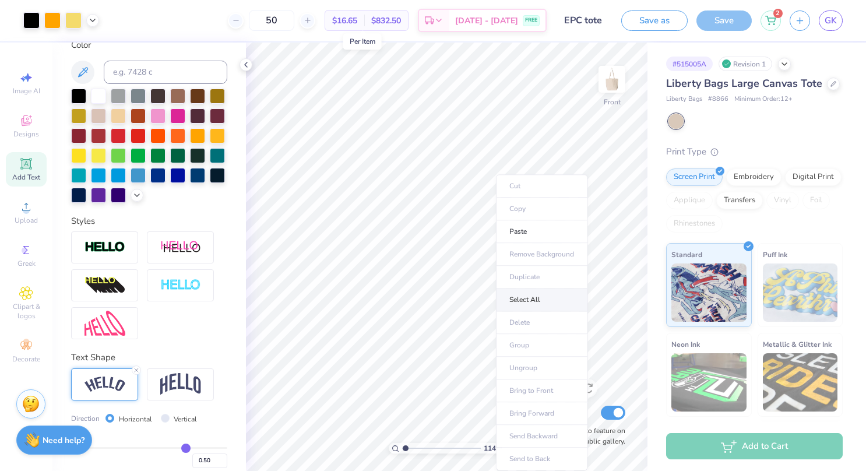
click at [519, 294] on li "Select All" at bounding box center [541, 299] width 91 height 23
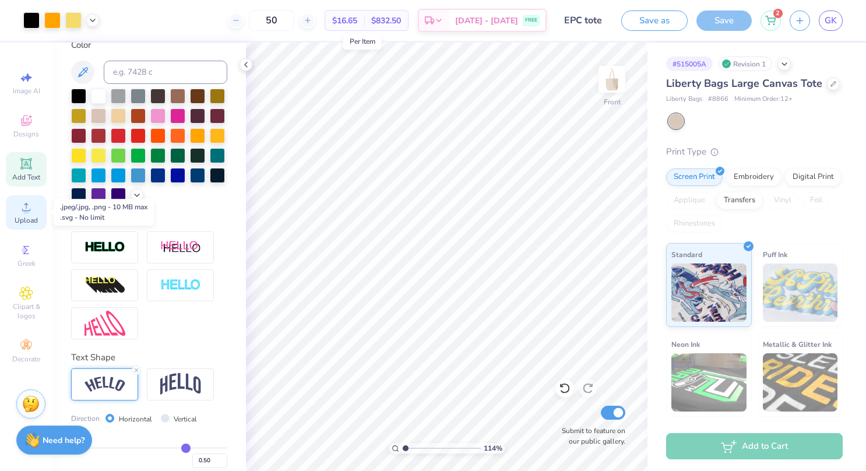
click at [28, 214] on div "Upload" at bounding box center [26, 212] width 41 height 34
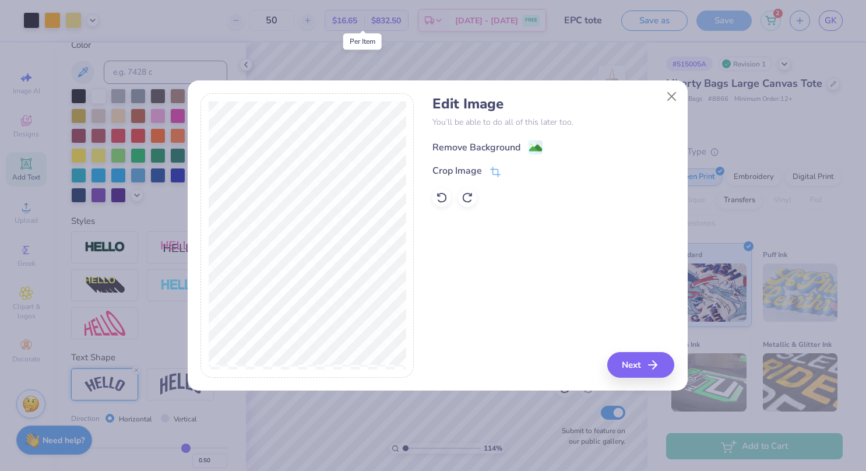
click at [534, 146] on image at bounding box center [535, 148] width 13 height 13
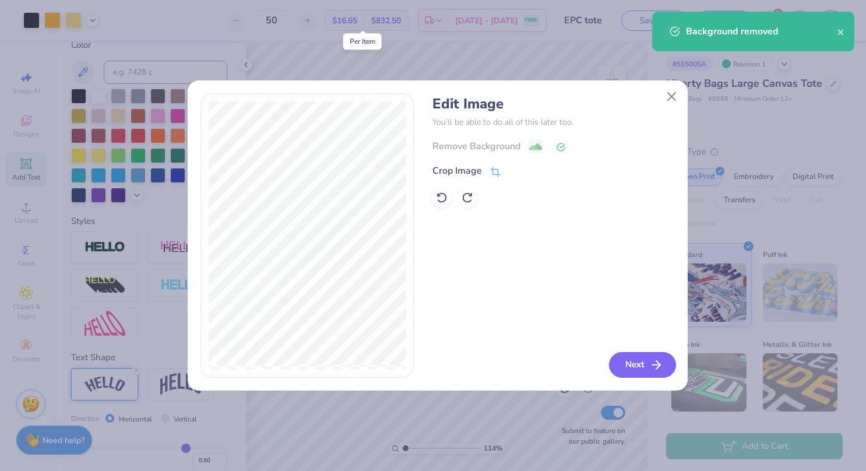
click at [637, 361] on button "Next" at bounding box center [642, 365] width 67 height 26
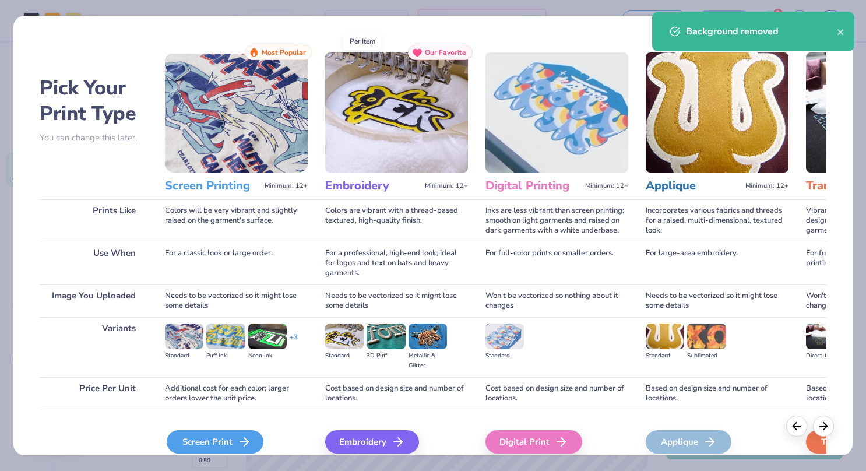
click at [227, 439] on div "Screen Print" at bounding box center [215, 441] width 97 height 23
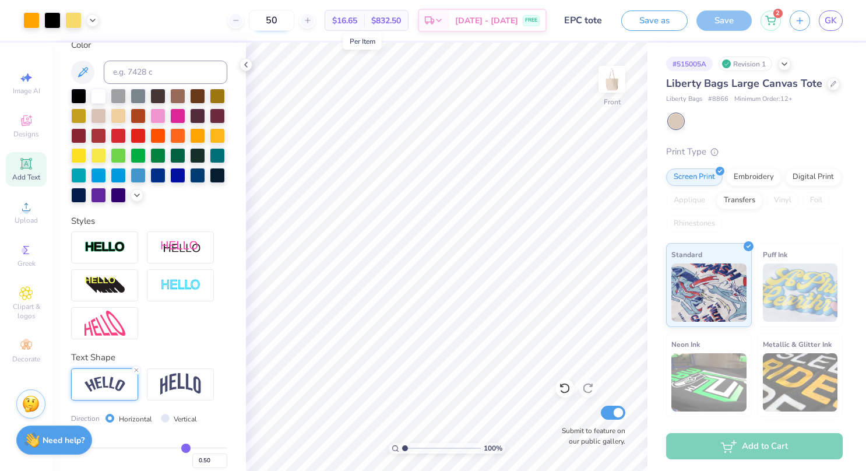
click at [294, 22] on input "50" at bounding box center [271, 20] width 45 height 21
click at [610, 21] on input "EPC tote" at bounding box center [583, 20] width 57 height 23
click at [605, 20] on input "EPC tote" at bounding box center [583, 20] width 57 height 23
click at [594, 20] on input "EPC tote" at bounding box center [583, 20] width 57 height 23
click at [588, 19] on input "EPC tote" at bounding box center [583, 20] width 57 height 23
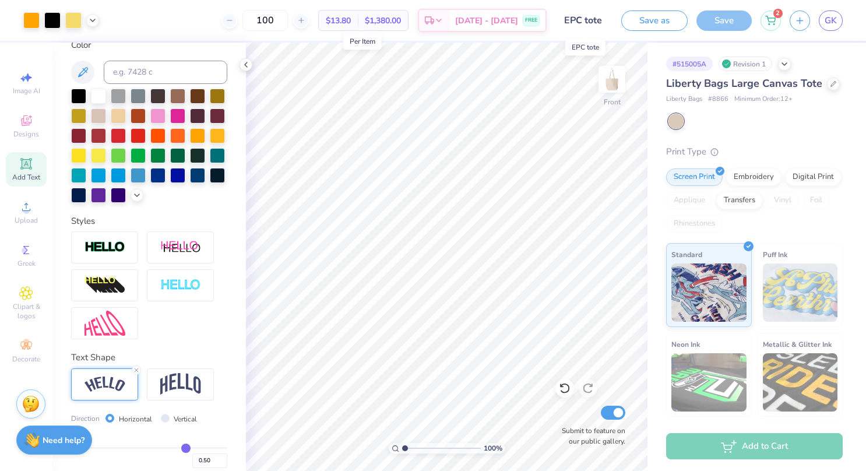
click at [588, 20] on input "EPC tote" at bounding box center [583, 20] width 57 height 23
click at [582, 19] on input "EPC tote" at bounding box center [583, 20] width 57 height 23
click at [645, 21] on button "Save as" at bounding box center [654, 19] width 66 height 20
click at [575, 23] on input "EPC tote" at bounding box center [570, 20] width 57 height 23
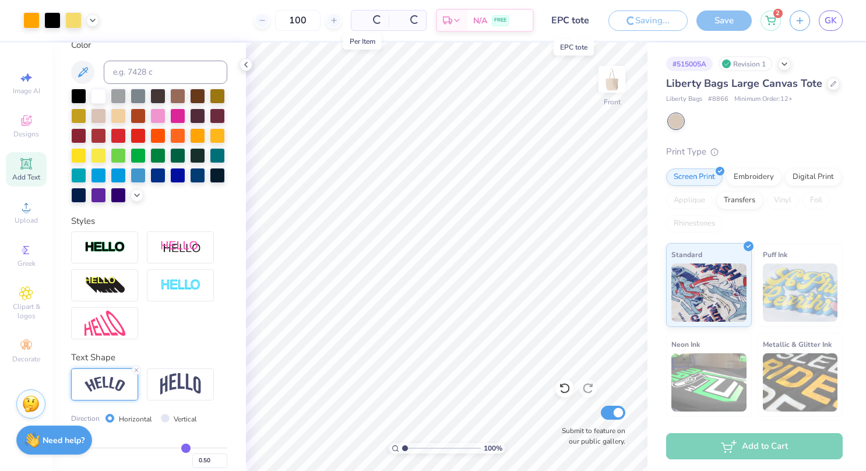
click at [575, 19] on input "EPC tote" at bounding box center [570, 20] width 57 height 23
drag, startPoint x: 575, startPoint y: 19, endPoint x: 571, endPoint y: 26, distance: 8.1
click at [571, 26] on input "EPC tote" at bounding box center [570, 20] width 57 height 23
click at [572, 19] on input "EPC tote" at bounding box center [570, 20] width 57 height 23
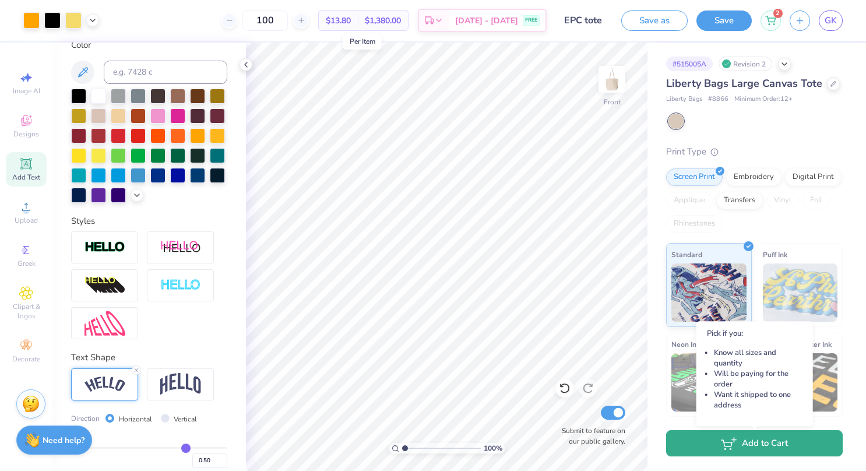
click at [718, 450] on button "Add to Cart" at bounding box center [754, 443] width 176 height 26
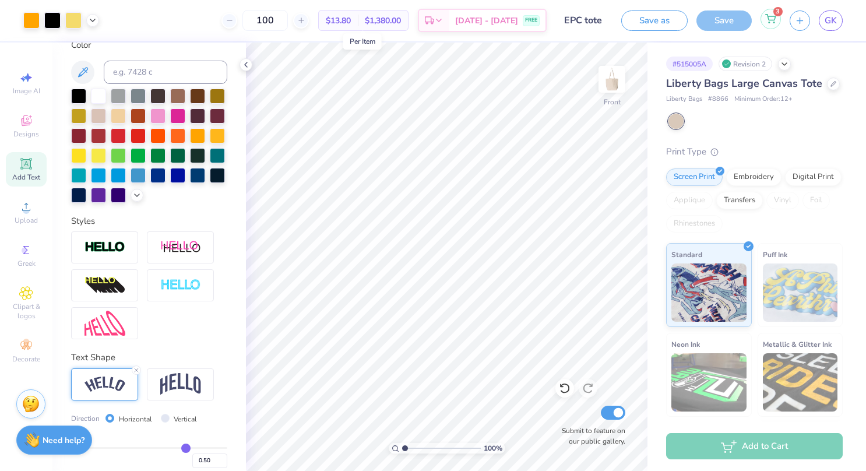
click at [779, 22] on div "3" at bounding box center [770, 19] width 20 height 20
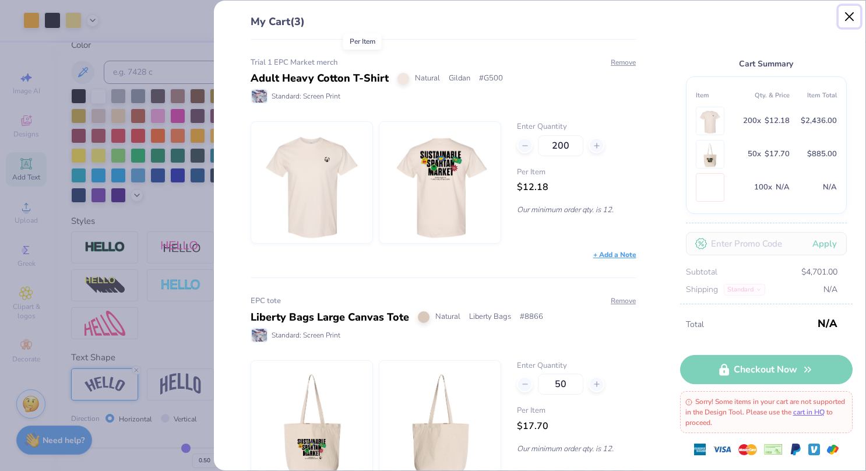
click at [852, 11] on button "Close" at bounding box center [849, 17] width 22 height 22
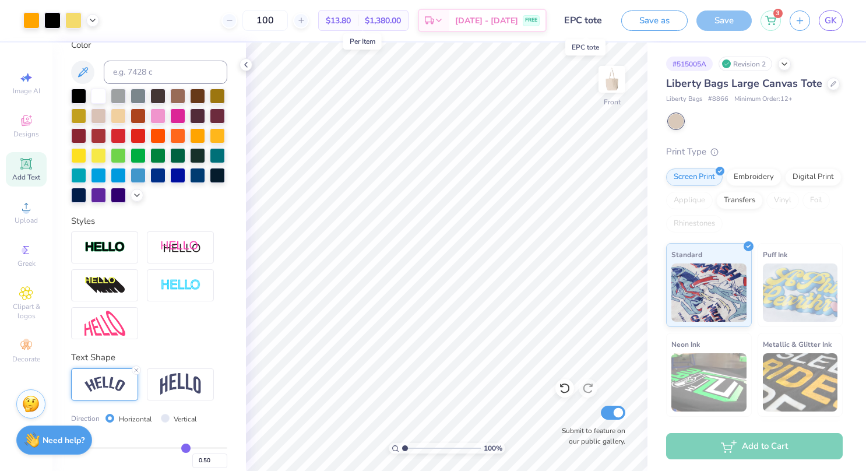
click at [587, 20] on input "EPC tote" at bounding box center [583, 20] width 57 height 23
click at [305, 24] on icon at bounding box center [301, 20] width 8 height 8
click at [234, 19] on icon at bounding box center [229, 20] width 8 height 8
click at [305, 23] on icon at bounding box center [301, 20] width 8 height 8
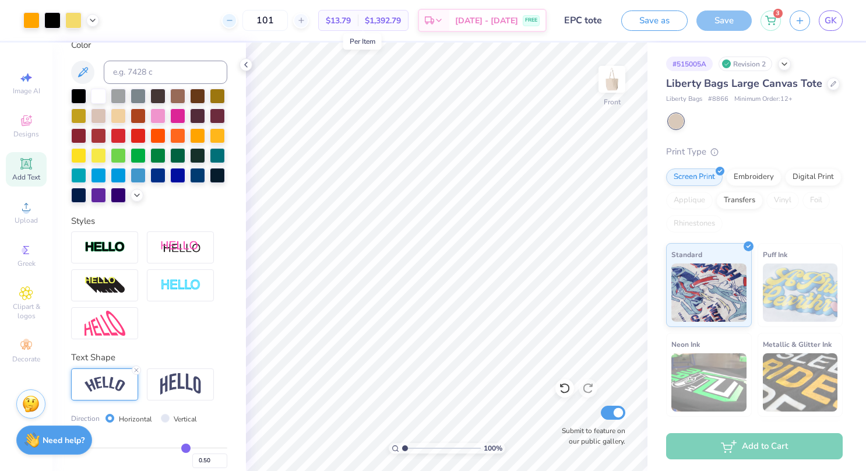
click at [234, 21] on icon at bounding box center [229, 20] width 8 height 8
click at [40, 204] on div "Upload" at bounding box center [26, 212] width 41 height 34
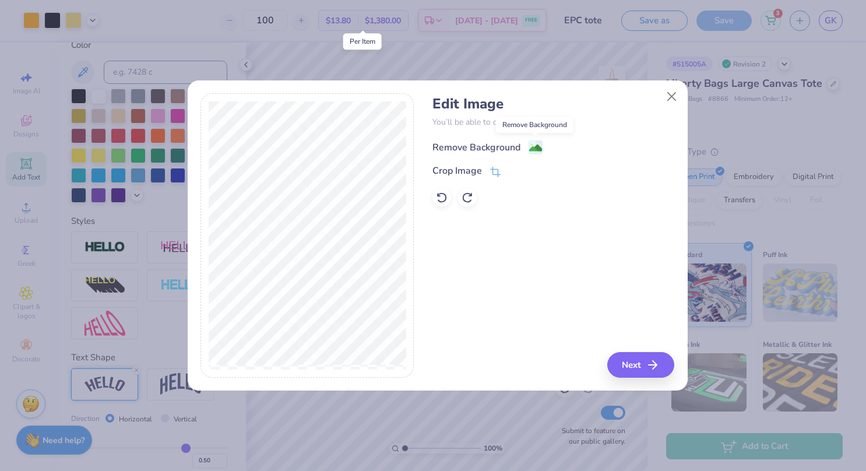
click at [534, 143] on image at bounding box center [535, 148] width 13 height 13
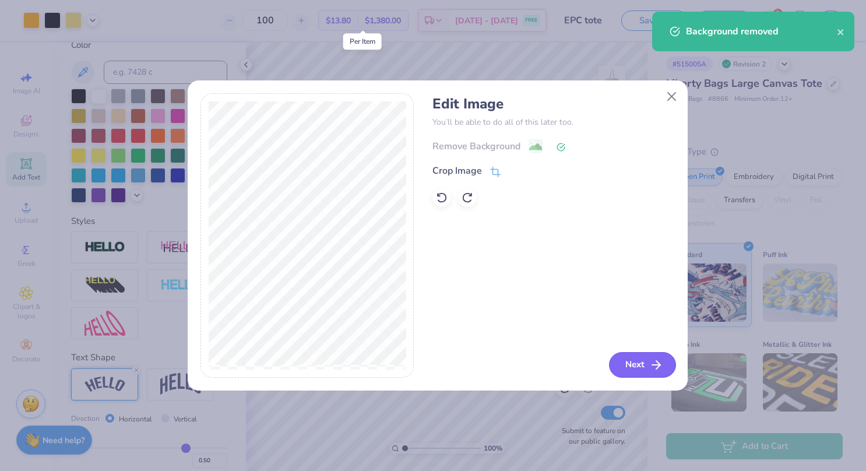
click at [647, 361] on button "Next" at bounding box center [642, 365] width 67 height 26
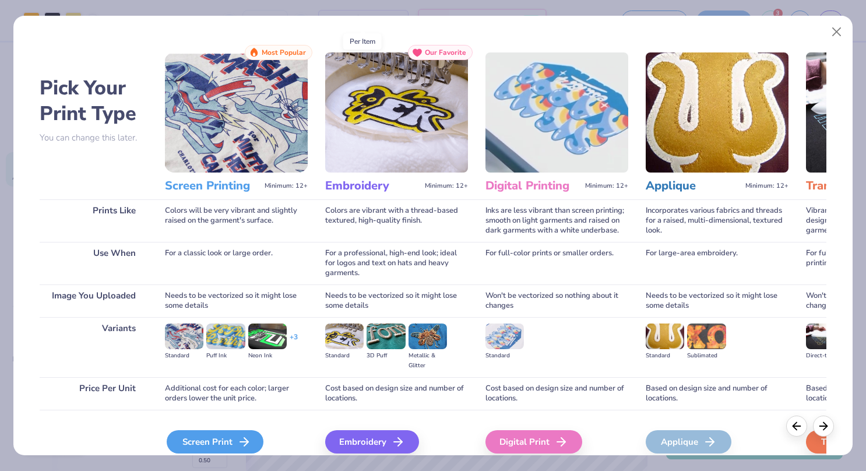
click at [223, 440] on div "Screen Print" at bounding box center [215, 441] width 97 height 23
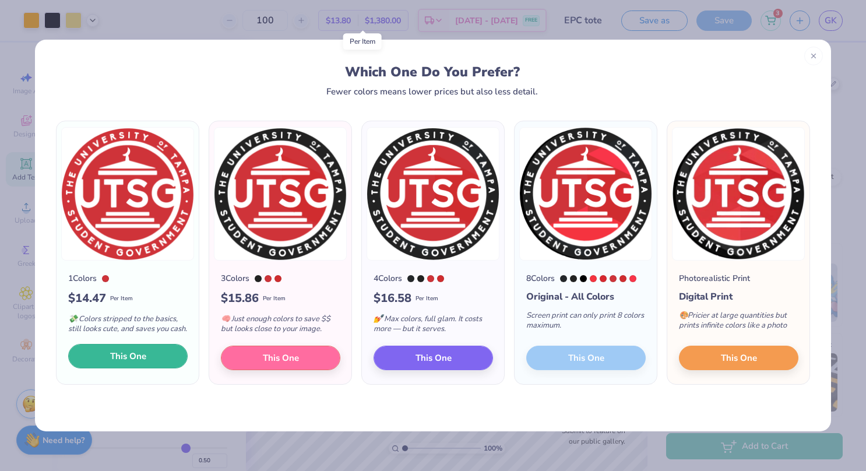
click at [152, 352] on button "This One" at bounding box center [127, 356] width 119 height 24
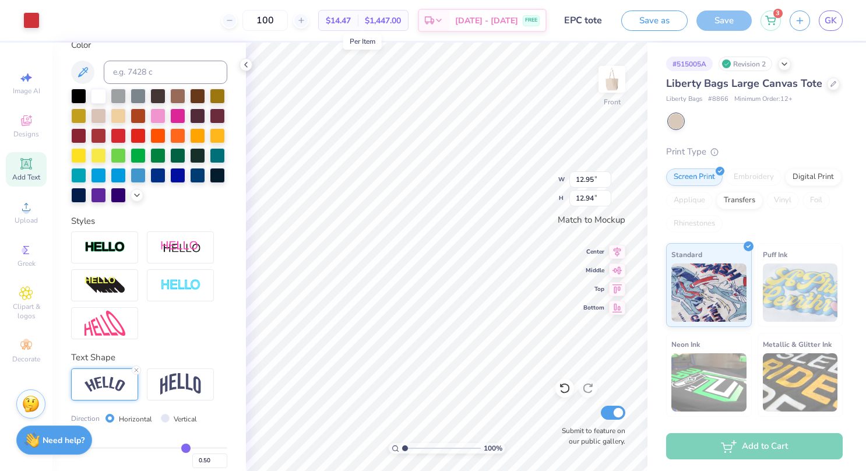
click at [414, 324] on div at bounding box center [433, 235] width 866 height 471
click at [80, 97] on div at bounding box center [78, 94] width 15 height 15
click at [33, 19] on div at bounding box center [31, 19] width 16 height 16
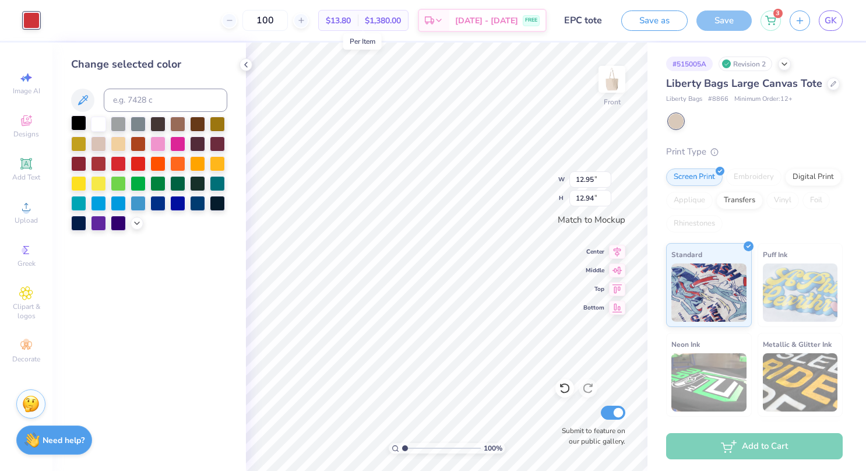
click at [75, 122] on div at bounding box center [78, 122] width 15 height 15
click at [499, 452] on div "100 %" at bounding box center [446, 257] width 428 height 428
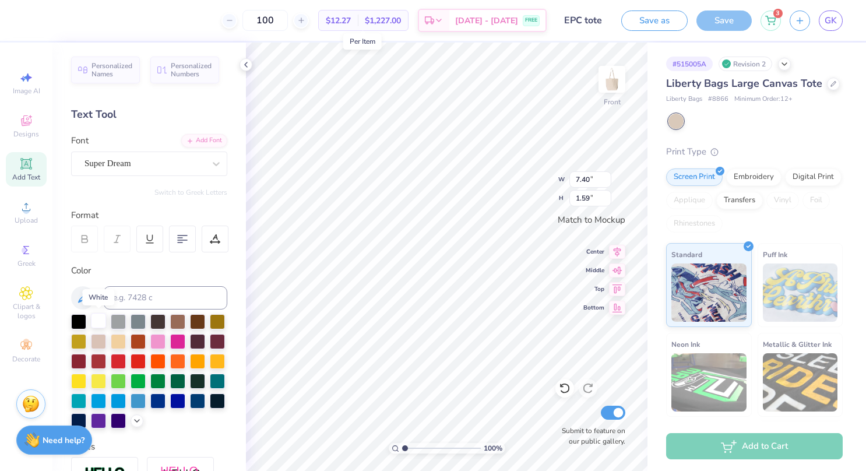
click at [94, 319] on div at bounding box center [98, 320] width 15 height 15
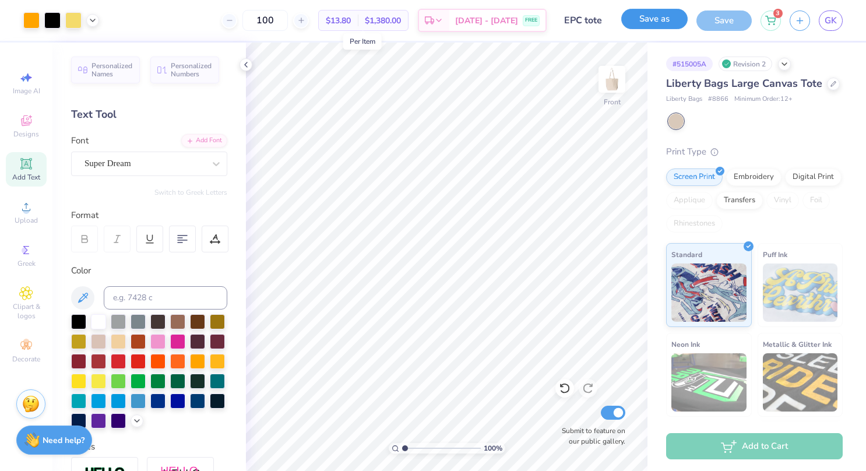
click at [658, 19] on button "Save as" at bounding box center [654, 19] width 66 height 20
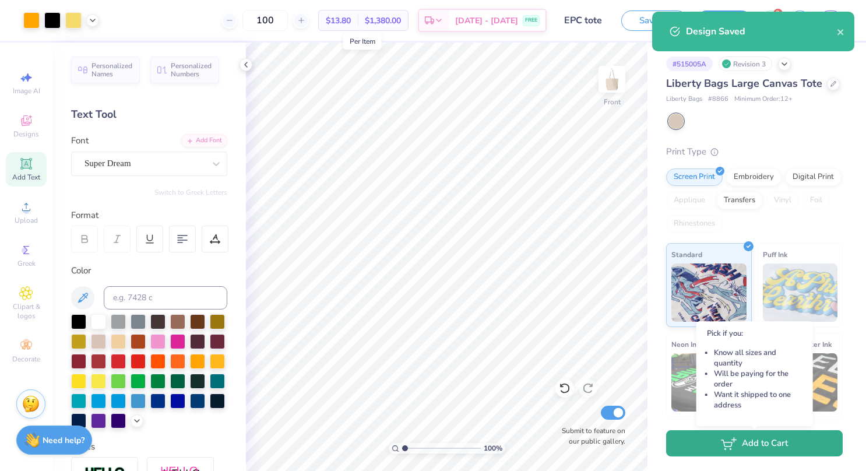
click at [764, 450] on button "Add to Cart" at bounding box center [754, 443] width 176 height 26
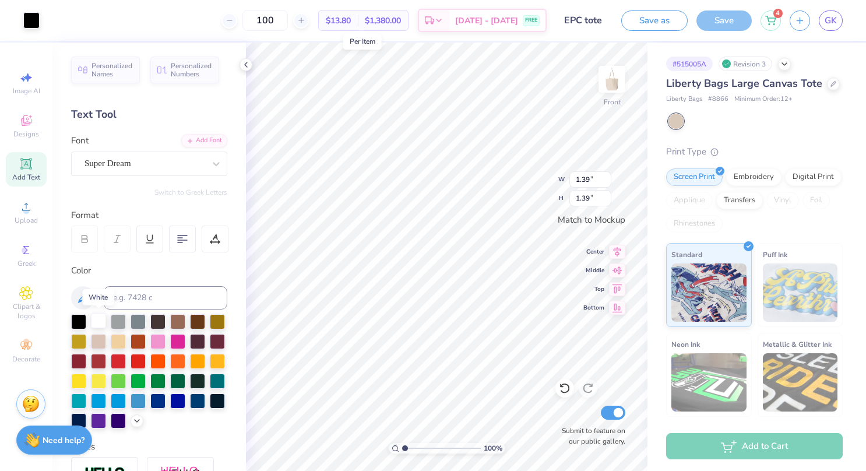
click at [94, 319] on div at bounding box center [98, 320] width 15 height 15
click at [29, 20] on div at bounding box center [31, 19] width 16 height 16
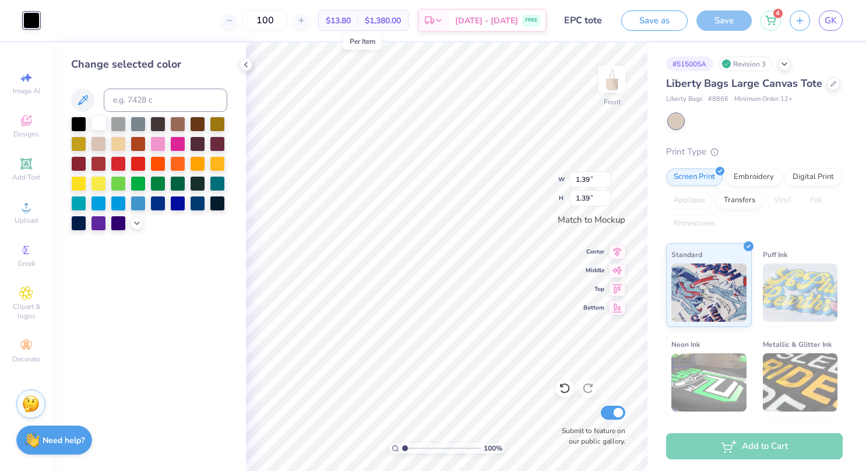
click at [97, 124] on div at bounding box center [98, 122] width 15 height 15
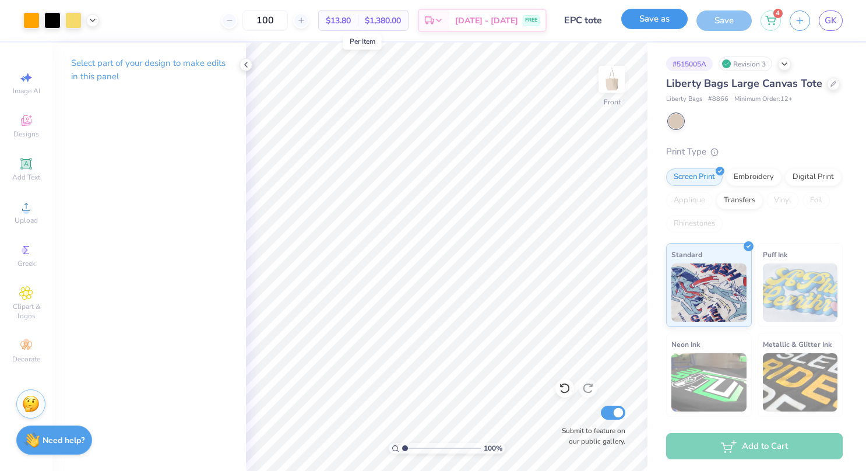
click at [654, 17] on button "Save as" at bounding box center [654, 19] width 66 height 20
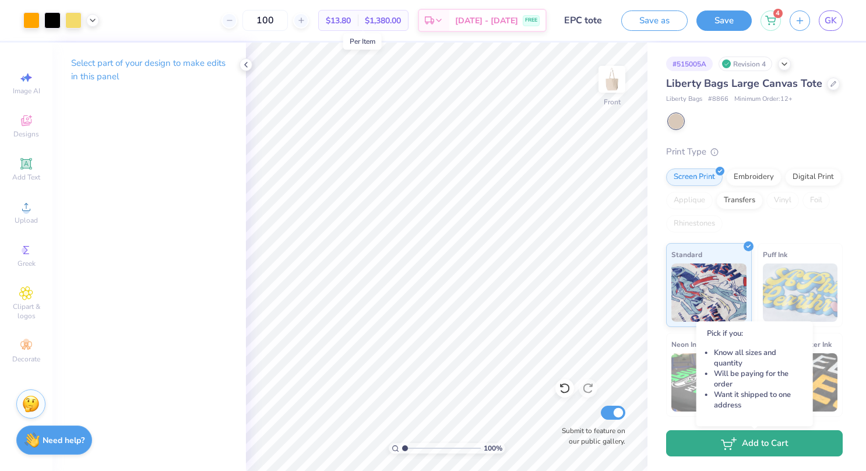
click at [723, 444] on icon "button" at bounding box center [729, 443] width 16 height 13
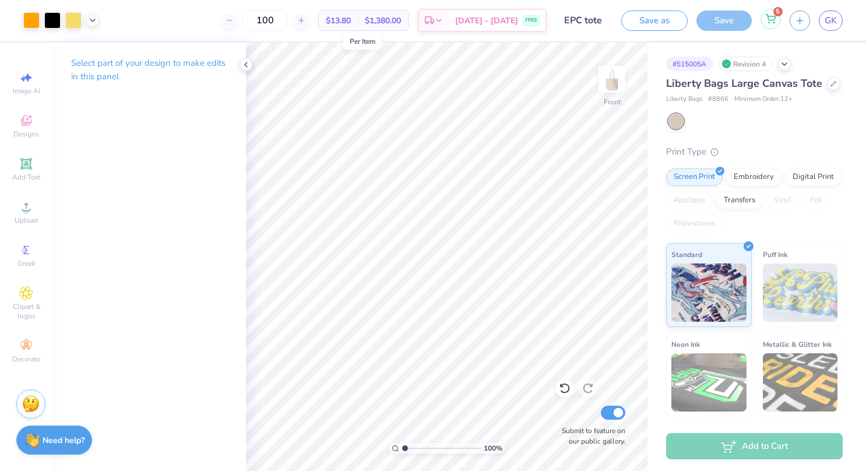
click at [773, 21] on icon at bounding box center [770, 18] width 10 height 9
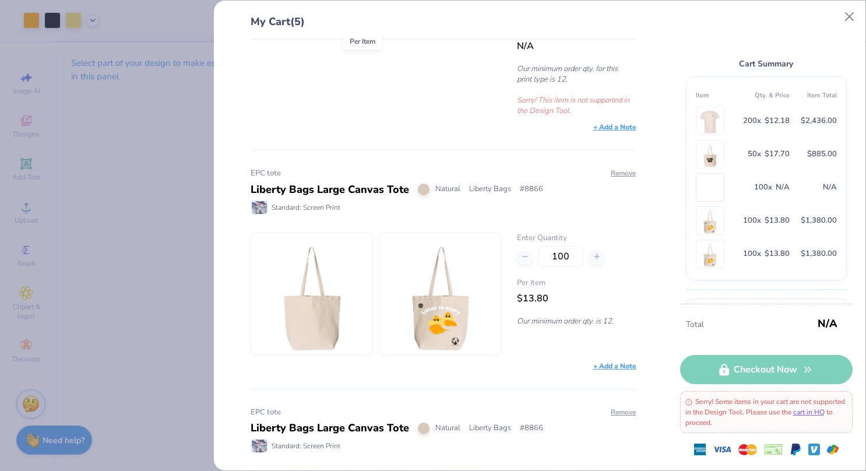
scroll to position [617, 0]
click at [613, 168] on button "Remove" at bounding box center [623, 173] width 26 height 10
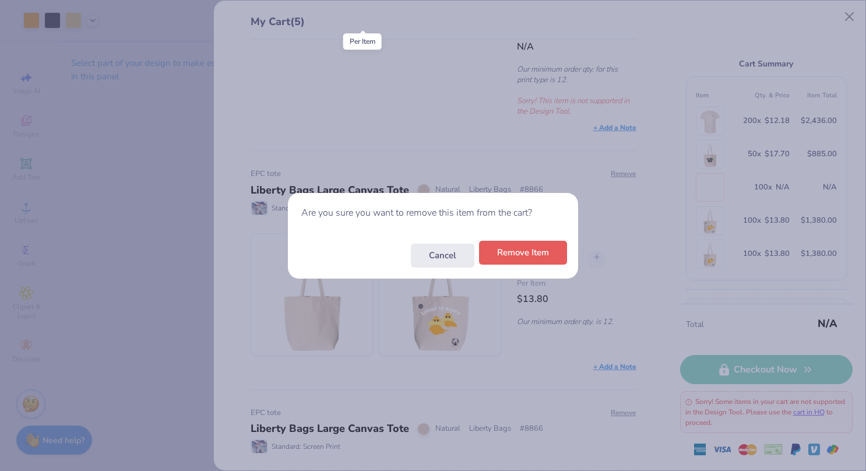
click at [523, 251] on button "Remove Item" at bounding box center [523, 253] width 88 height 24
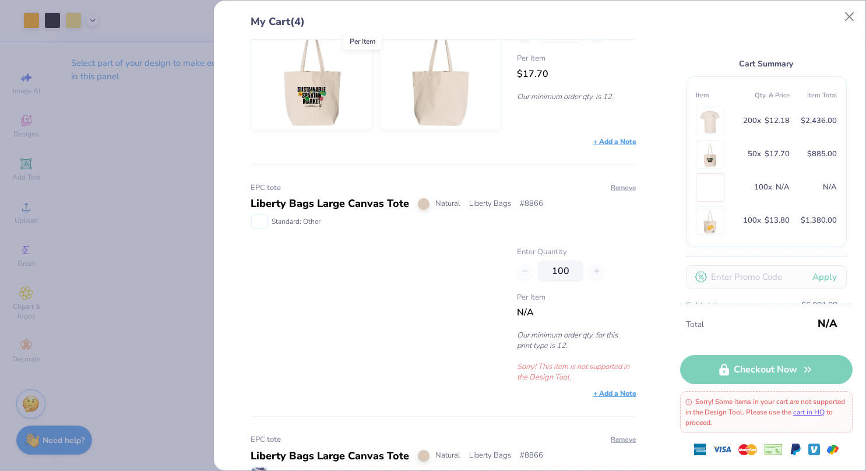
scroll to position [350, 0]
click at [613, 185] on button "Remove" at bounding box center [623, 189] width 26 height 10
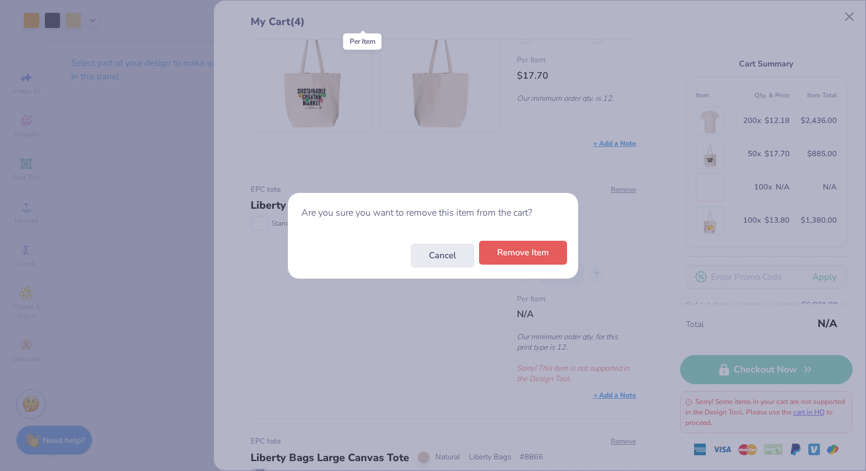
click at [521, 256] on button "Remove Item" at bounding box center [523, 253] width 88 height 24
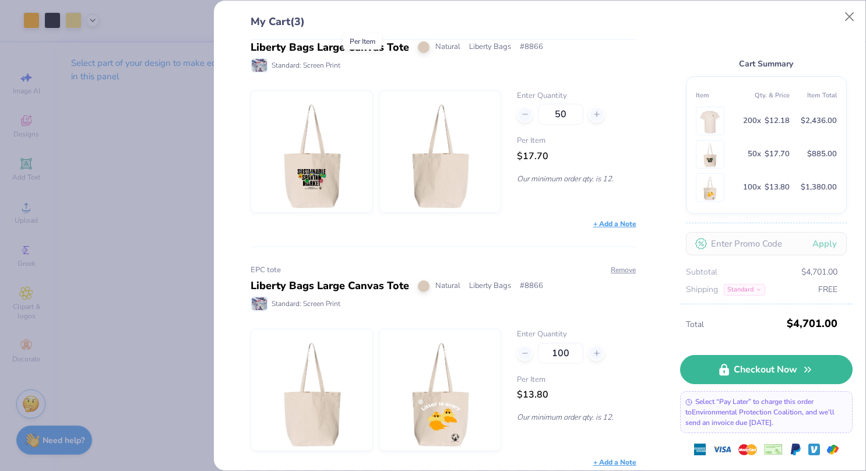
scroll to position [0, 0]
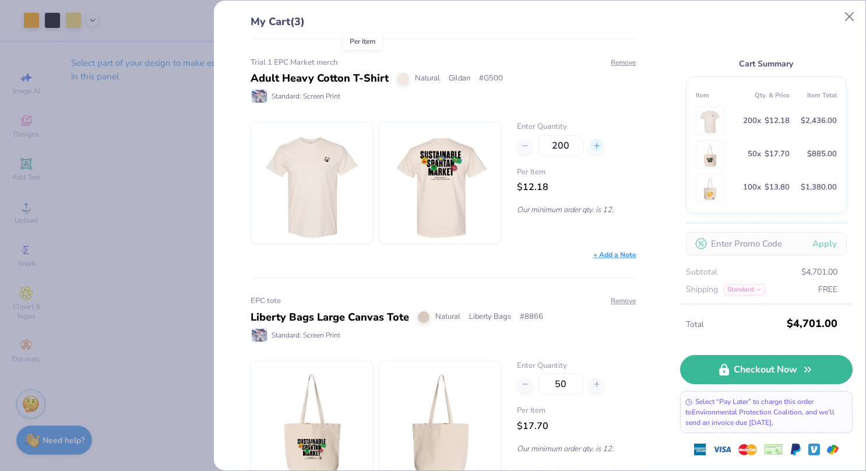
click at [588, 149] on div at bounding box center [596, 145] width 16 height 16
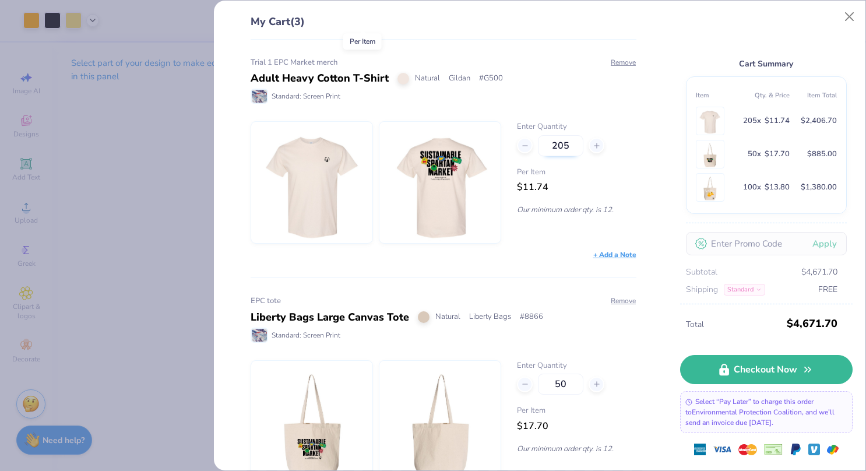
drag, startPoint x: 586, startPoint y: 149, endPoint x: 567, endPoint y: 143, distance: 19.5
click at [567, 143] on input "205" at bounding box center [560, 145] width 45 height 21
click at [530, 262] on div "Trial 1 EPC Market merch Adult Heavy Cotton T-Shirt Natural Gildan # G500 Stand…" at bounding box center [438, 255] width 423 height 431
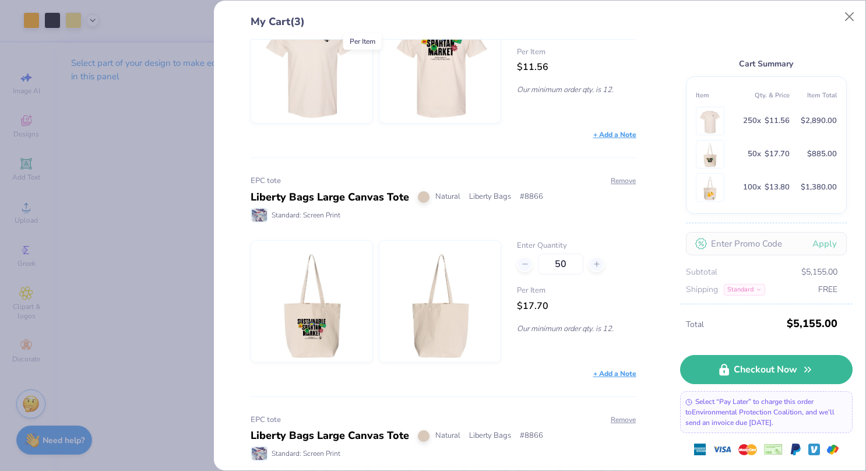
scroll to position [270, 0]
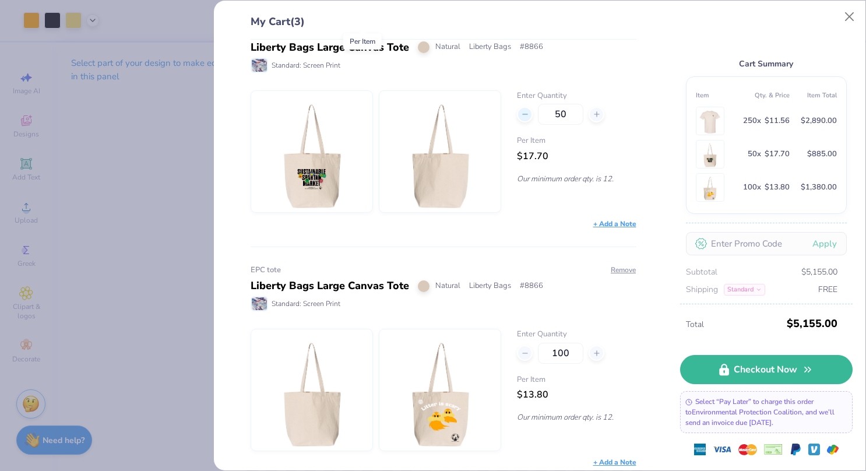
click at [522, 114] on icon at bounding box center [525, 114] width 8 height 8
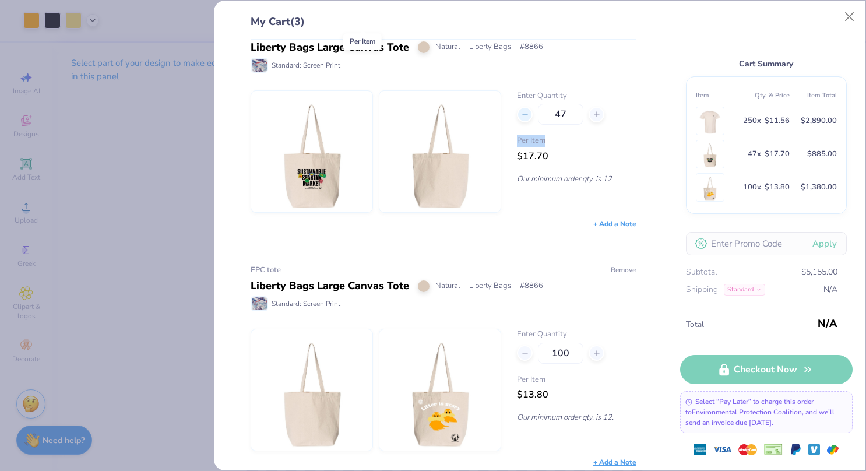
click at [522, 114] on icon at bounding box center [525, 114] width 8 height 8
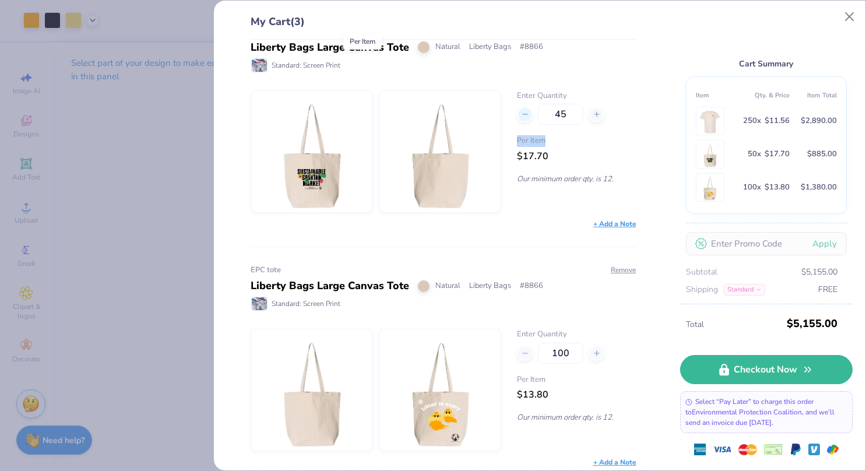
click at [522, 114] on icon at bounding box center [525, 114] width 8 height 8
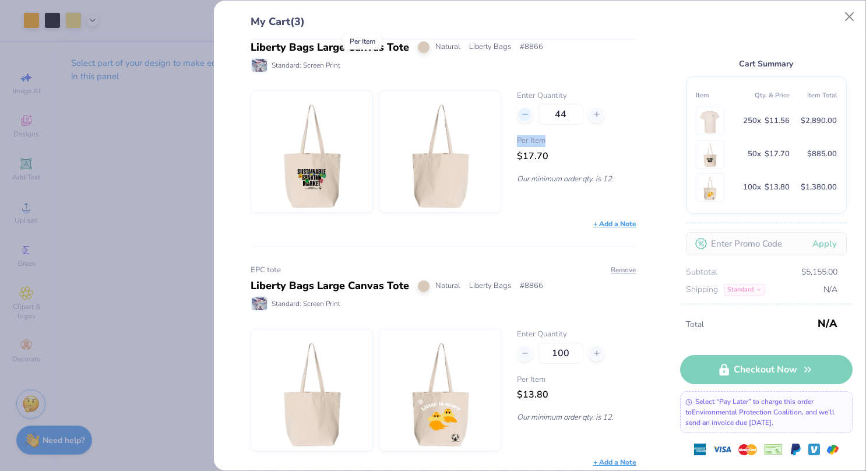
click at [522, 114] on icon at bounding box center [525, 114] width 8 height 8
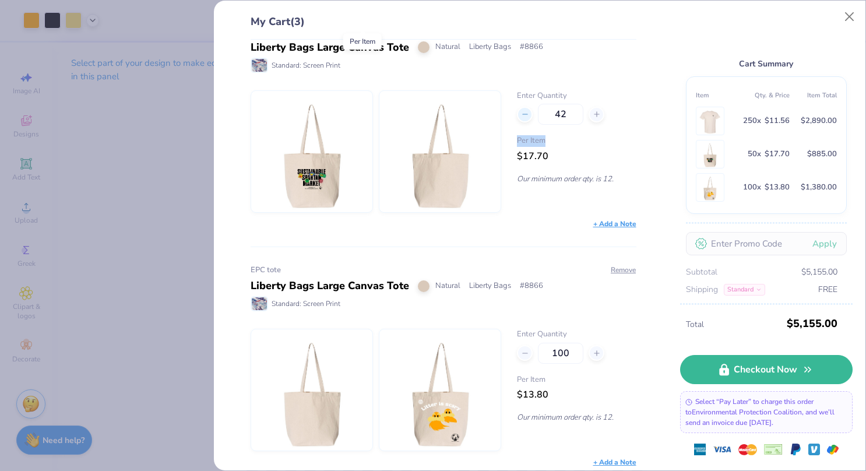
click at [522, 114] on icon at bounding box center [525, 114] width 8 height 8
drag, startPoint x: 522, startPoint y: 114, endPoint x: 569, endPoint y: 114, distance: 47.2
click at [569, 114] on div "41" at bounding box center [576, 114] width 119 height 21
click at [539, 219] on div "+ Add a Note" at bounding box center [443, 223] width 386 height 10
click at [566, 114] on input "41" at bounding box center [560, 114] width 45 height 21
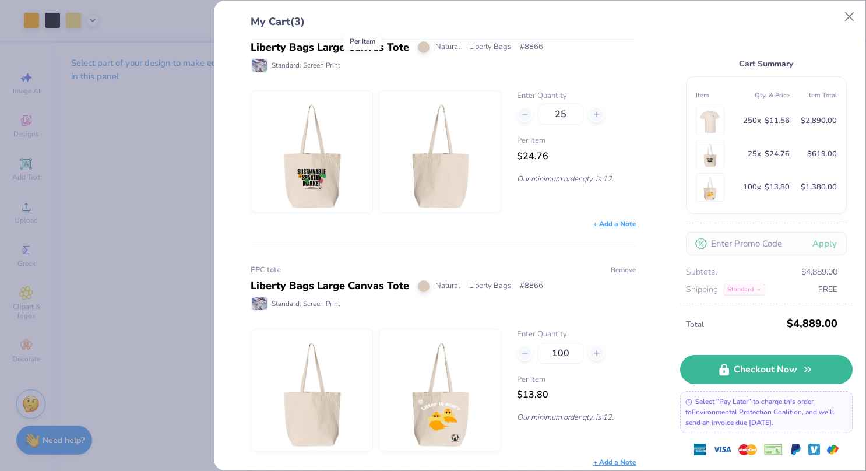
click at [528, 237] on div "Trial 1 EPC Market merch Adult Heavy Cotton T-Shirt Natural Gildan # G500 Stand…" at bounding box center [438, 255] width 423 height 431
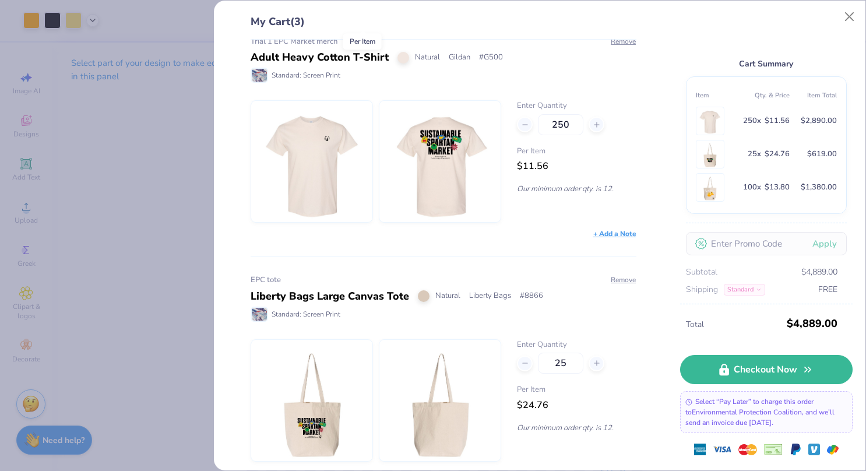
scroll to position [20, 0]
click at [564, 125] on input "250" at bounding box center [560, 125] width 45 height 21
click at [516, 242] on div "Trial 1 EPC Market merch Adult Heavy Cotton T-Shirt Natural Gildan # G500 Stand…" at bounding box center [438, 255] width 423 height 431
click at [561, 128] on input "12" at bounding box center [560, 125] width 45 height 21
click at [517, 259] on div "EPC tote Liberty Bags Large Canvas Tote Natural Liberty Bags # 8866 Standard: S…" at bounding box center [443, 367] width 386 height 221
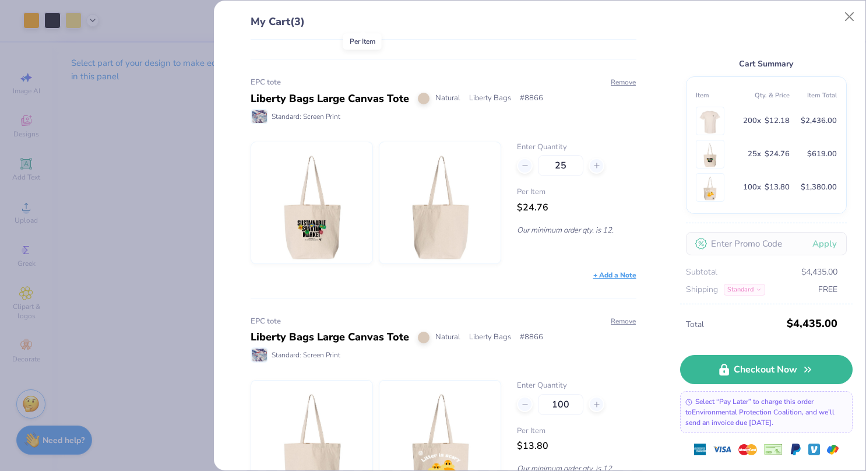
scroll to position [216, 0]
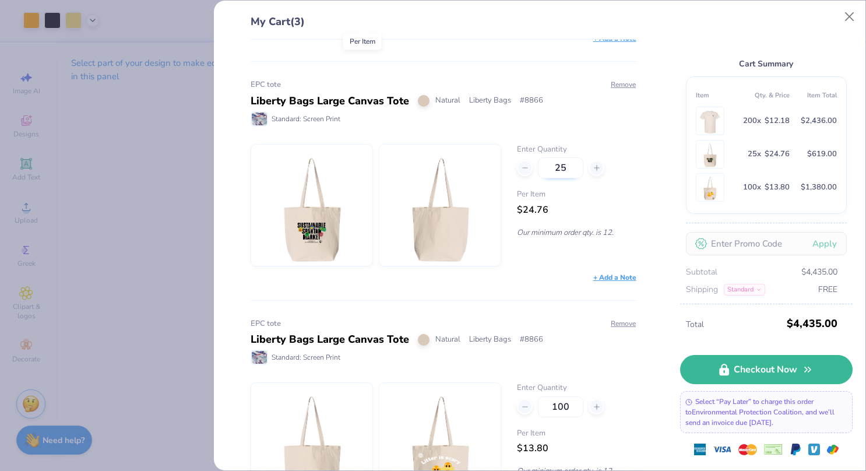
click at [567, 163] on input "25" at bounding box center [560, 167] width 45 height 21
click at [516, 289] on div "Trial 1 EPC Market merch Adult Heavy Cotton T-Shirt Natural Gildan # G500 Stand…" at bounding box center [438, 255] width 423 height 431
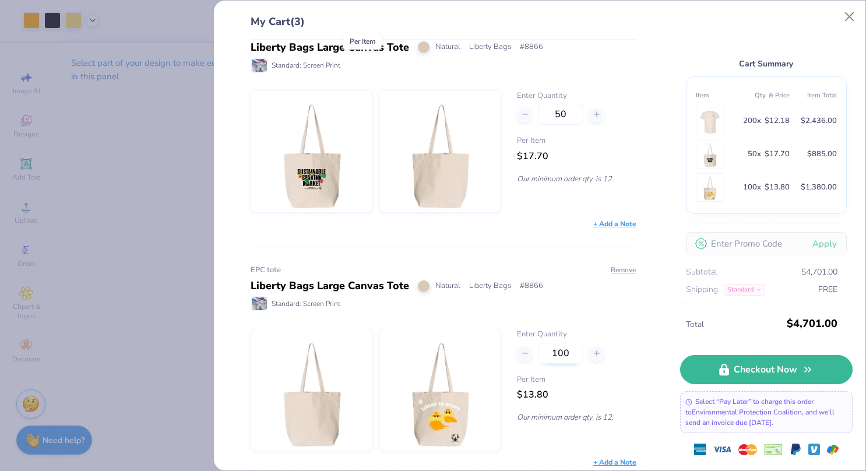
click at [566, 349] on input "100" at bounding box center [560, 352] width 45 height 21
click at [550, 430] on div "Enter Quantity 50 Per Item $16.65 Our minimum order qty. is 12." at bounding box center [576, 390] width 119 height 122
click at [852, 19] on button "Close" at bounding box center [849, 17] width 22 height 22
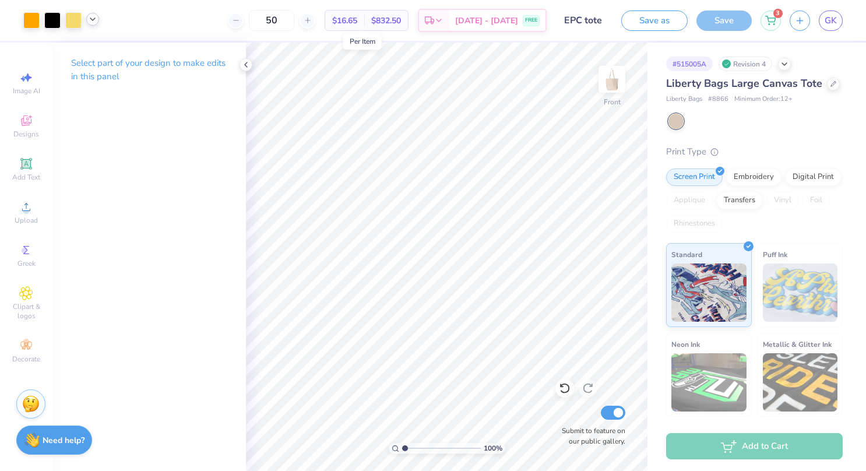
click at [94, 21] on icon at bounding box center [92, 19] width 9 height 9
click at [33, 19] on div at bounding box center [31, 19] width 16 height 16
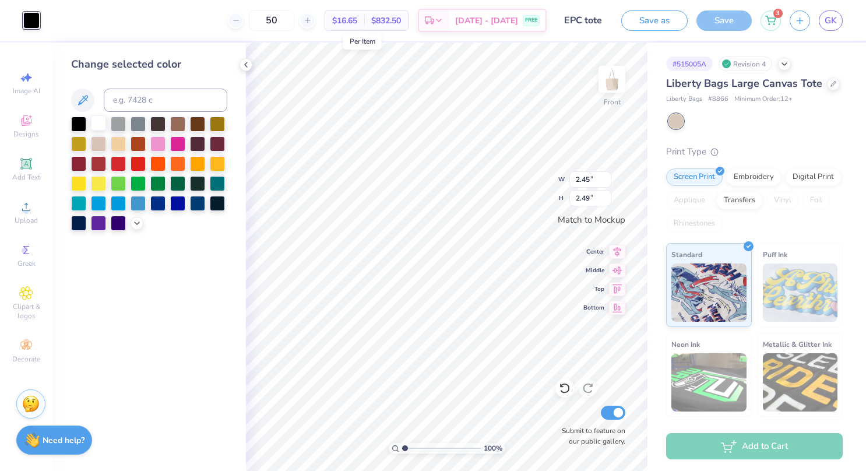
click at [96, 123] on div at bounding box center [98, 122] width 15 height 15
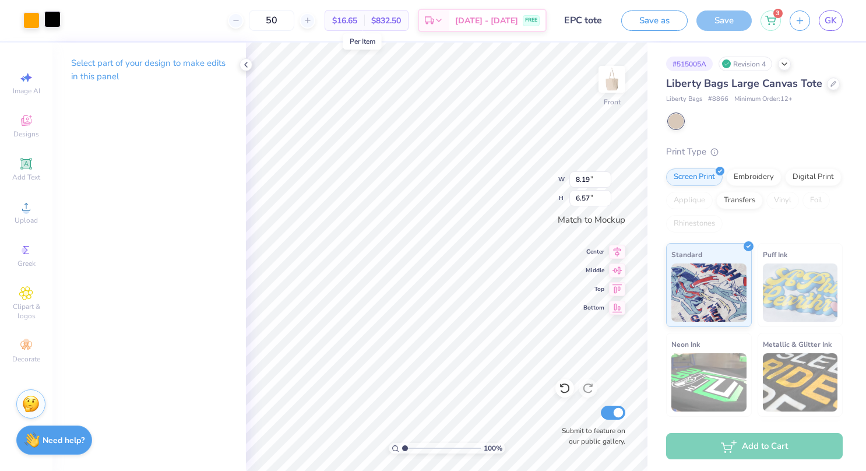
click at [54, 17] on div at bounding box center [52, 19] width 16 height 16
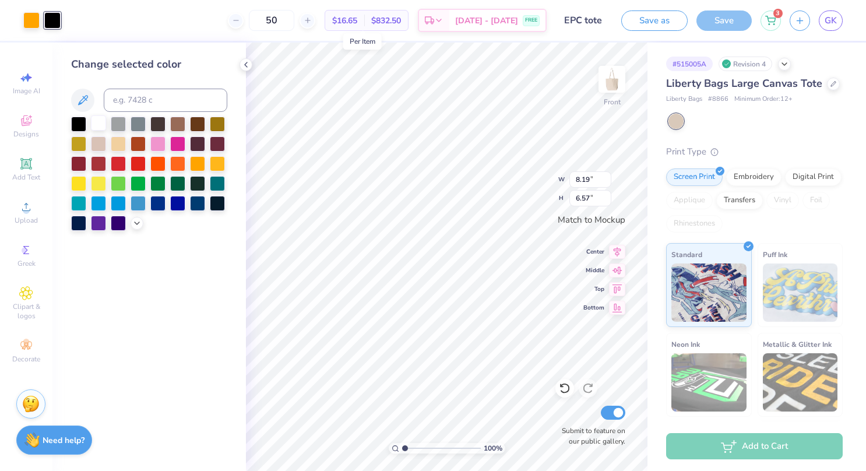
click at [98, 118] on div at bounding box center [98, 122] width 15 height 15
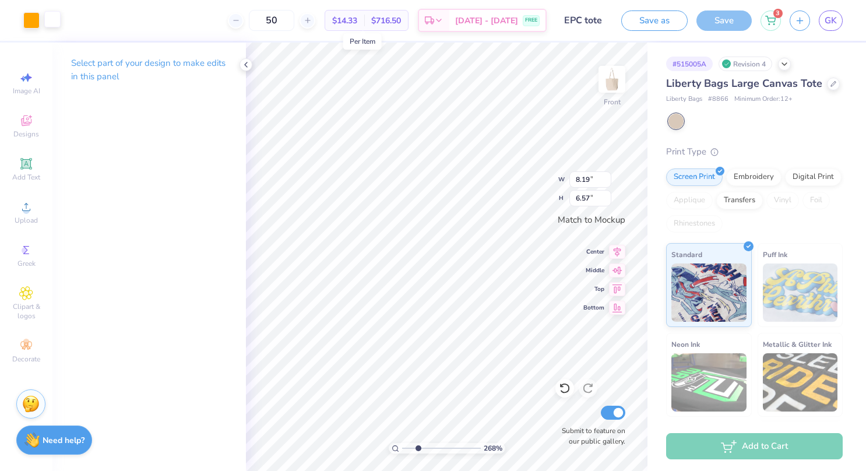
click at [50, 20] on div at bounding box center [52, 19] width 16 height 16
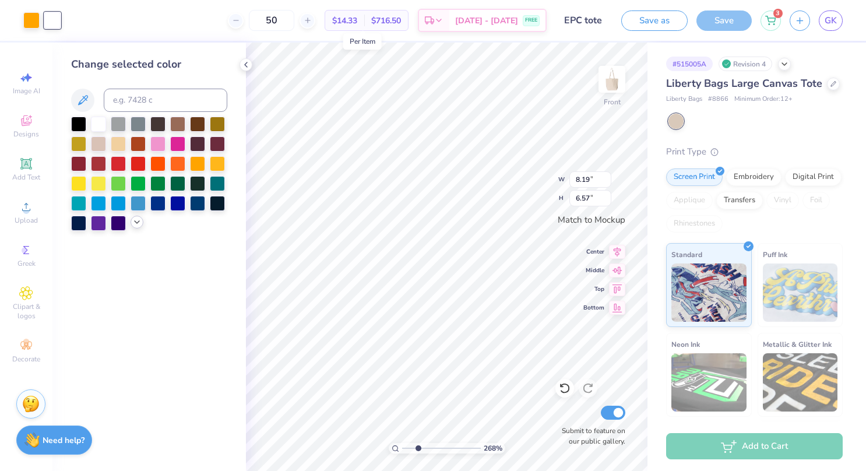
click at [133, 223] on icon at bounding box center [136, 221] width 9 height 9
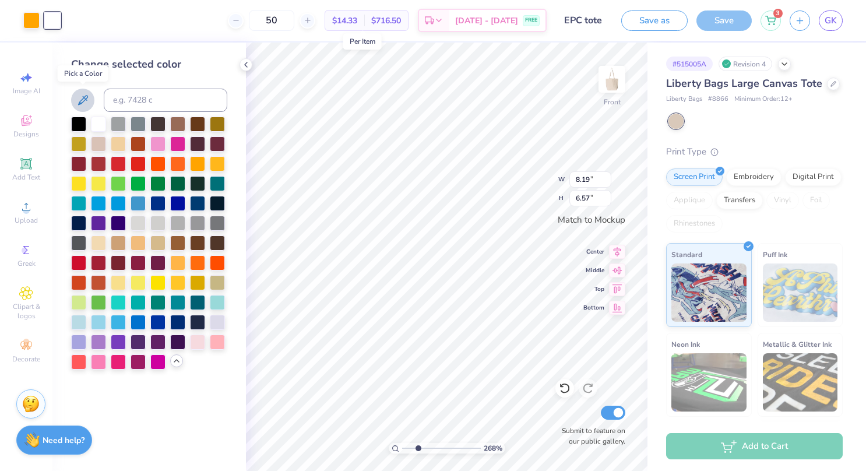
click at [76, 99] on icon at bounding box center [83, 100] width 14 height 14
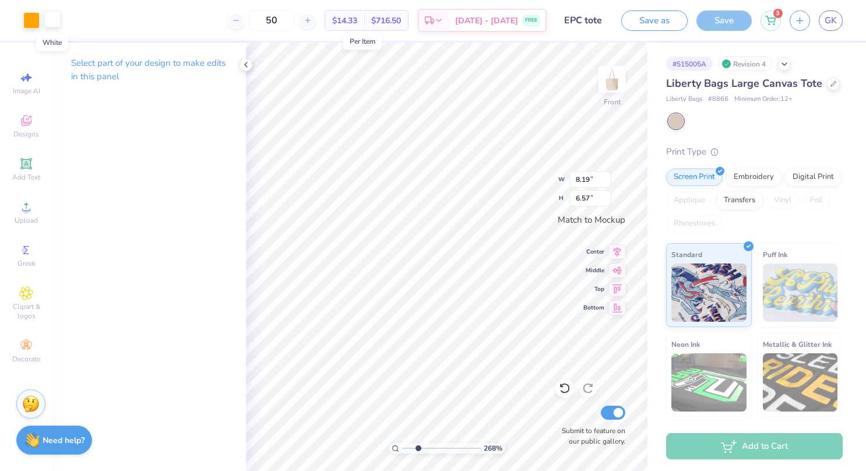
click at [45, 23] on div at bounding box center [52, 19] width 16 height 16
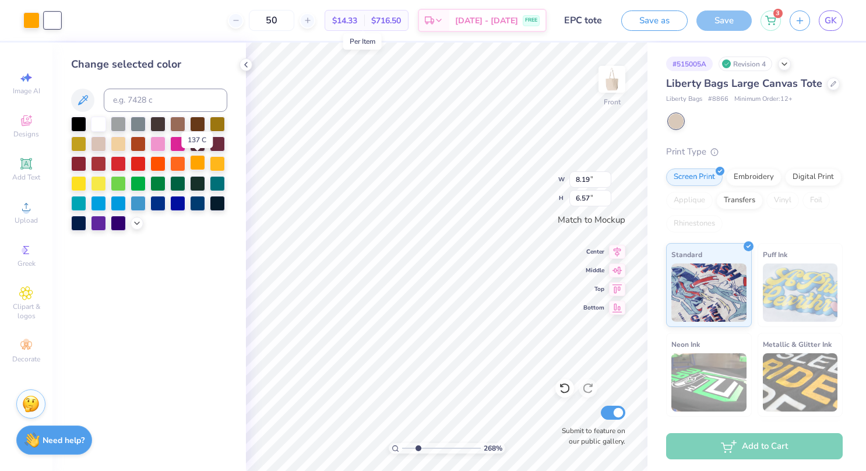
click at [199, 161] on div at bounding box center [197, 162] width 15 height 15
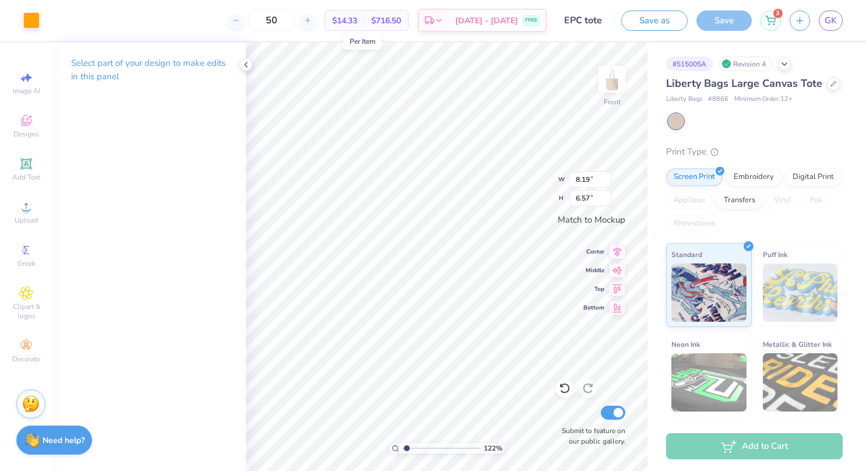
click at [55, 19] on div "50 $14.33 Per Item $716.50 Total Est. Delivery [DATE] - [DATE] FREE" at bounding box center [297, 20] width 498 height 41
click at [29, 23] on div at bounding box center [31, 19] width 16 height 16
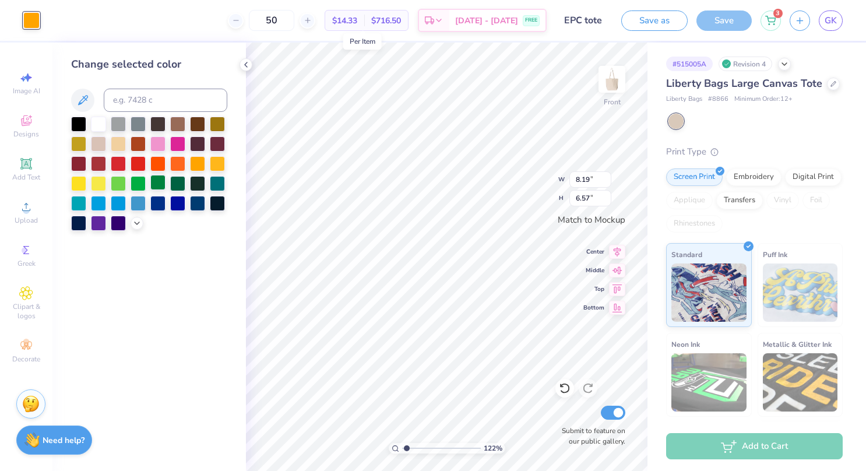
click at [83, 122] on div at bounding box center [78, 123] width 15 height 15
click at [565, 390] on icon at bounding box center [565, 388] width 12 height 12
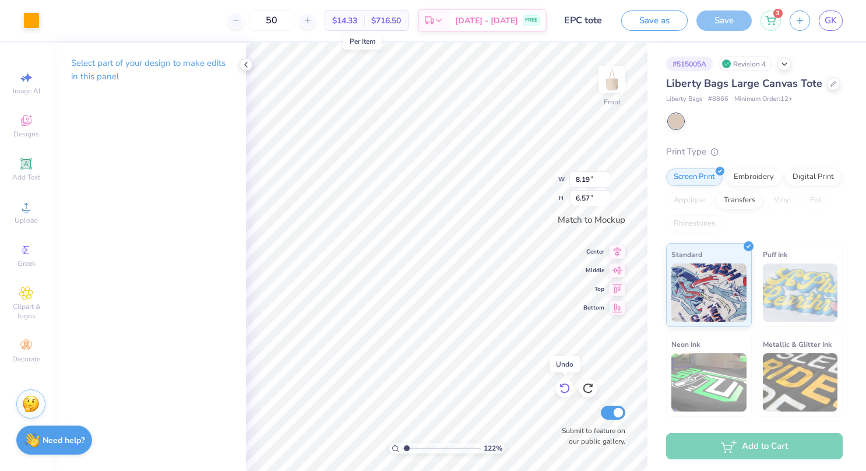
click at [563, 389] on icon at bounding box center [565, 388] width 12 height 12
click at [93, 19] on icon at bounding box center [92, 19] width 9 height 9
click at [91, 20] on icon at bounding box center [92, 19] width 9 height 9
click at [94, 52] on div at bounding box center [92, 49] width 16 height 16
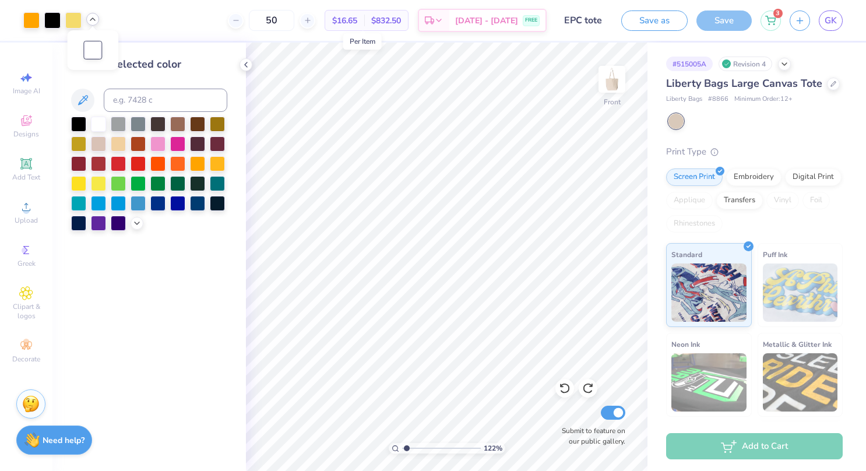
click at [80, 124] on div at bounding box center [78, 123] width 15 height 15
click at [773, 23] on icon at bounding box center [770, 18] width 10 height 9
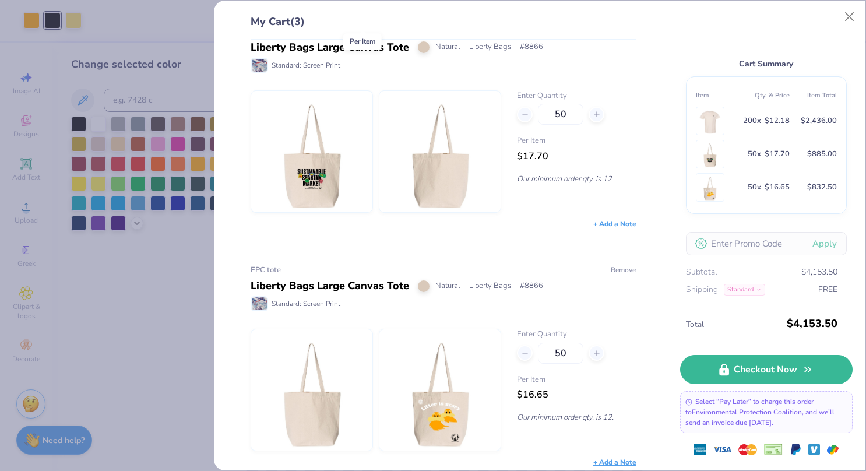
click at [135, 313] on div "My Cart (3) Trial 1 EPC Market merch Adult Heavy Cotton T-Shirt Natural Gildan …" at bounding box center [433, 235] width 866 height 471
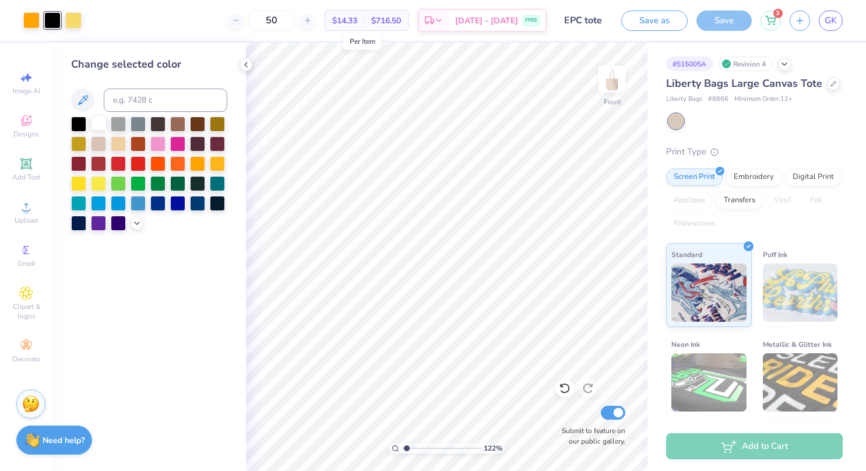
click at [92, 125] on div at bounding box center [98, 122] width 15 height 15
click at [144, 346] on div "Change selected color" at bounding box center [148, 257] width 193 height 428
click at [644, 19] on button "Save as" at bounding box center [654, 19] width 66 height 20
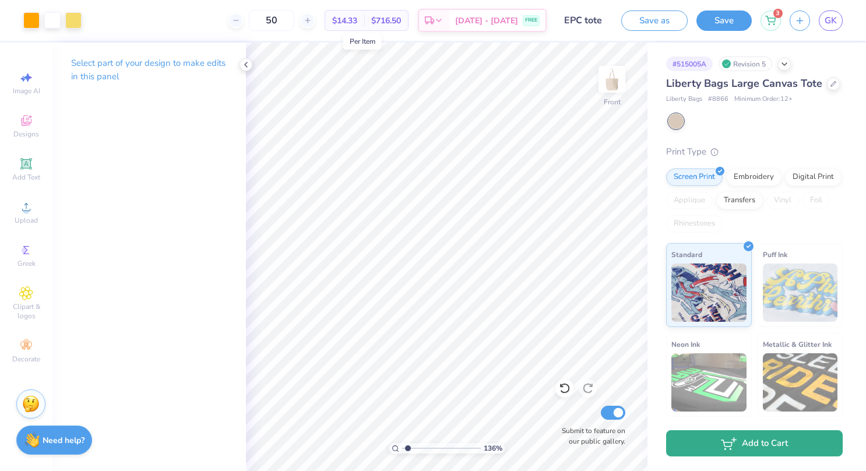
click at [778, 451] on button "Add to Cart" at bounding box center [754, 443] width 176 height 26
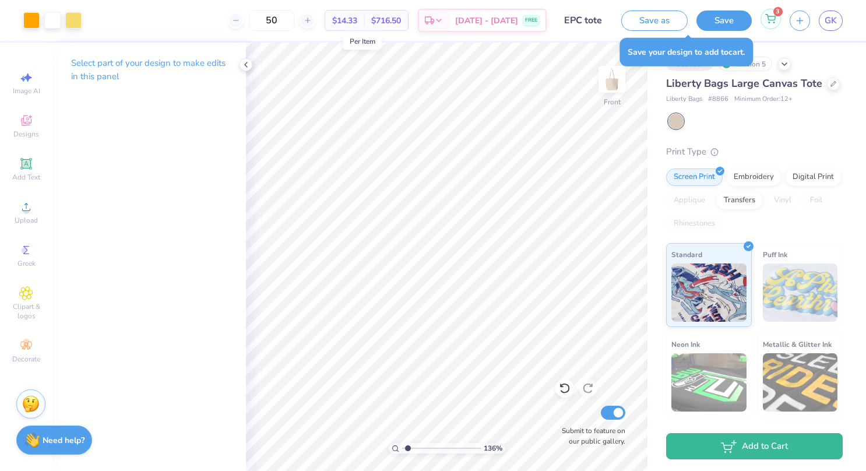
click at [772, 16] on icon at bounding box center [770, 18] width 10 height 6
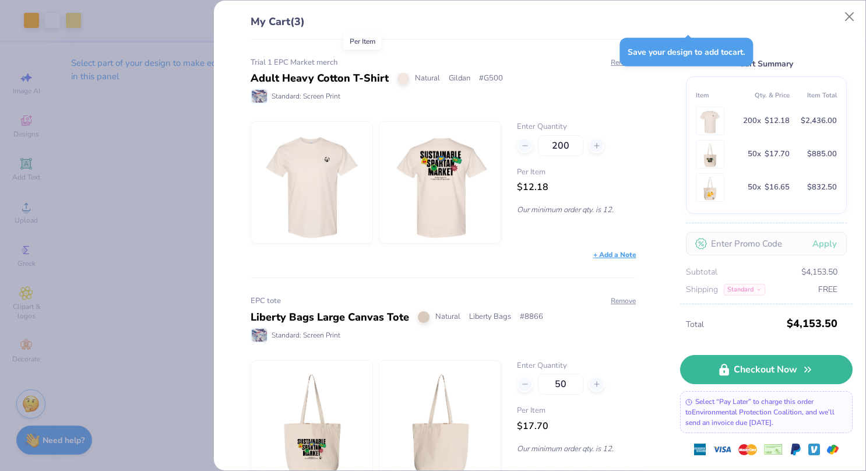
scroll to position [270, 0]
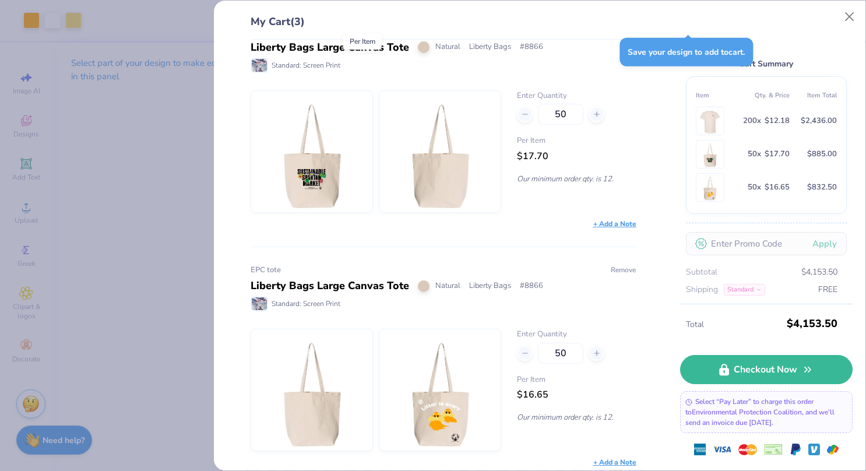
click at [613, 264] on button "Remove" at bounding box center [623, 269] width 26 height 10
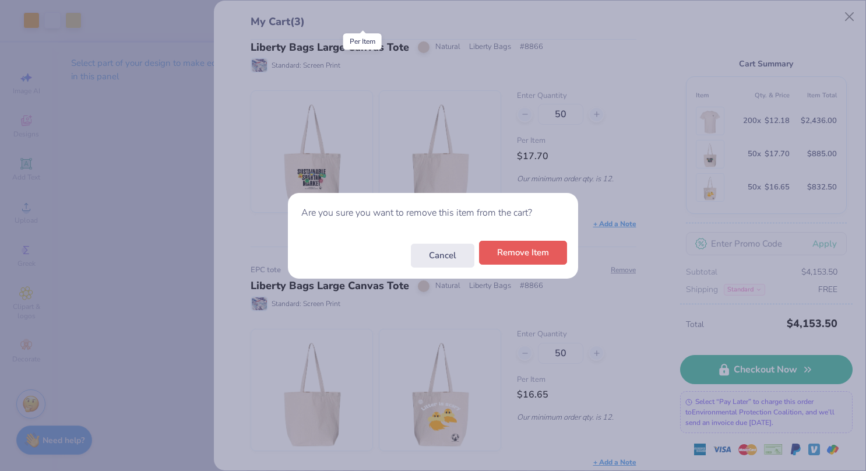
click at [521, 249] on button "Remove Item" at bounding box center [523, 253] width 88 height 24
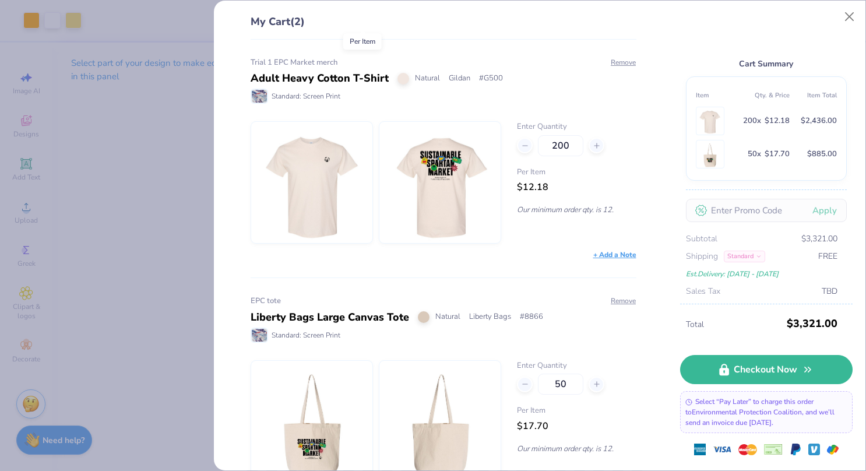
scroll to position [34, 0]
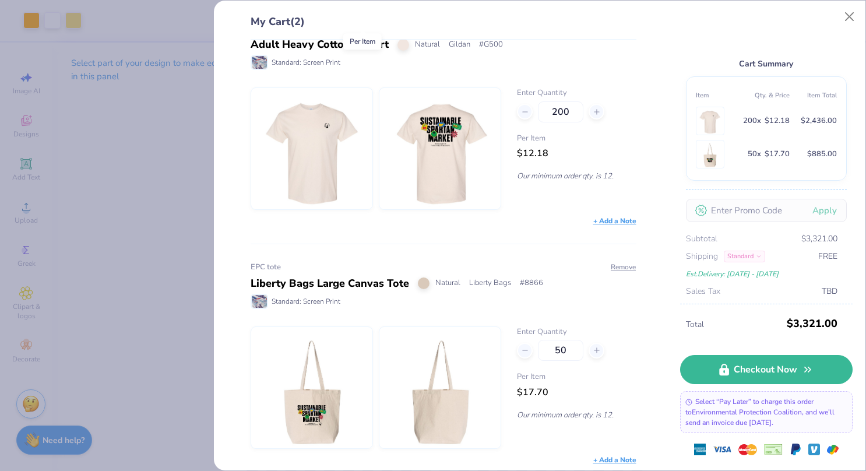
click at [214, 165] on div "My Cart (2) Trial 1 EPC Market merch Adult Heavy Cotton T-Shirt Natural Gildan …" at bounding box center [539, 235] width 651 height 469
click at [175, 174] on div "My Cart (2) Trial 1 EPC Market merch Adult Heavy Cotton T-Shirt Natural Gildan …" at bounding box center [433, 235] width 866 height 471
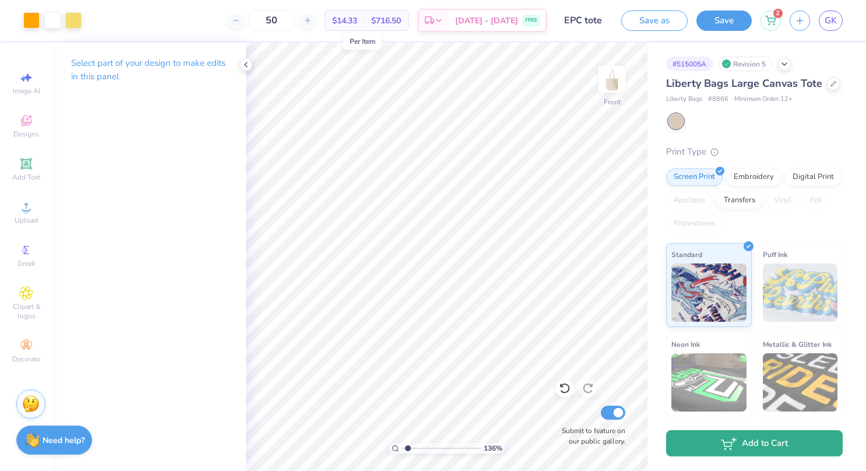
click at [764, 447] on button "Add to Cart" at bounding box center [754, 443] width 176 height 26
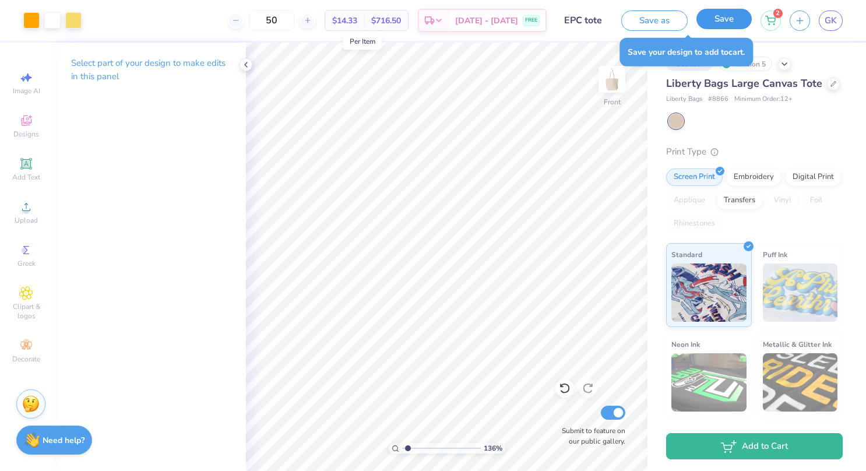
click at [725, 15] on button "Save" at bounding box center [723, 19] width 55 height 20
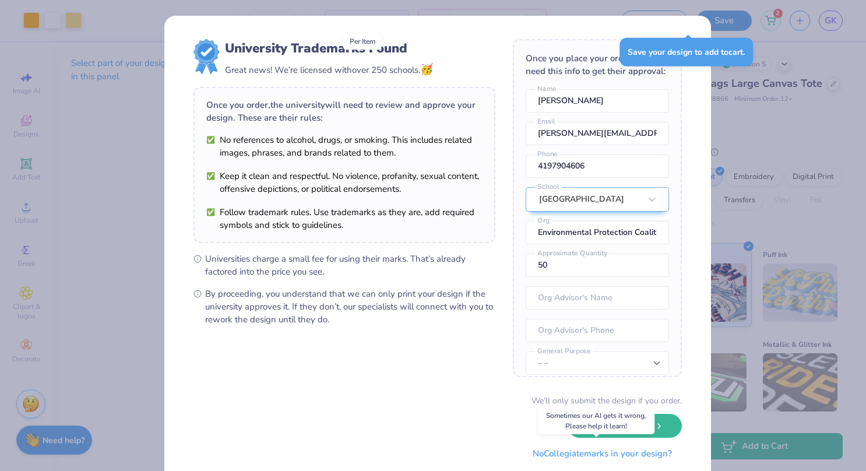
click at [605, 454] on button "No Collegiate marks in your design?" at bounding box center [601, 454] width 159 height 24
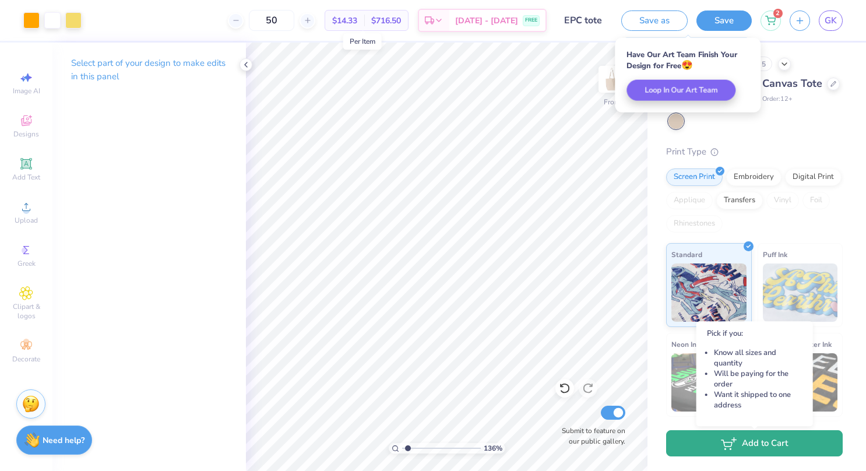
click at [721, 447] on icon "button" at bounding box center [729, 443] width 16 height 13
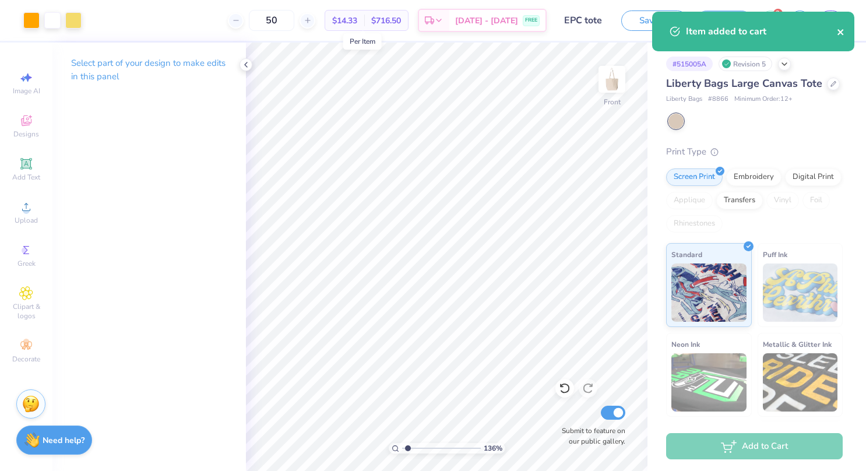
click at [838, 32] on icon "close" at bounding box center [840, 31] width 8 height 9
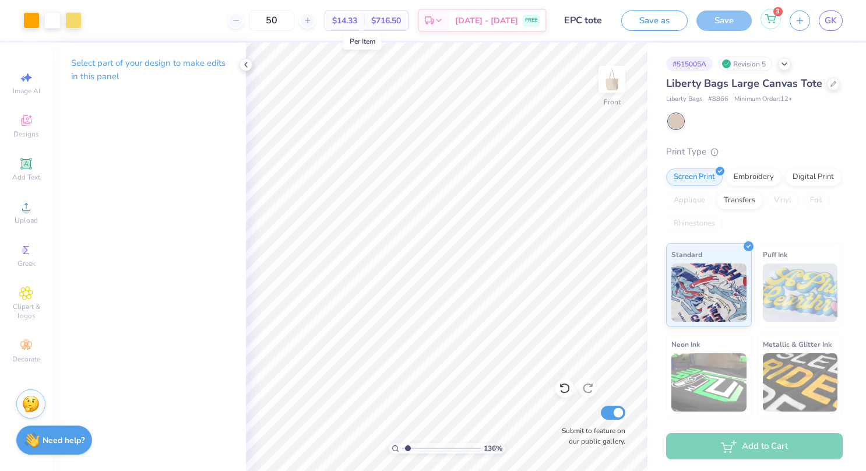
click at [781, 19] on div "3" at bounding box center [770, 19] width 20 height 20
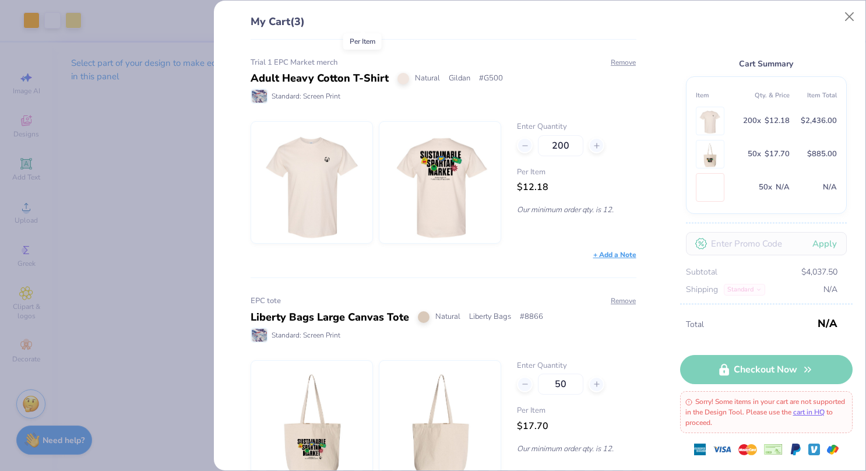
scroll to position [285, 0]
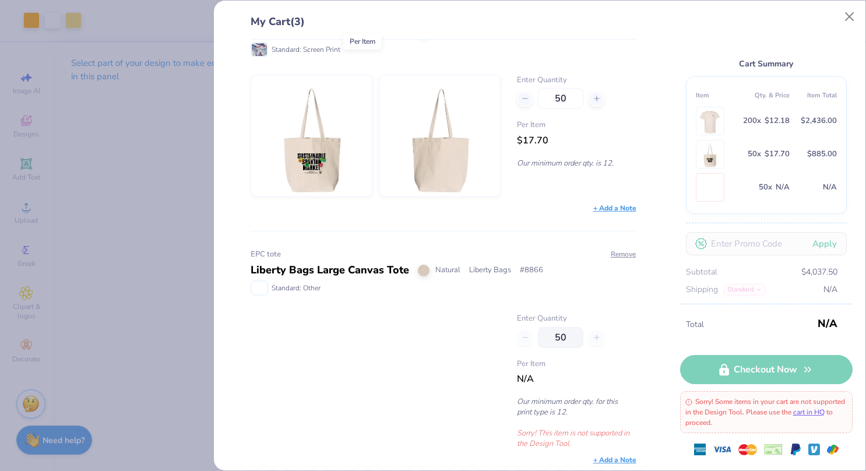
click at [203, 279] on div "My Cart (3) Trial 1 EPC Market merch Adult Heavy Cotton T-Shirt Natural Gildan …" at bounding box center [433, 235] width 866 height 471
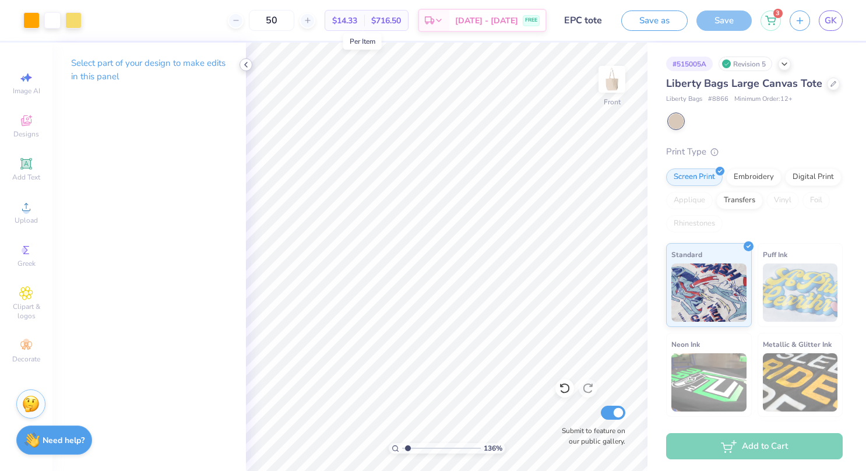
click at [243, 65] on icon at bounding box center [245, 64] width 9 height 9
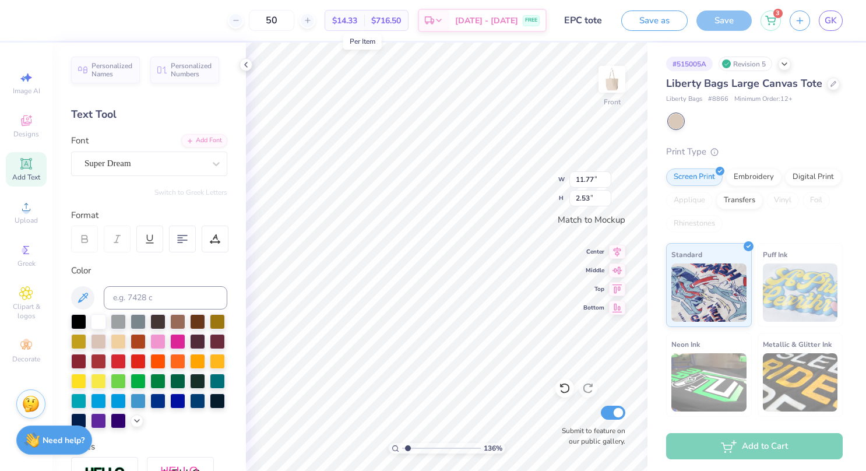
scroll to position [9, 3]
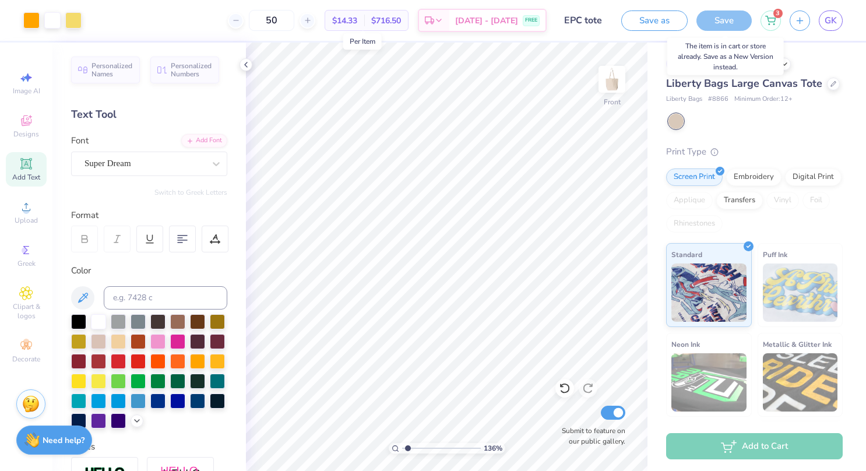
click at [726, 18] on div "Save" at bounding box center [723, 20] width 55 height 20
click at [246, 68] on icon at bounding box center [245, 64] width 9 height 9
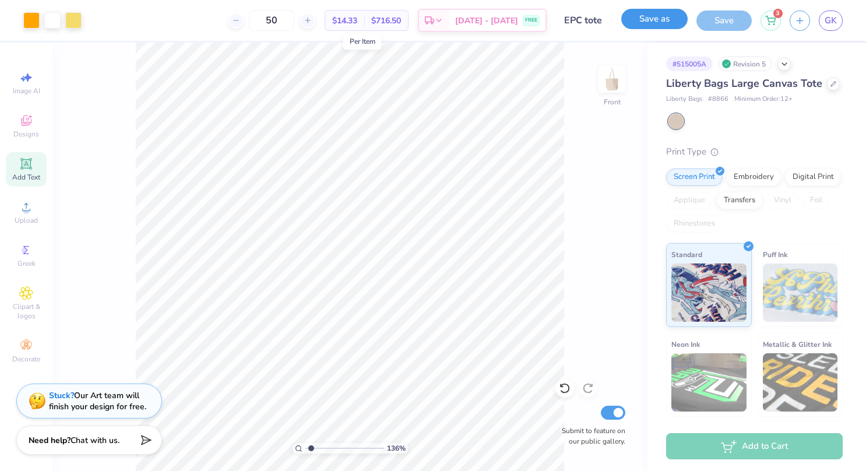
click at [659, 23] on button "Save as" at bounding box center [654, 19] width 66 height 20
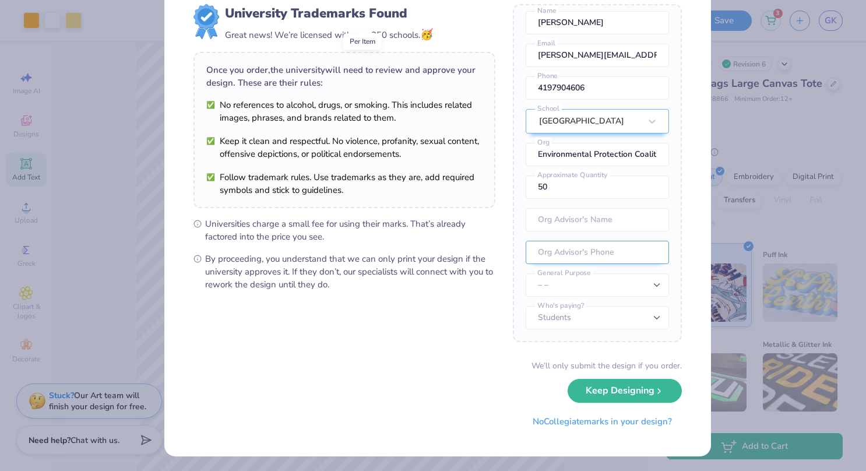
scroll to position [51, 0]
click at [595, 223] on input "text" at bounding box center [596, 219] width 143 height 23
click at [638, 288] on select "– – Member apparel for registered Student Organization / Department / School Fu…" at bounding box center [596, 284] width 143 height 23
click at [525, 274] on select "– – Member apparel for registered Student Organization / Department / School Fu…" at bounding box center [596, 284] width 143 height 23
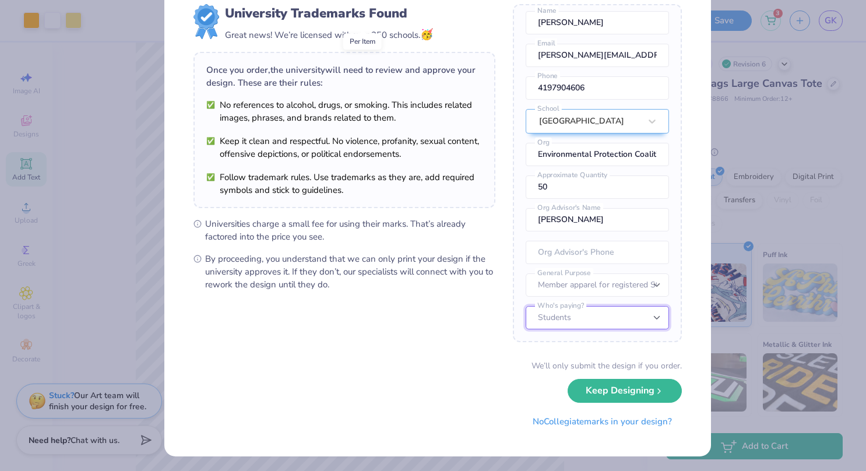
click at [645, 316] on select "Students University" at bounding box center [596, 317] width 143 height 23
click at [525, 306] on select "Students University" at bounding box center [596, 317] width 143 height 23
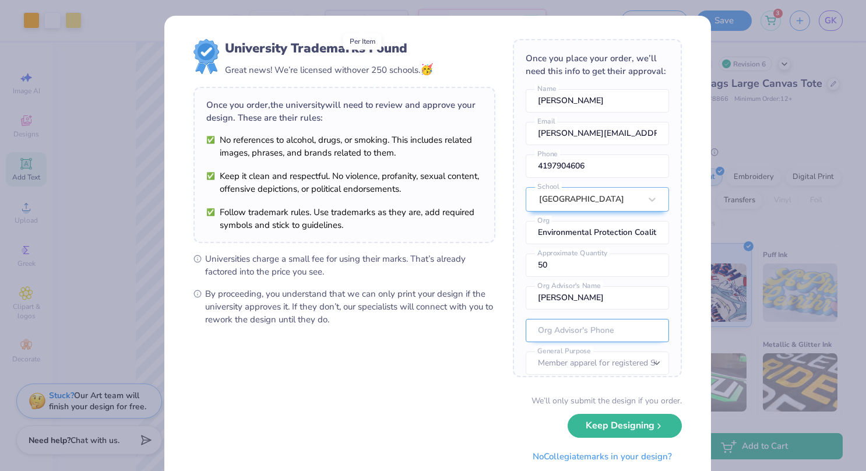
scroll to position [52, 0]
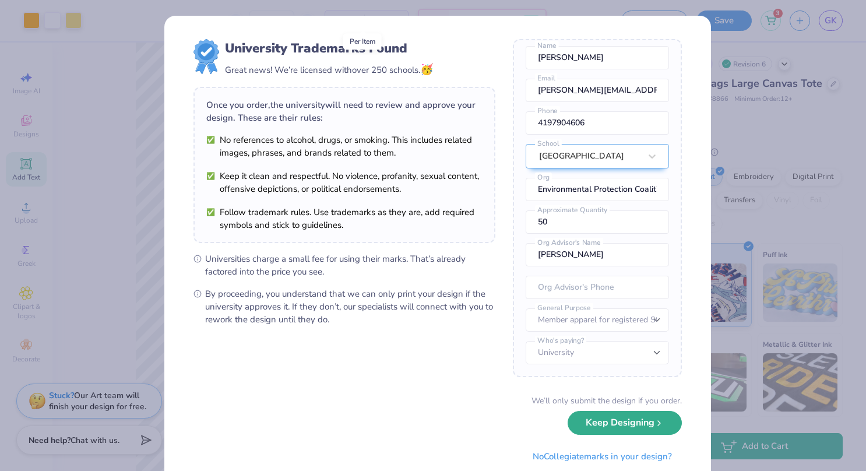
click at [614, 425] on button "Keep Designing" at bounding box center [624, 423] width 114 height 24
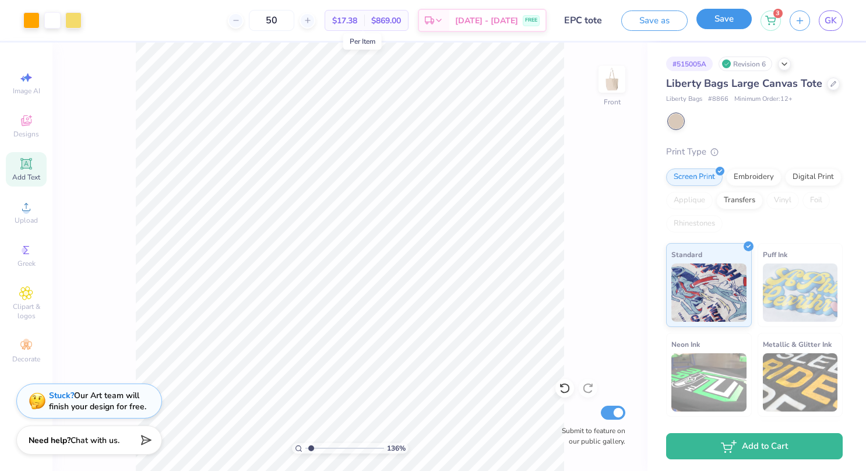
click at [716, 25] on button "Save" at bounding box center [723, 19] width 55 height 20
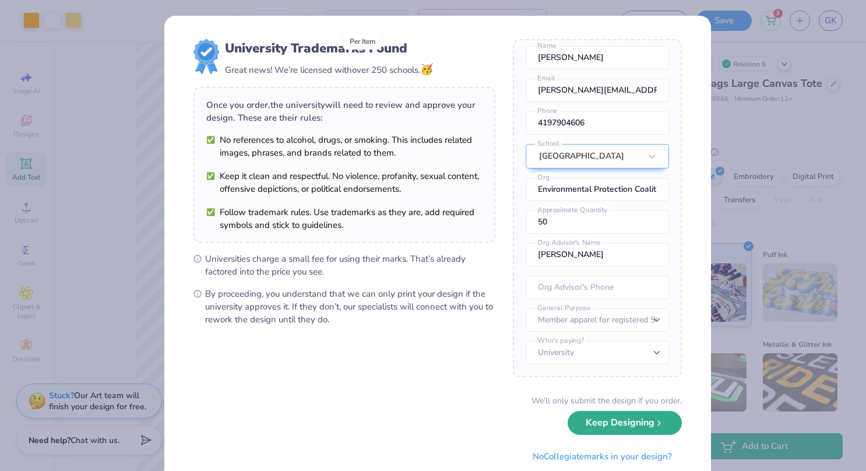
click at [616, 421] on button "Keep Designing" at bounding box center [624, 423] width 114 height 24
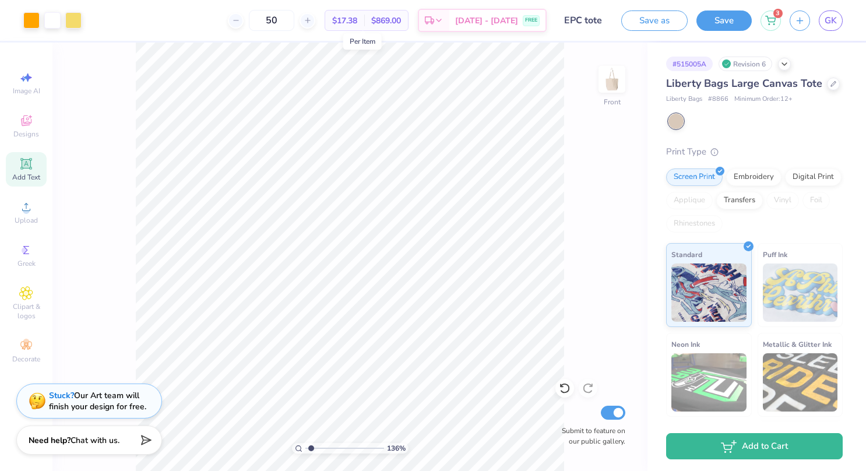
click at [364, 21] on div "$17.38 Per Item" at bounding box center [344, 20] width 39 height 20
click at [768, 22] on icon at bounding box center [770, 18] width 10 height 9
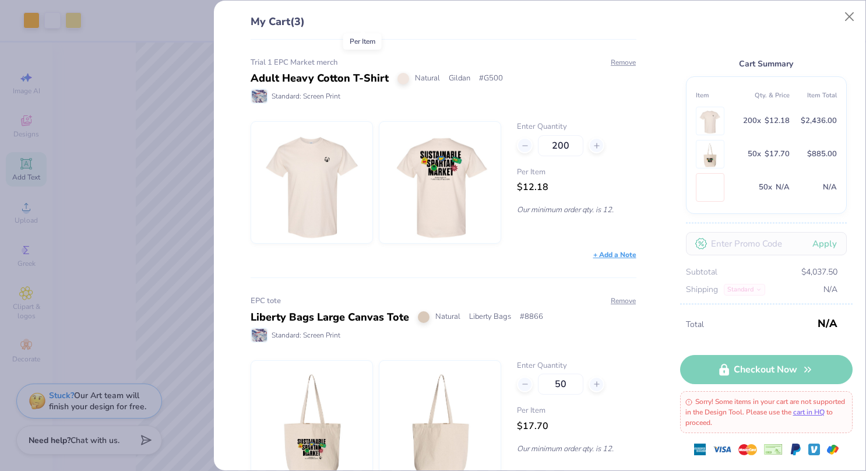
scroll to position [285, 0]
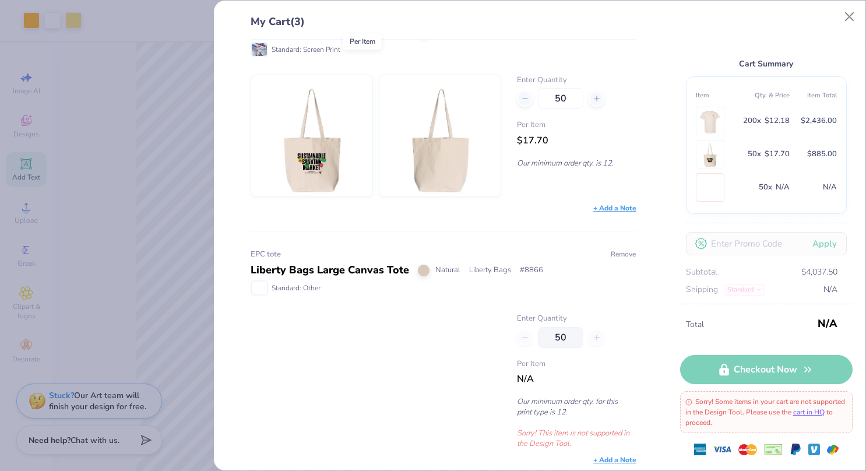
click at [621, 249] on button "Remove" at bounding box center [623, 254] width 26 height 10
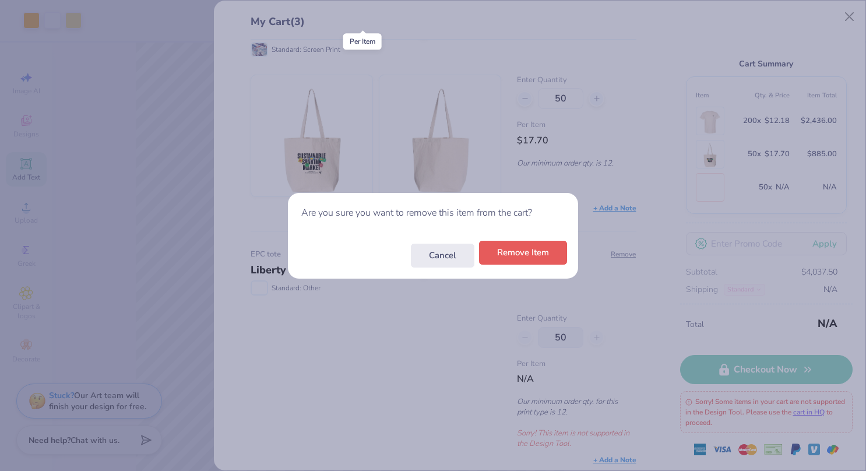
click at [527, 248] on button "Remove Item" at bounding box center [523, 253] width 88 height 24
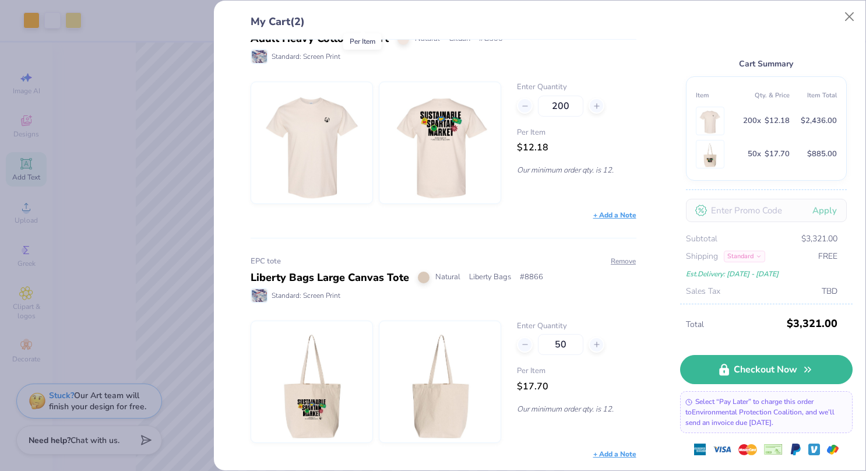
scroll to position [34, 0]
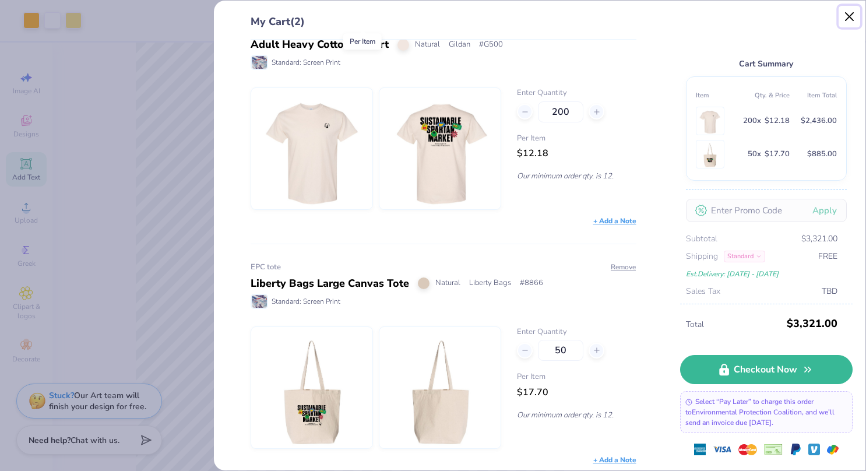
click at [847, 20] on button "Close" at bounding box center [849, 17] width 22 height 22
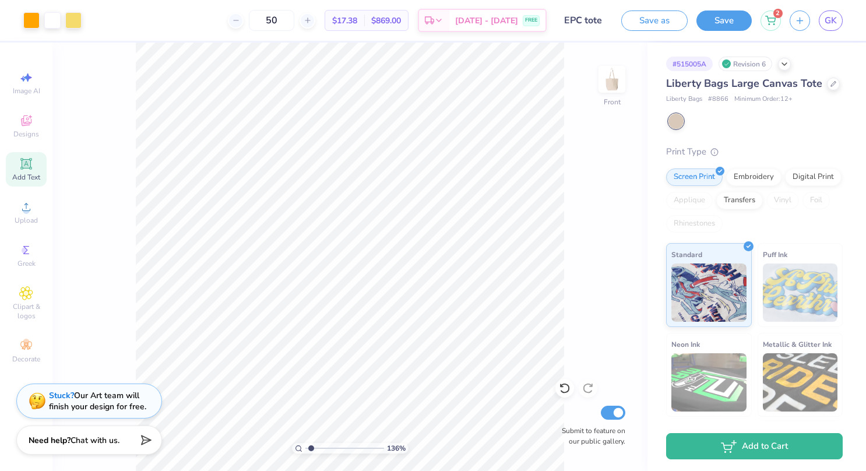
click at [362, 13] on div "$17.38 Per Item" at bounding box center [344, 20] width 39 height 20
click at [357, 20] on span "$17.38" at bounding box center [344, 21] width 25 height 12
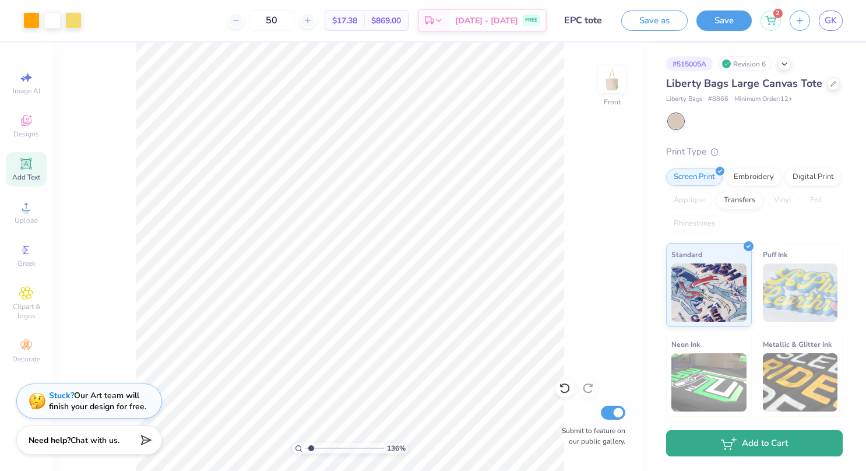
click at [760, 447] on button "Add to Cart" at bounding box center [754, 443] width 176 height 26
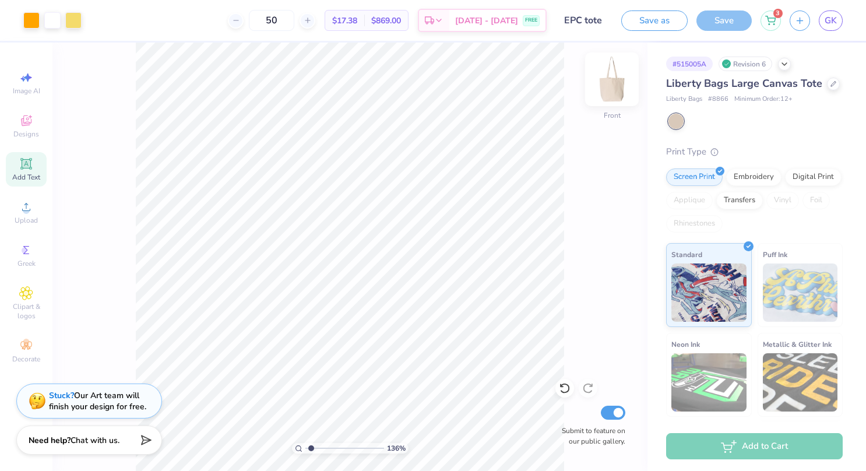
click at [623, 78] on img at bounding box center [611, 79] width 47 height 47
click at [596, 83] on img at bounding box center [611, 79] width 47 height 47
click at [596, 83] on div "136 % Front Submit to feature on our public gallery." at bounding box center [349, 257] width 595 height 428
click at [763, 29] on div "3" at bounding box center [770, 20] width 20 height 20
click at [781, 16] on div "3" at bounding box center [770, 19] width 20 height 20
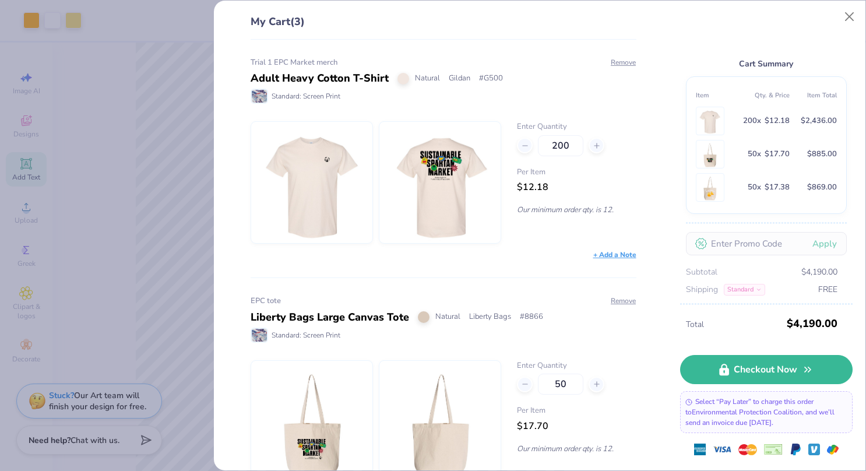
scroll to position [270, 0]
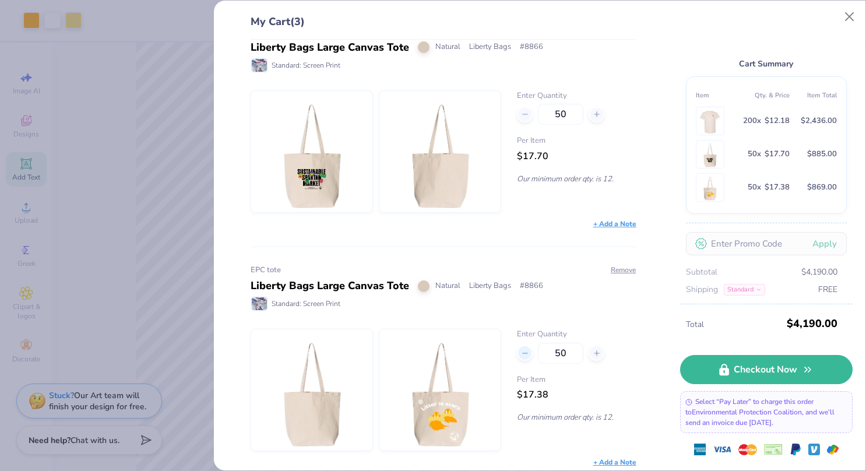
click at [521, 350] on icon at bounding box center [525, 353] width 8 height 8
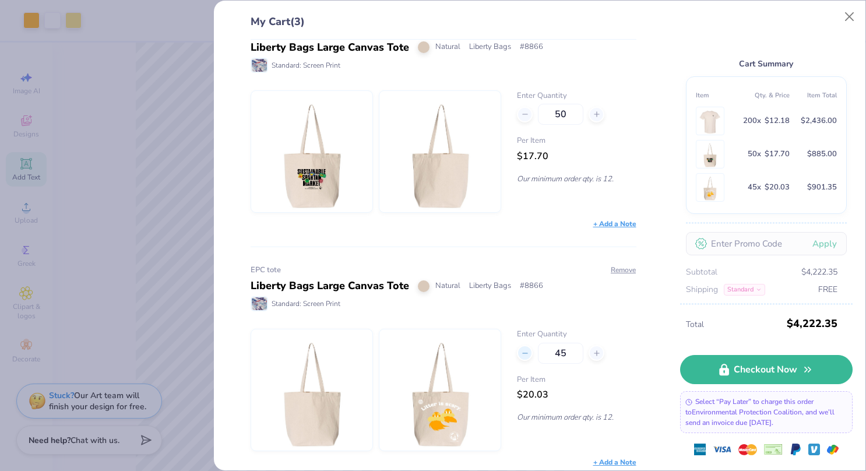
click at [521, 350] on icon at bounding box center [525, 353] width 8 height 8
click at [517, 350] on div at bounding box center [525, 353] width 16 height 16
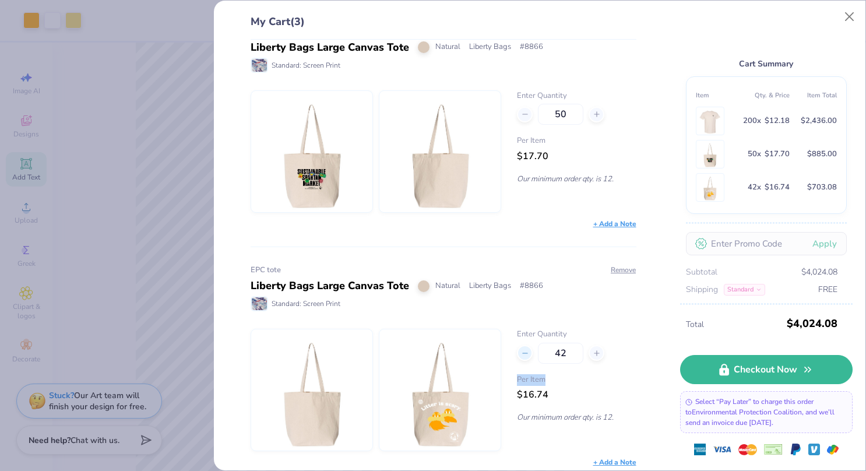
click at [517, 350] on div at bounding box center [525, 353] width 16 height 16
drag, startPoint x: 514, startPoint y: 350, endPoint x: 564, endPoint y: 346, distance: 49.7
click at [564, 346] on input "41" at bounding box center [560, 352] width 45 height 21
click at [585, 394] on div "Per Item $23.67" at bounding box center [576, 388] width 119 height 28
click at [851, 15] on button "Close" at bounding box center [849, 17] width 22 height 22
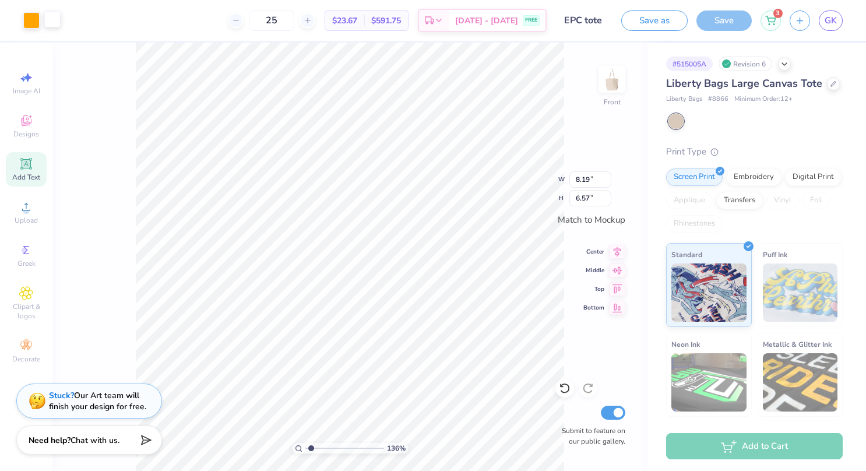
click at [52, 20] on div at bounding box center [52, 19] width 16 height 16
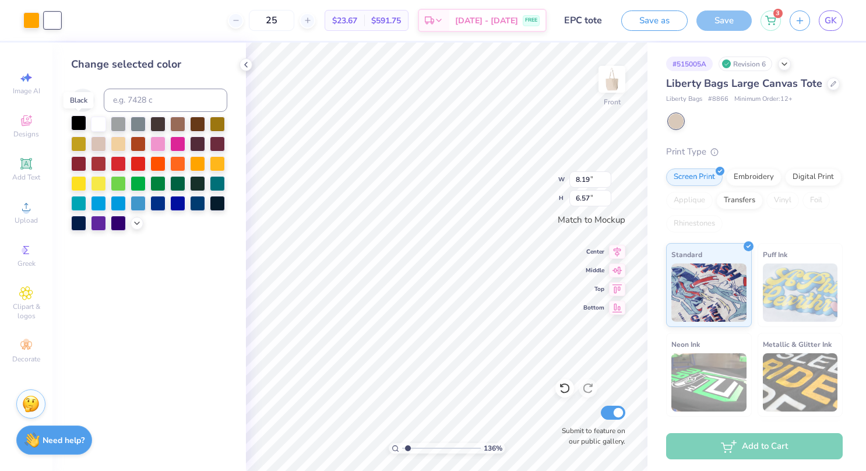
click at [78, 126] on div at bounding box center [78, 122] width 15 height 15
drag, startPoint x: 303, startPoint y: 22, endPoint x: 281, endPoint y: 24, distance: 21.7
click at [281, 24] on input "25" at bounding box center [271, 20] width 45 height 21
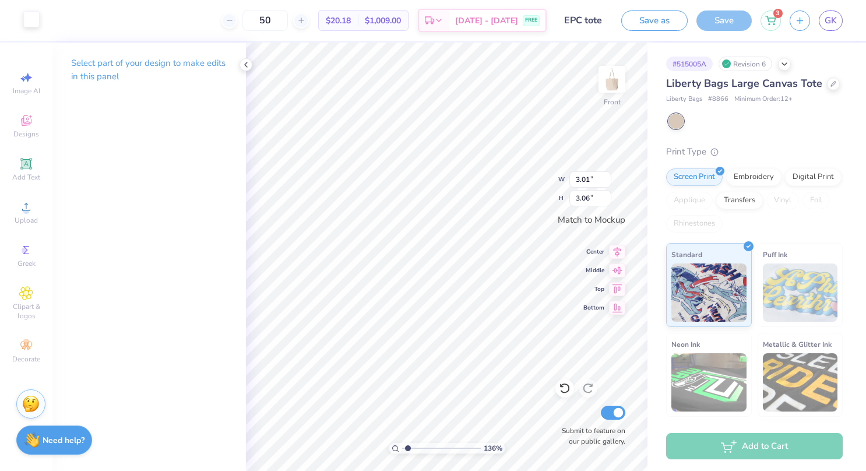
click at [29, 23] on div at bounding box center [31, 19] width 16 height 16
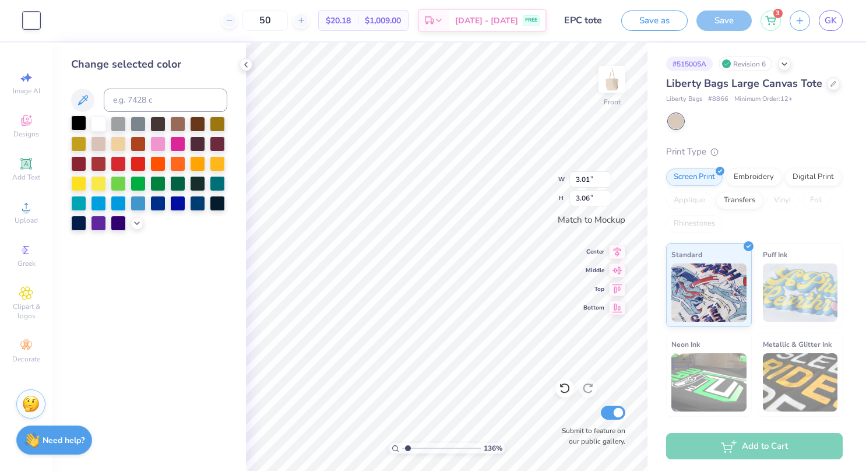
click at [73, 121] on div at bounding box center [78, 122] width 15 height 15
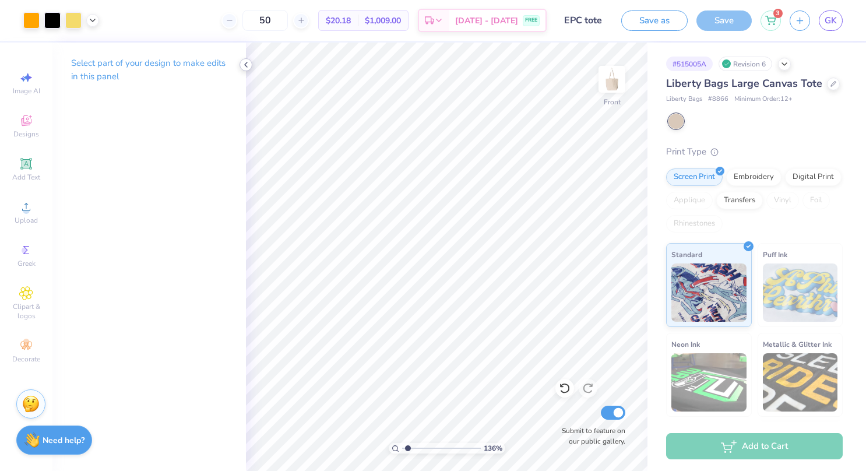
click at [250, 66] on div at bounding box center [245, 64] width 13 height 13
